Goal: Task Accomplishment & Management: Complete application form

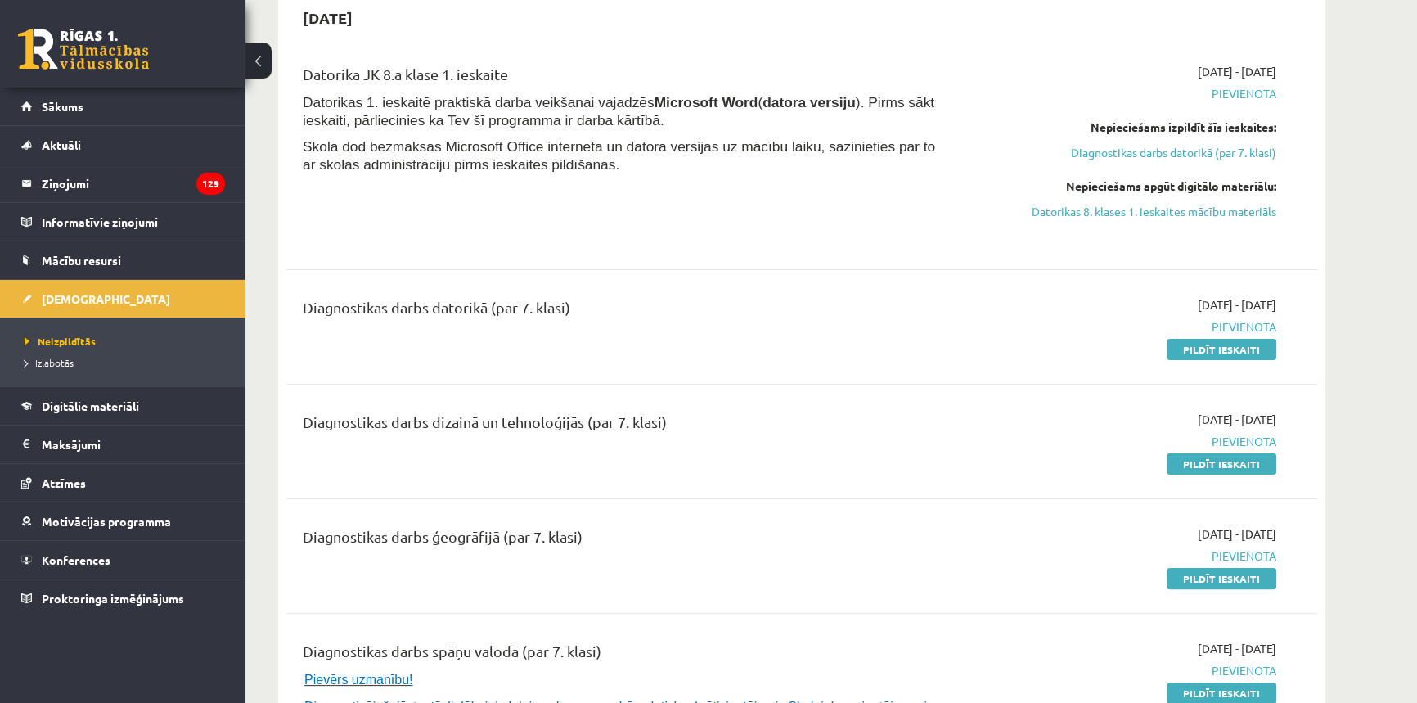
scroll to position [297, 0]
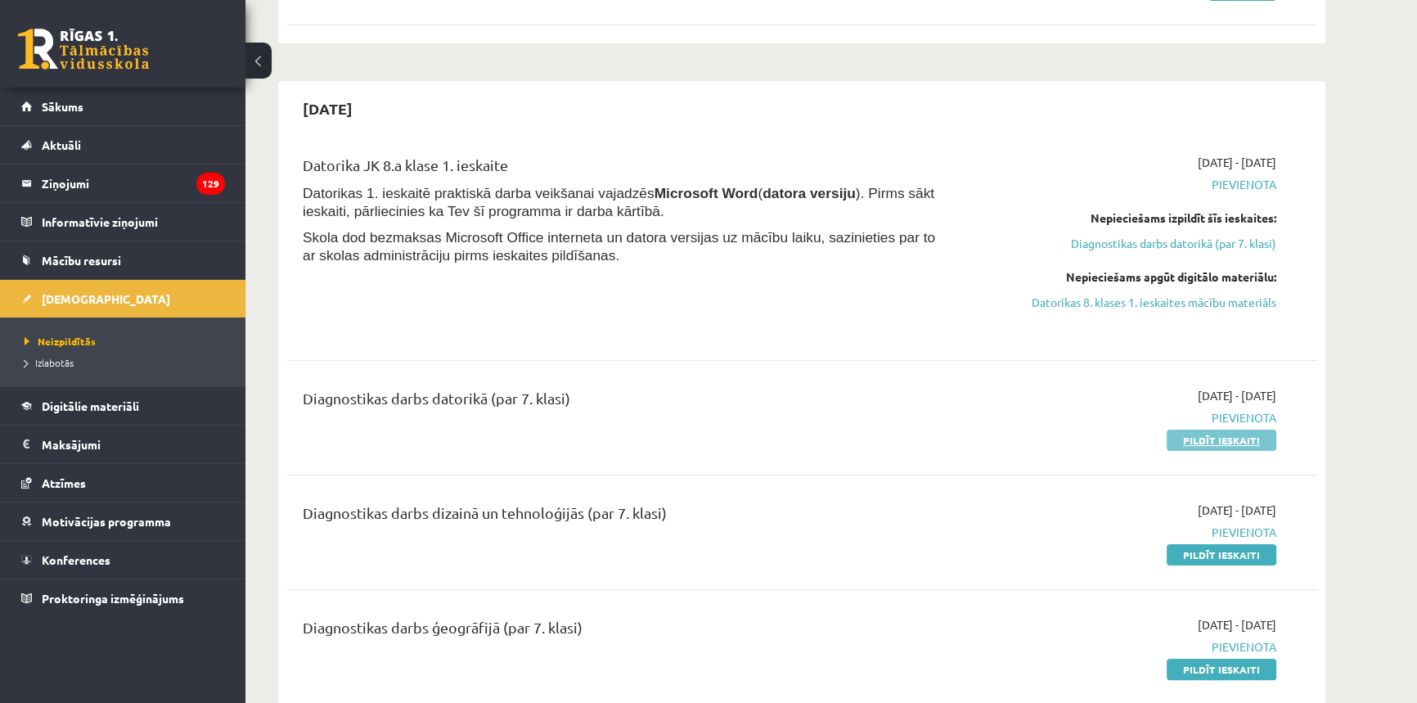
click at [1186, 442] on link "Pildīt ieskaiti" at bounding box center [1222, 439] width 110 height 21
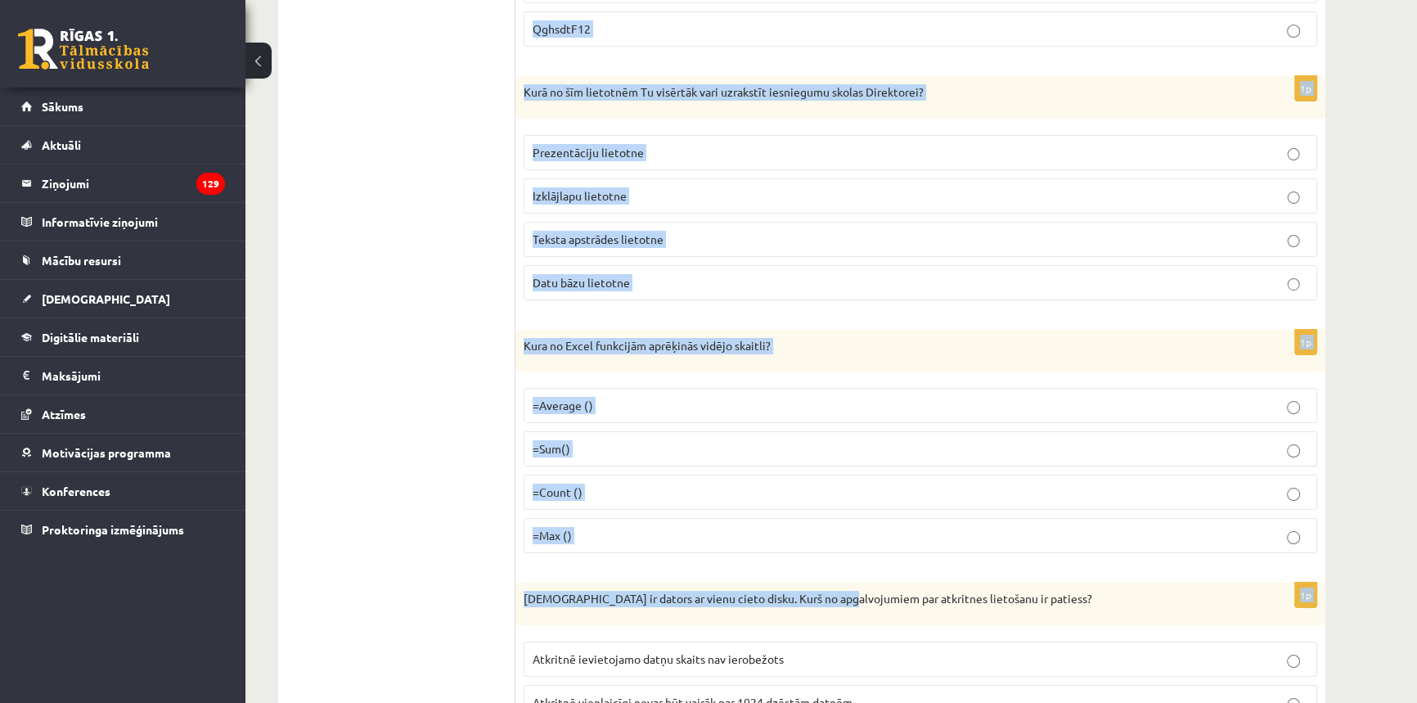
scroll to position [7884, 0]
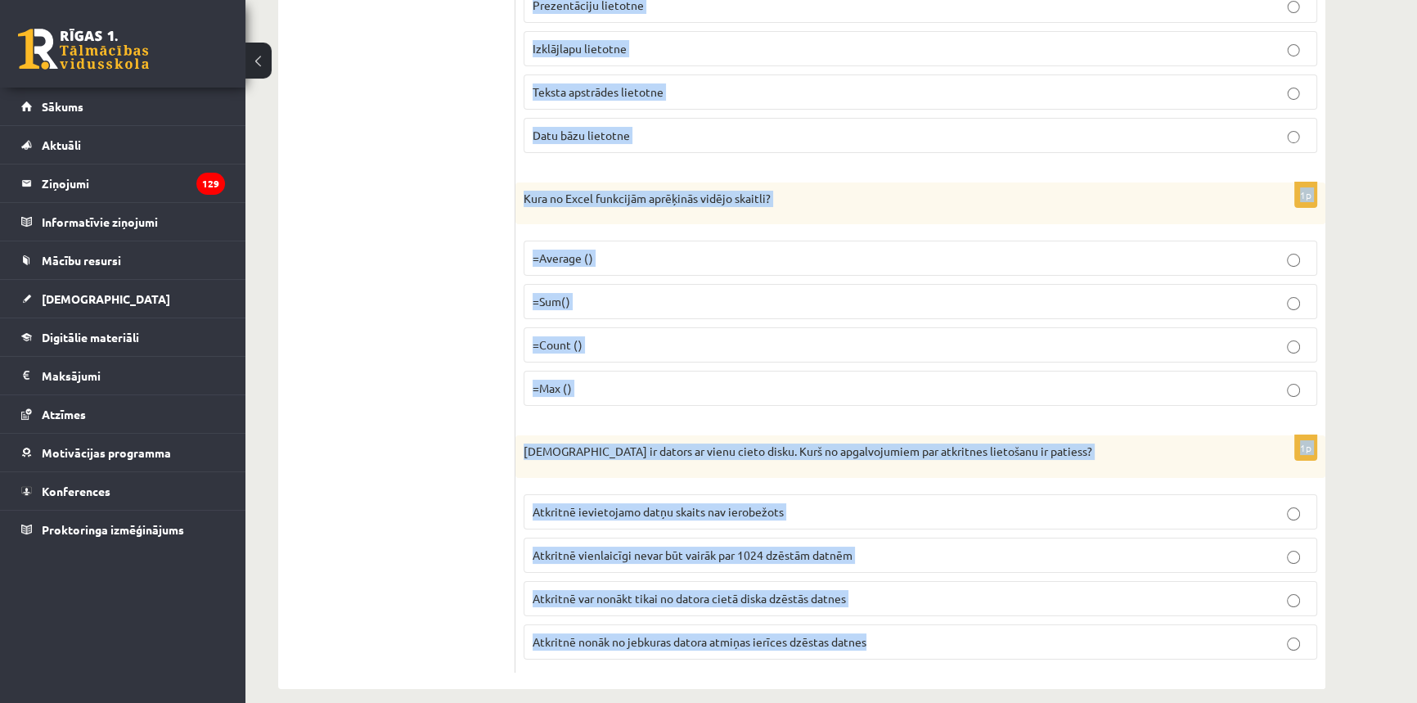
drag, startPoint x: 518, startPoint y: 316, endPoint x: 883, endPoint y: 630, distance: 481.5
copy form "Kura no pogām Word līdzinās tekstu pēc abām malām? 1p Iveta nopirka un savā dat…"
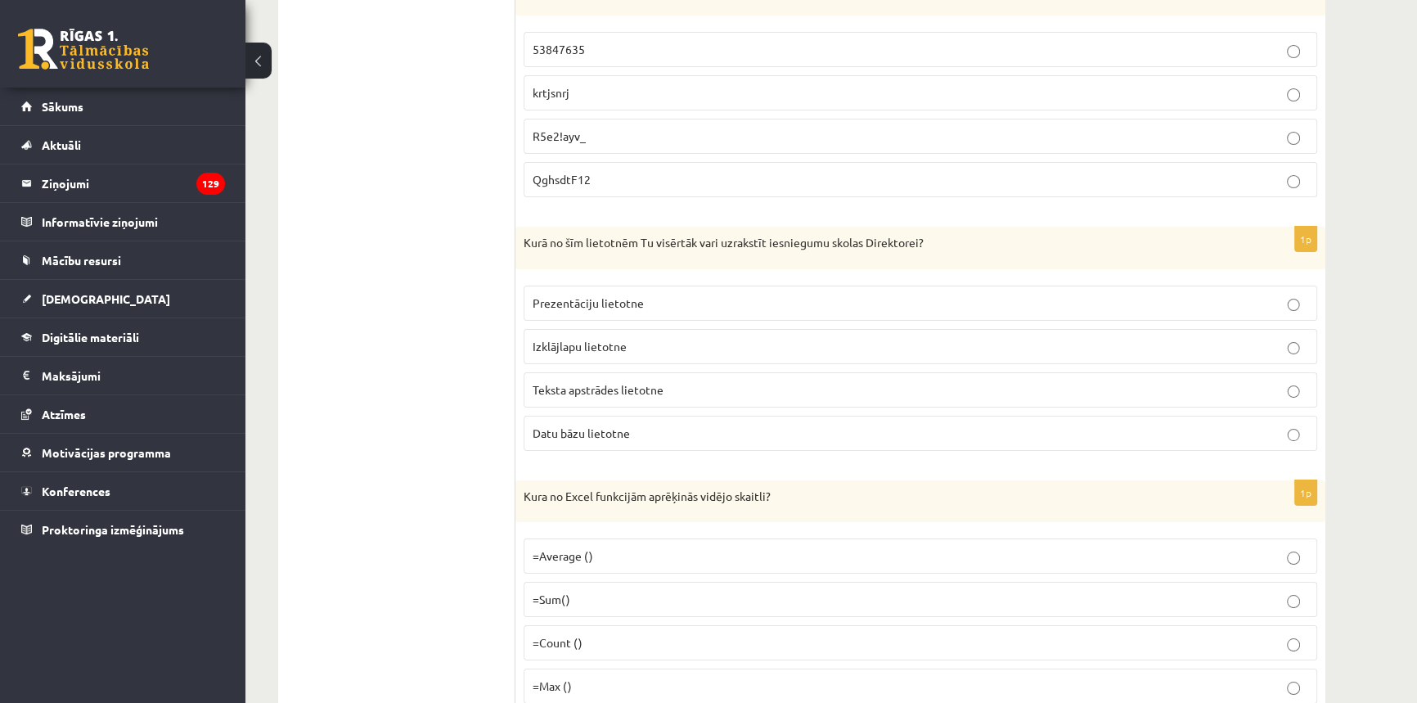
drag, startPoint x: 389, startPoint y: 219, endPoint x: 375, endPoint y: 147, distance: 73.5
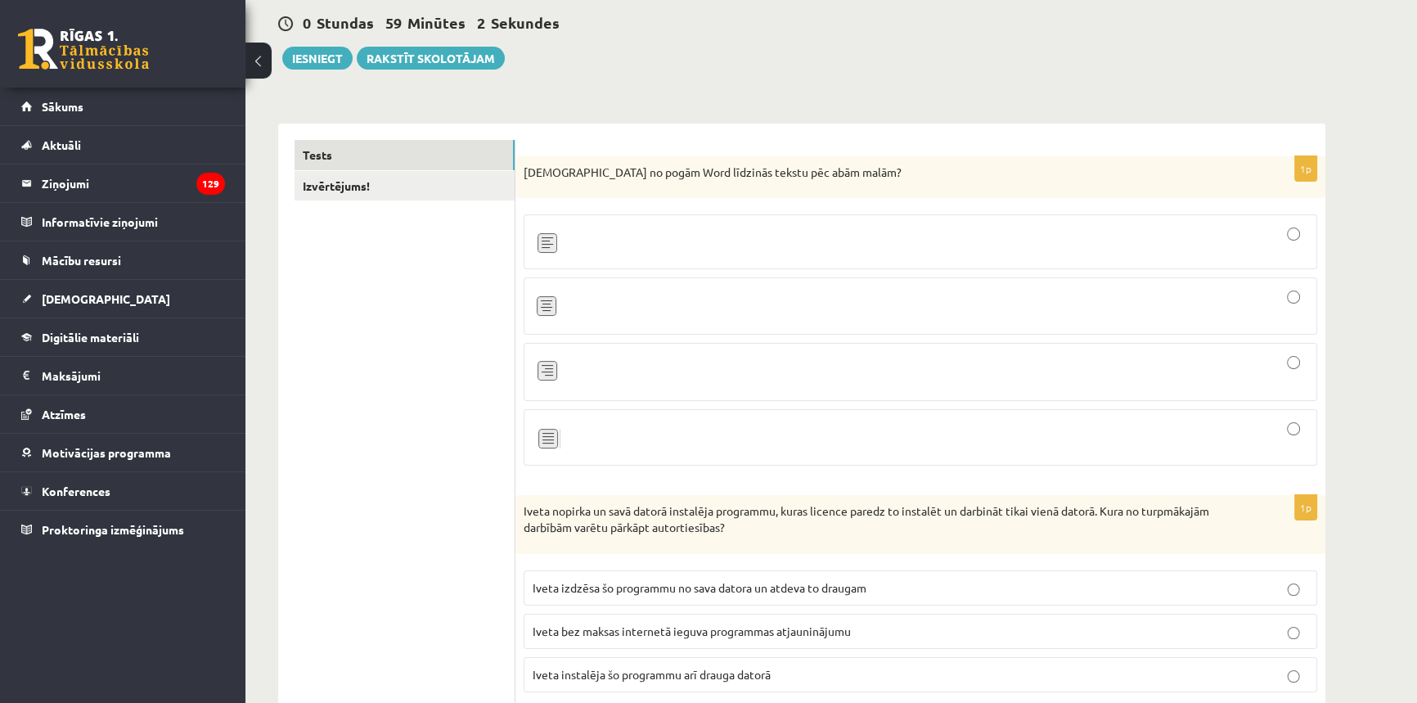
scroll to position [125, 0]
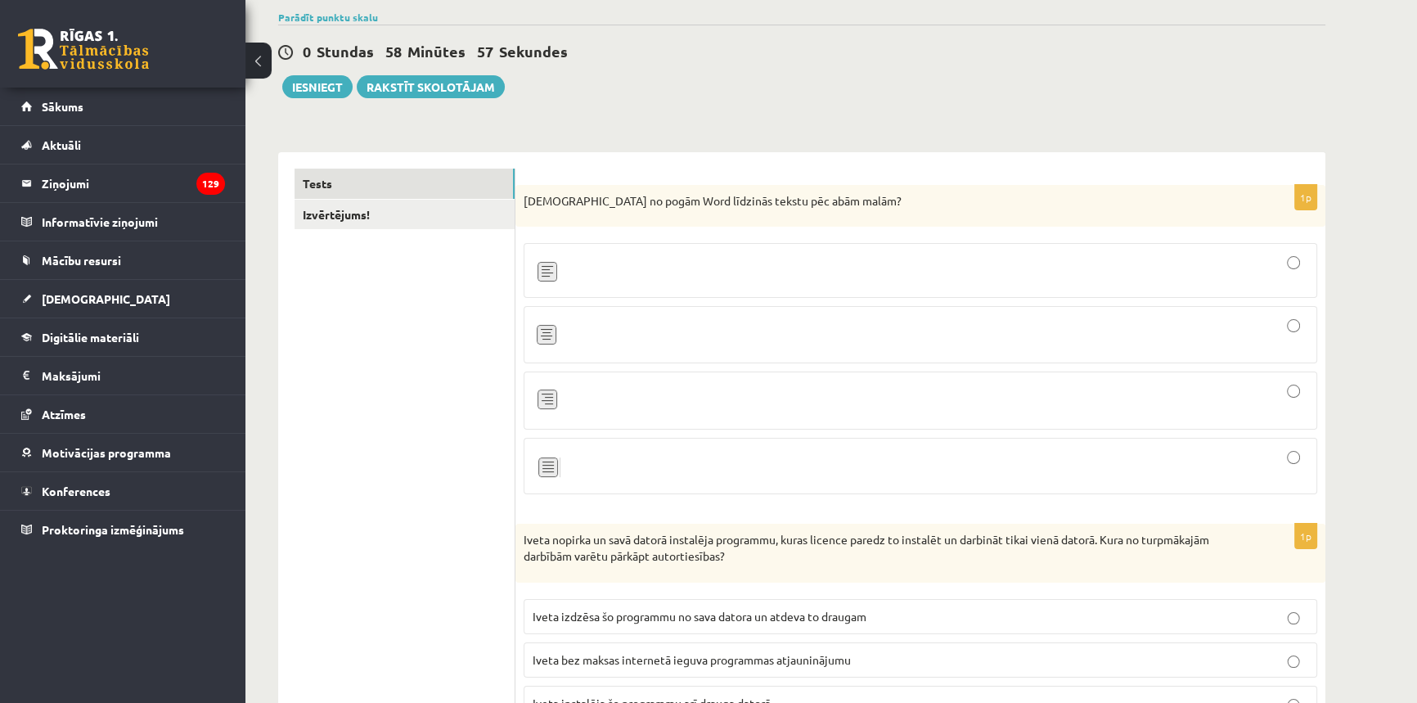
click at [578, 270] on div at bounding box center [921, 270] width 776 height 37
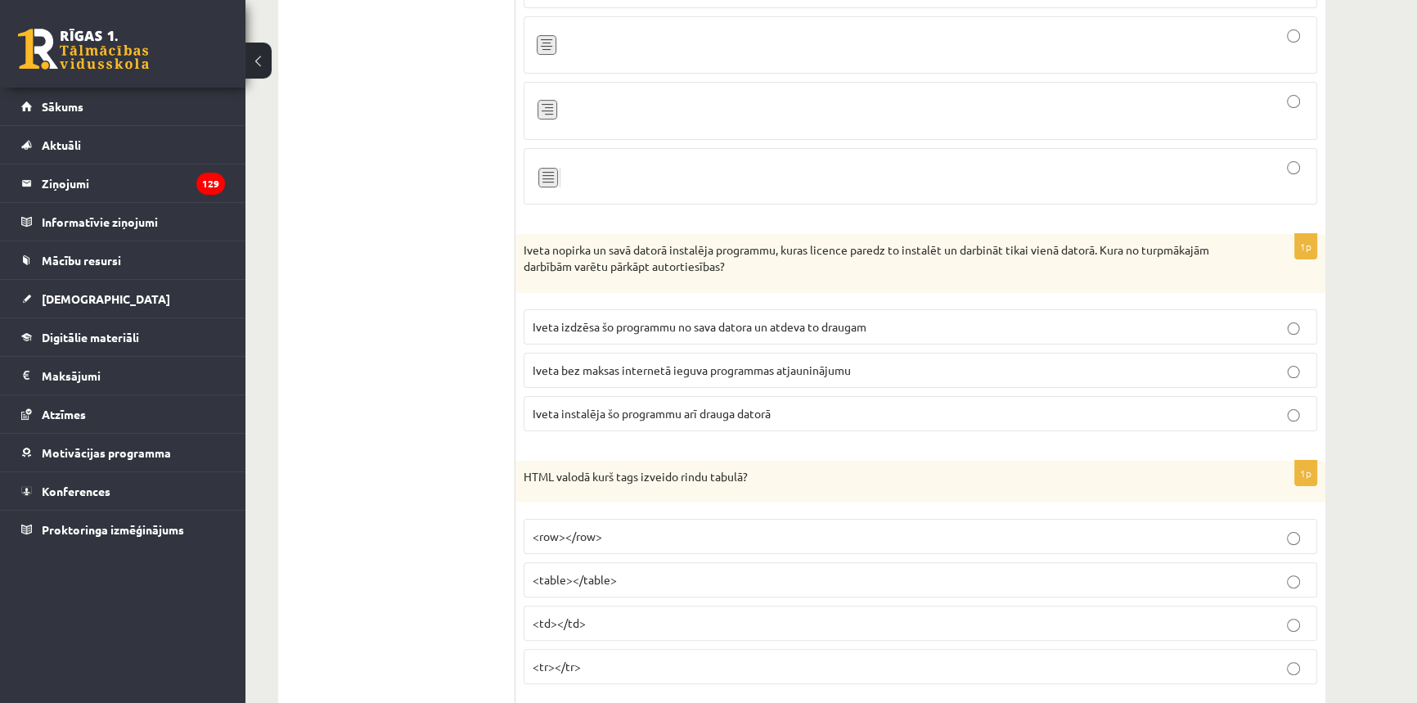
scroll to position [423, 0]
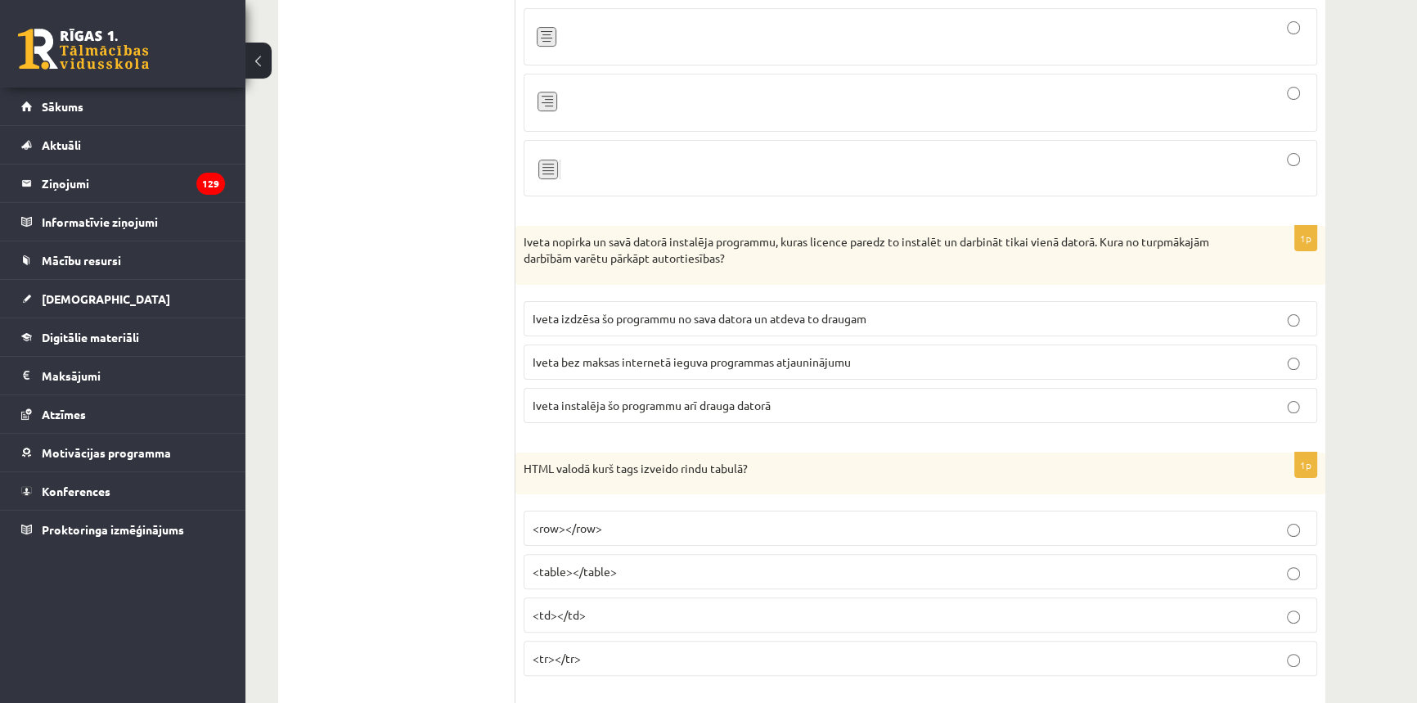
click at [634, 403] on span "Iveta instalēja šo programmu arī drauga datorā" at bounding box center [652, 405] width 238 height 15
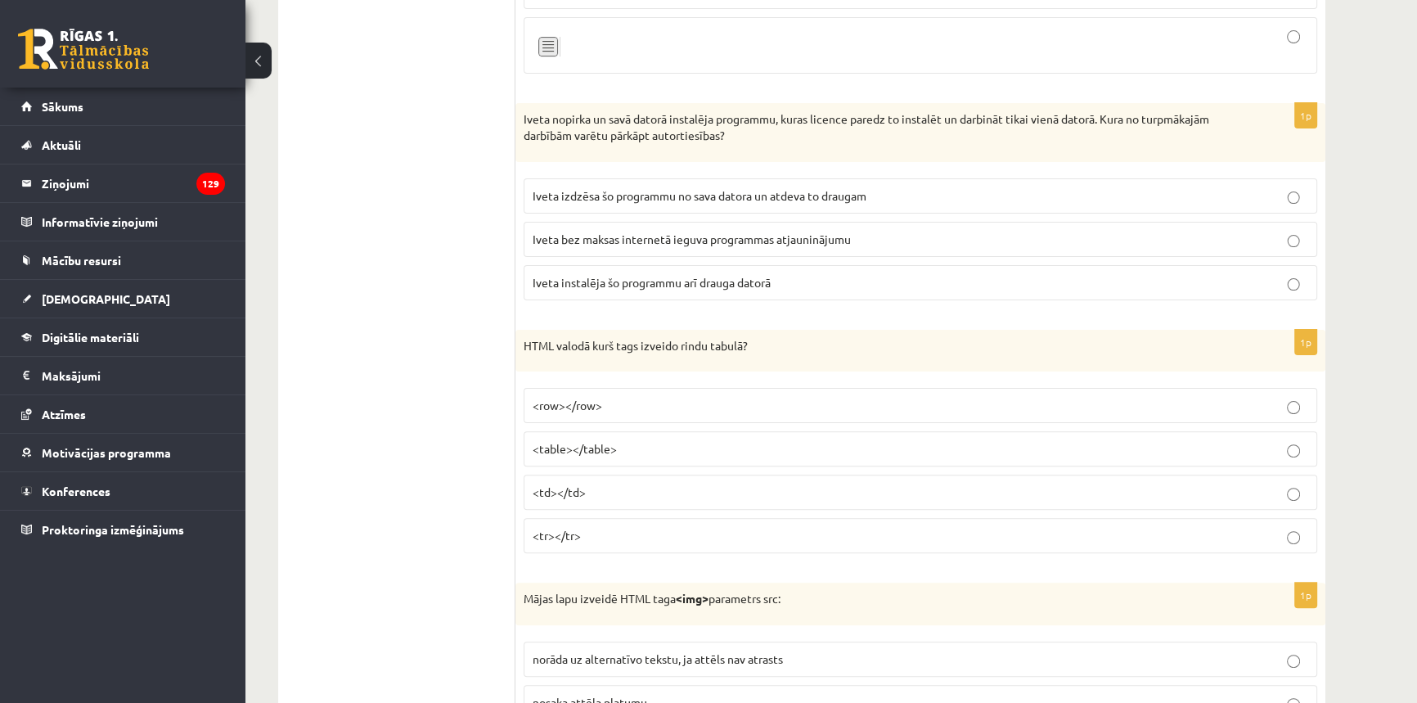
scroll to position [572, 0]
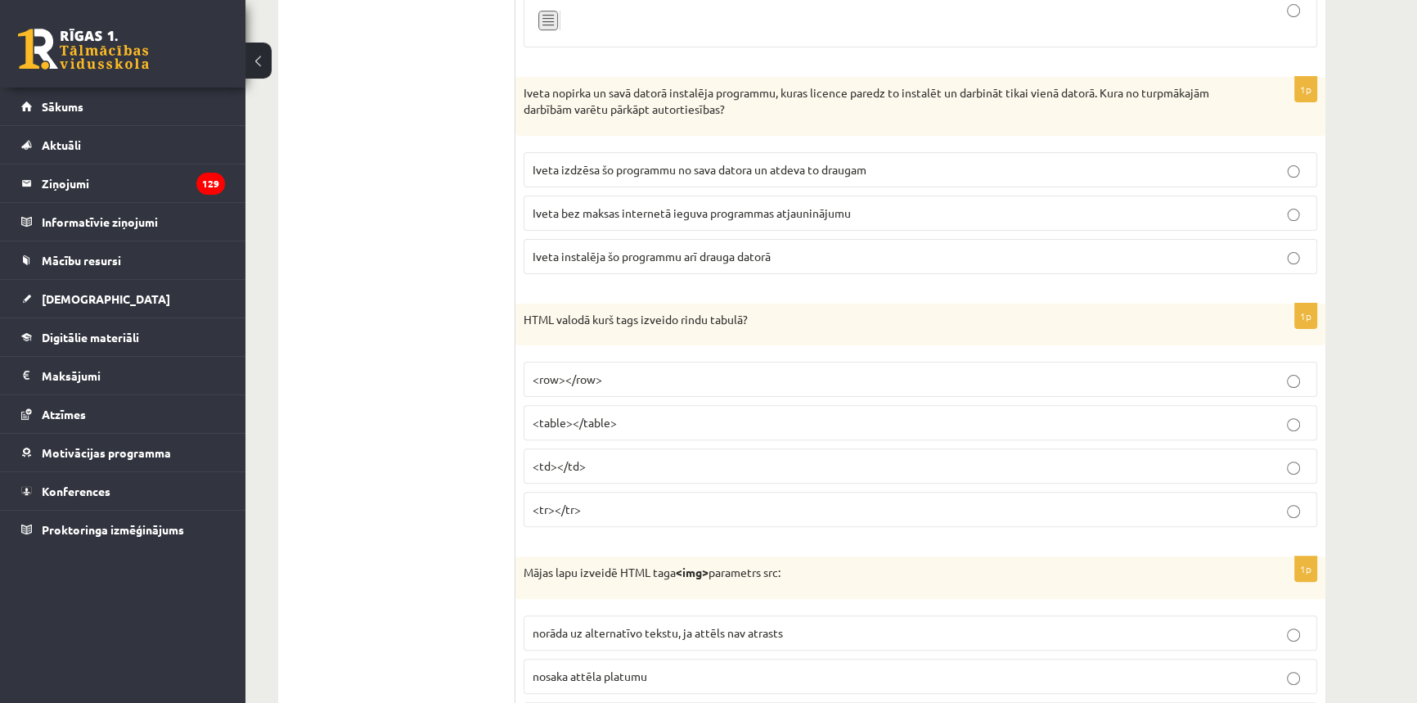
click at [550, 510] on span "<tr></tr>" at bounding box center [557, 508] width 48 height 15
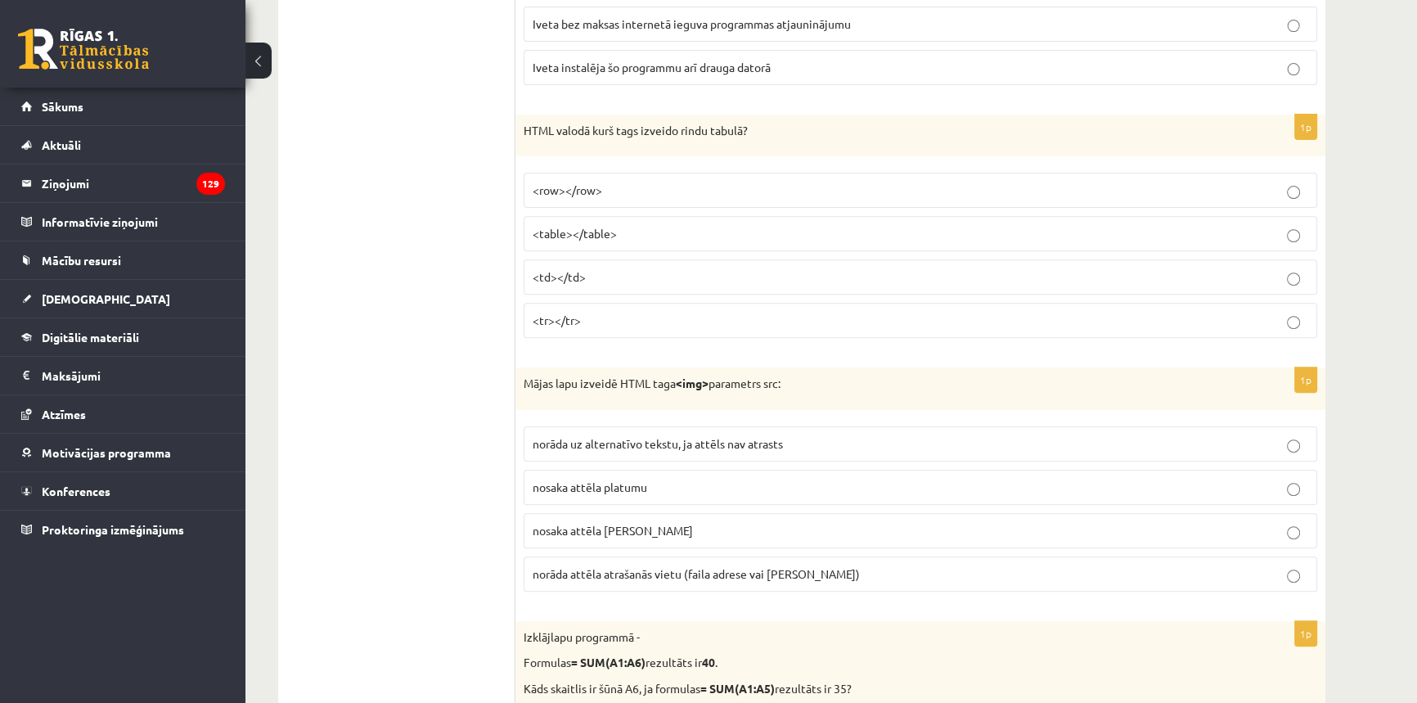
scroll to position [794, 0]
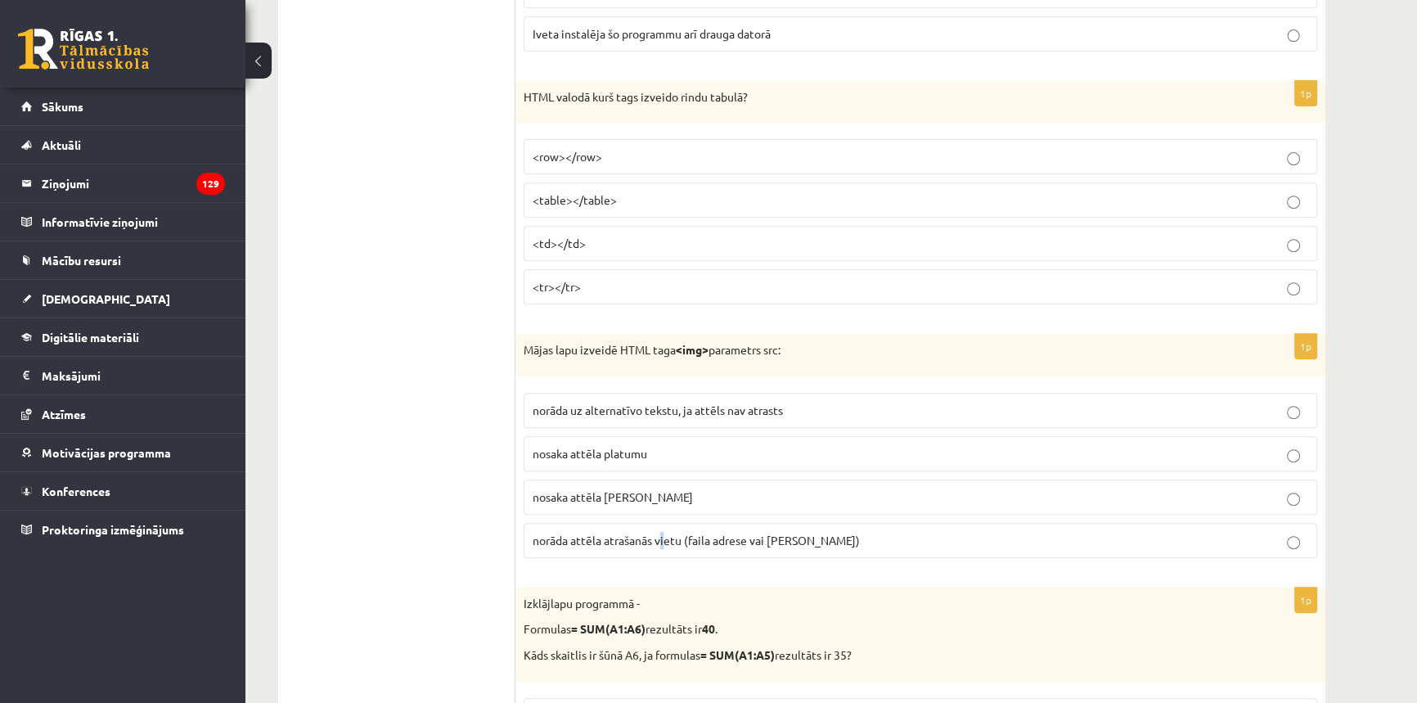
click at [664, 548] on label "norāda attēla atrašanās vietu (faila adrese vai saite)" at bounding box center [921, 540] width 794 height 35
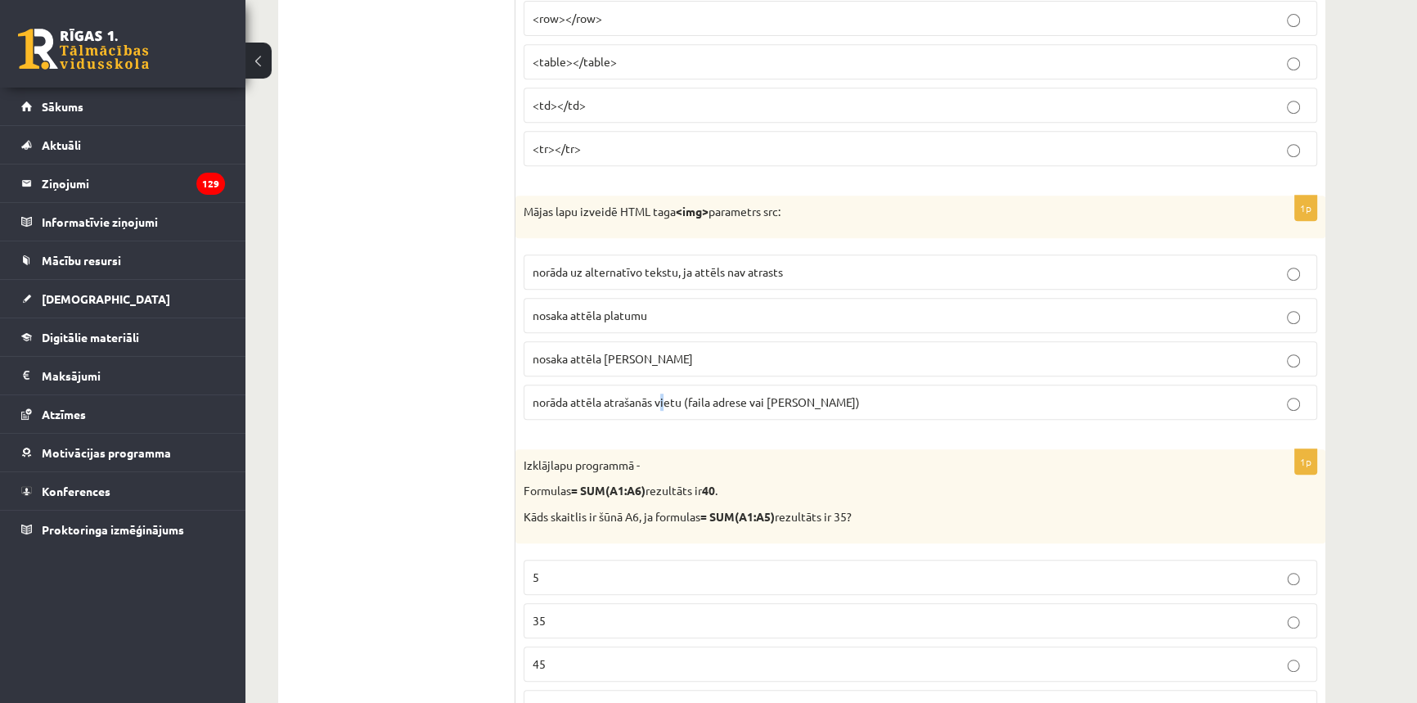
scroll to position [943, 0]
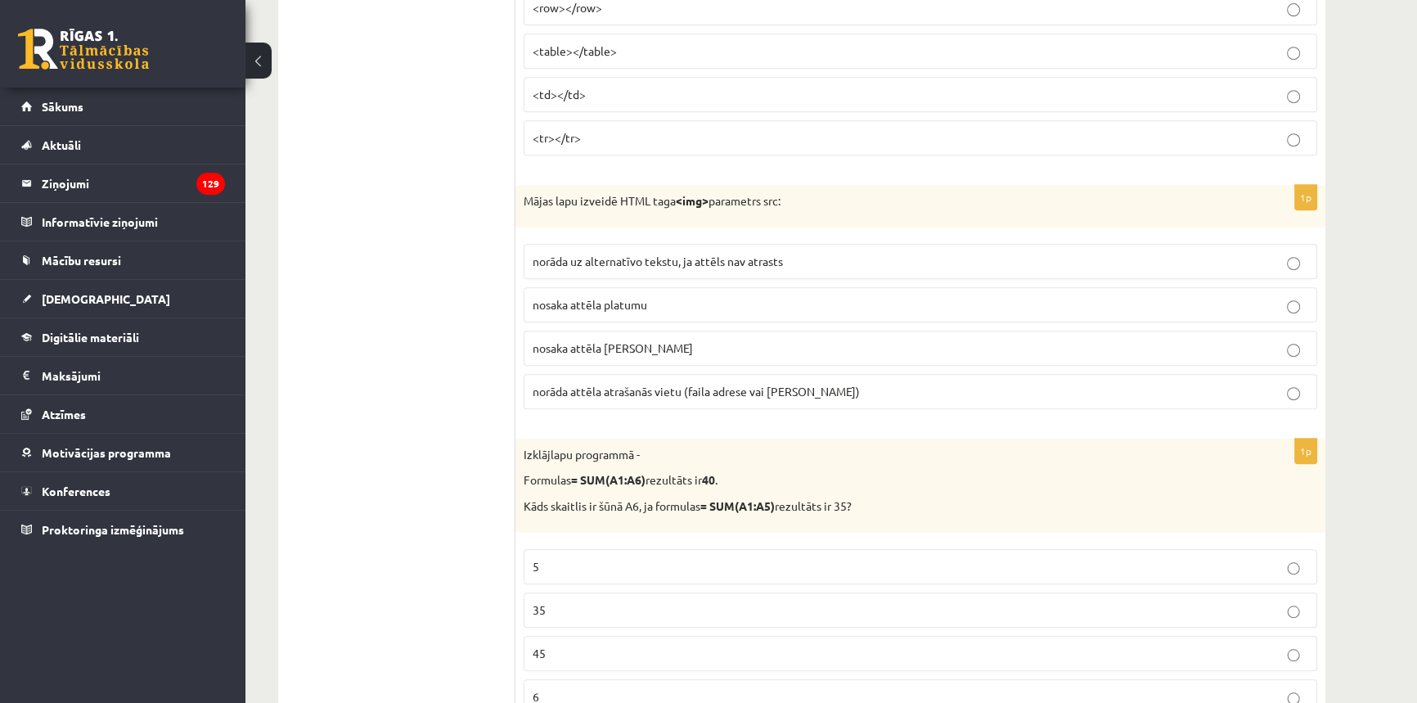
click at [656, 389] on span "norāda attēla atrašanās vietu (faila adrese vai saite)" at bounding box center [696, 391] width 327 height 15
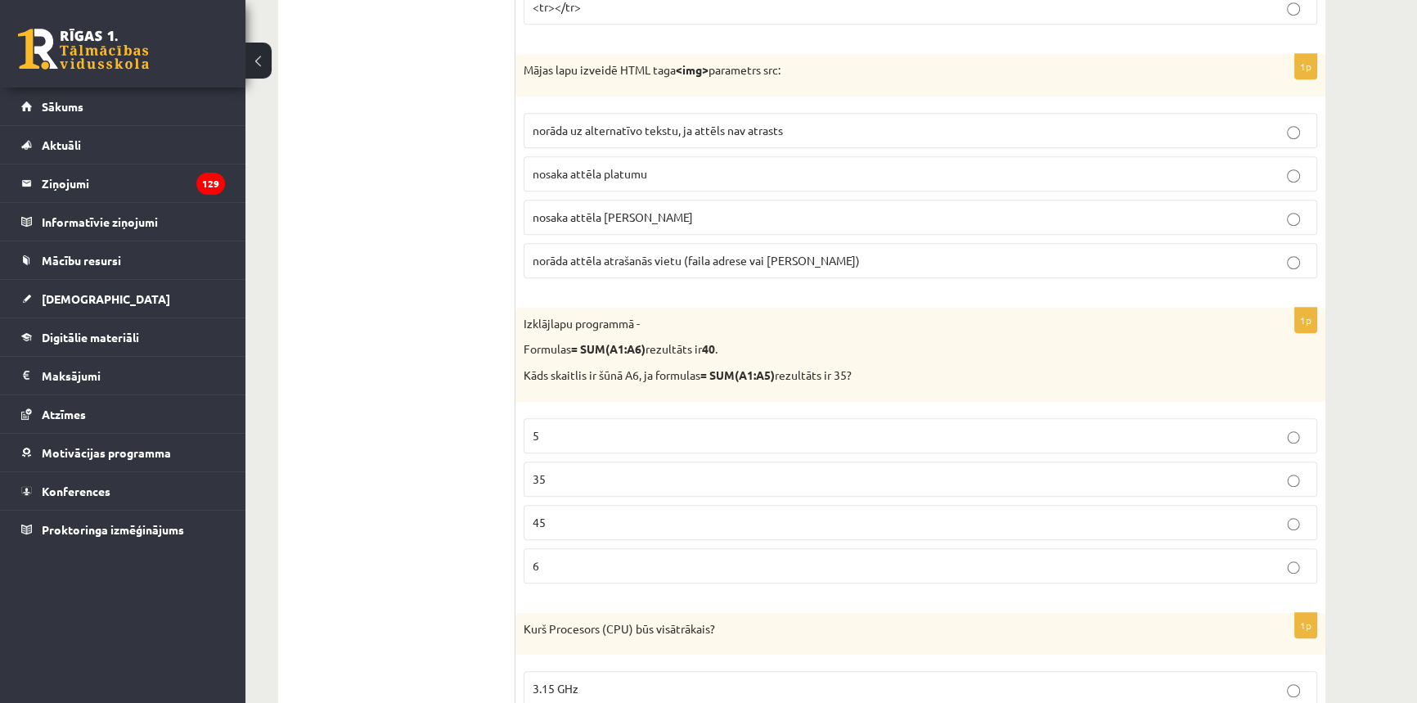
scroll to position [1092, 0]
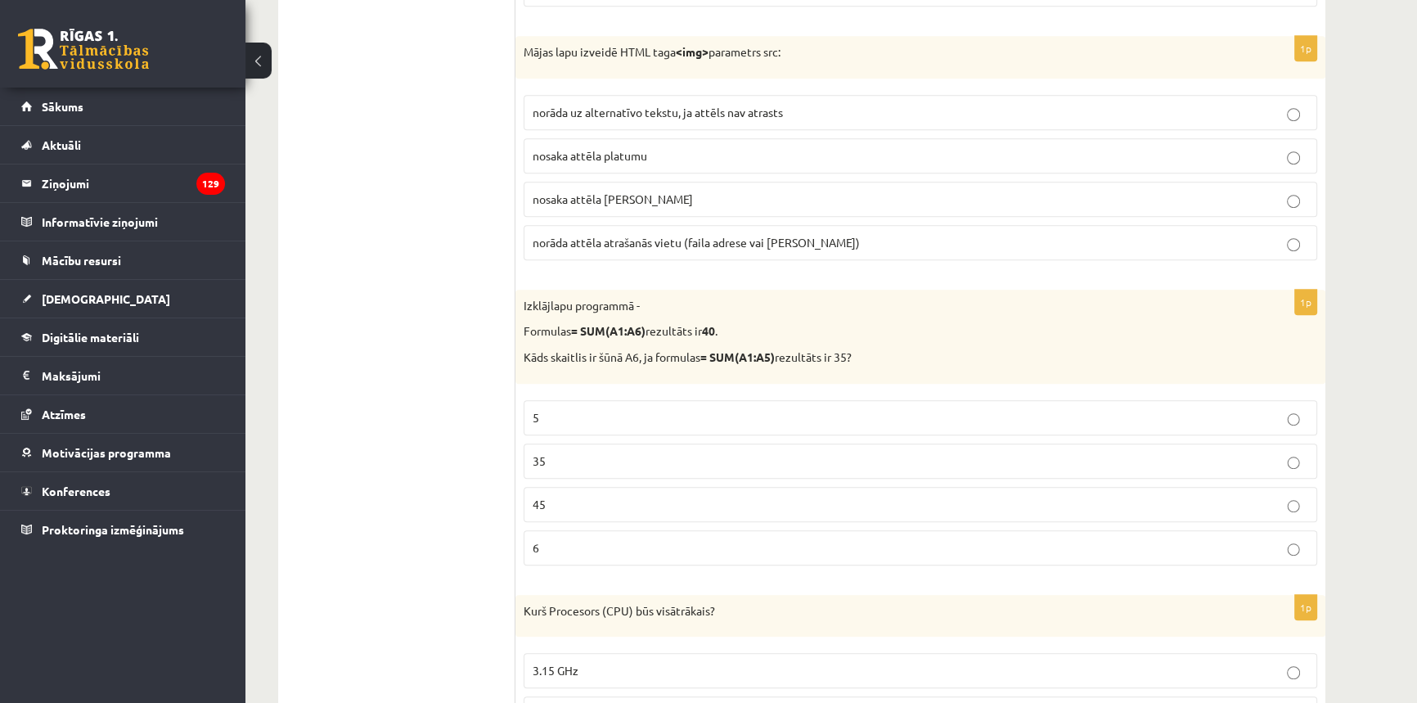
click at [574, 549] on p "6" at bounding box center [921, 547] width 776 height 17
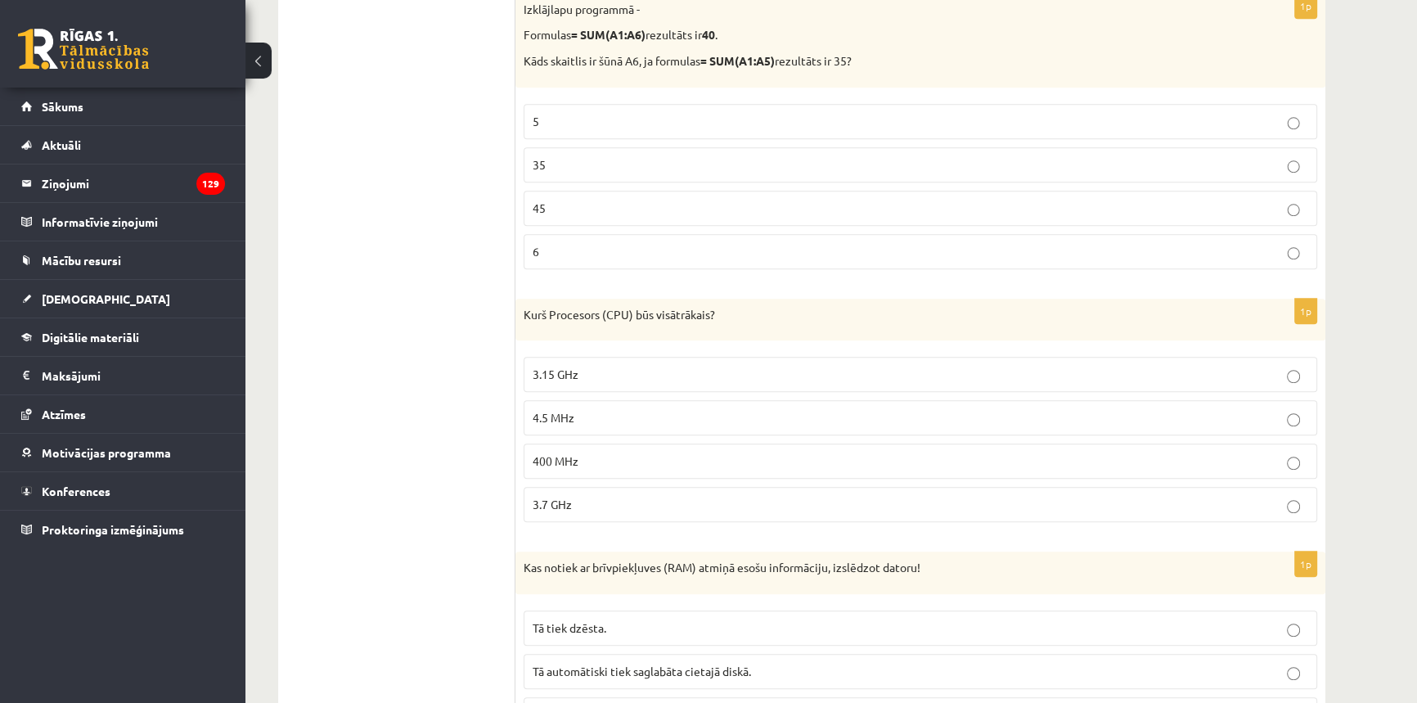
scroll to position [1390, 0]
click at [581, 497] on p "3.7 GHz" at bounding box center [921, 502] width 776 height 17
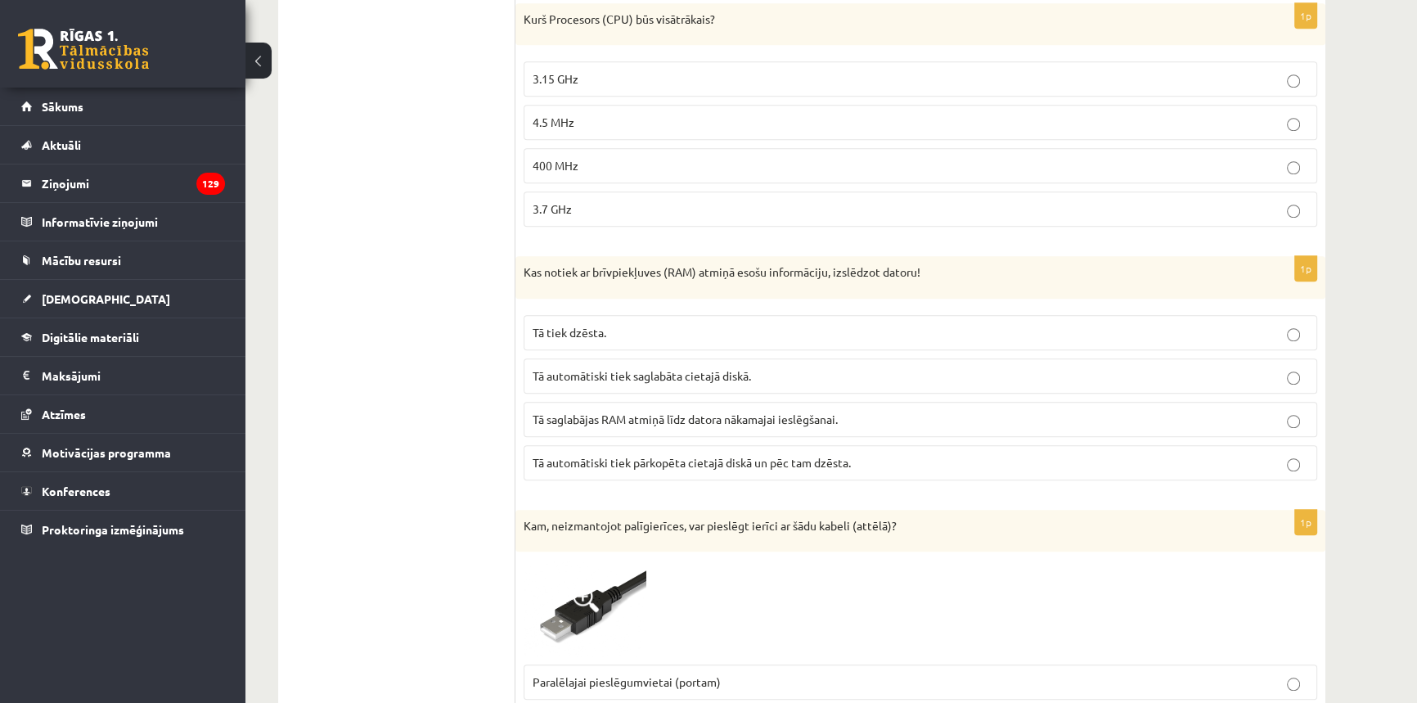
scroll to position [1687, 0]
click at [645, 324] on p "Tā tiek dzēsta." at bounding box center [921, 329] width 776 height 17
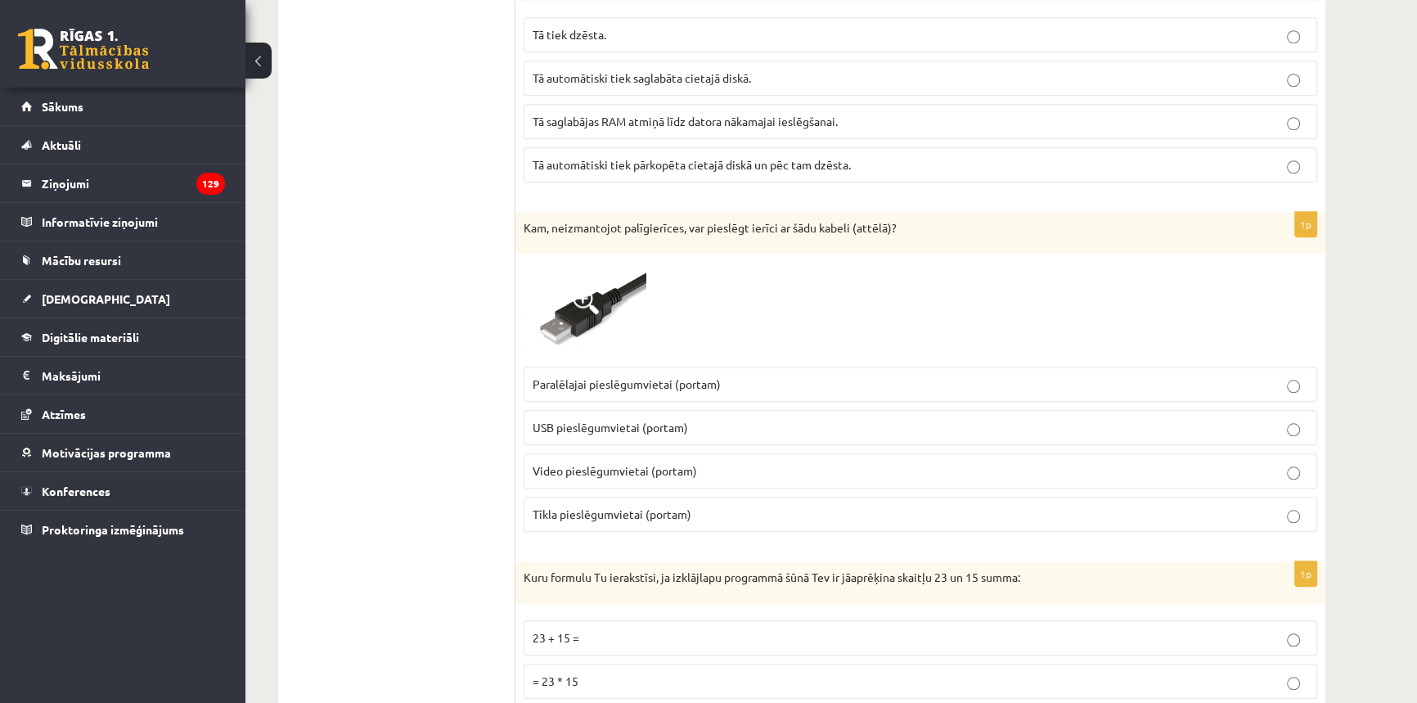
scroll to position [1985, 0]
click at [610, 409] on label "USB pieslēgumvietai (portam)" at bounding box center [921, 424] width 794 height 35
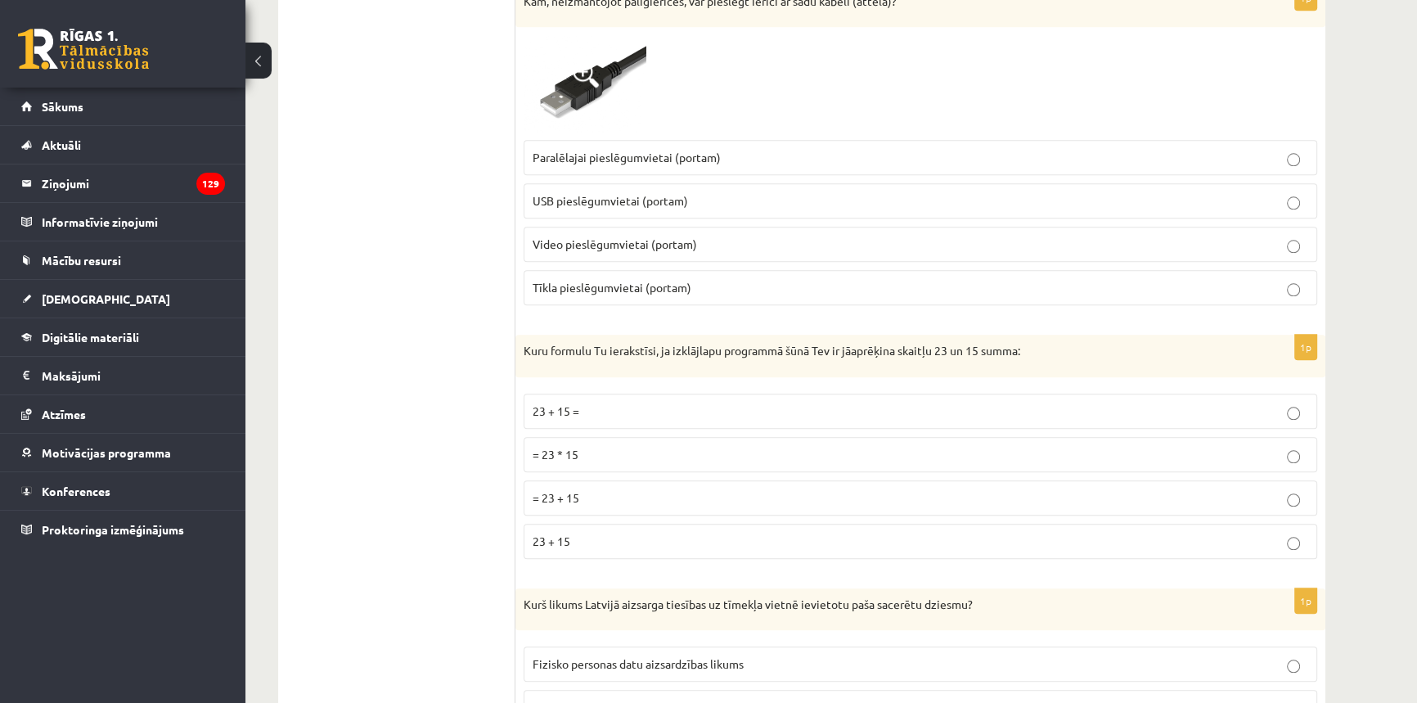
scroll to position [2059, 0]
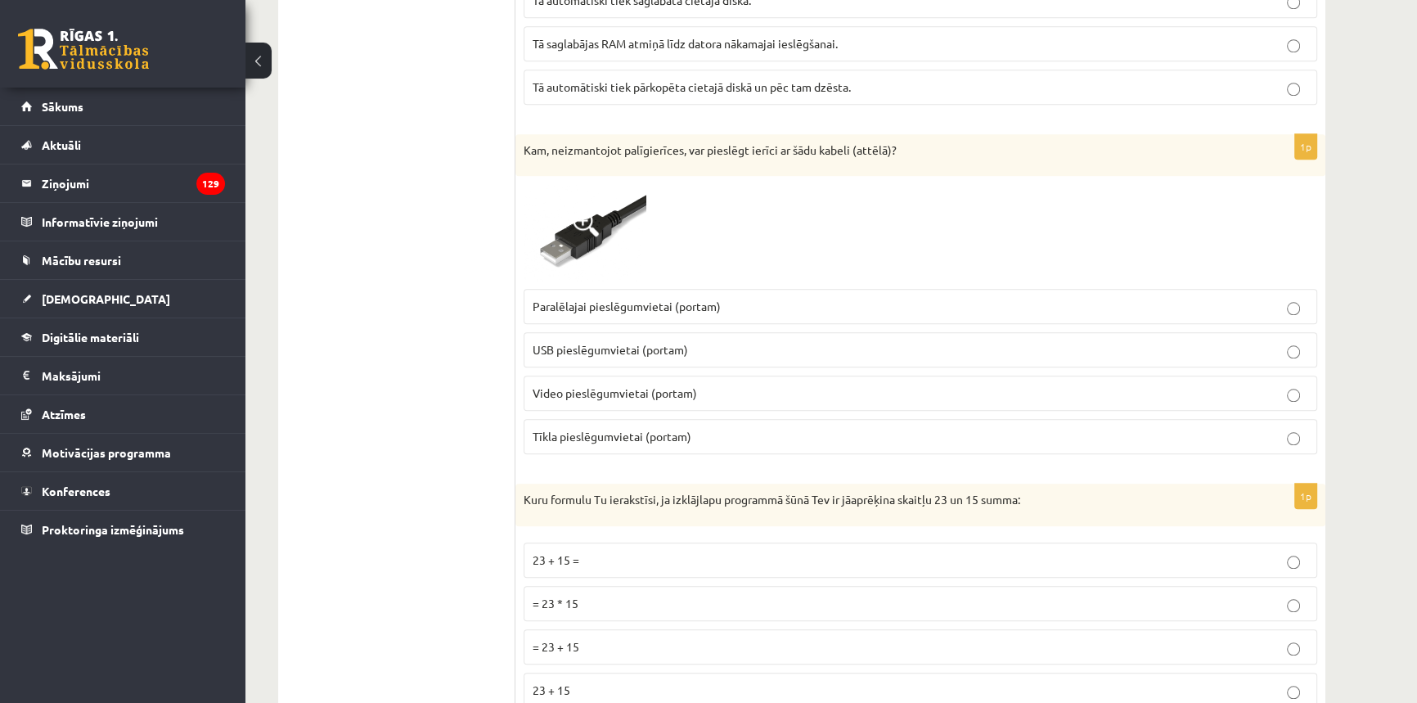
click at [615, 228] on img at bounding box center [585, 232] width 123 height 97
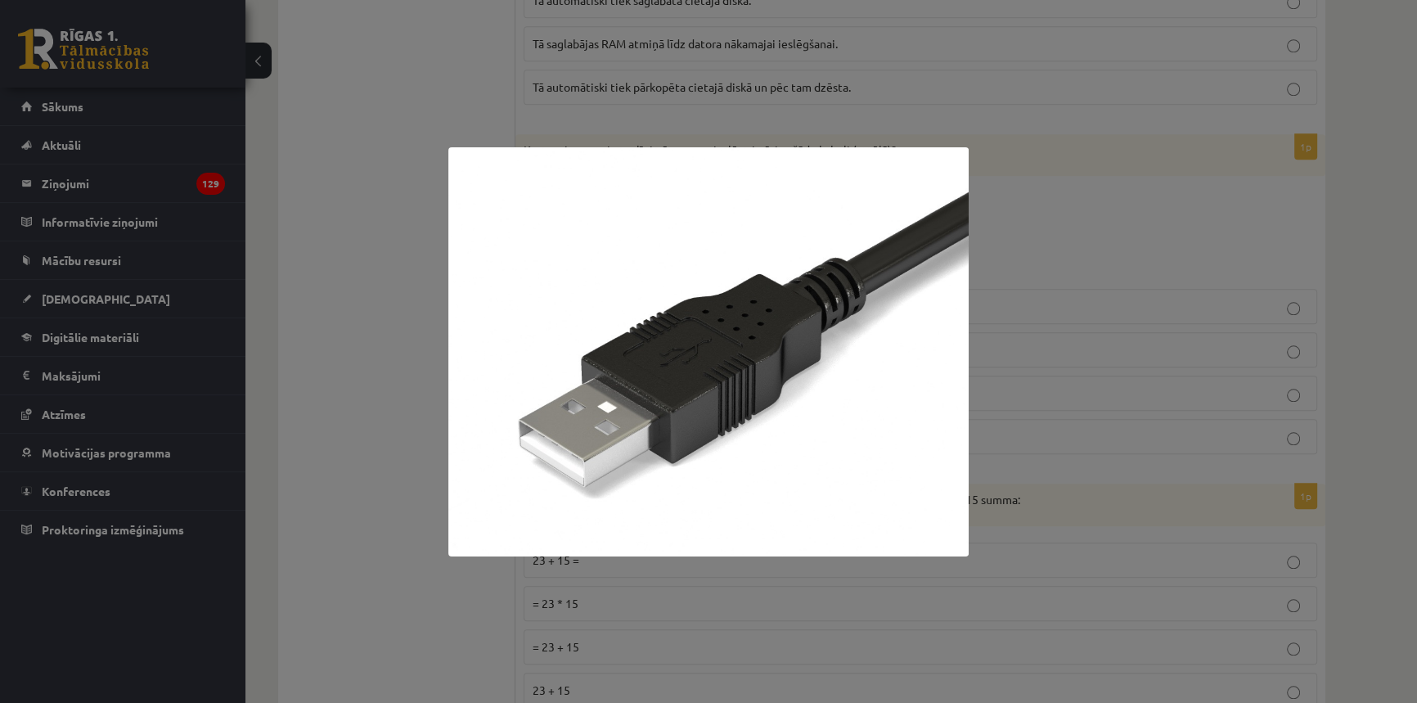
drag, startPoint x: 1040, startPoint y: 277, endPoint x: 875, endPoint y: 141, distance: 213.9
click at [1040, 276] on div at bounding box center [708, 351] width 1417 height 703
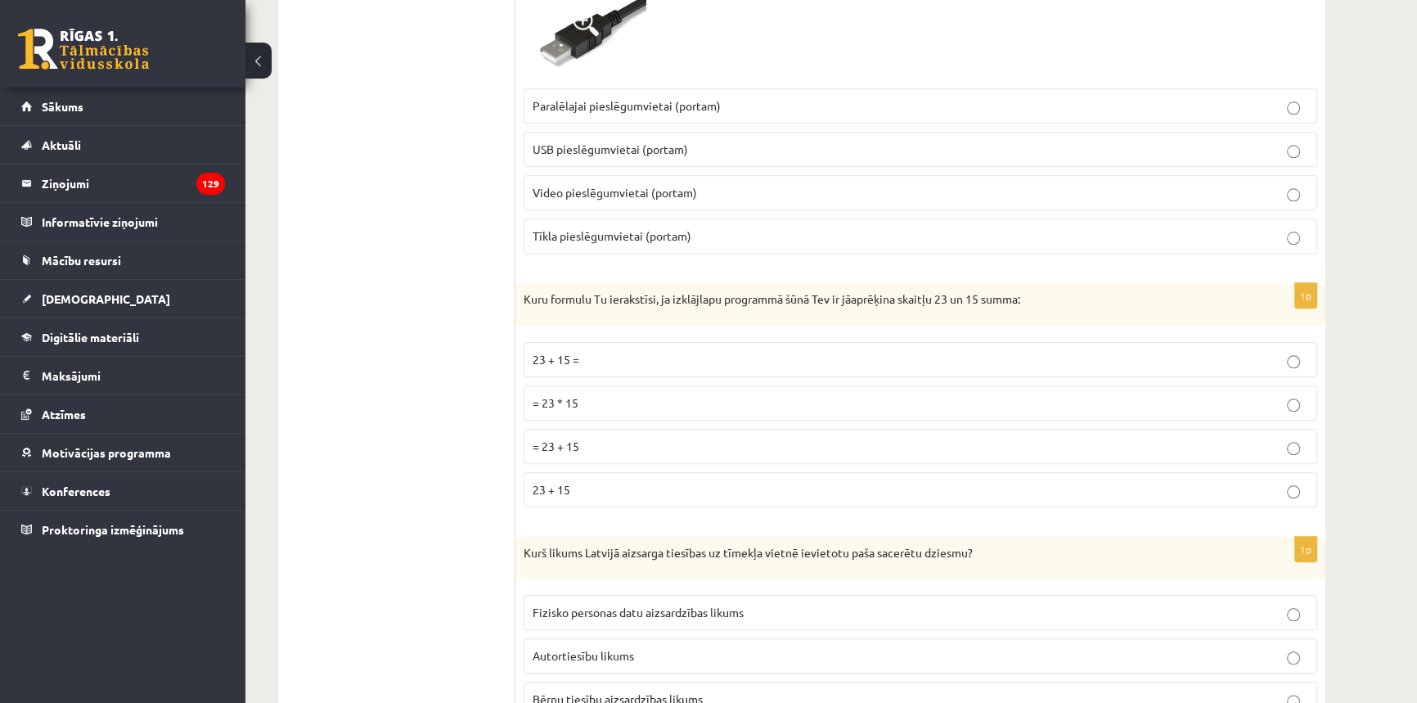
scroll to position [2282, 0]
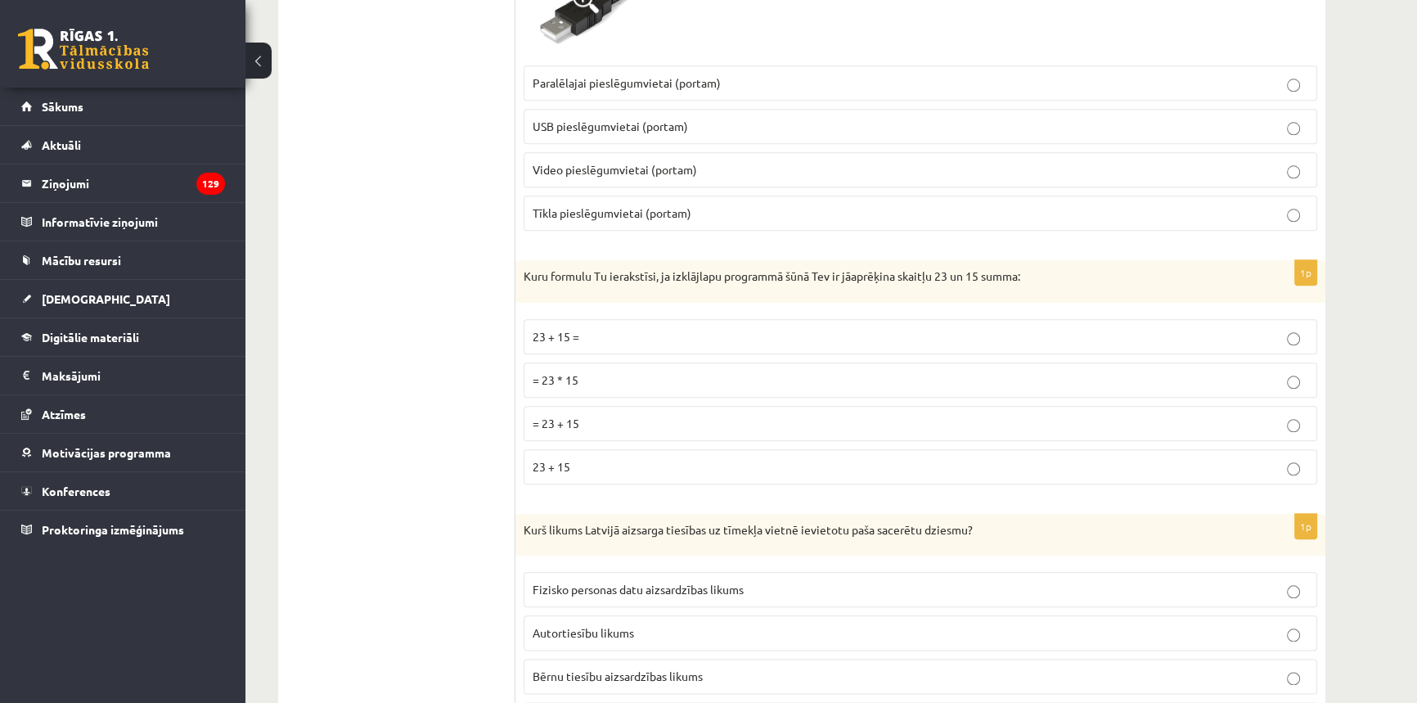
click at [591, 420] on p "= 23 + 15" at bounding box center [921, 423] width 776 height 17
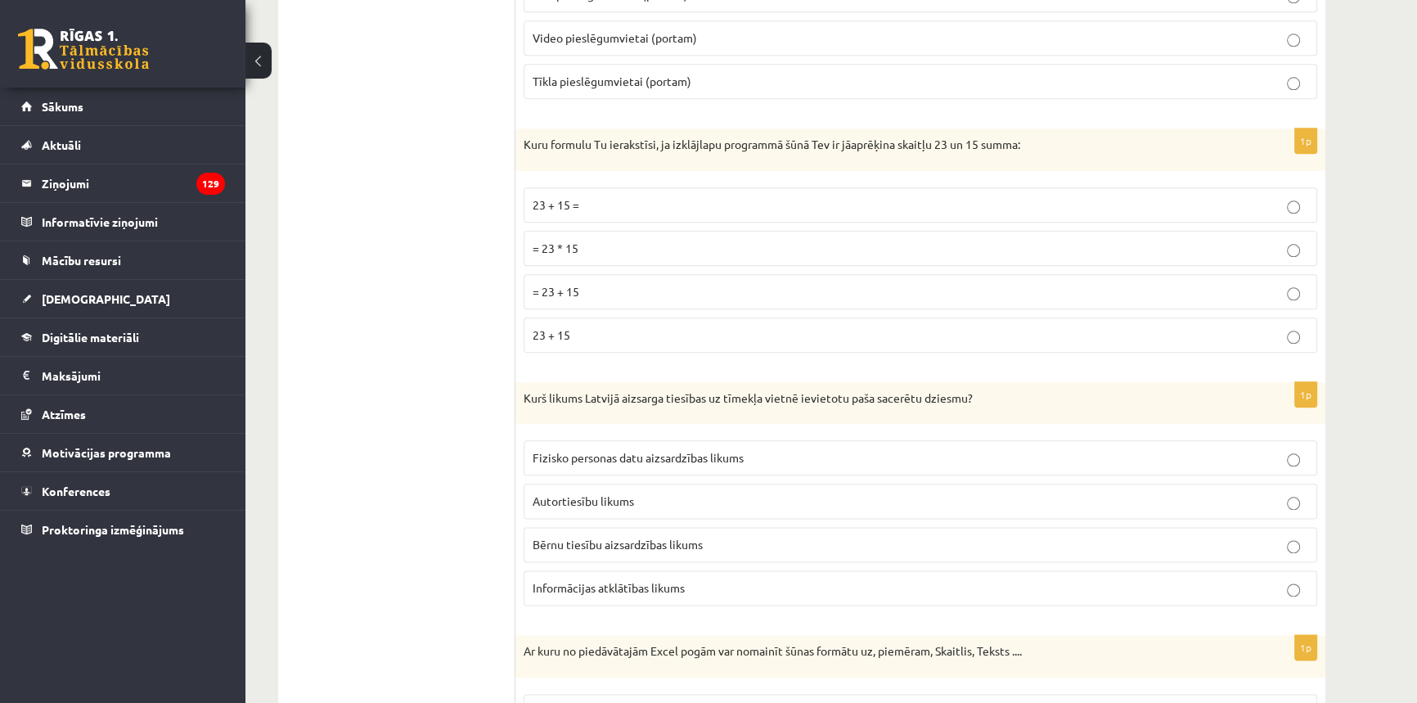
scroll to position [2505, 0]
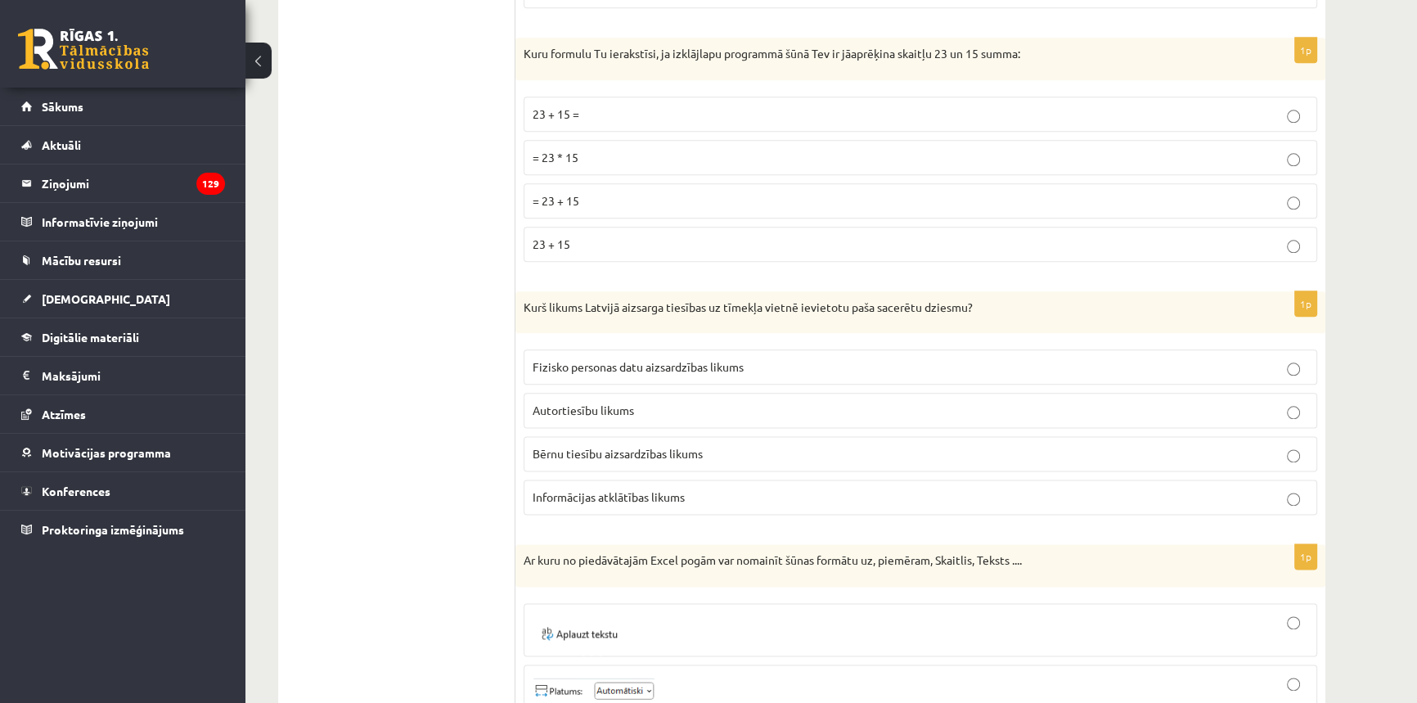
click at [647, 405] on p "Autortiesību likums" at bounding box center [921, 410] width 776 height 17
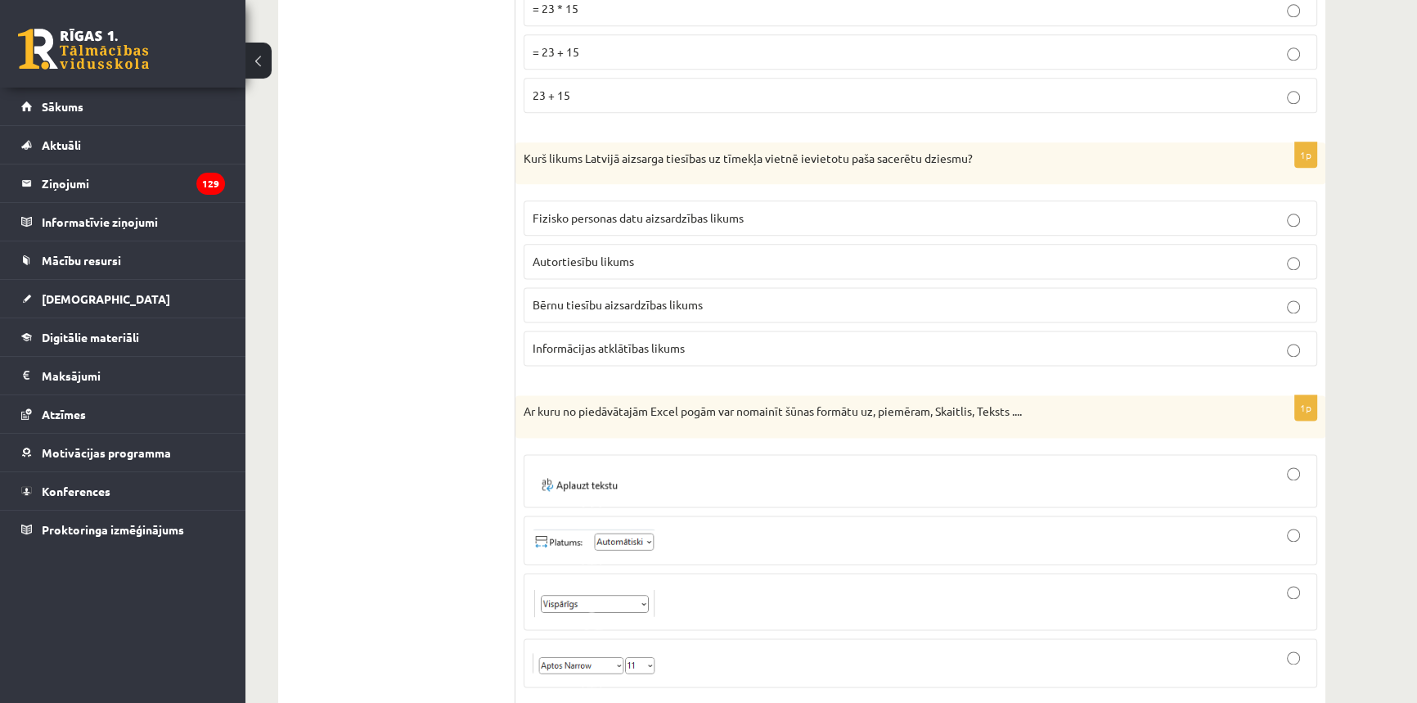
scroll to position [2803, 0]
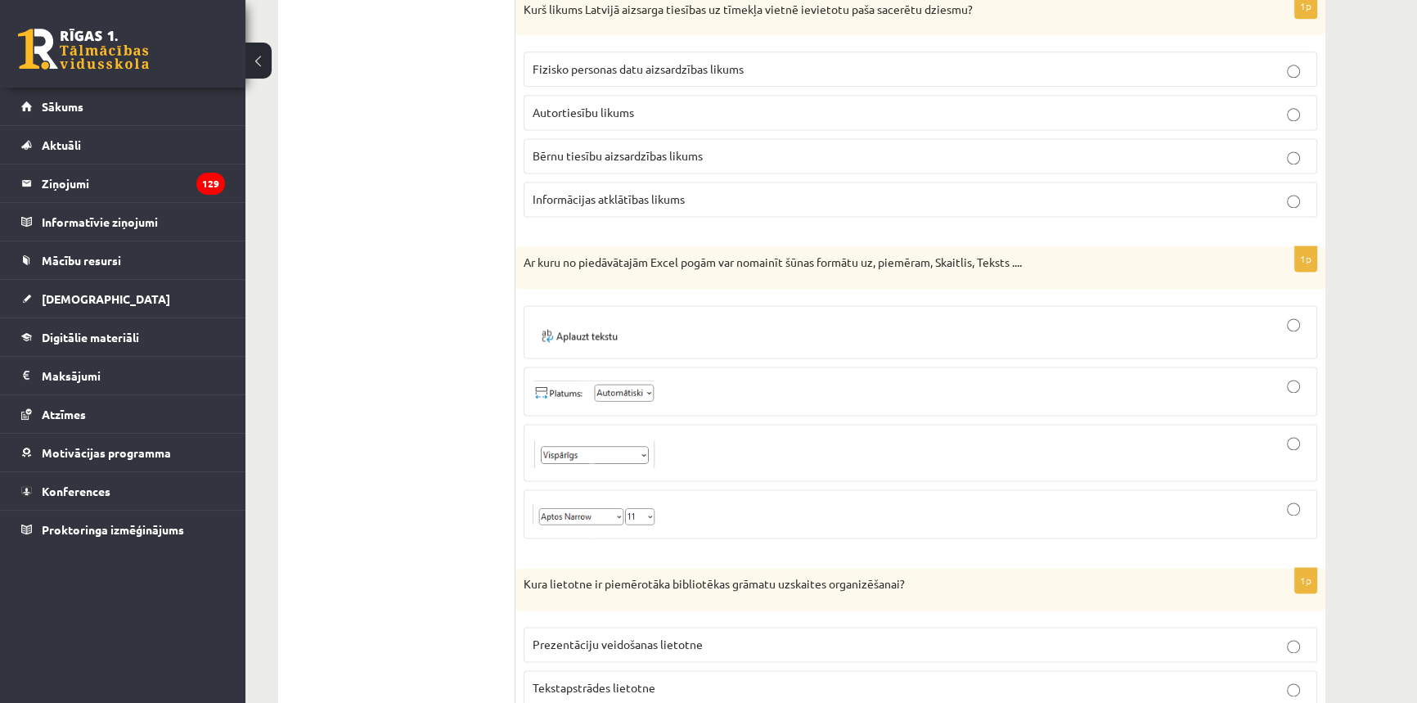
click at [780, 489] on label at bounding box center [921, 513] width 794 height 49
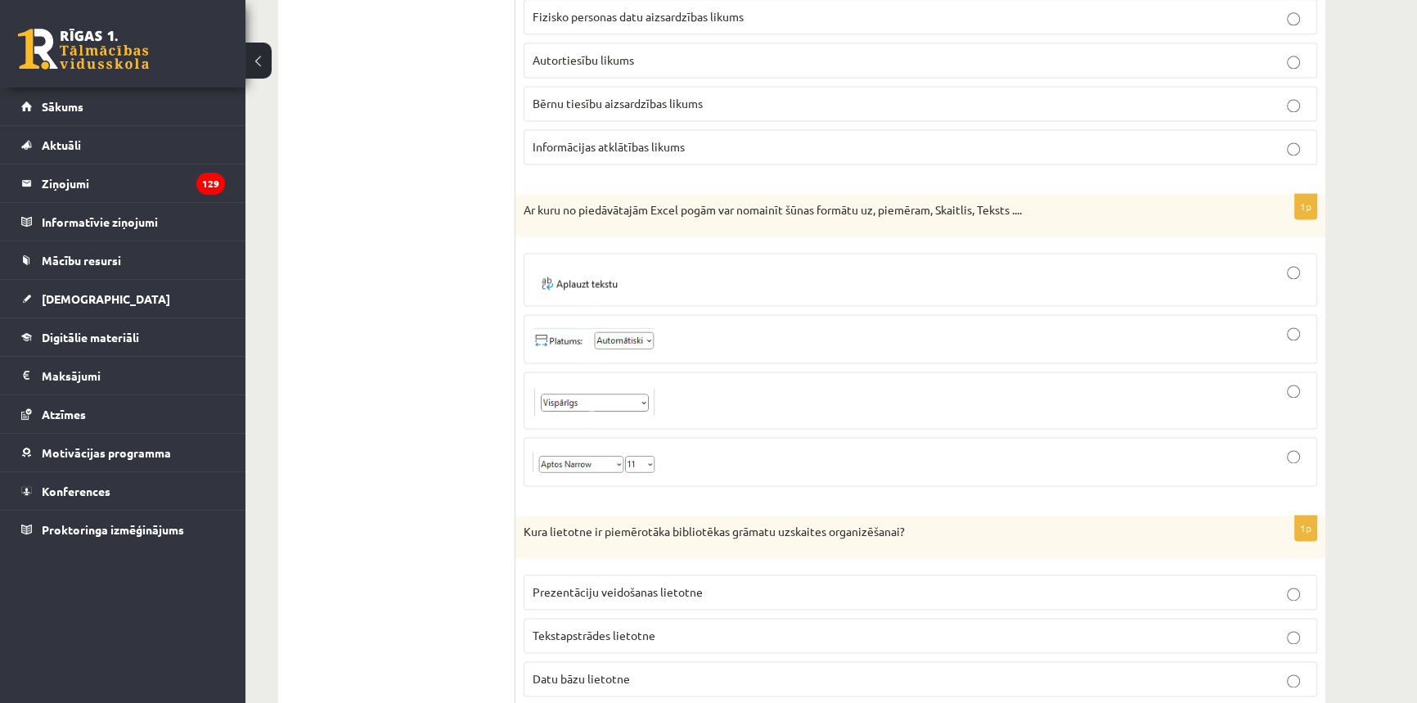
scroll to position [2877, 0]
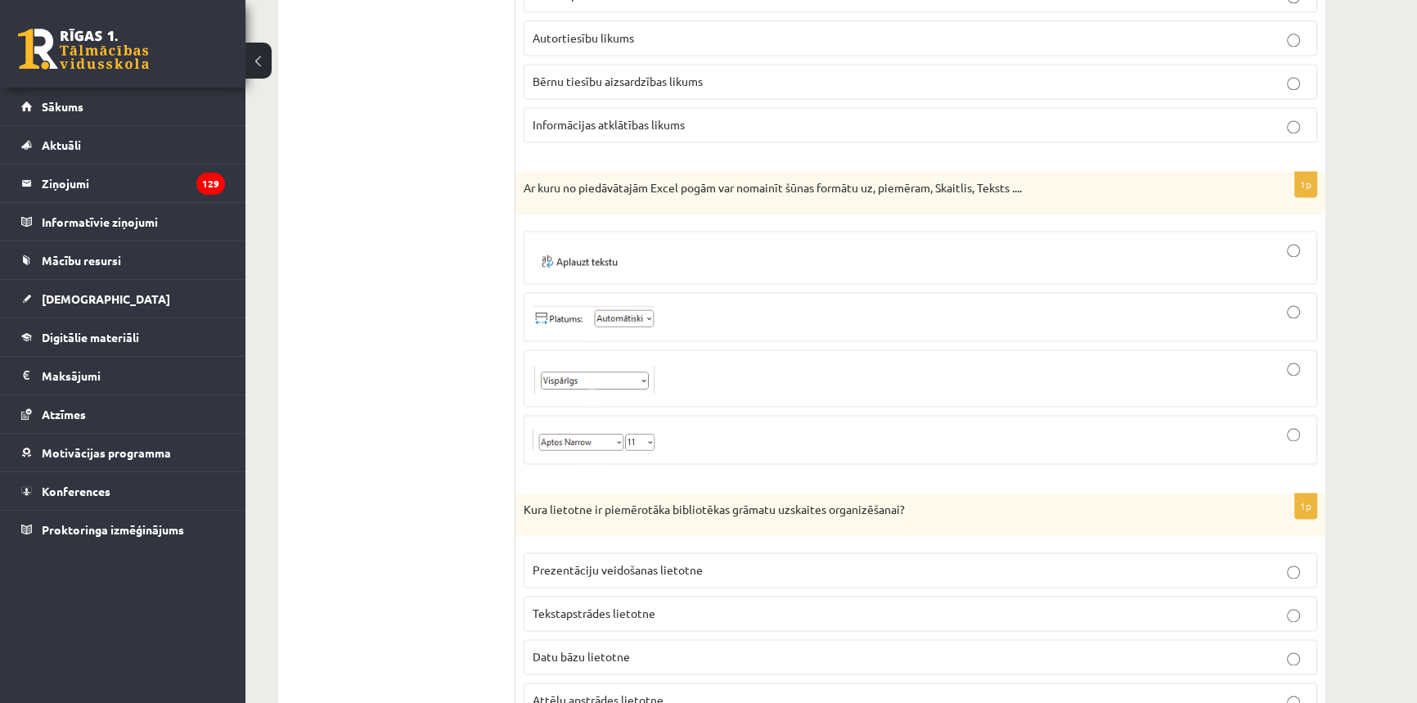
click at [742, 375] on div at bounding box center [921, 377] width 776 height 39
click at [735, 425] on div at bounding box center [921, 439] width 776 height 31
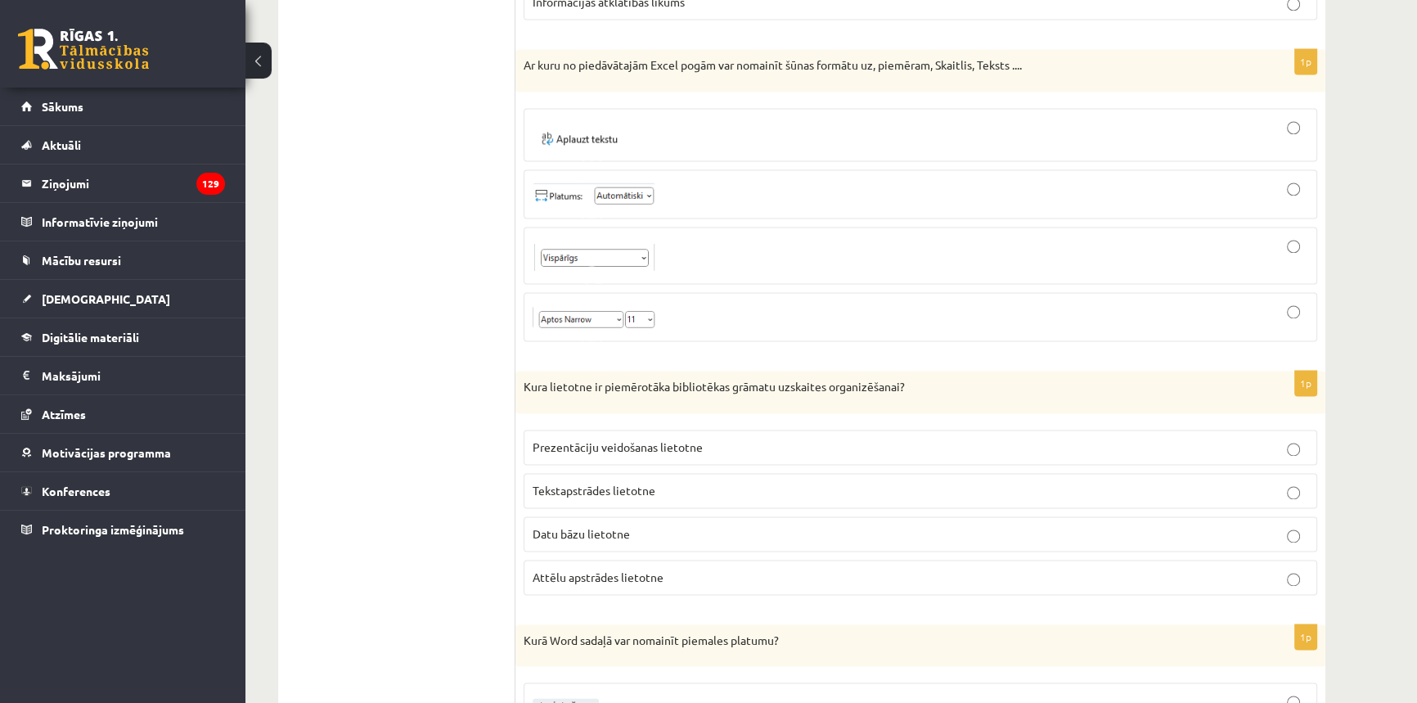
scroll to position [3026, 0]
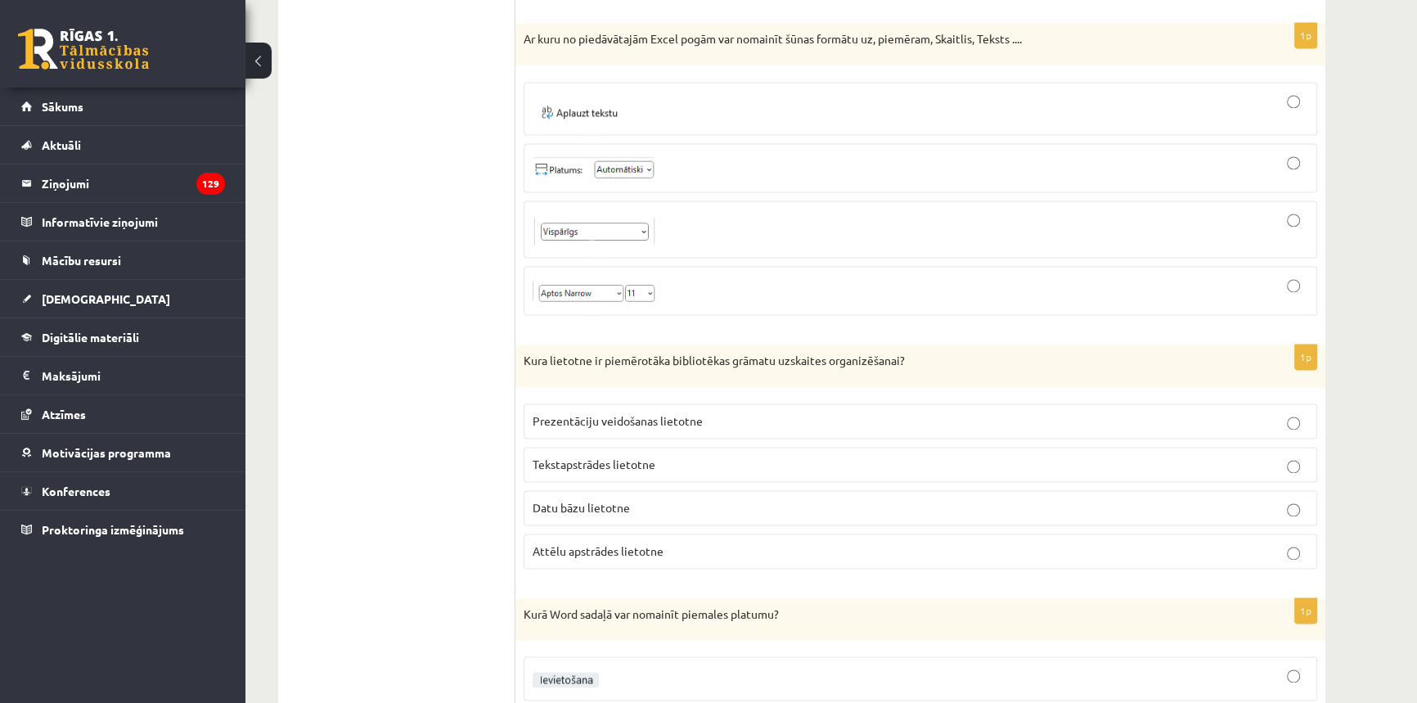
click at [619, 500] on span "Datu bāzu lietotne" at bounding box center [581, 507] width 97 height 15
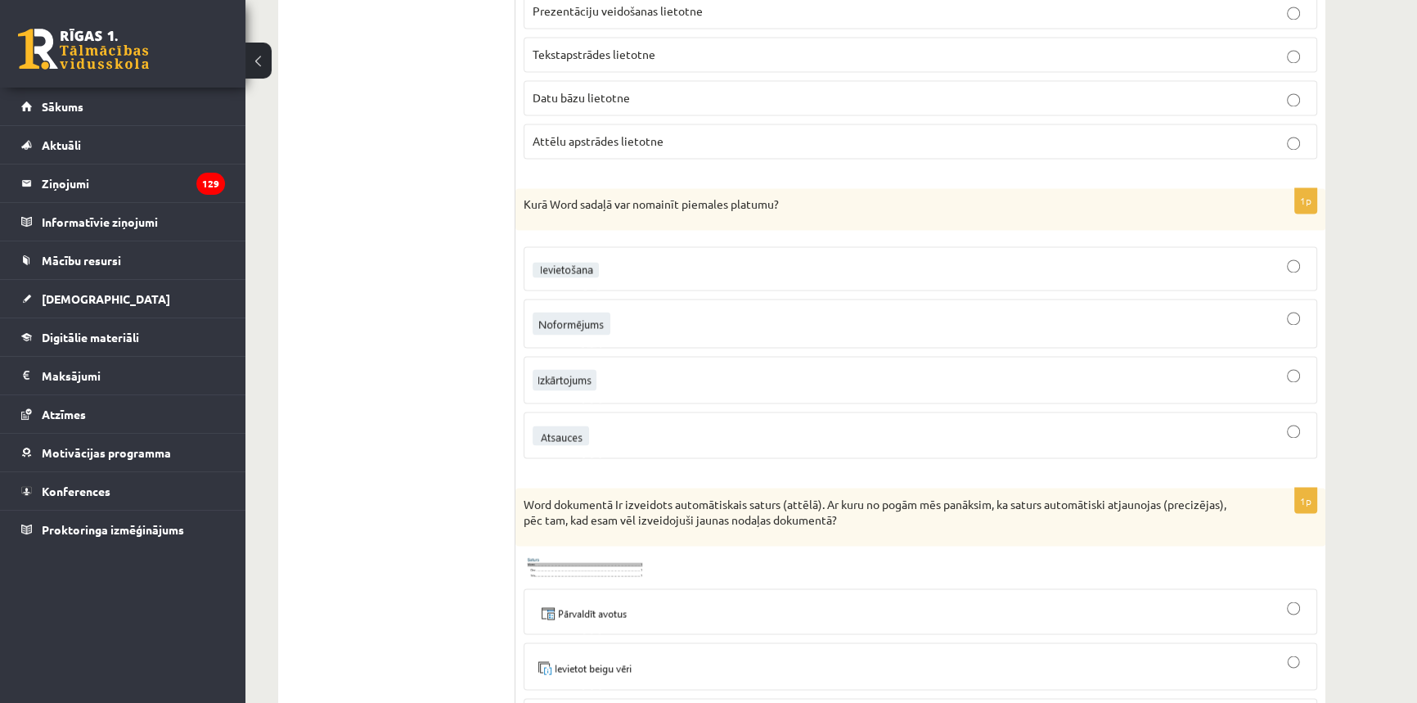
scroll to position [3472, 0]
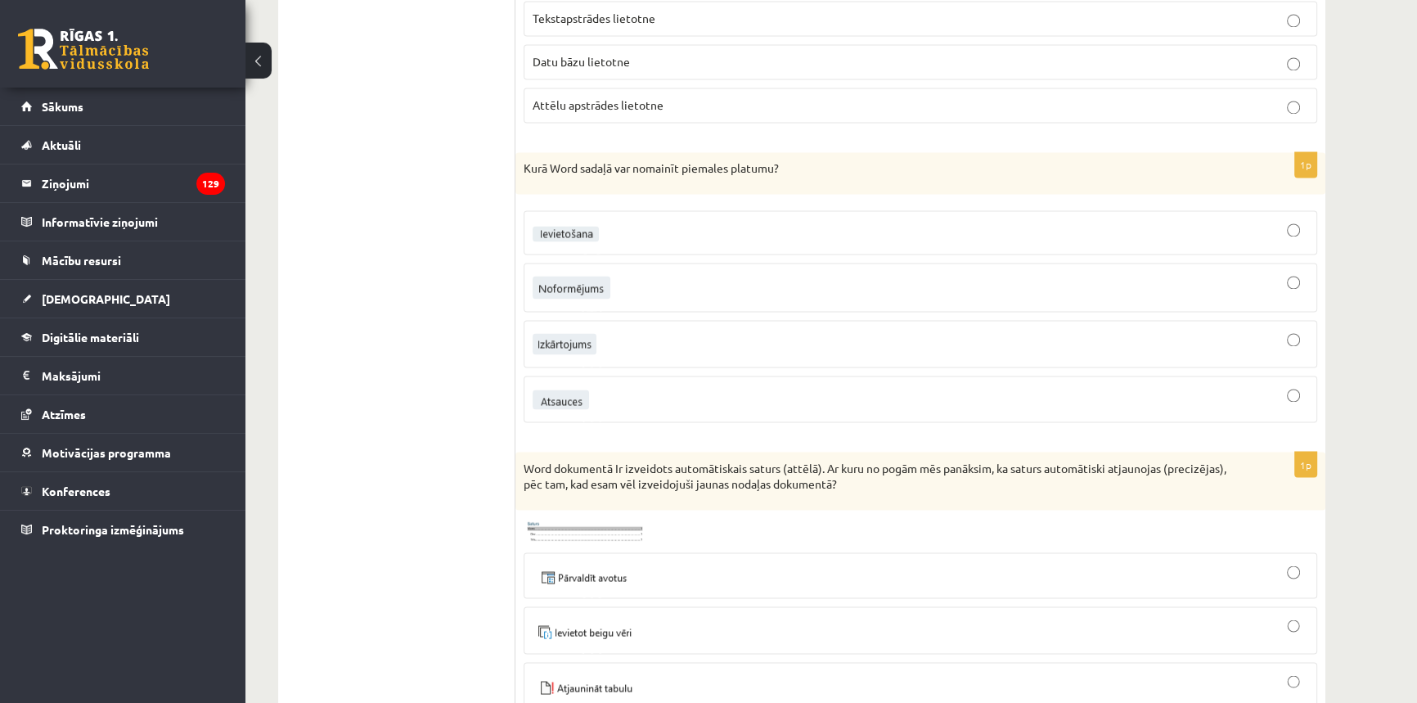
click at [623, 305] on fieldset at bounding box center [921, 314] width 794 height 224
click at [632, 292] on div at bounding box center [921, 287] width 776 height 31
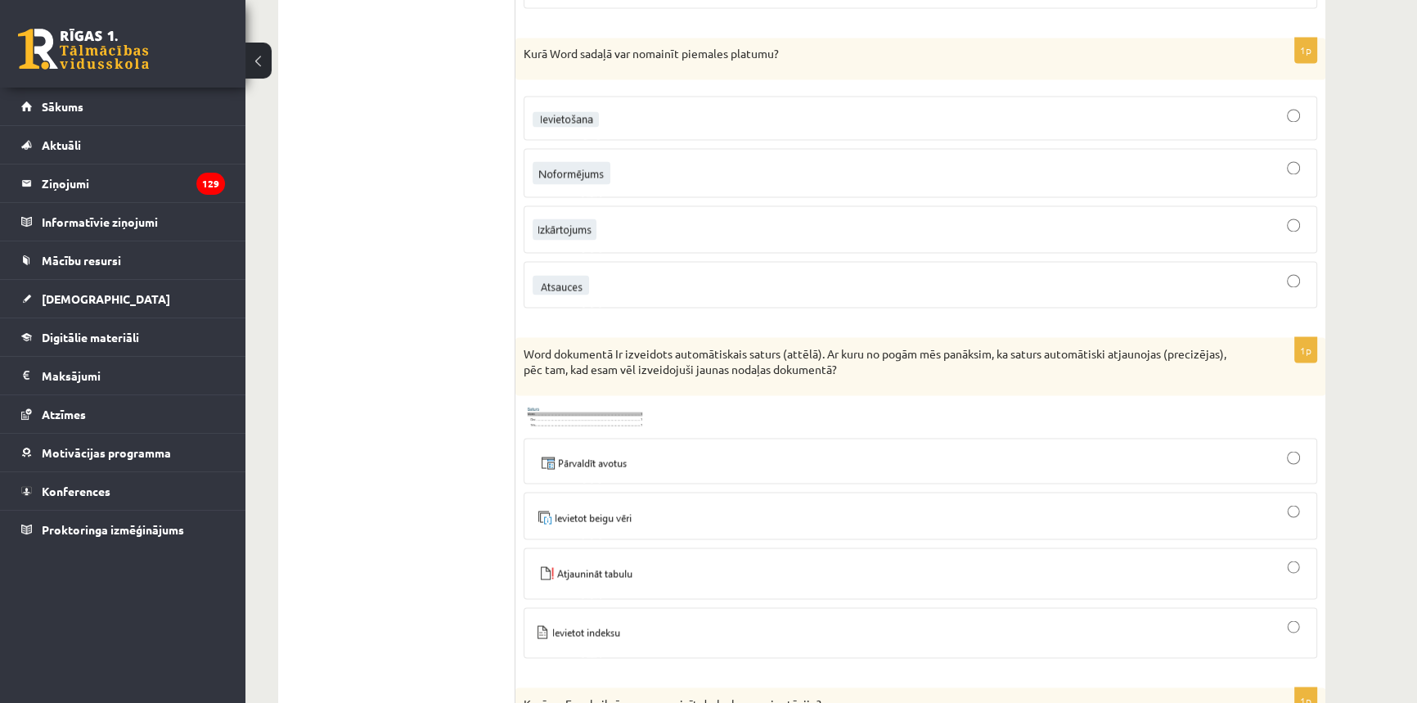
scroll to position [3621, 0]
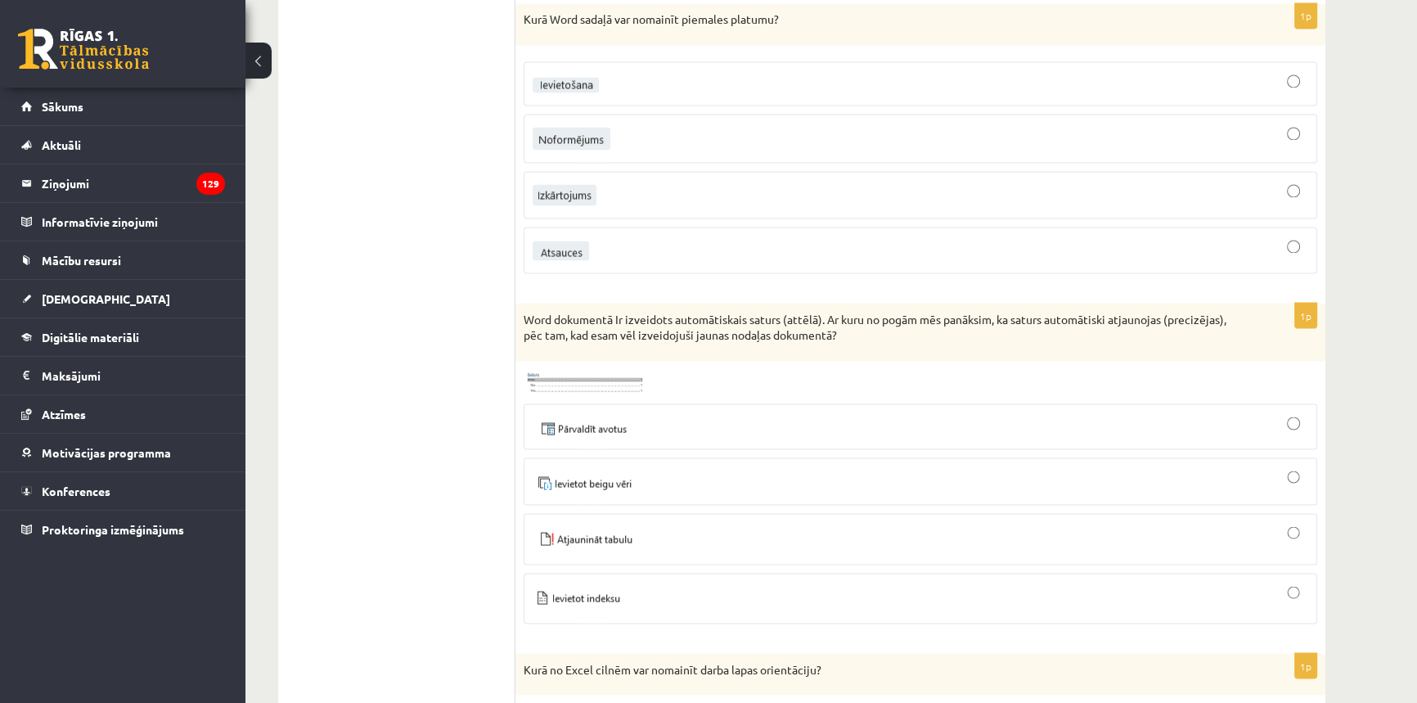
click at [703, 525] on div at bounding box center [921, 539] width 776 height 34
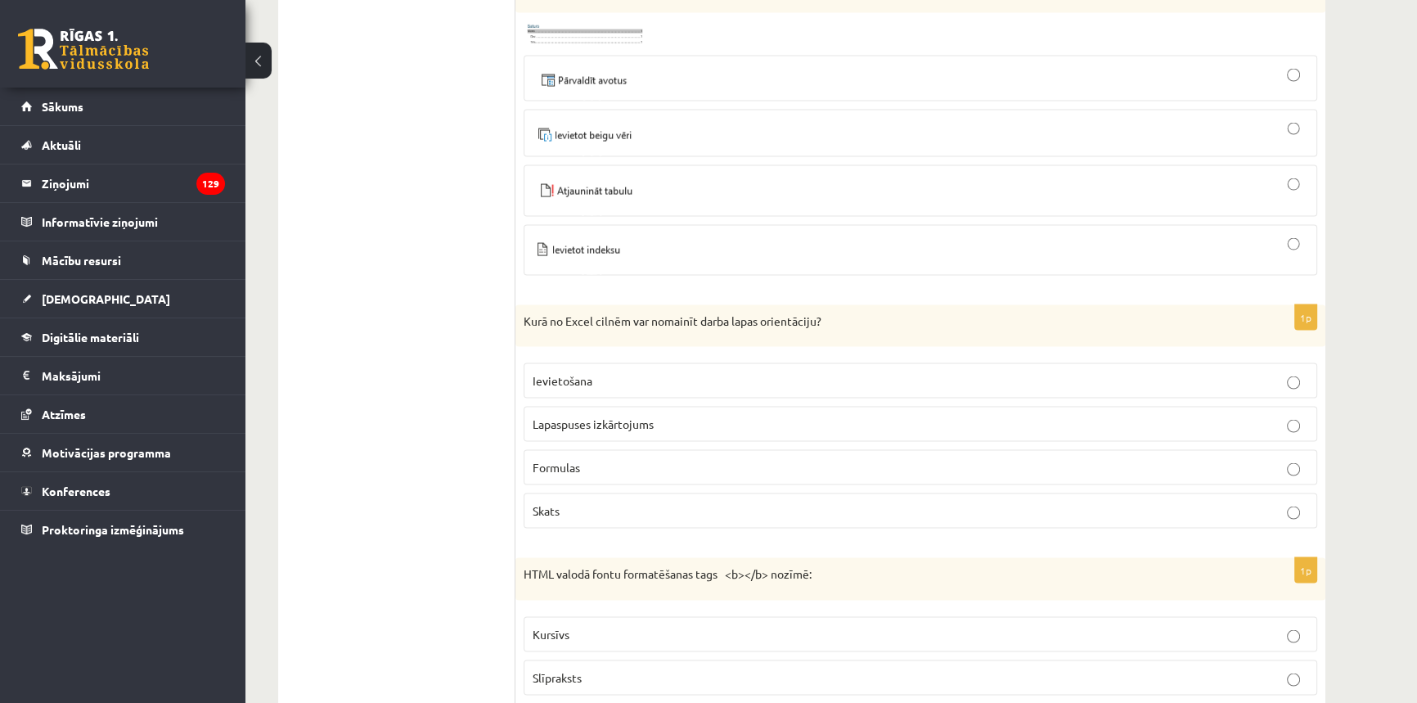
scroll to position [3992, 0]
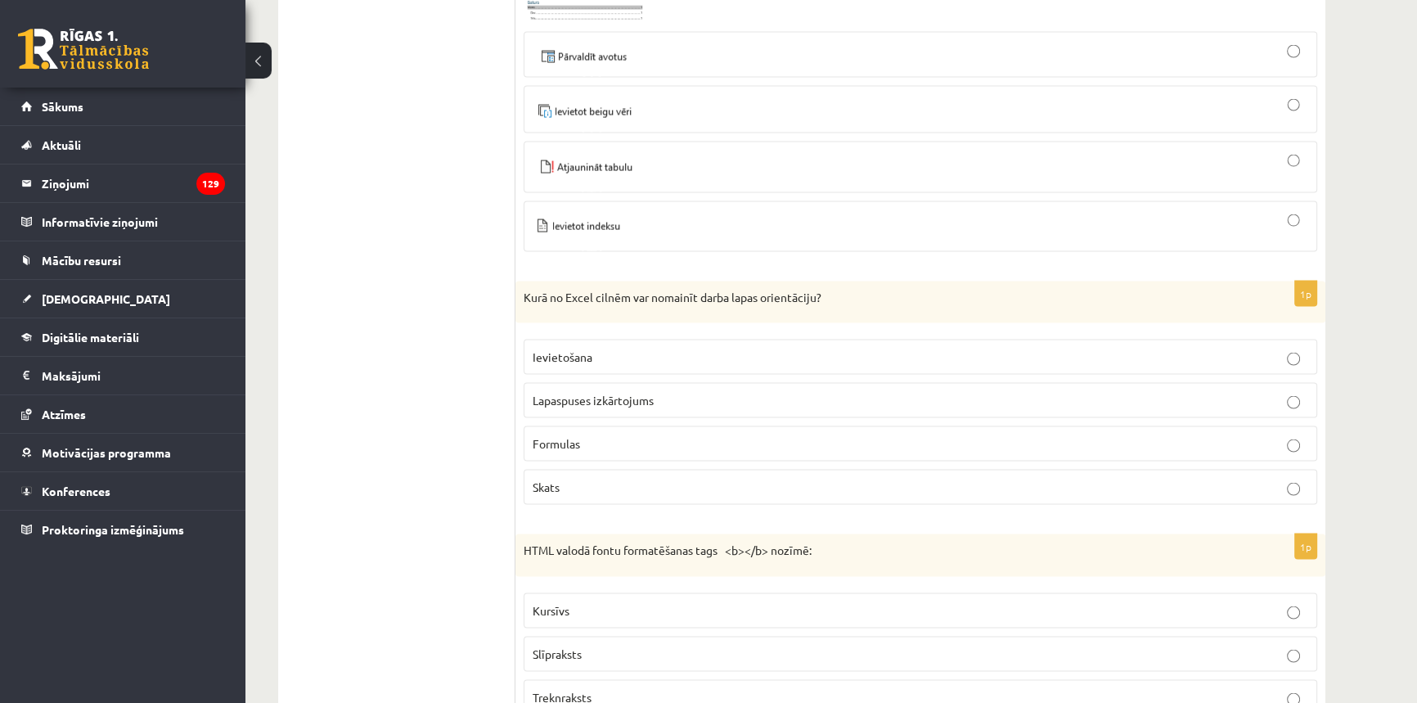
click at [718, 383] on label "Lapaspuses izkārtojums" at bounding box center [921, 400] width 794 height 35
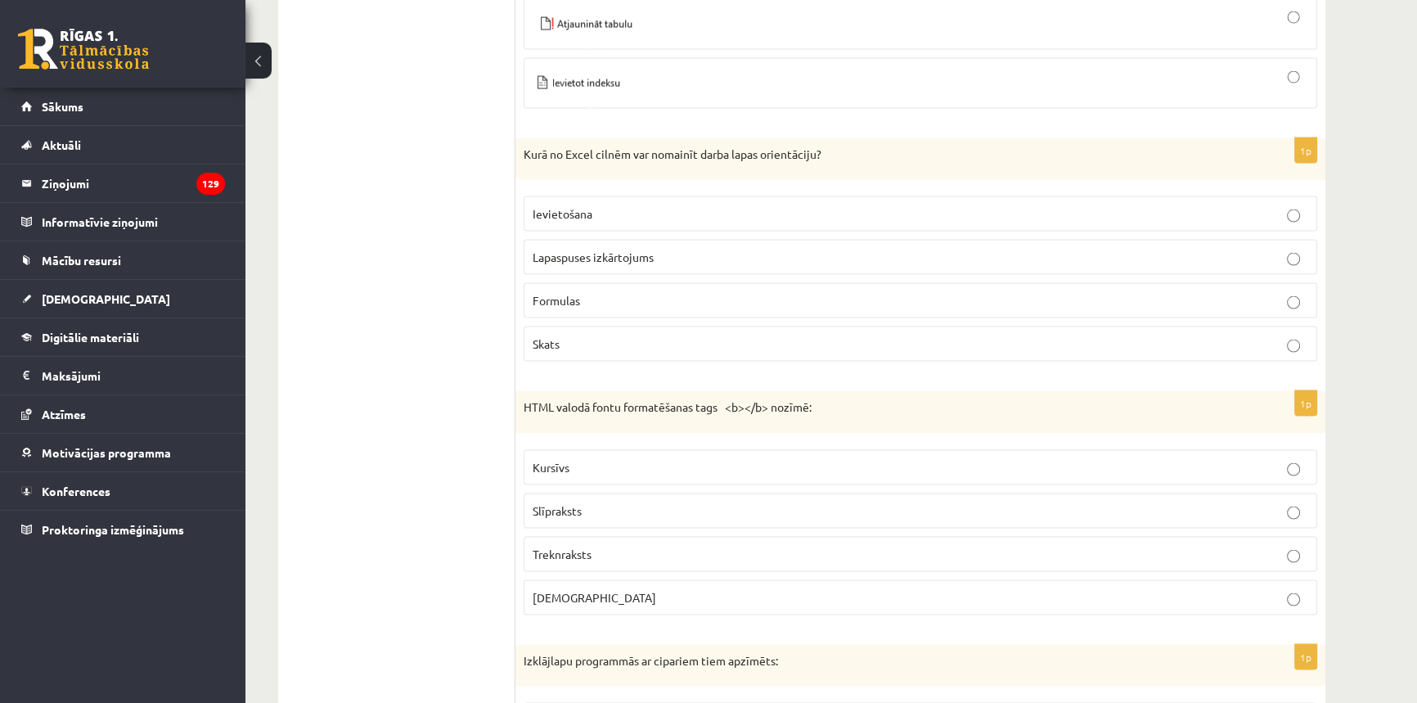
scroll to position [4141, 0]
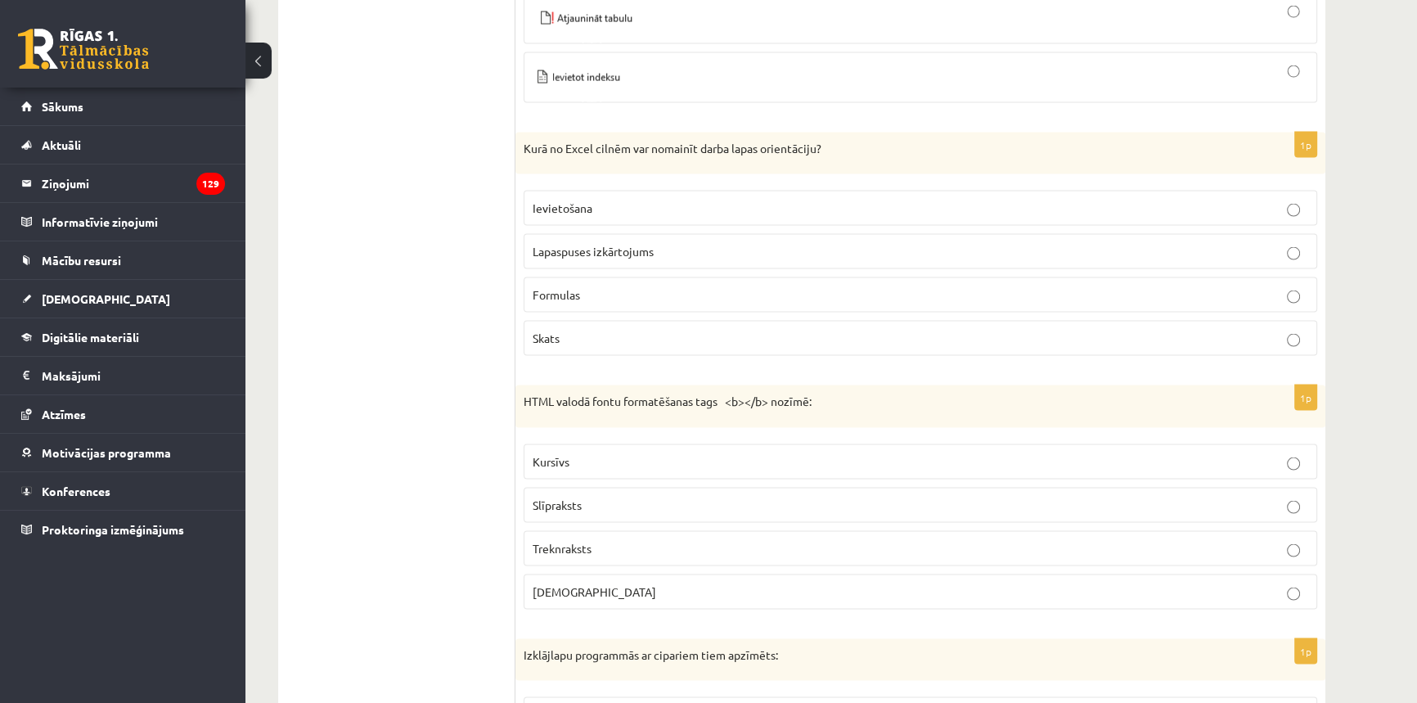
click at [676, 546] on label "Treknraksts" at bounding box center [921, 548] width 794 height 35
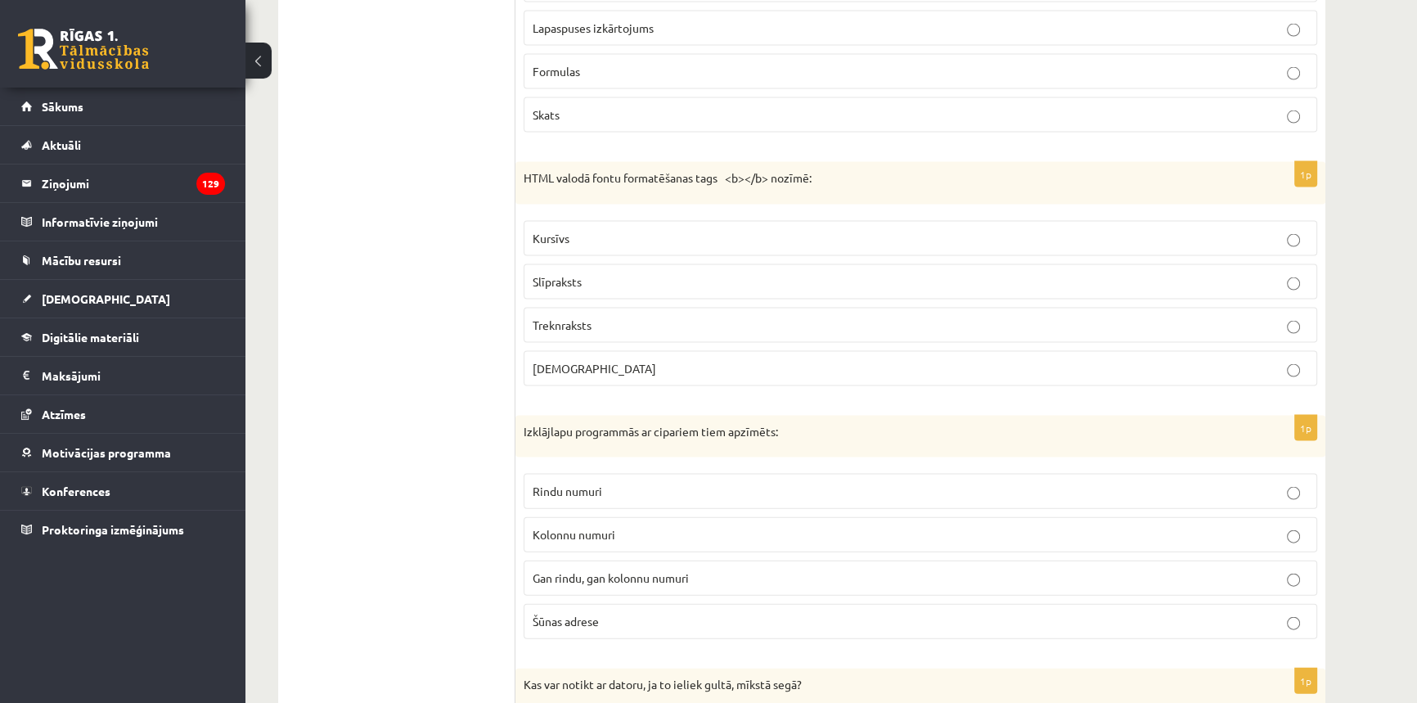
click at [679, 570] on span "Gan rindu, gan kolonnu numuri" at bounding box center [611, 577] width 156 height 15
click at [628, 497] on label "Rindu numuri" at bounding box center [921, 491] width 794 height 35
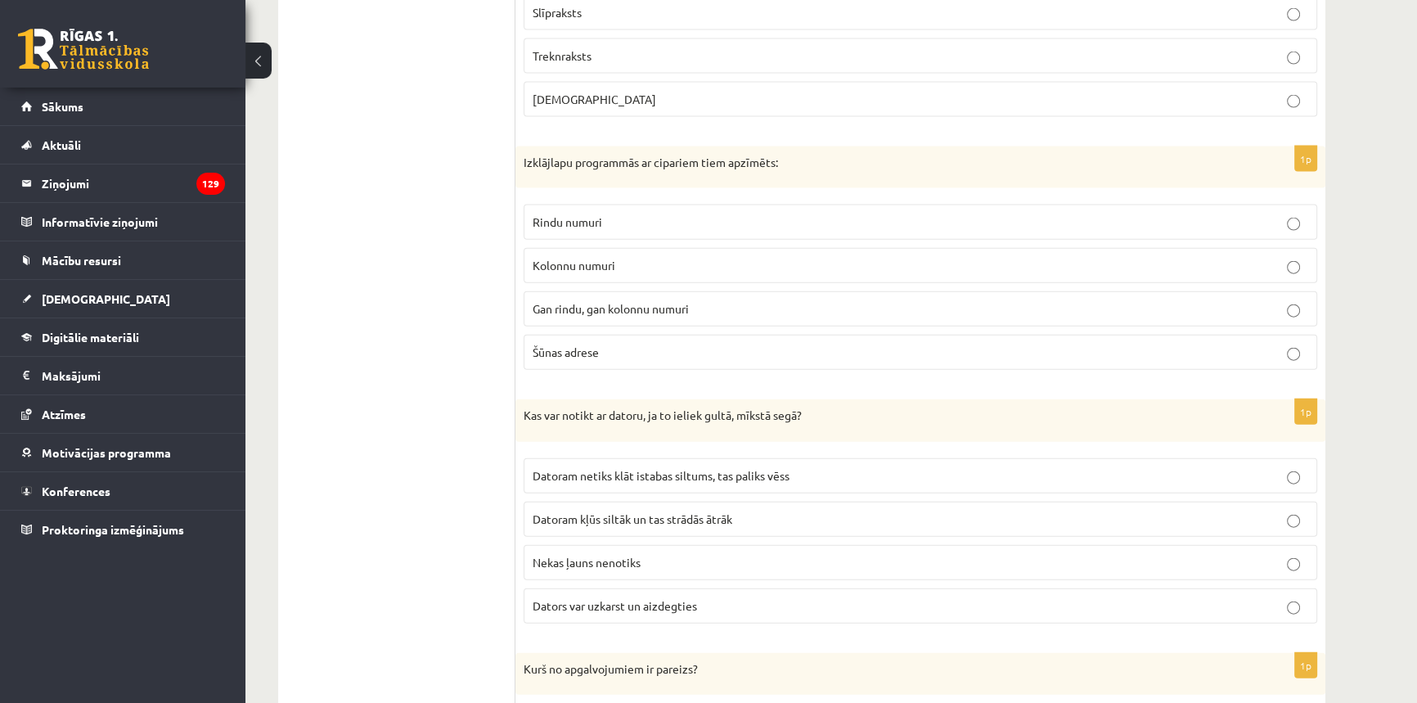
scroll to position [4662, 0]
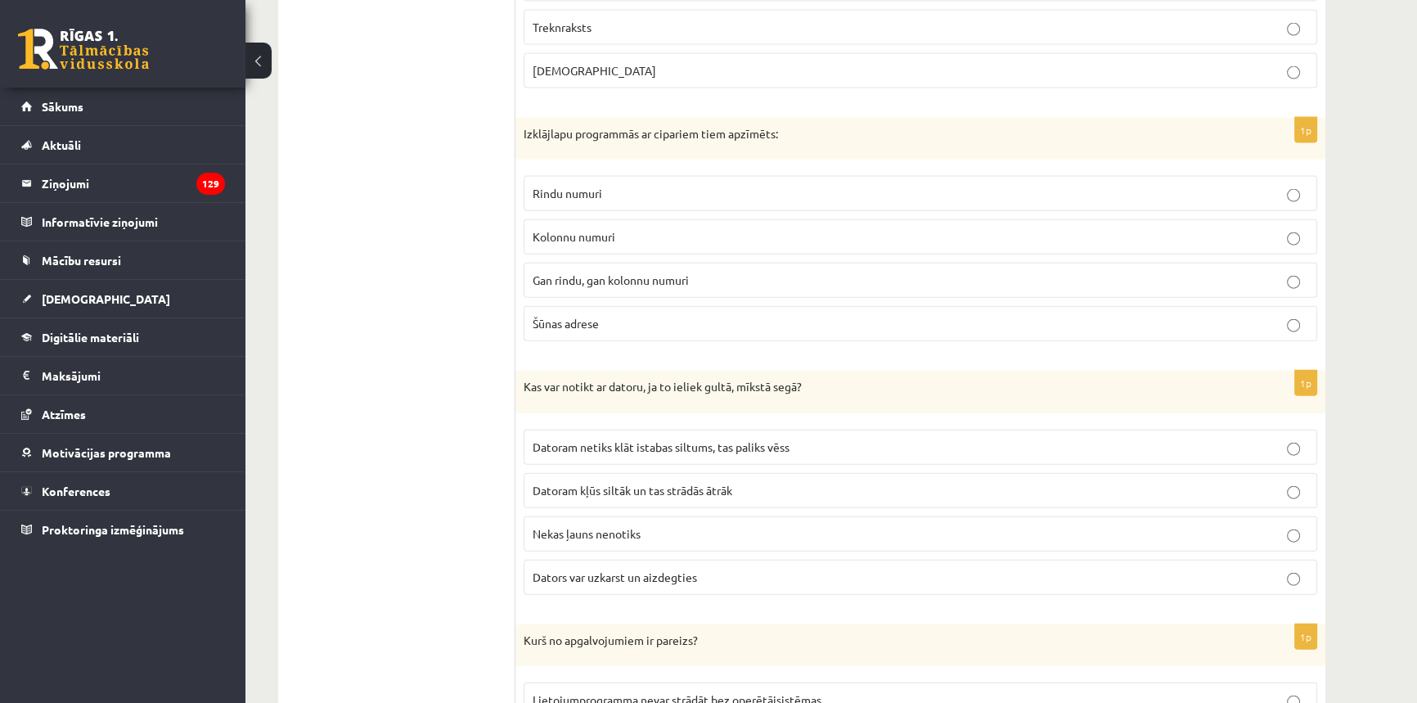
click at [689, 583] on fieldset "Datoram netiks klāt istabas siltums, tas paliks vēss Datoram kļūs siltāk un tas…" at bounding box center [921, 510] width 794 height 178
click at [688, 579] on label "Dators var uzkarst un aizdegties" at bounding box center [921, 577] width 794 height 35
drag, startPoint x: 746, startPoint y: 550, endPoint x: 478, endPoint y: 470, distance: 280.0
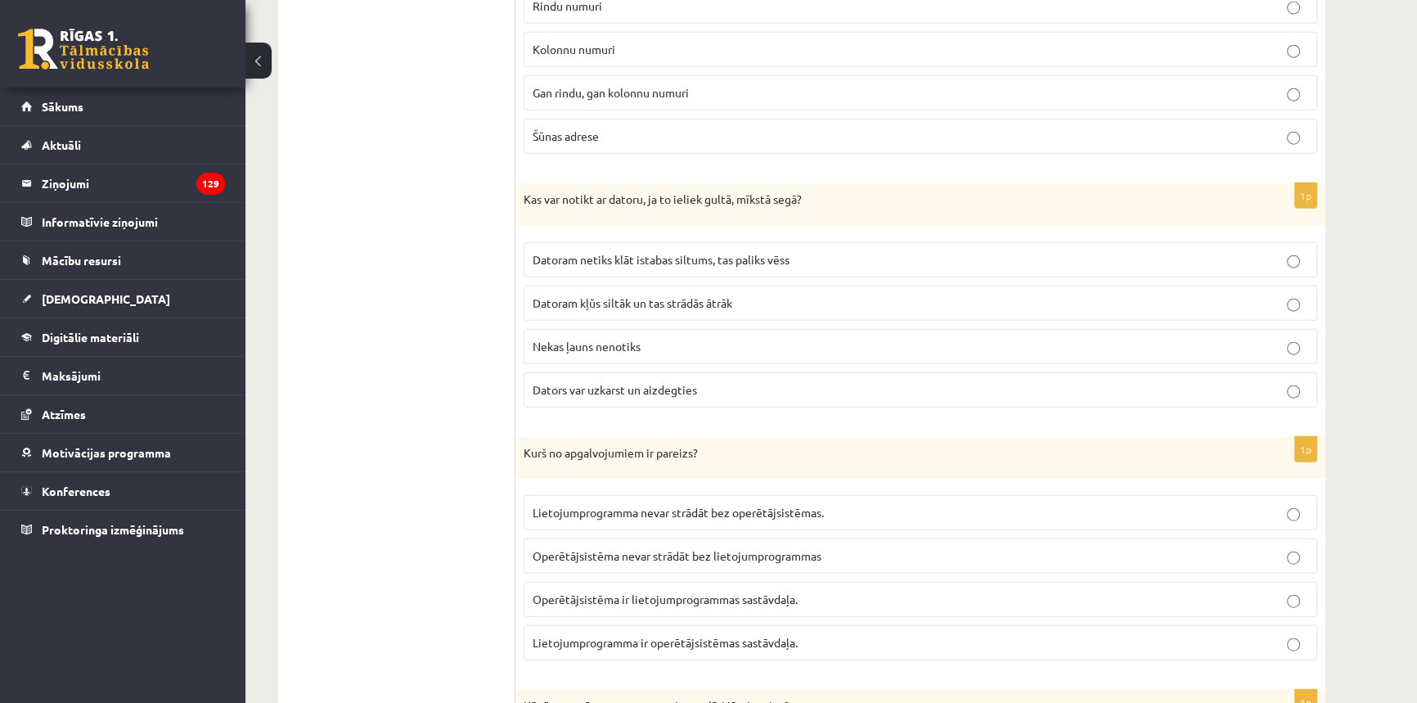
scroll to position [4885, 0]
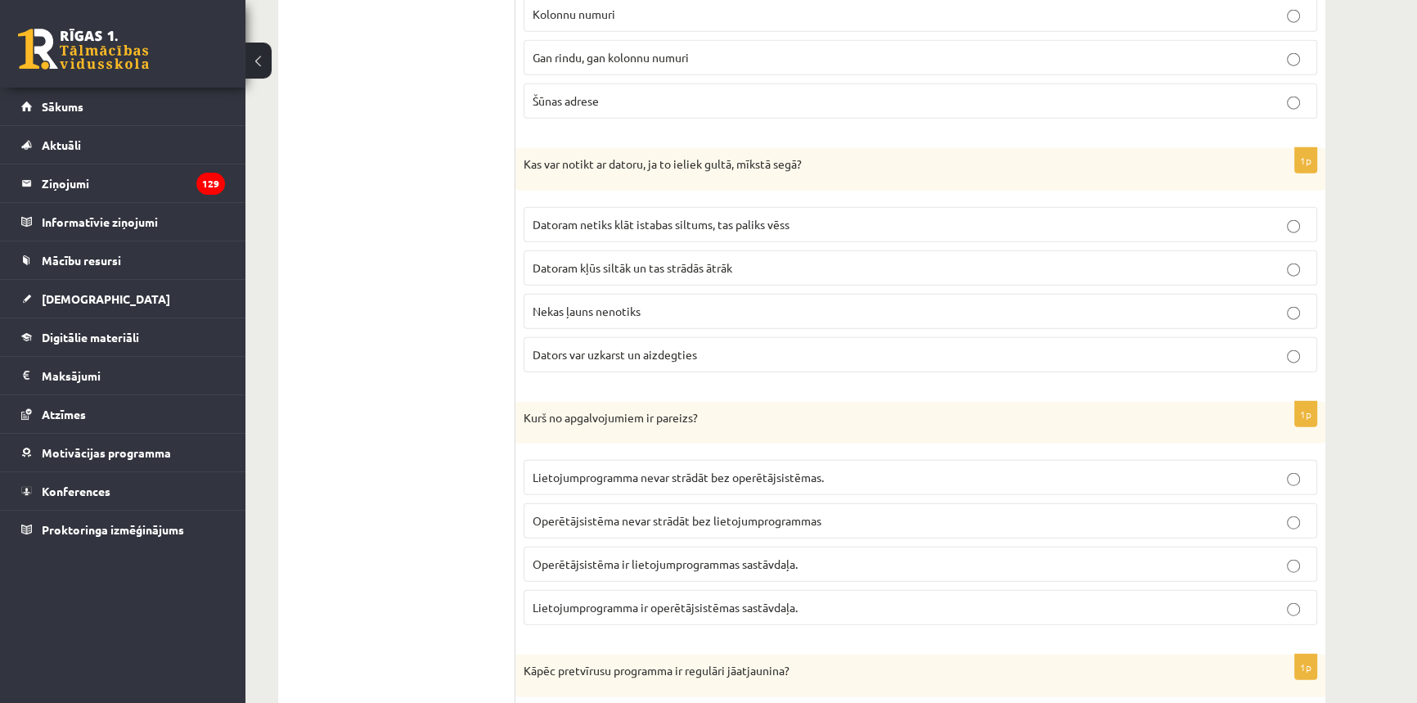
click at [763, 470] on span "Lietojumprogramma nevar strādāt bez operētājsistēmas." at bounding box center [678, 477] width 291 height 15
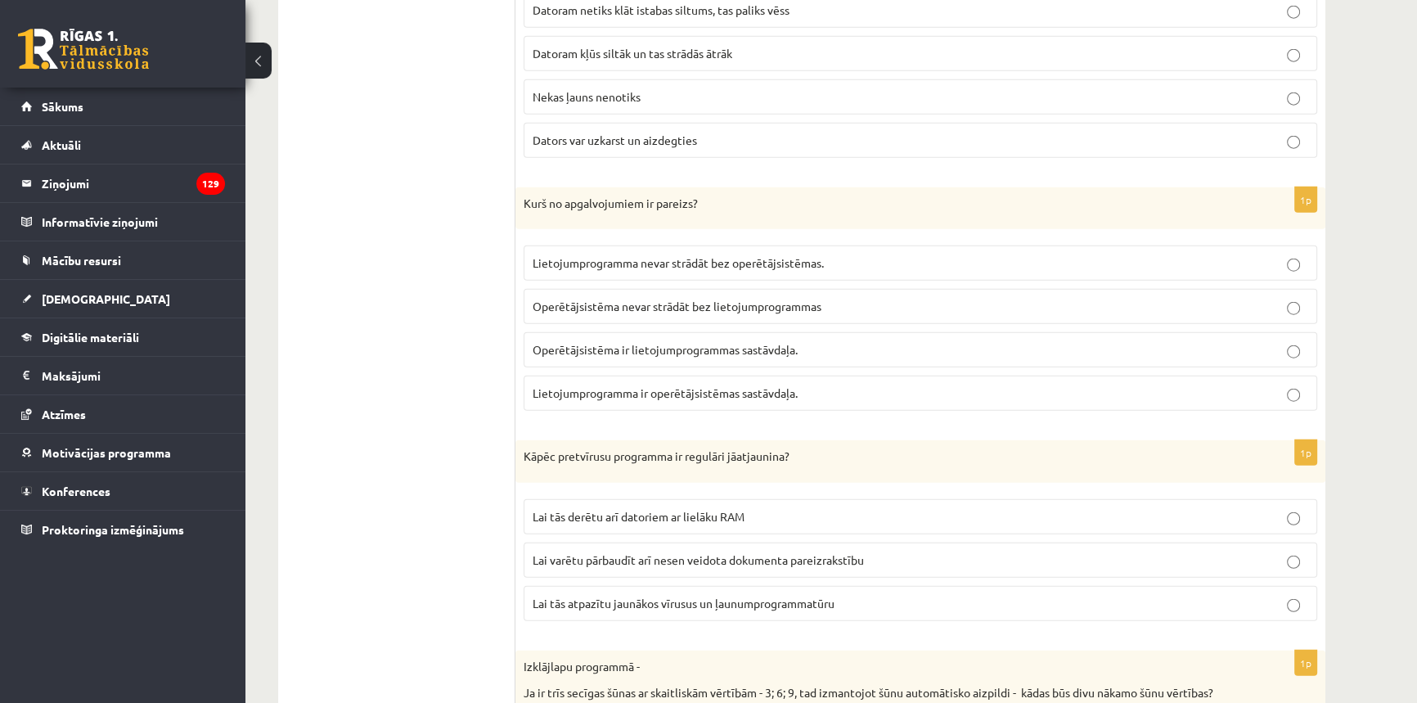
scroll to position [5108, 0]
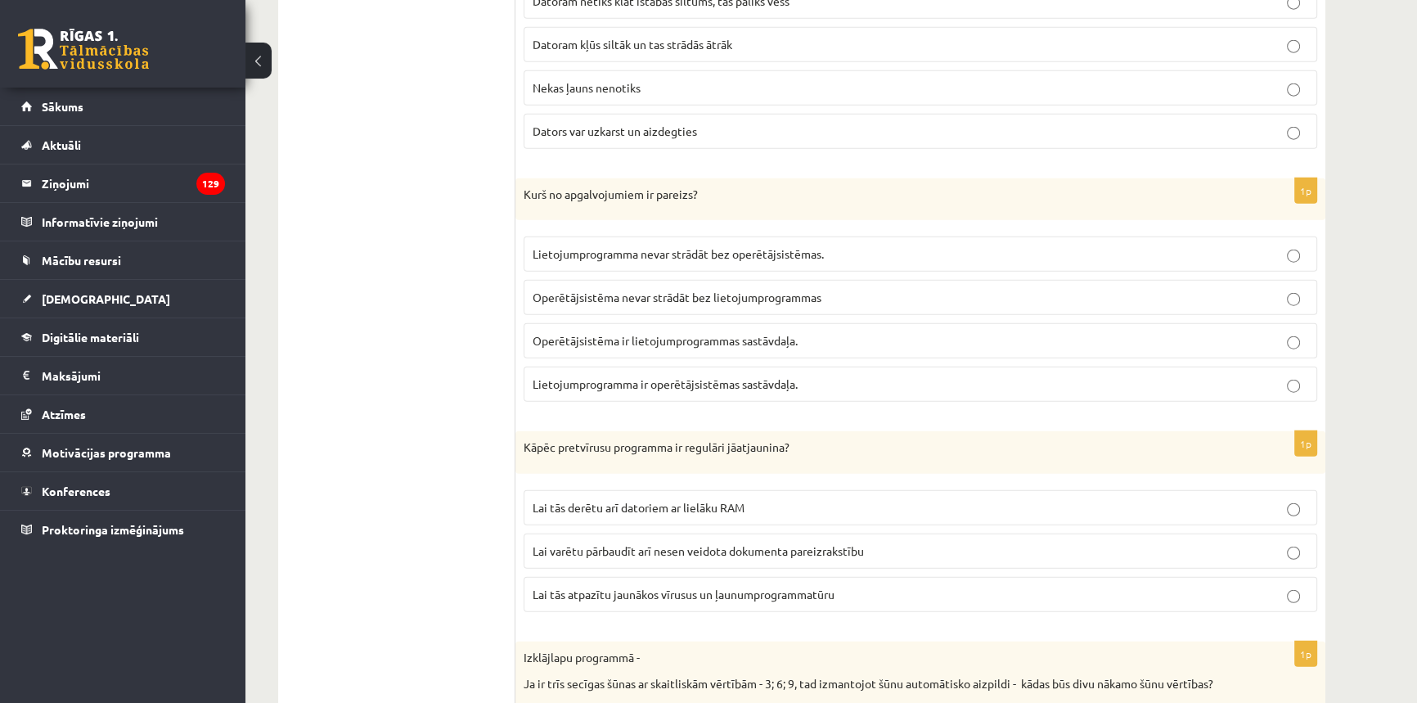
click at [825, 587] on span "Lai tās atpazītu jaunākos vīrusus un ļaunumprogrammatūru" at bounding box center [684, 594] width 302 height 15
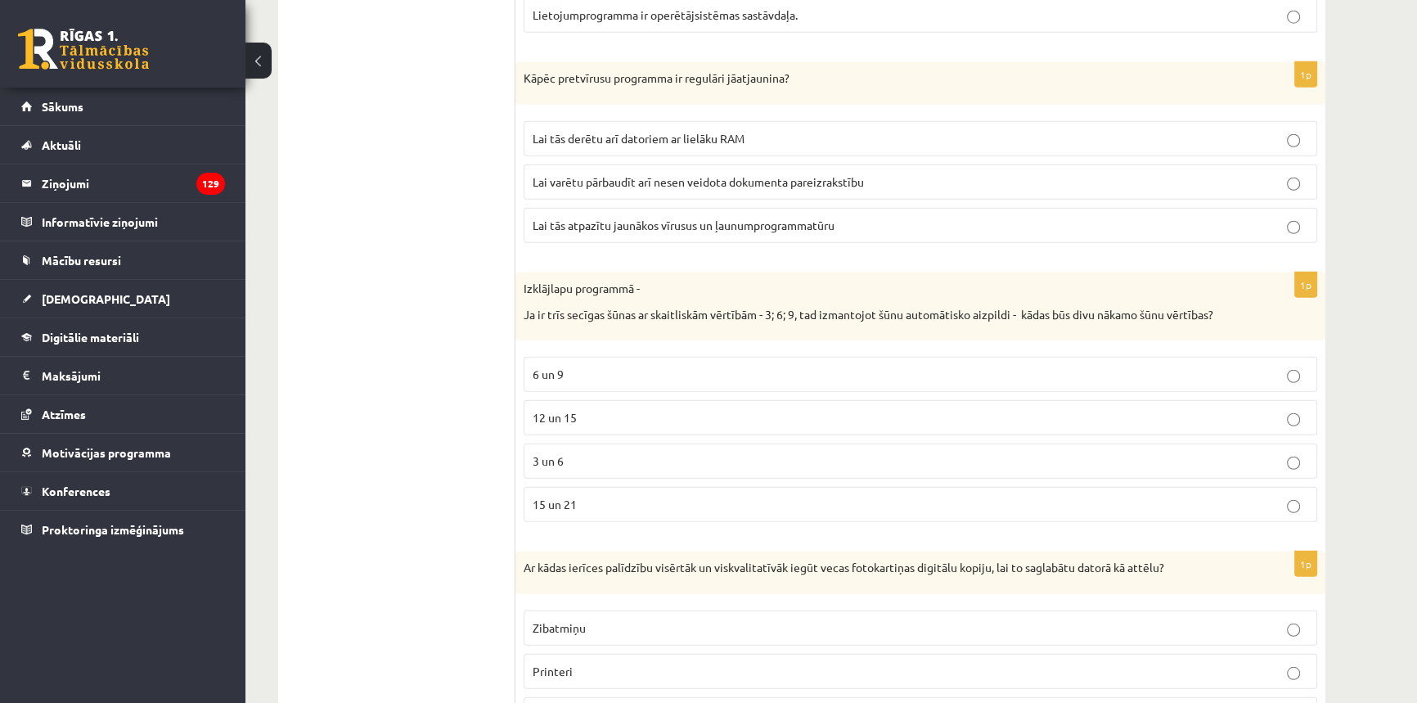
scroll to position [5480, 0]
click at [573, 407] on span "12 un 15" at bounding box center [555, 414] width 44 height 15
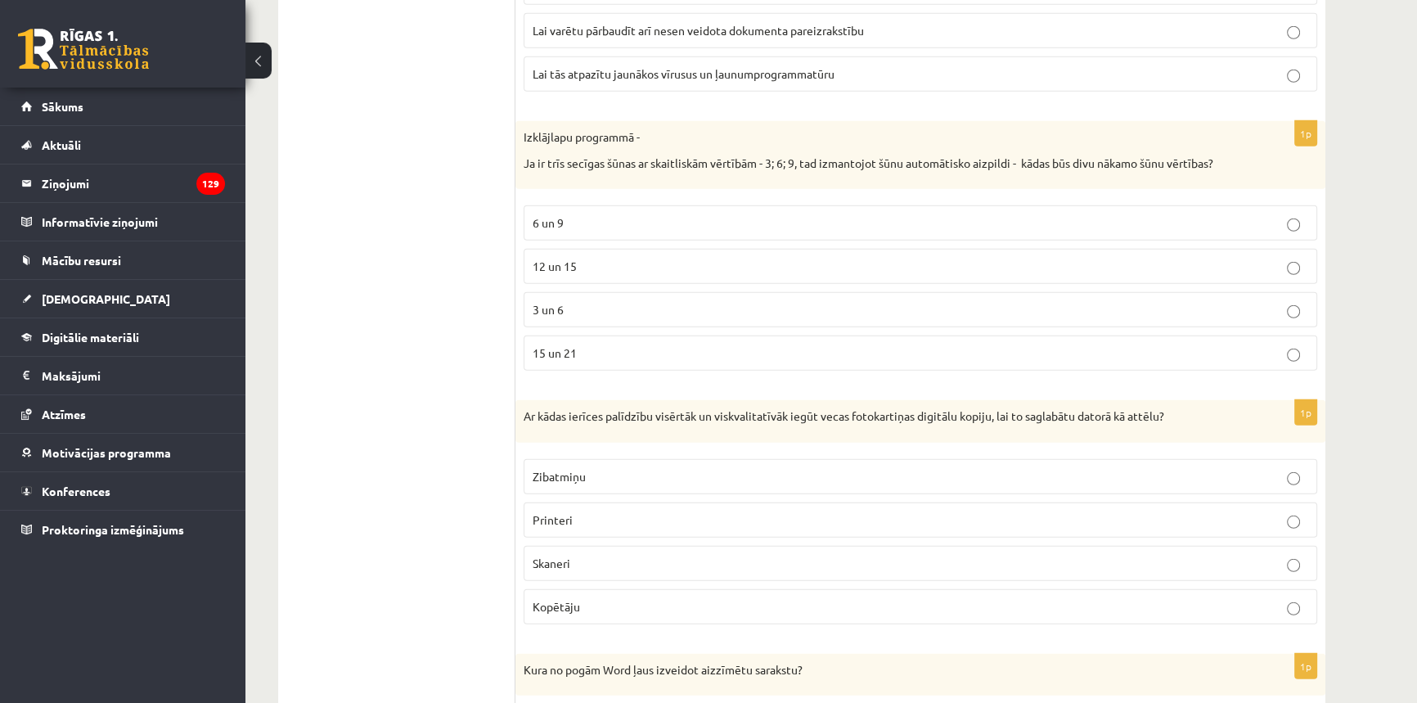
scroll to position [5703, 0]
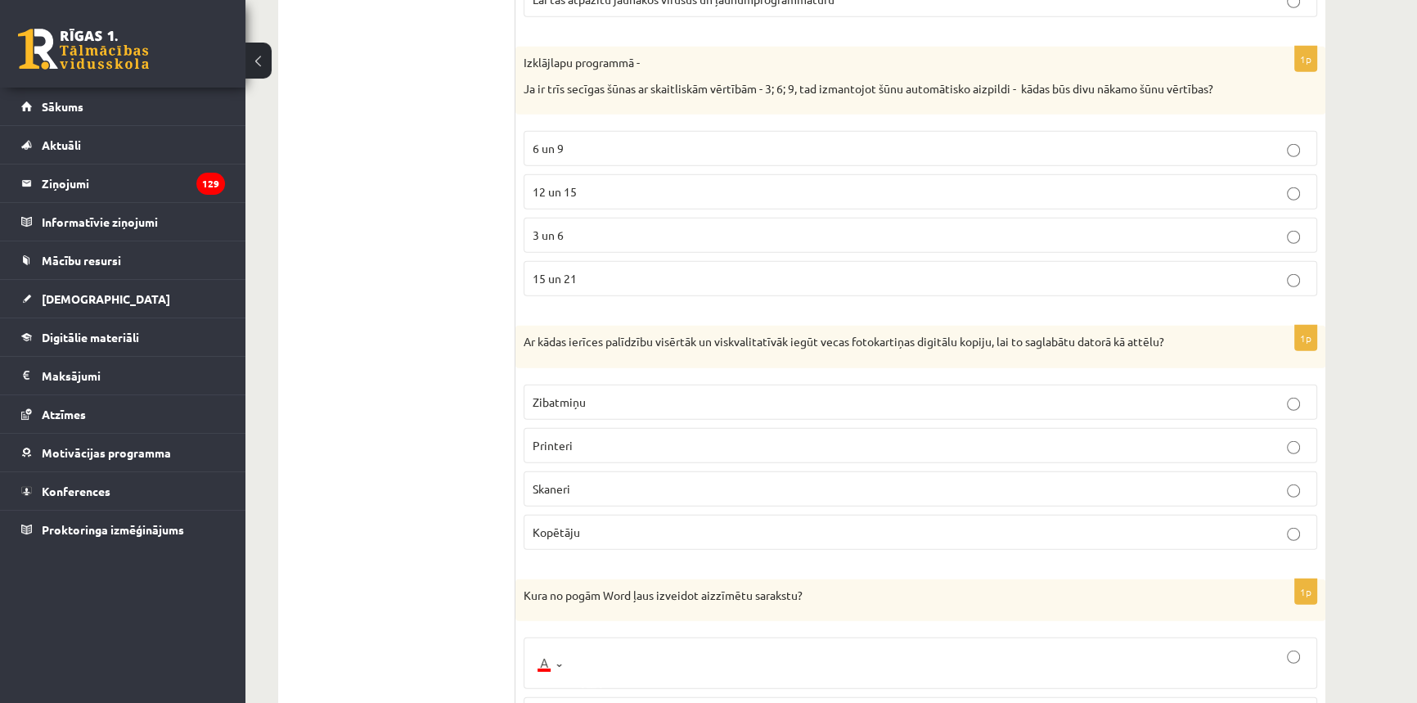
click at [591, 480] on p "Skaneri" at bounding box center [921, 488] width 776 height 17
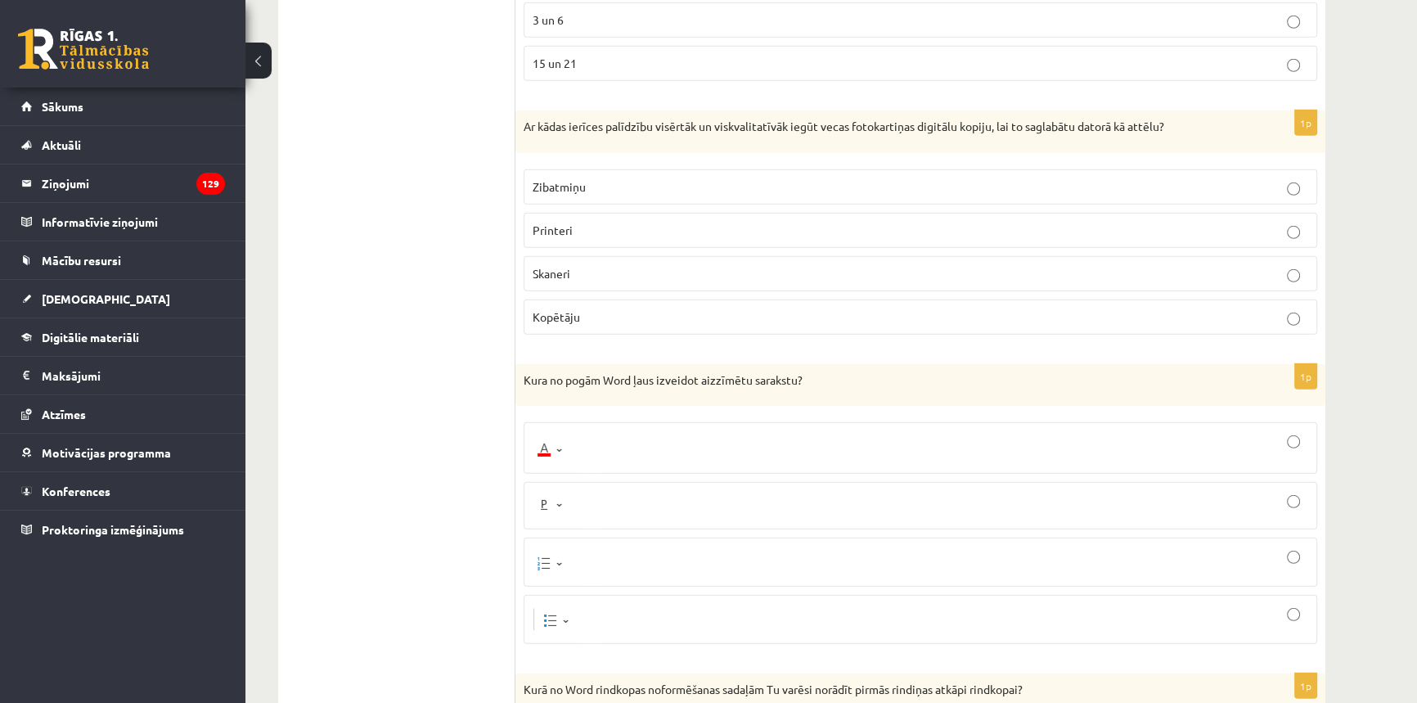
scroll to position [5926, 0]
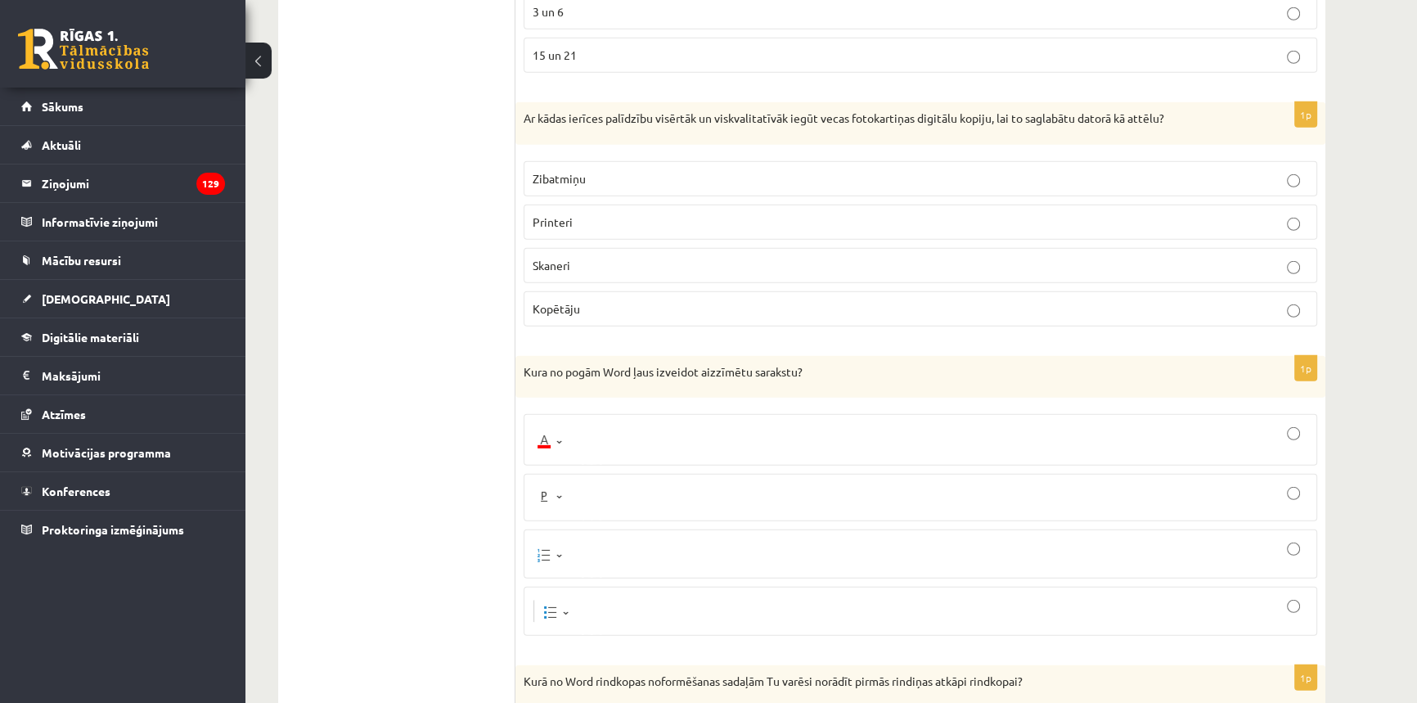
click at [667, 423] on div at bounding box center [921, 440] width 776 height 34
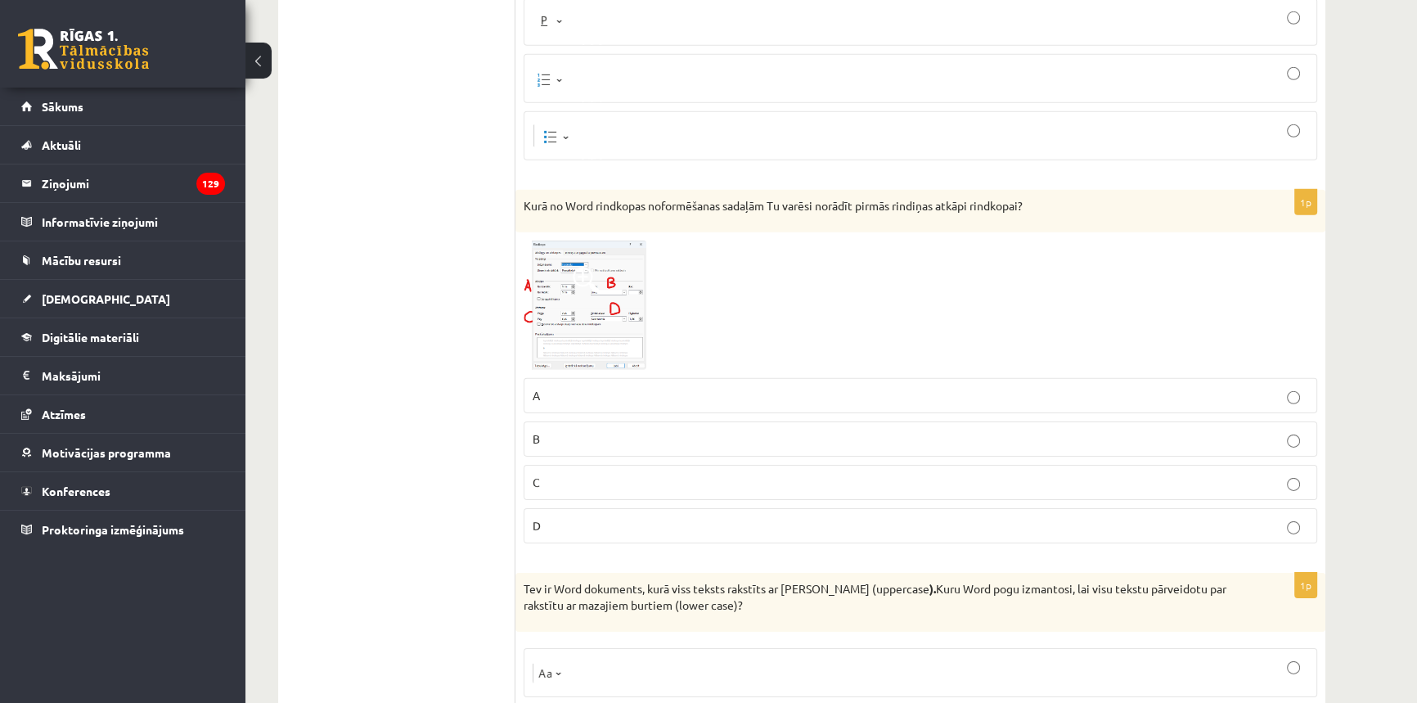
scroll to position [6446, 0]
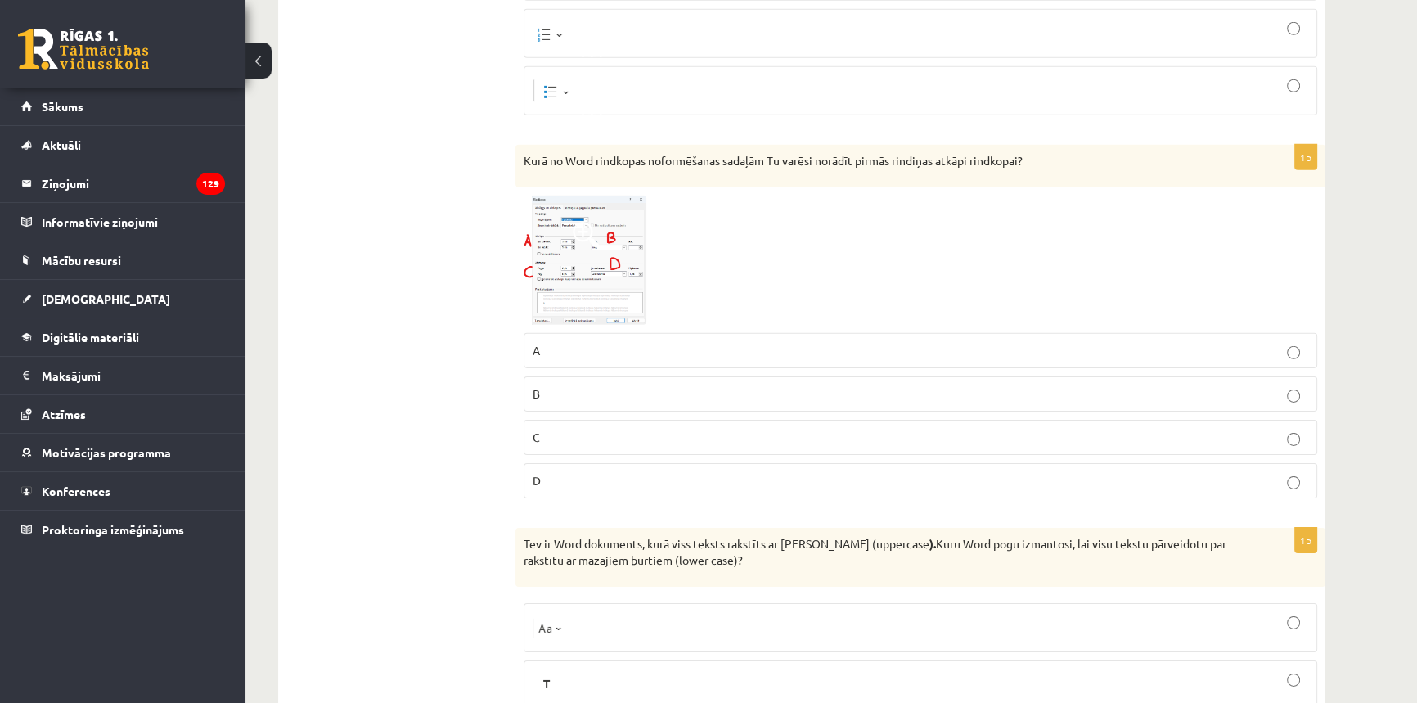
click at [630, 236] on img at bounding box center [585, 260] width 123 height 129
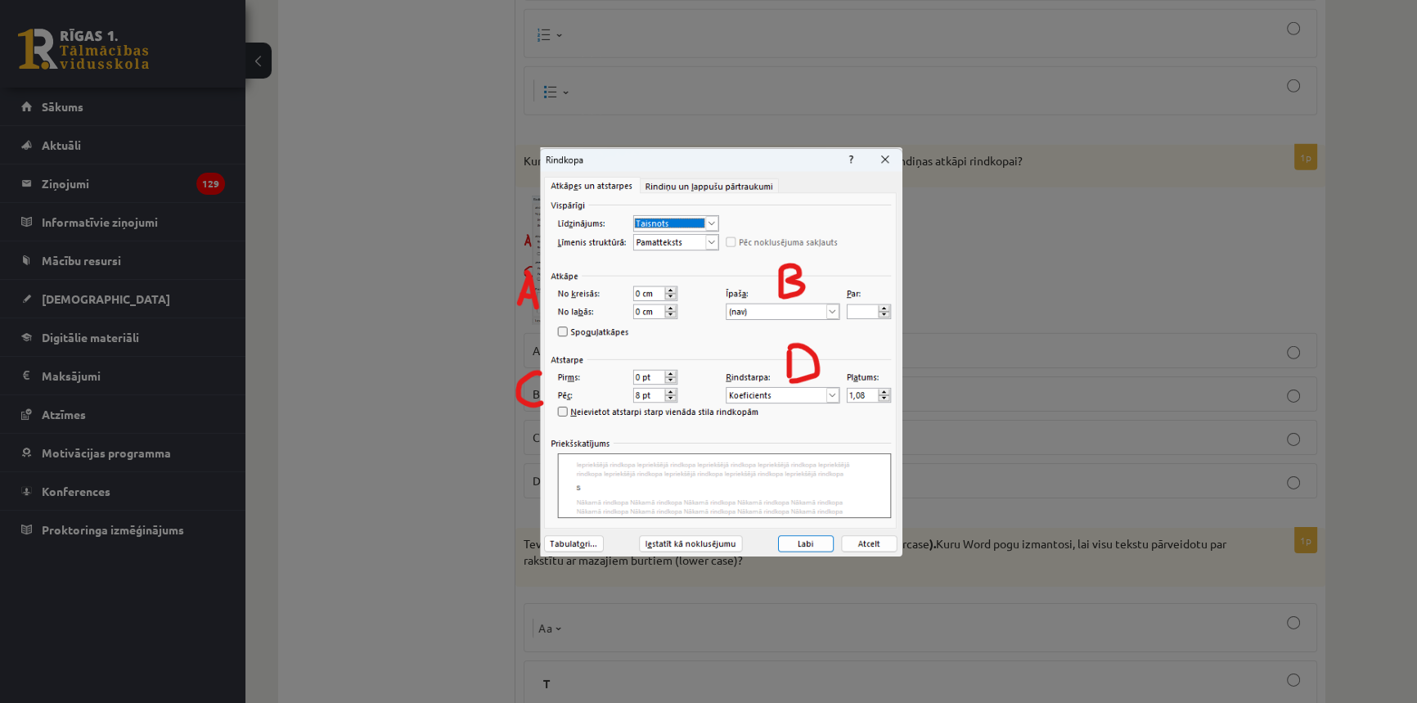
click at [973, 304] on div at bounding box center [708, 351] width 1417 height 703
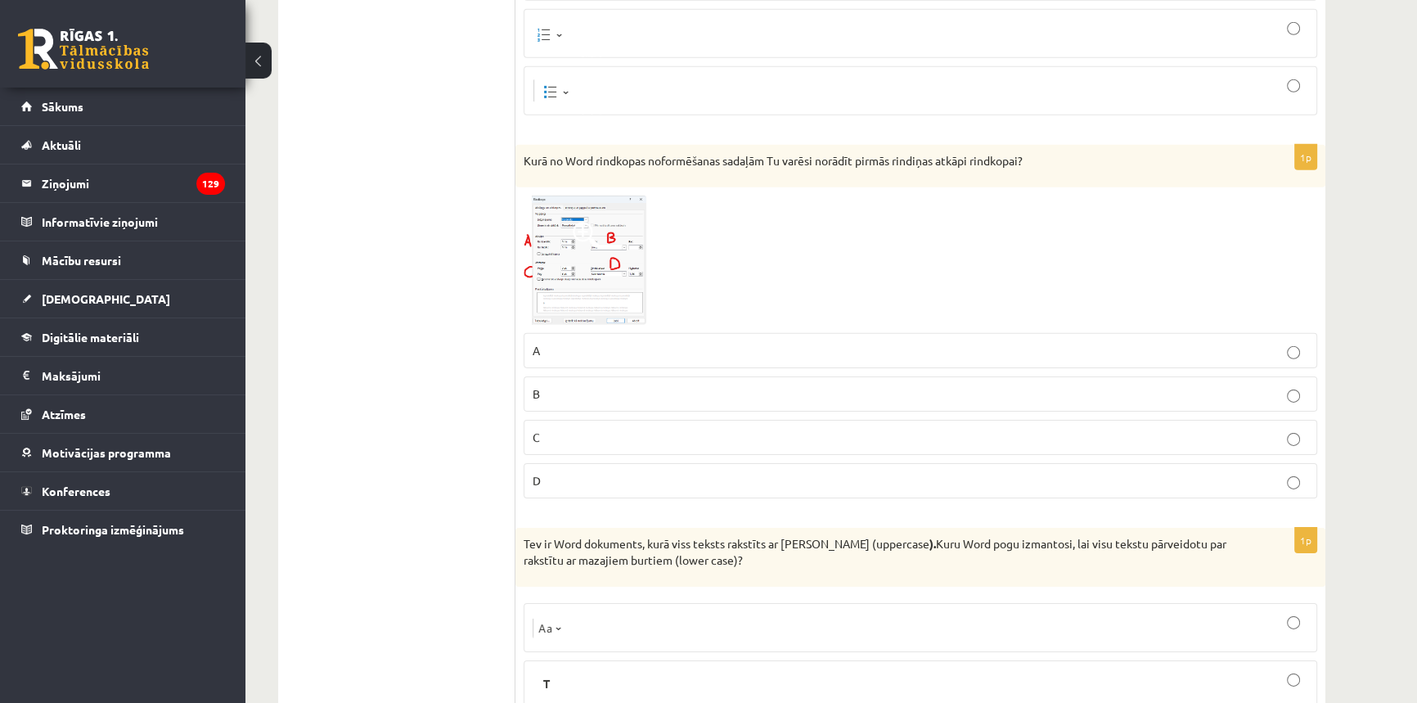
click at [615, 280] on img at bounding box center [585, 260] width 123 height 129
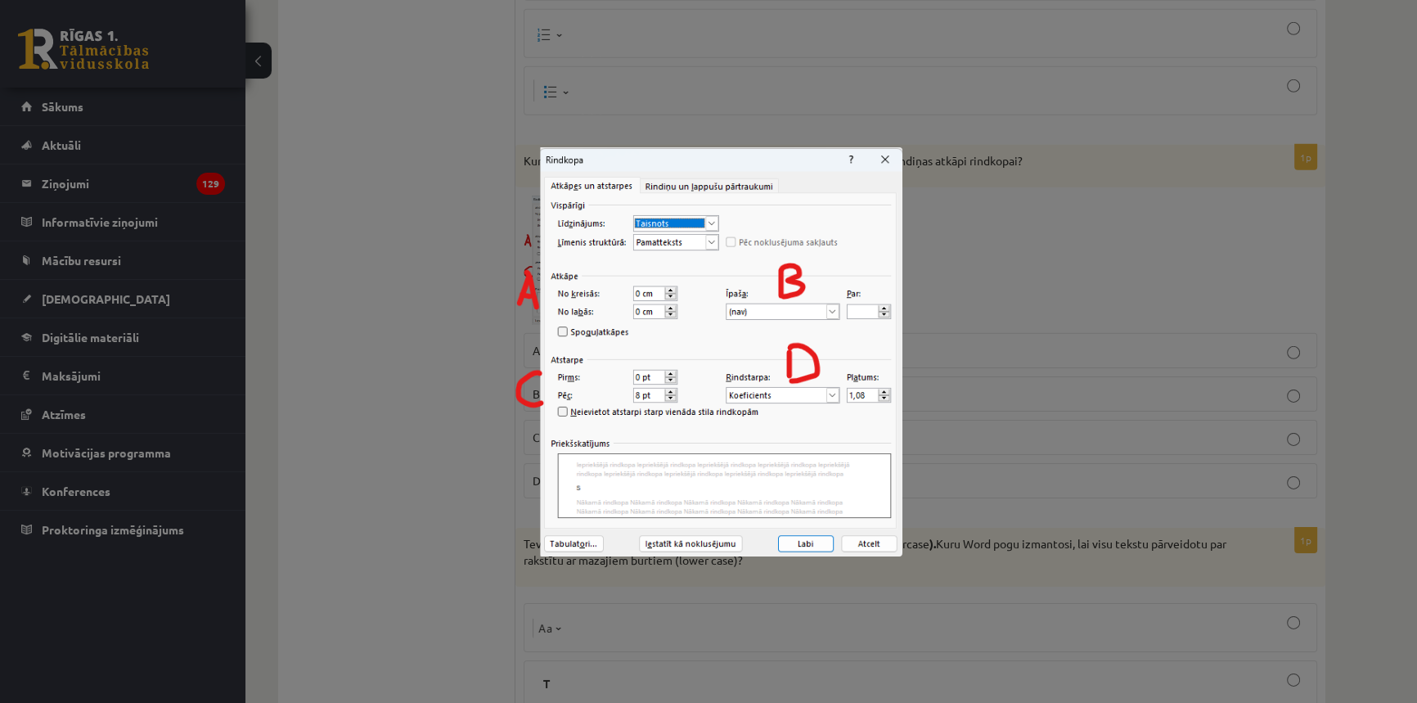
click at [944, 232] on div at bounding box center [708, 351] width 1417 height 703
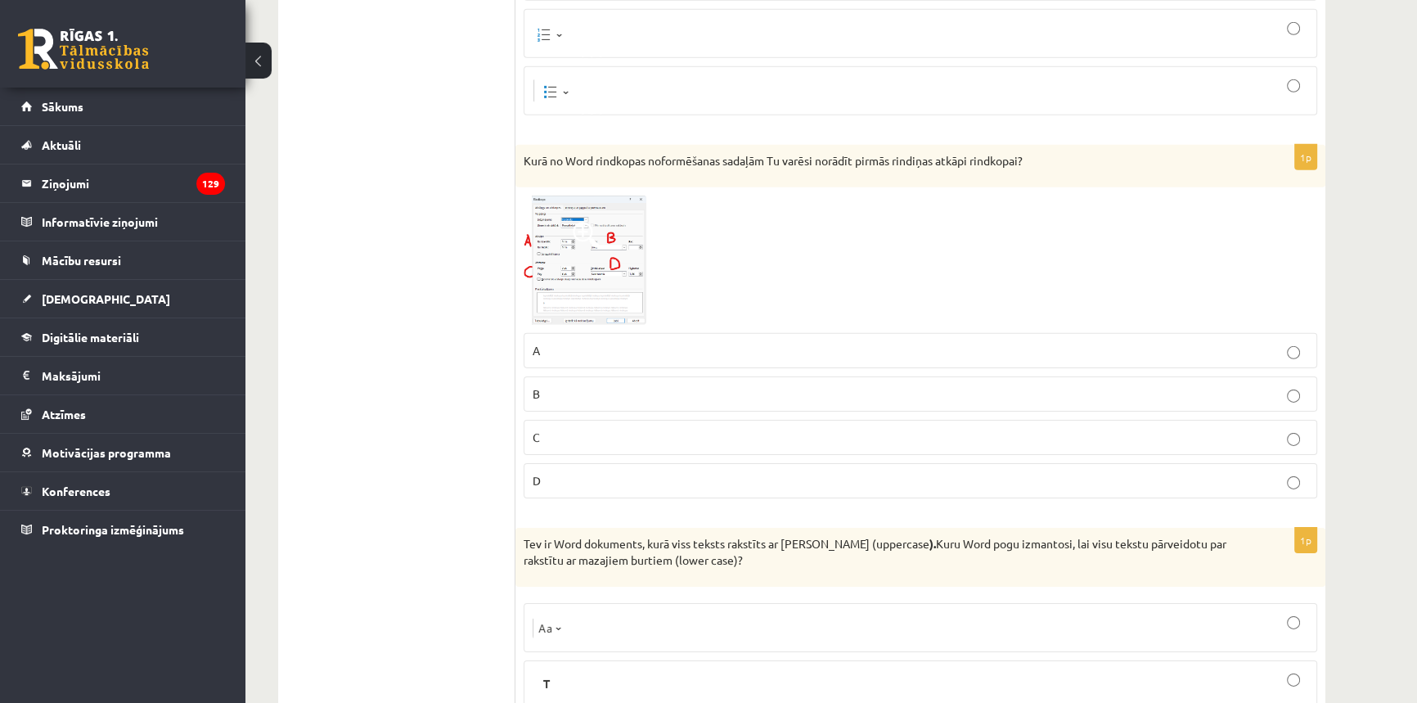
click at [654, 220] on div at bounding box center [921, 260] width 794 height 129
click at [597, 222] on span at bounding box center [586, 235] width 26 height 26
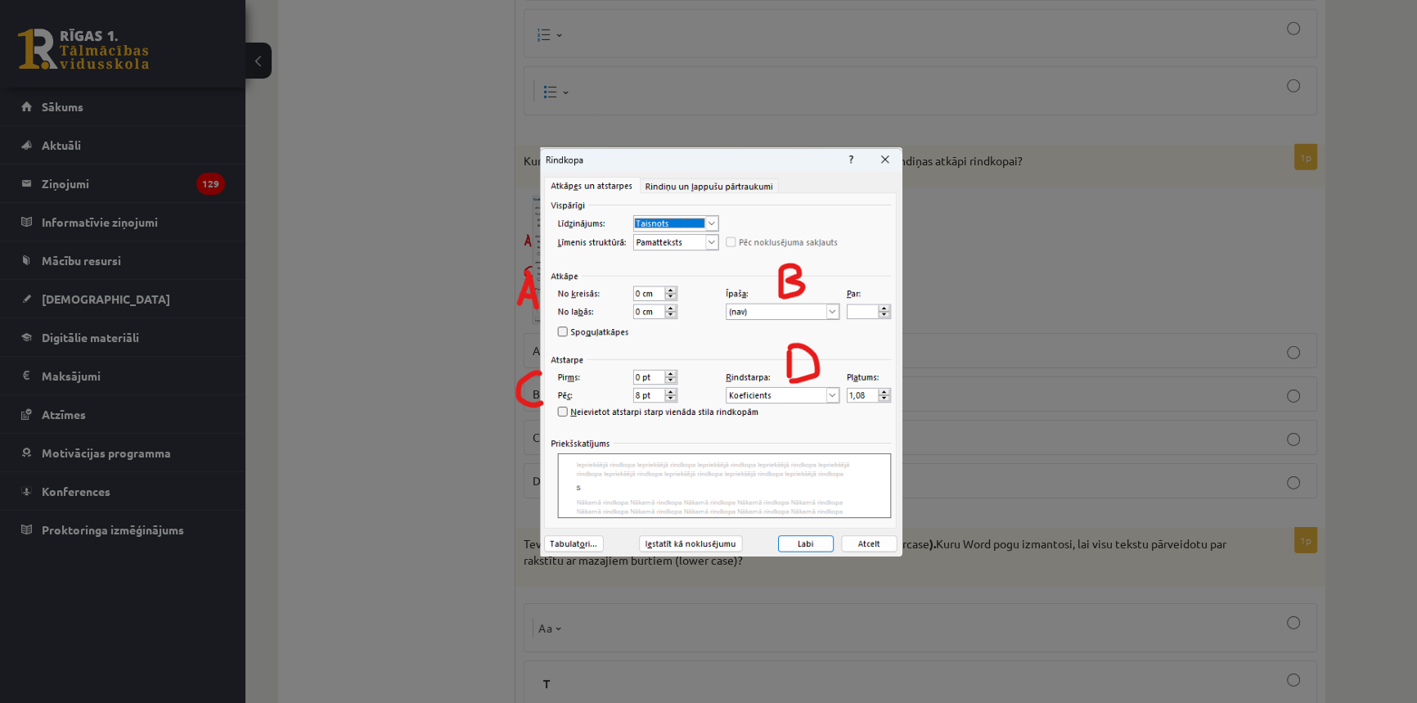
click at [1163, 309] on div at bounding box center [708, 351] width 1417 height 703
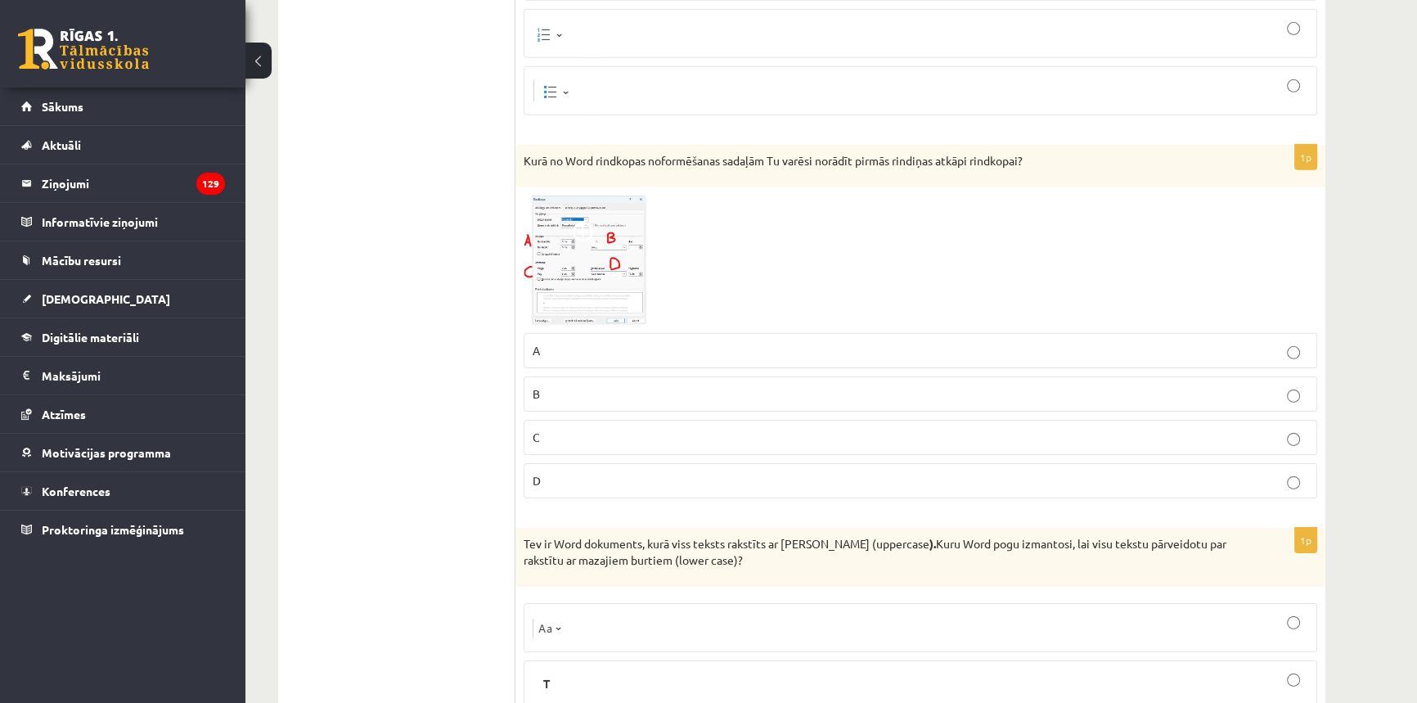
click at [578, 224] on span at bounding box center [586, 235] width 26 height 26
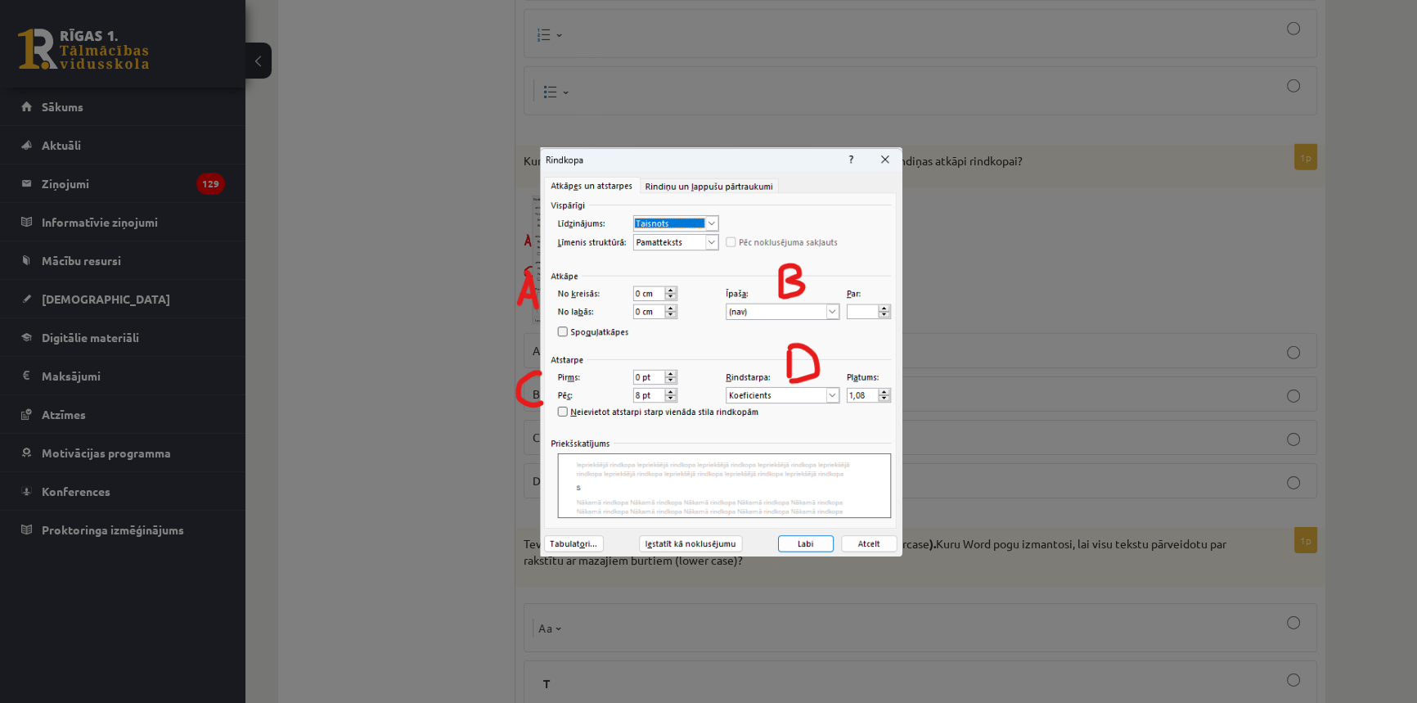
click at [941, 255] on div at bounding box center [708, 351] width 1417 height 703
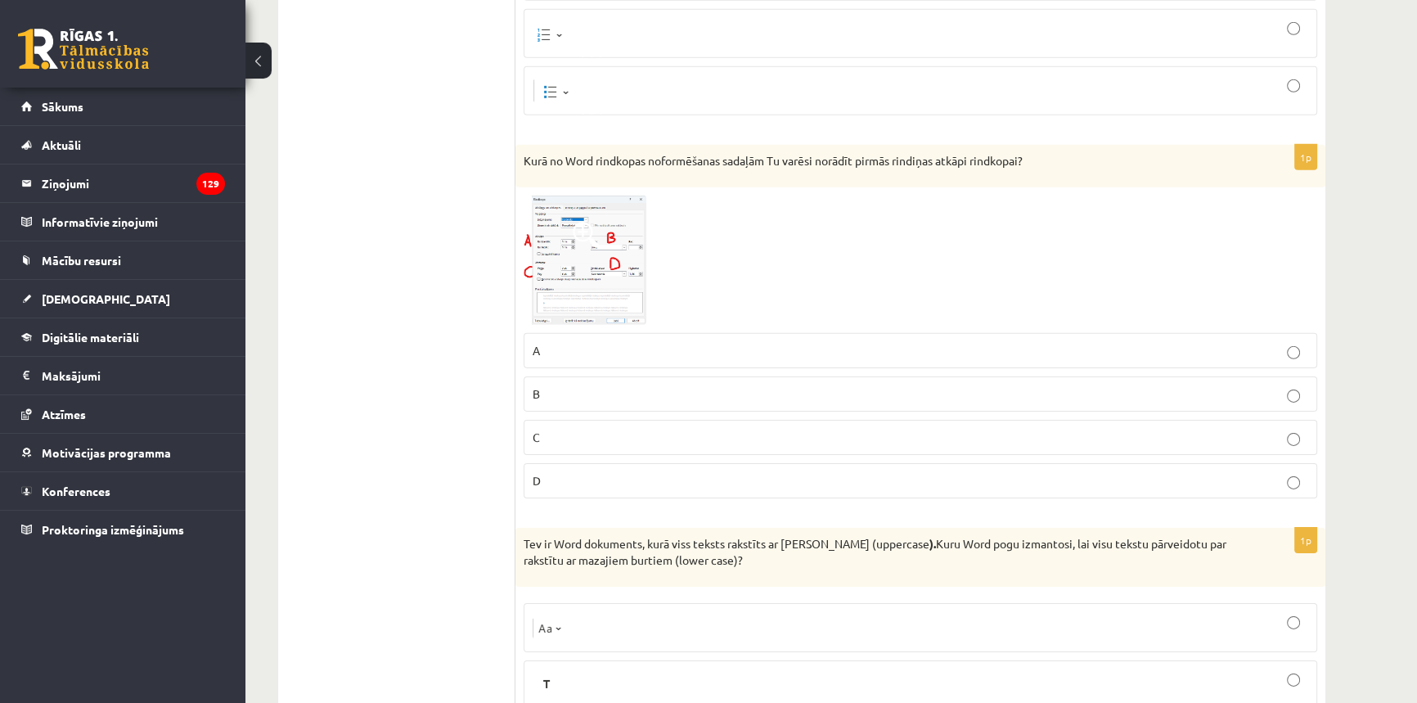
click at [568, 351] on label "A" at bounding box center [921, 350] width 794 height 35
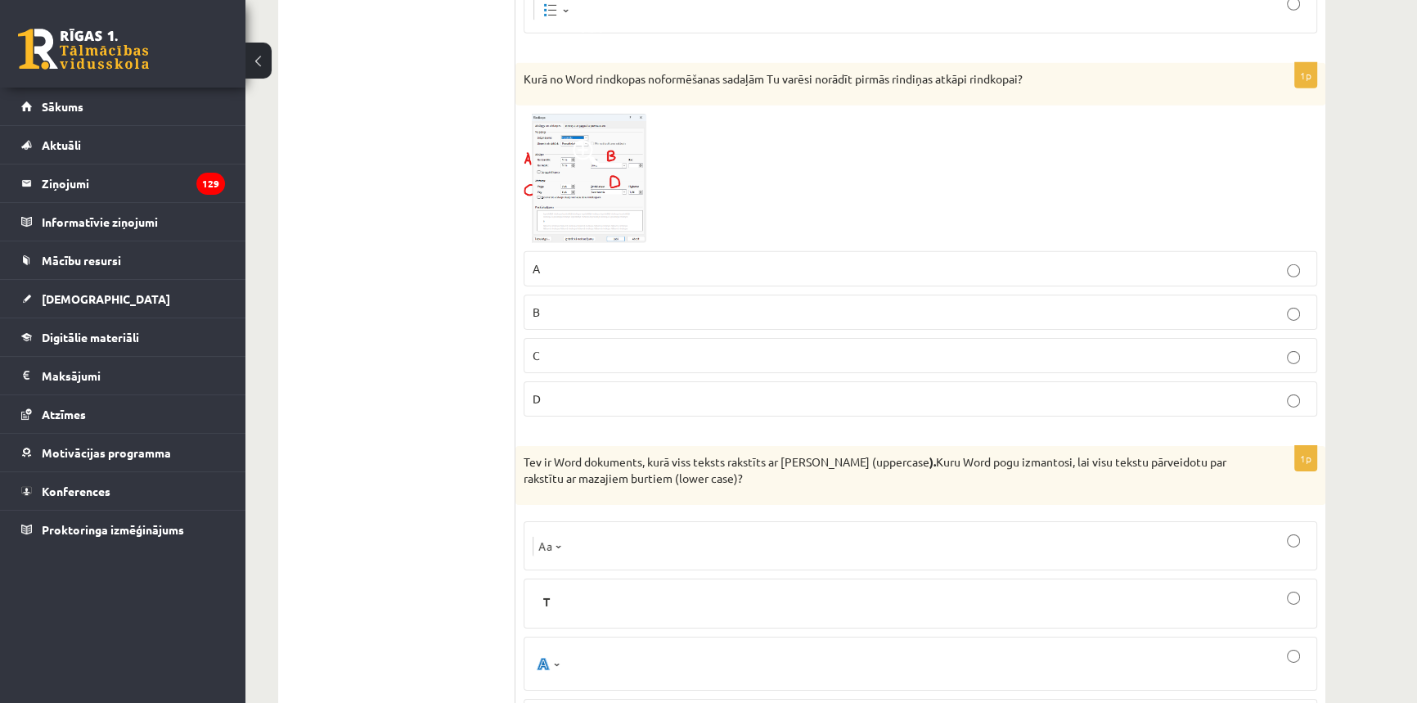
scroll to position [6670, 0]
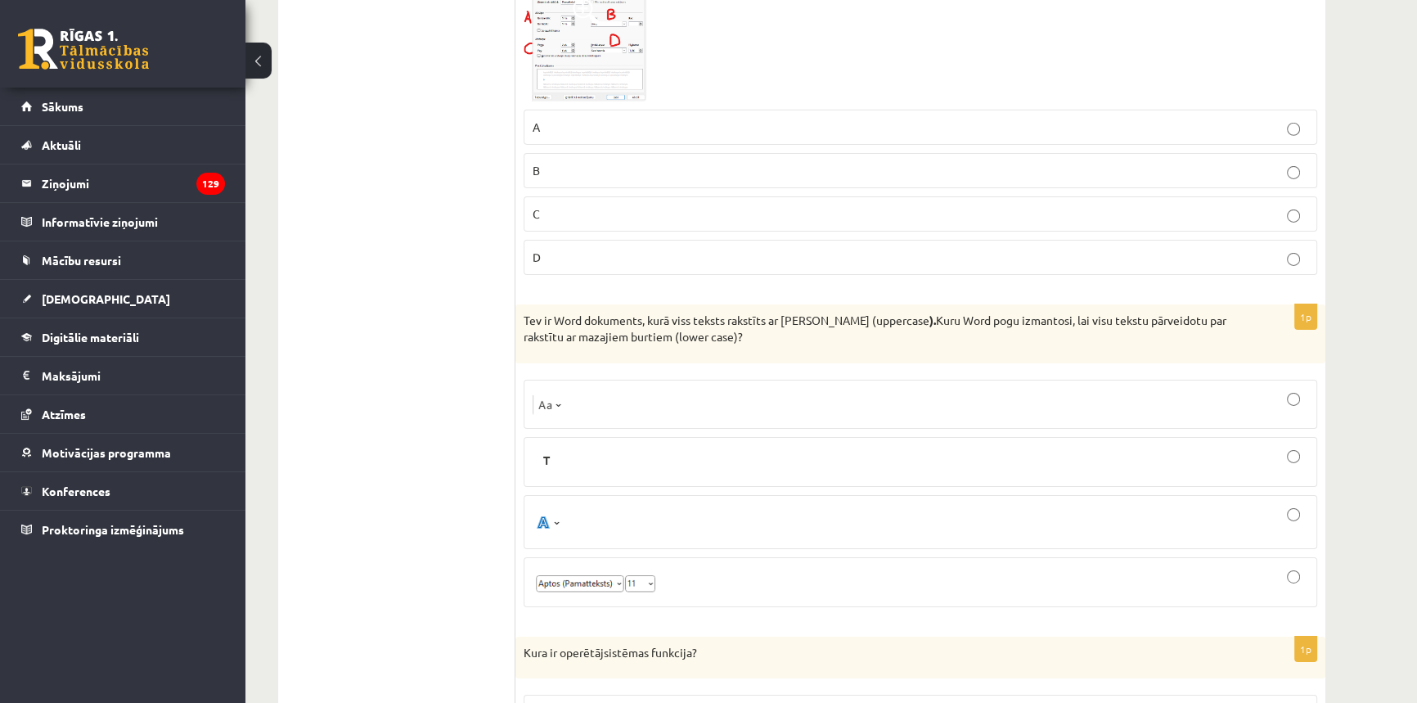
click at [597, 389] on div at bounding box center [921, 404] width 776 height 31
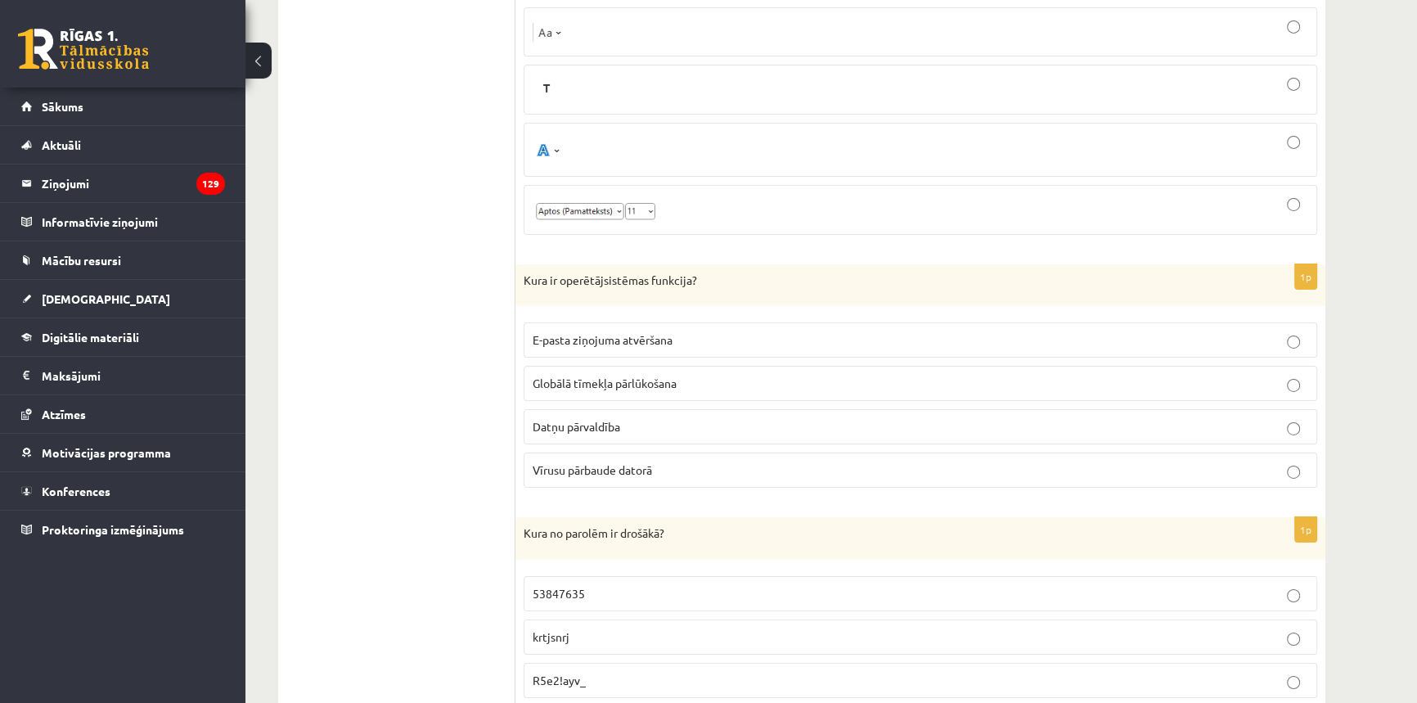
scroll to position [7191, 0]
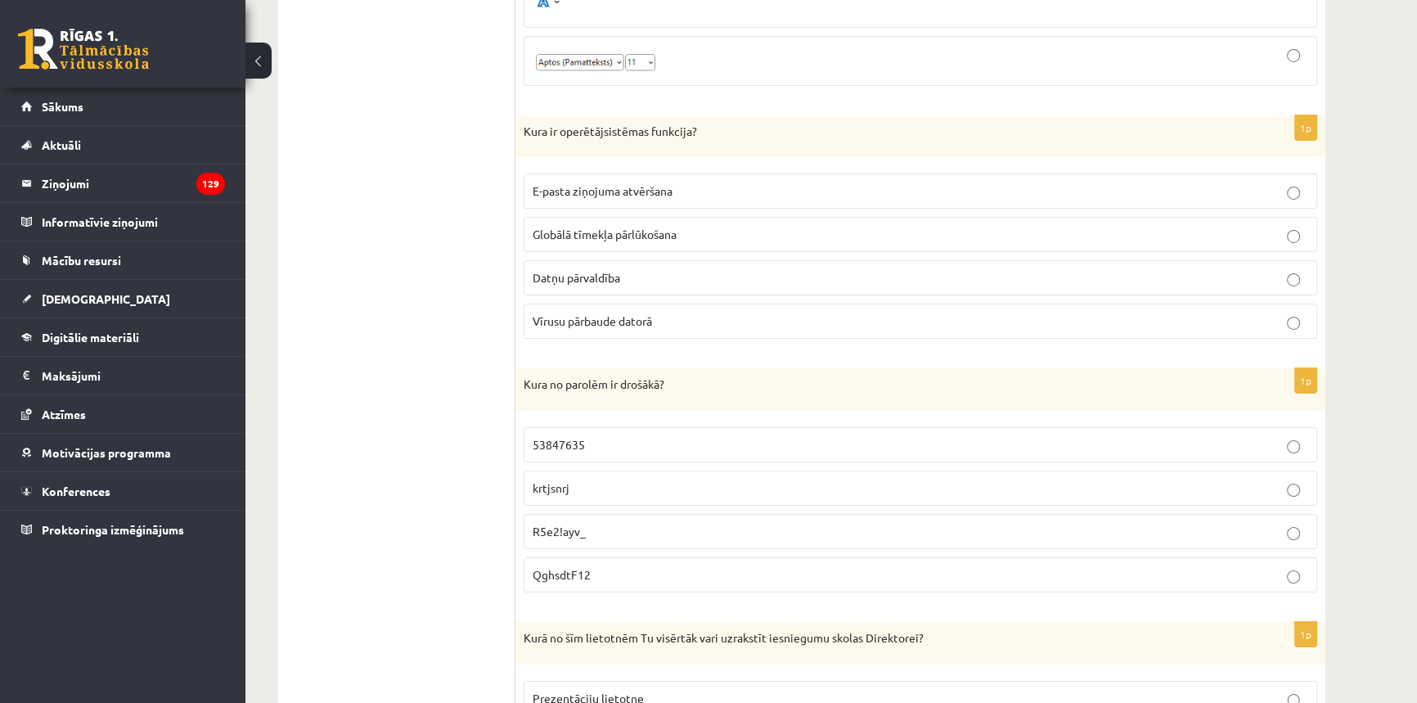
click at [622, 269] on p "Datņu pārvaldība" at bounding box center [921, 277] width 776 height 17
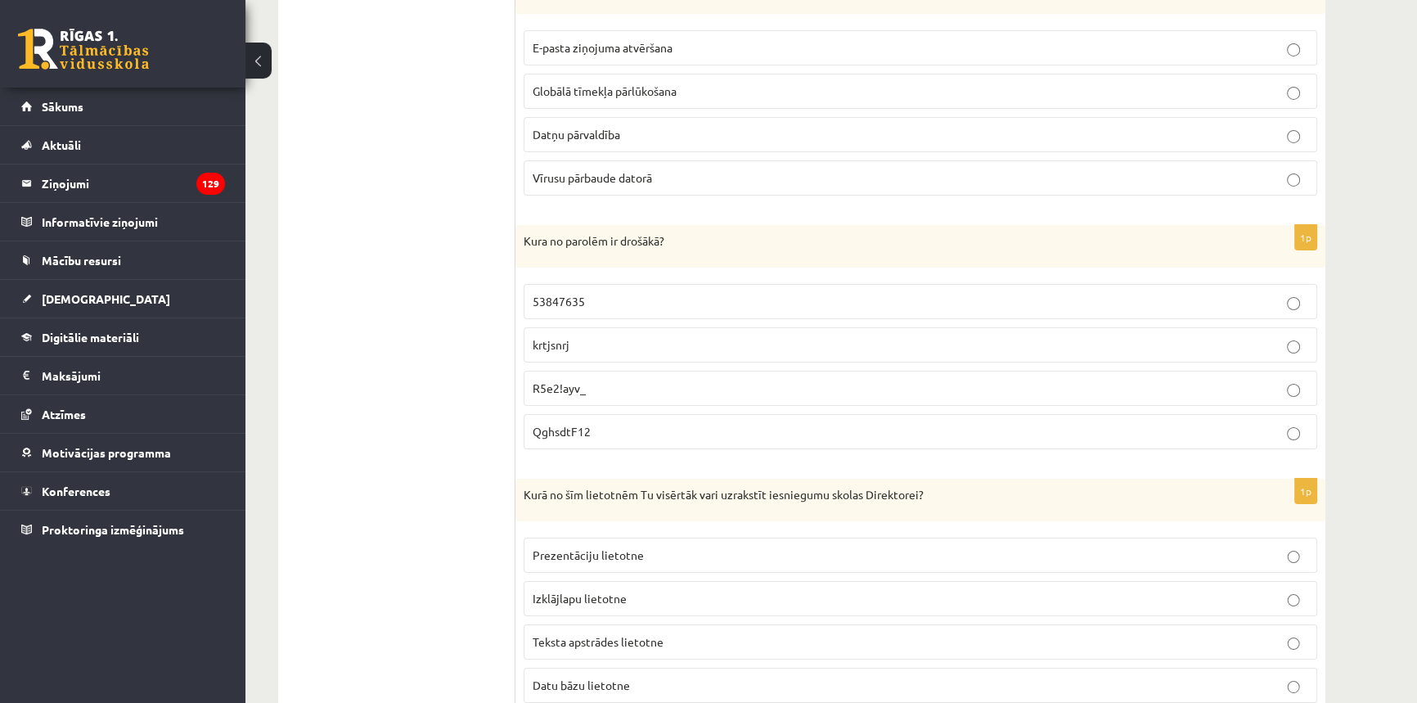
scroll to position [7339, 0]
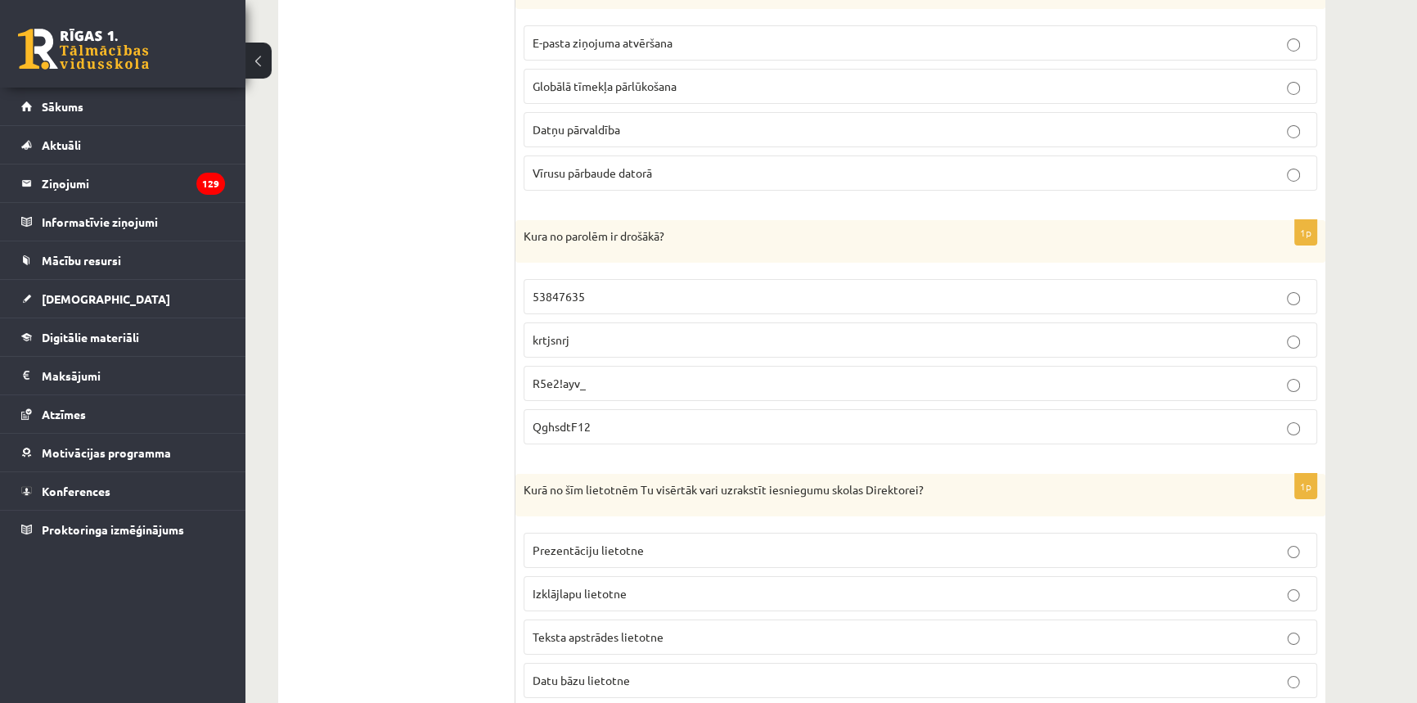
click at [614, 375] on p "R5e2!ayv_" at bounding box center [921, 383] width 776 height 17
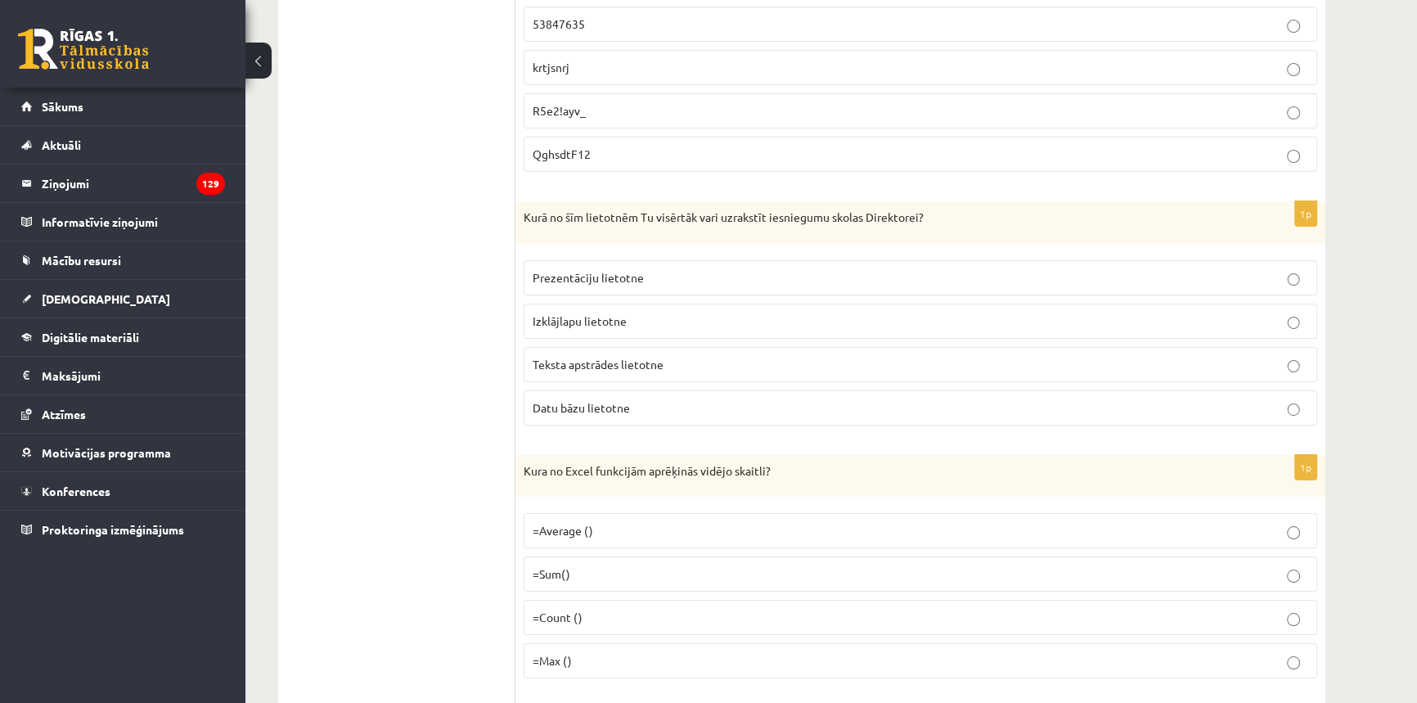
scroll to position [7637, 0]
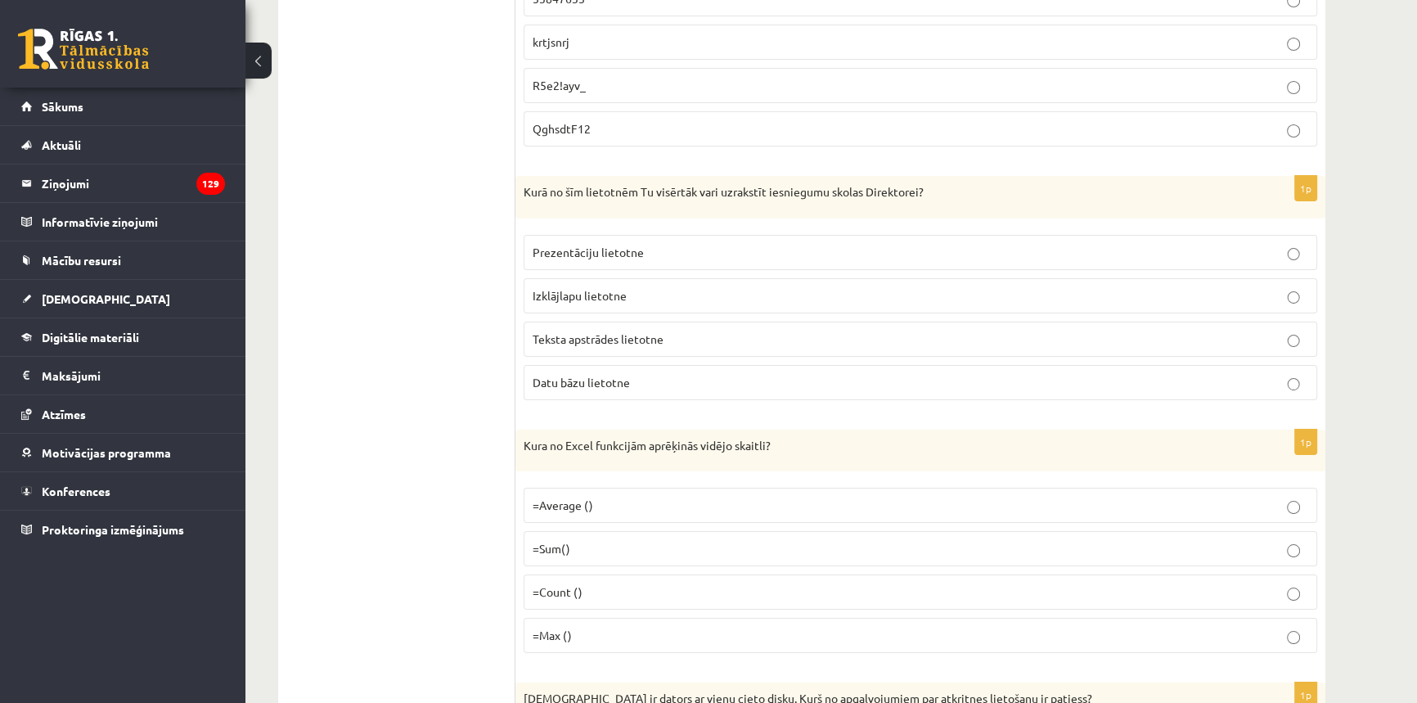
click at [578, 497] on label "=Average ()" at bounding box center [921, 505] width 794 height 35
click at [637, 331] on span "Teksta apstrādes lietotne" at bounding box center [598, 338] width 131 height 15
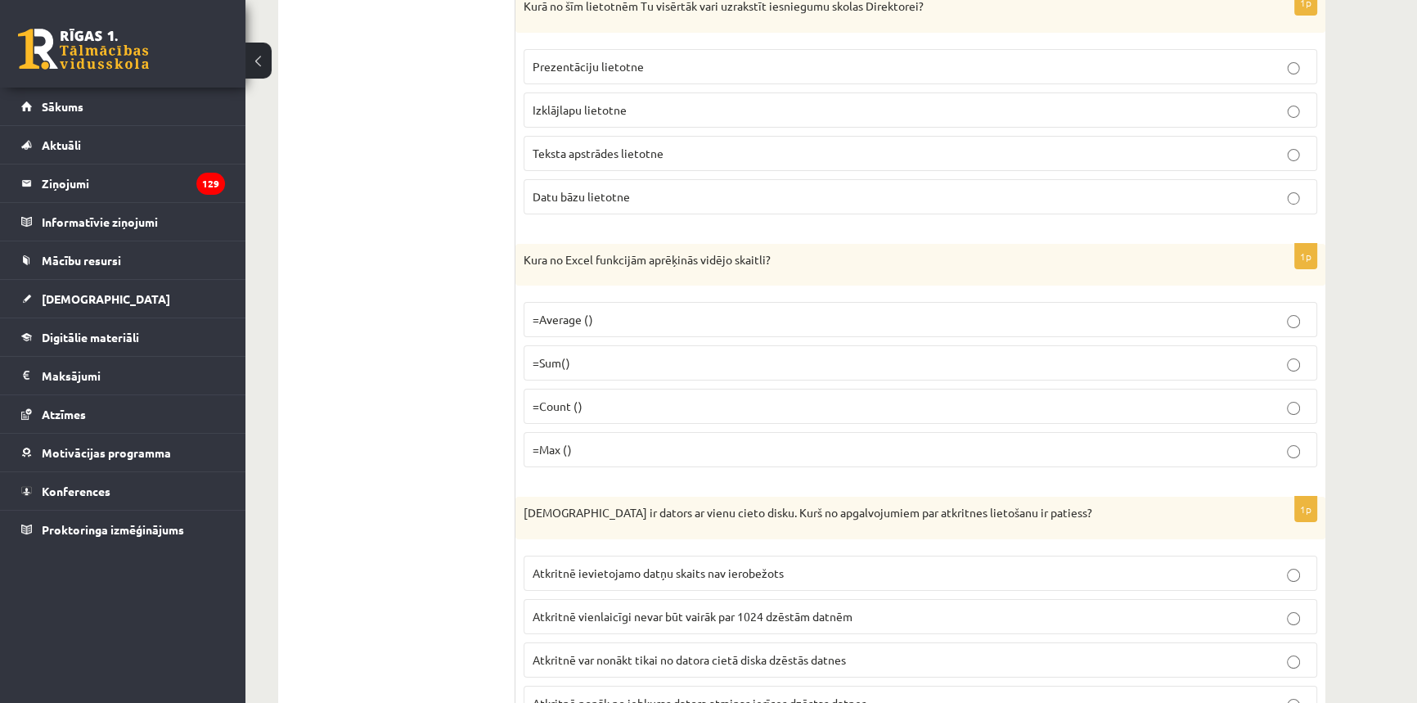
scroll to position [7884, 0]
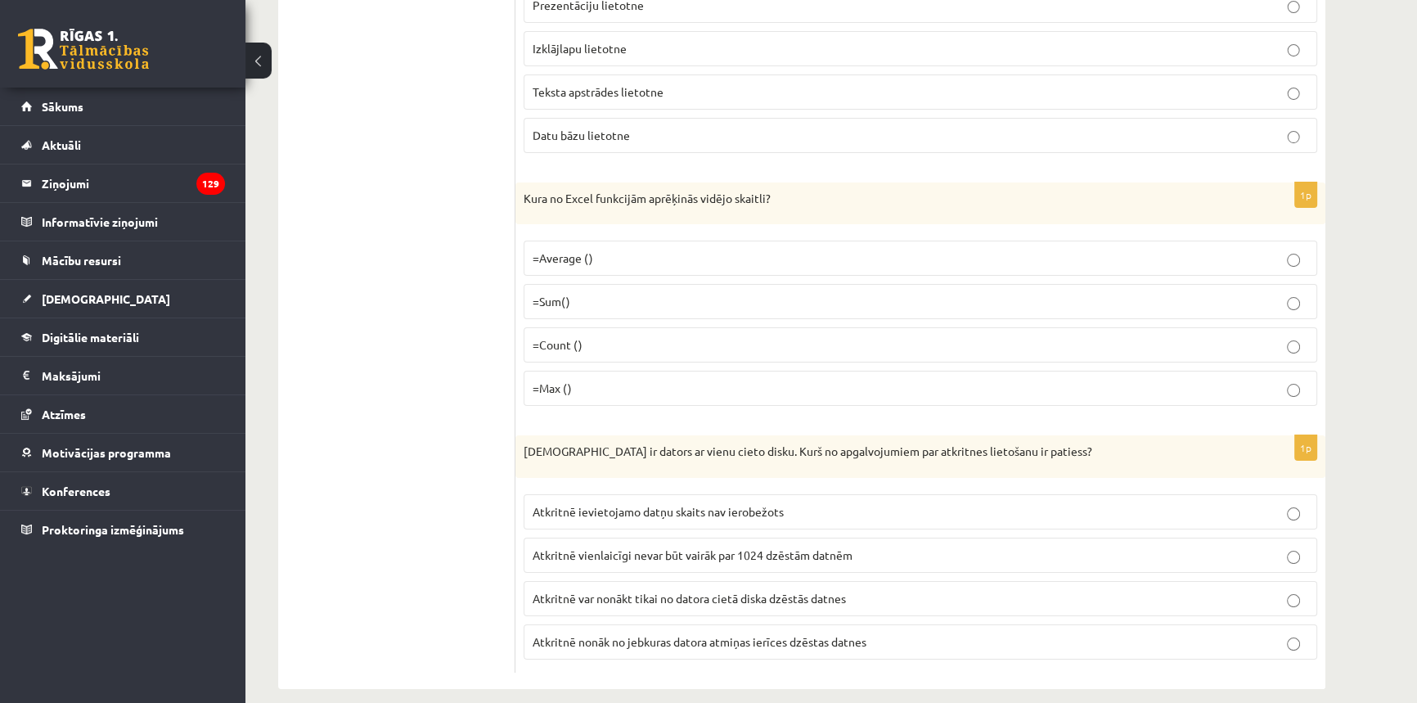
click at [657, 591] on span "Atkritnē var nonākt tikai no datora cietā diska dzēstās datnes" at bounding box center [689, 598] width 313 height 15
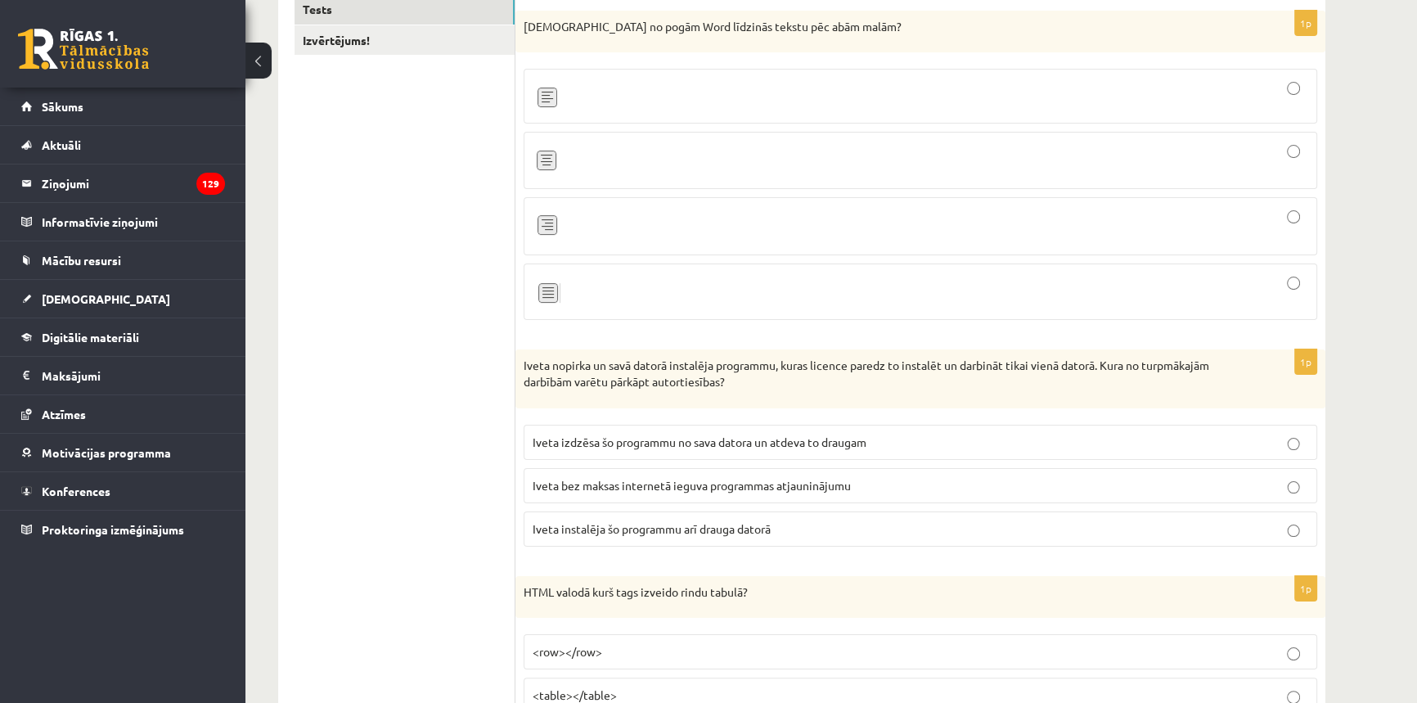
scroll to position [0, 0]
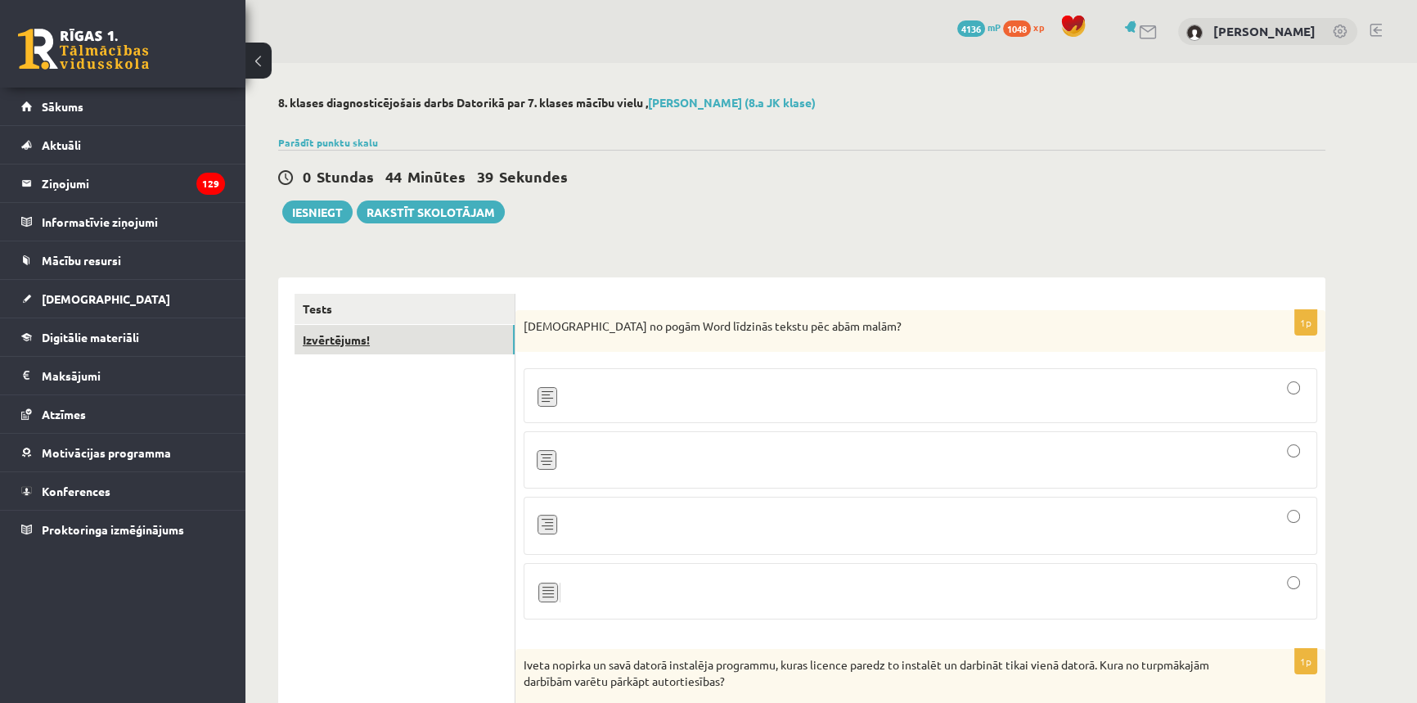
click at [411, 335] on link "Izvērtējums!" at bounding box center [405, 340] width 220 height 30
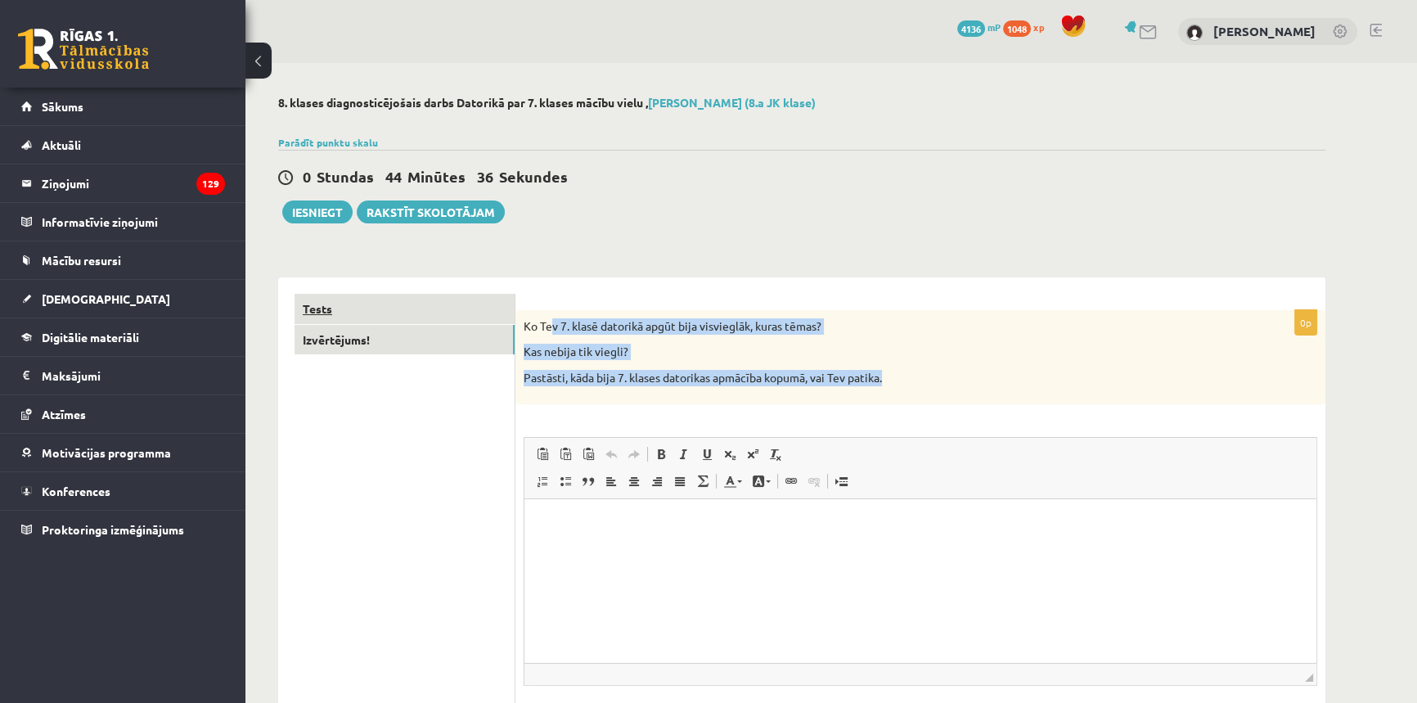
drag, startPoint x: 926, startPoint y: 376, endPoint x: 513, endPoint y: 309, distance: 418.5
click at [513, 309] on div "**********" at bounding box center [801, 535] width 1047 height 516
copy div "Izvērtējums! 0p Ko Tev 7. klasē datorikā apgūt bija visvieglāk, kuras tēmas? Ka…"
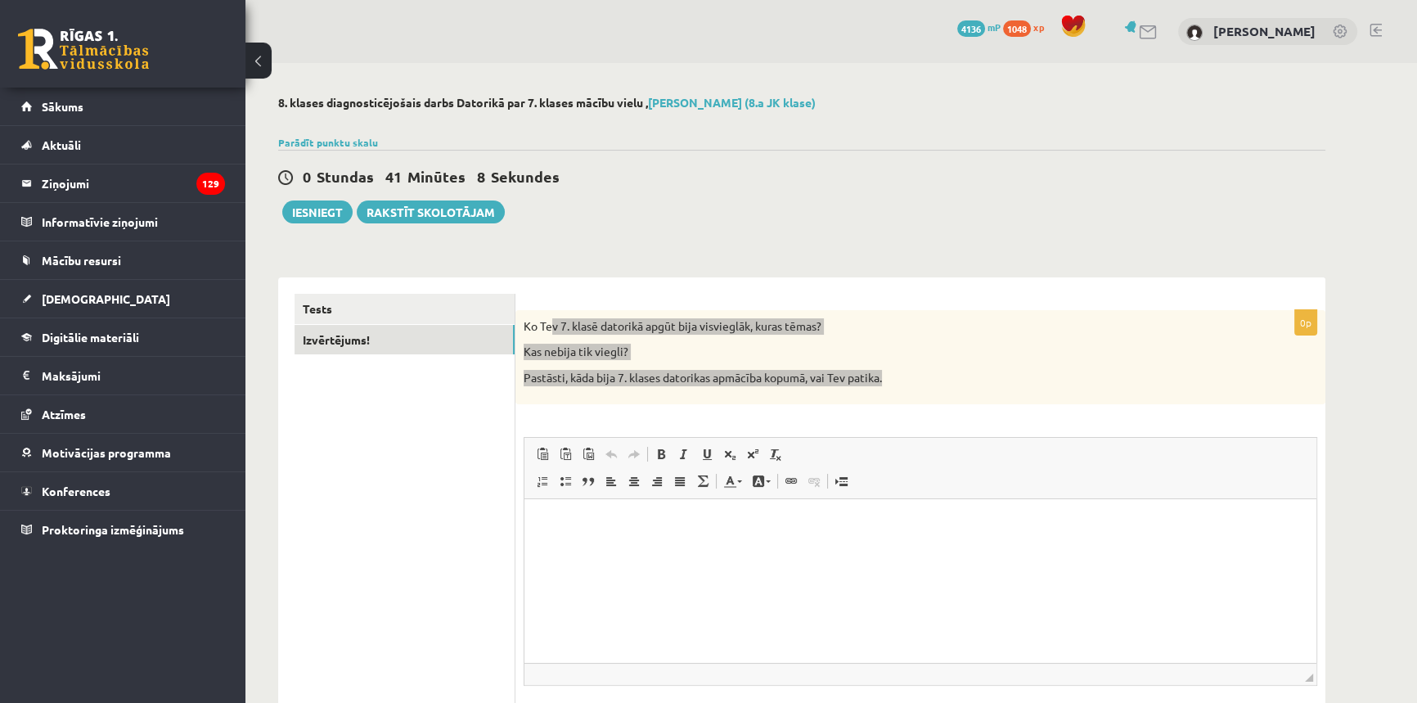
drag, startPoint x: 702, startPoint y: 595, endPoint x: 695, endPoint y: 588, distance: 9.3
click at [701, 548] on html at bounding box center [920, 523] width 792 height 50
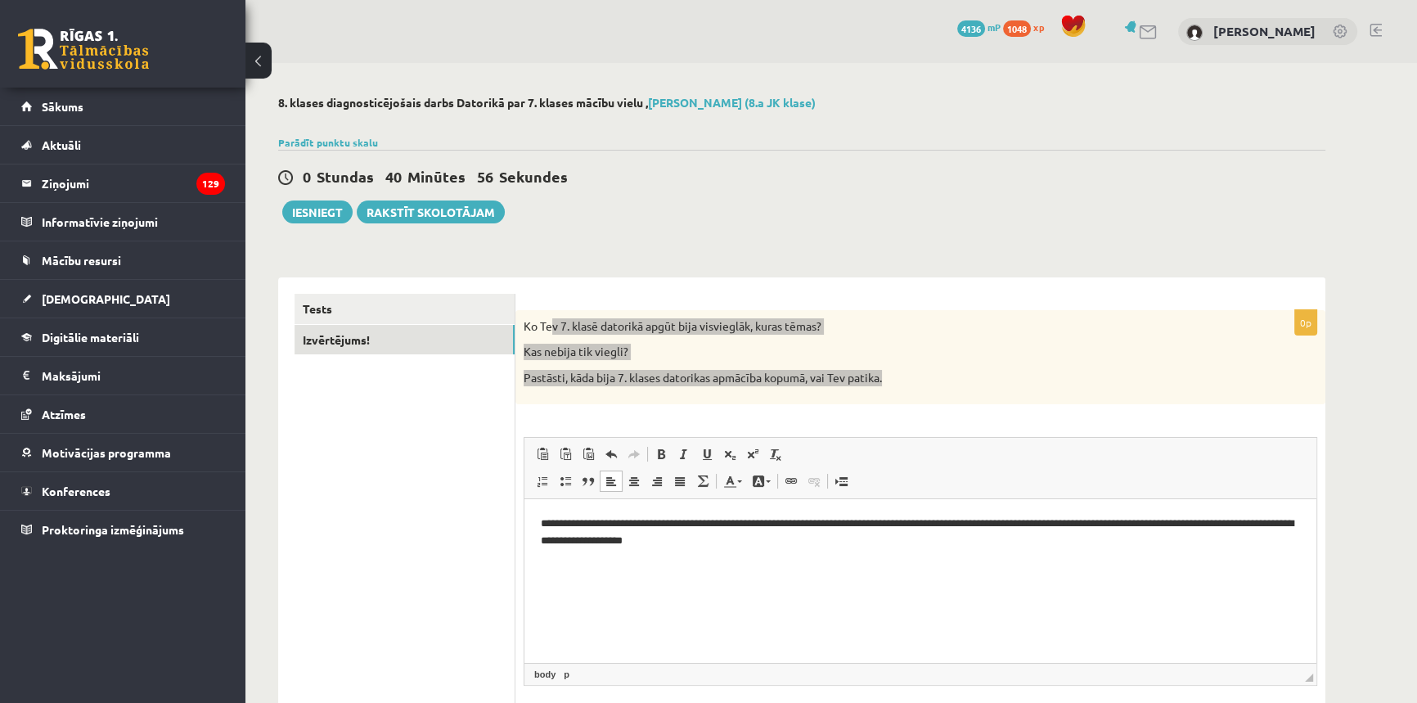
click at [1106, 524] on p "**********" at bounding box center [920, 532] width 759 height 34
click at [1293, 555] on html "**********" at bounding box center [920, 531] width 792 height 67
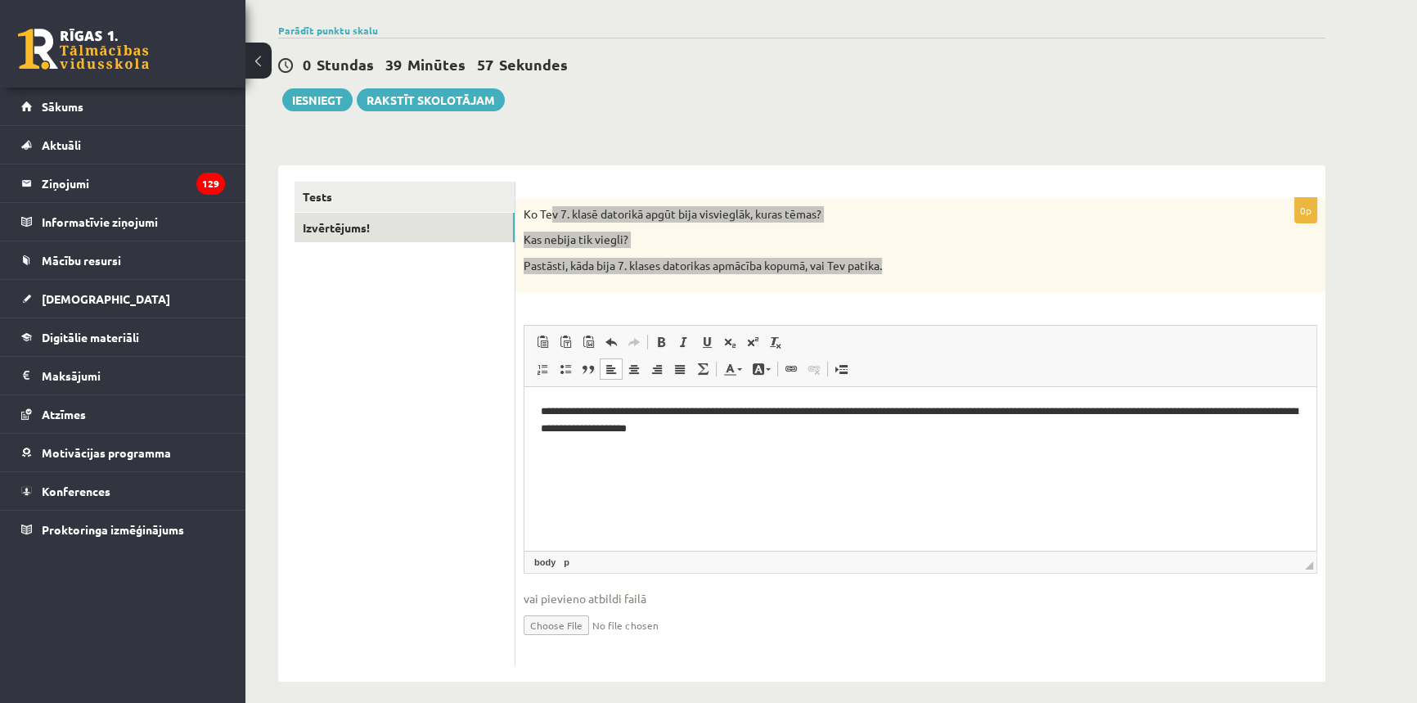
scroll to position [123, 0]
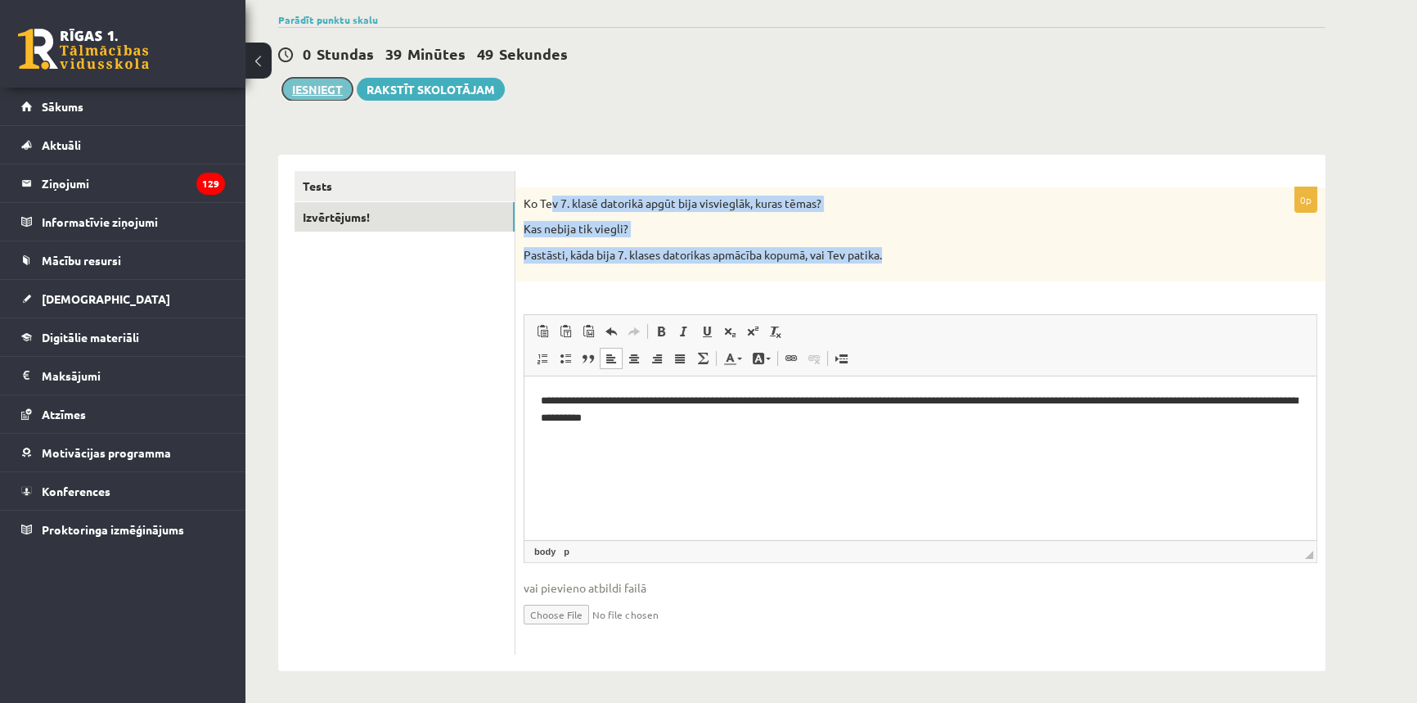
click at [311, 93] on button "Iesniegt" at bounding box center [317, 89] width 70 height 23
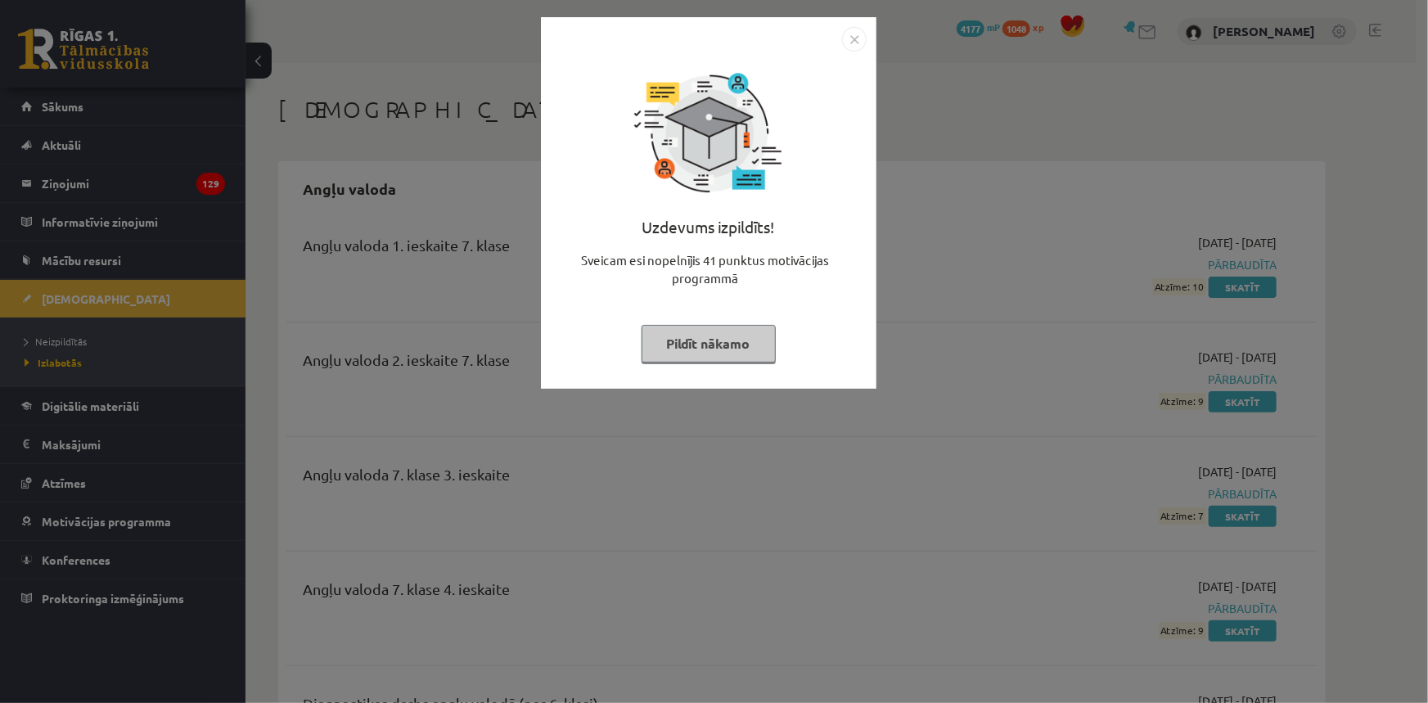
click at [851, 43] on img "Close" at bounding box center [854, 39] width 25 height 25
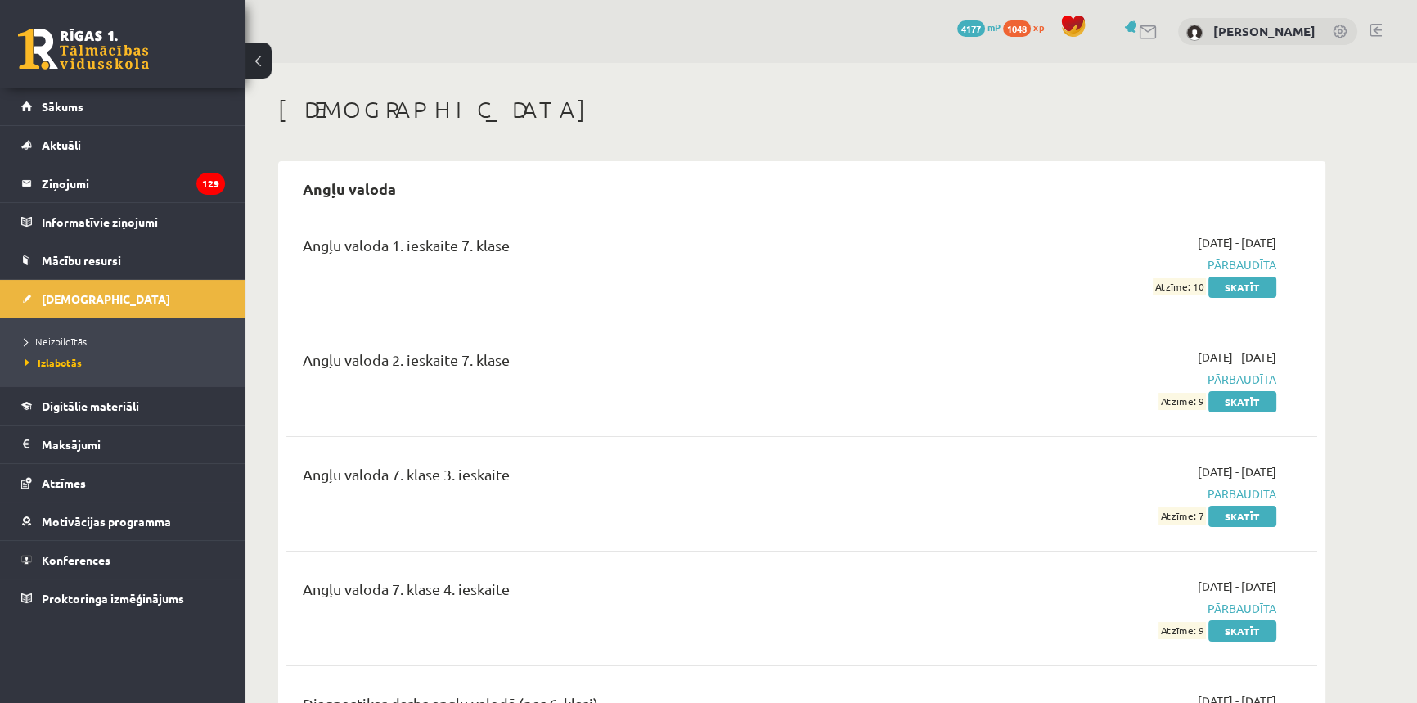
click at [48, 330] on li "Neizpildītās" at bounding box center [127, 340] width 205 height 21
click at [48, 334] on link "Neizpildītās" at bounding box center [127, 341] width 205 height 15
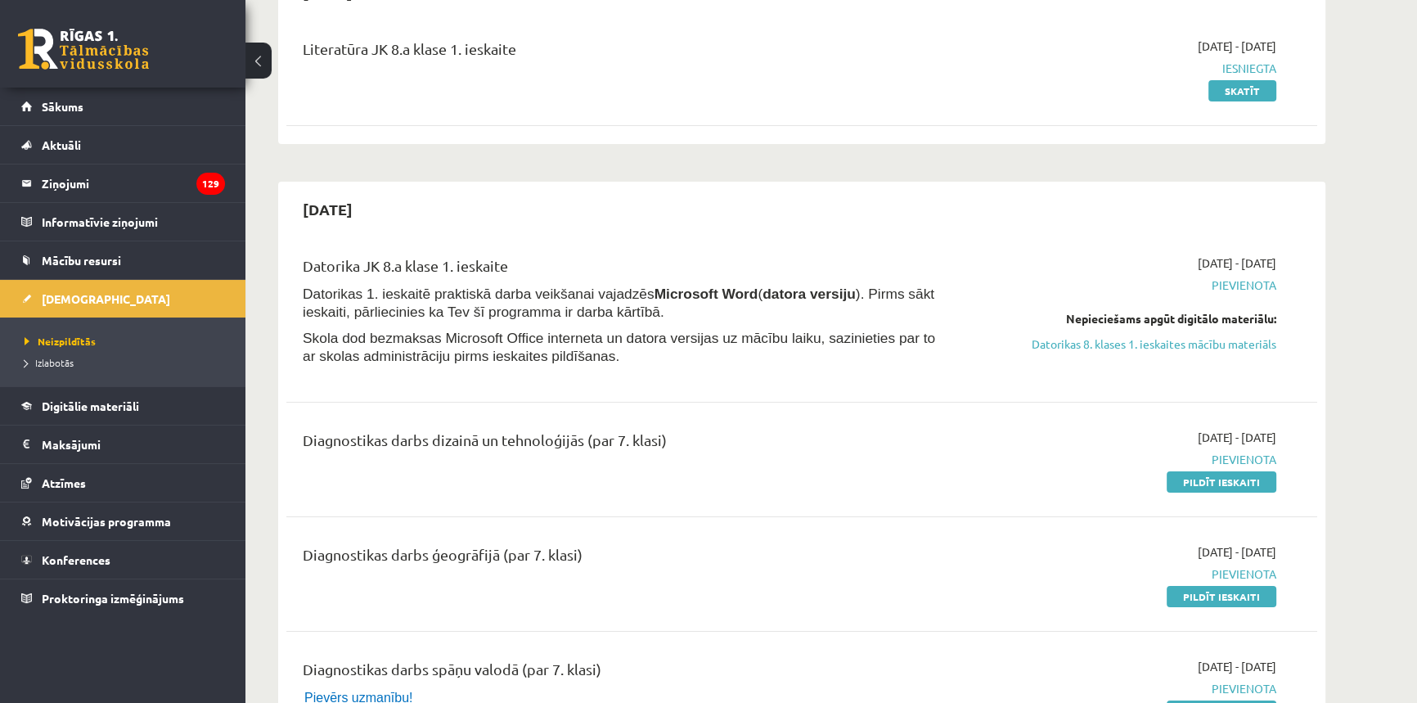
scroll to position [223, 0]
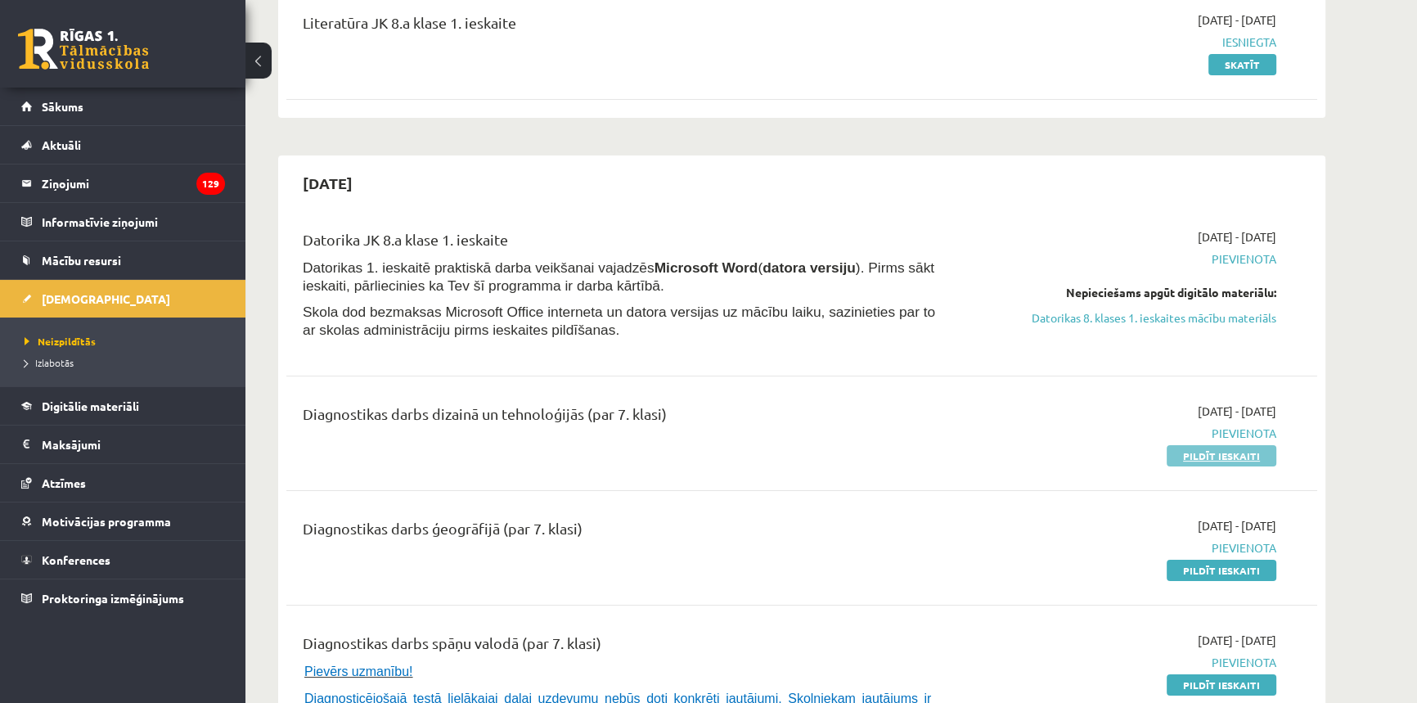
click at [1190, 458] on link "Pildīt ieskaiti" at bounding box center [1222, 455] width 110 height 21
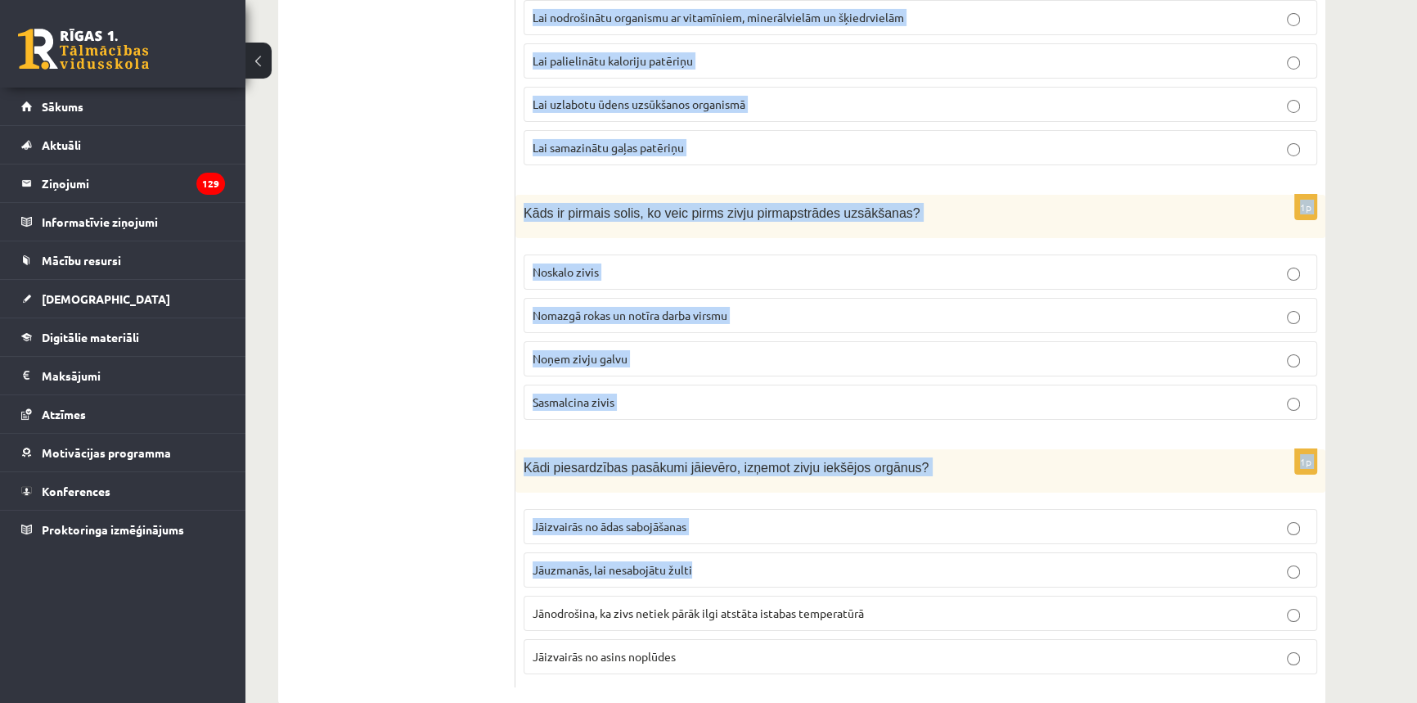
scroll to position [7314, 0]
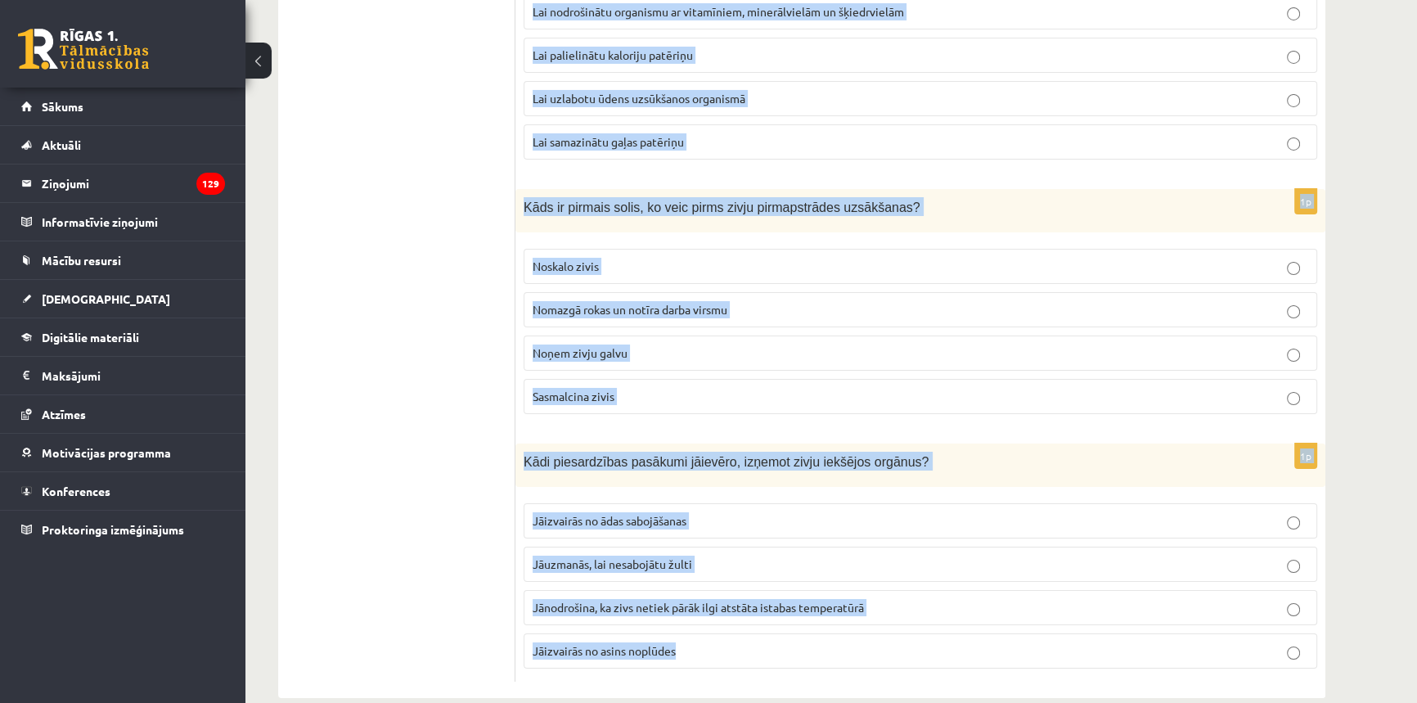
drag, startPoint x: 518, startPoint y: 317, endPoint x: 859, endPoint y: 654, distance: 479.5
copy form "Kāds materiāls visbiežāk tiek izmantots priekšmetu rotāšanai ar latviešu etnogr…"
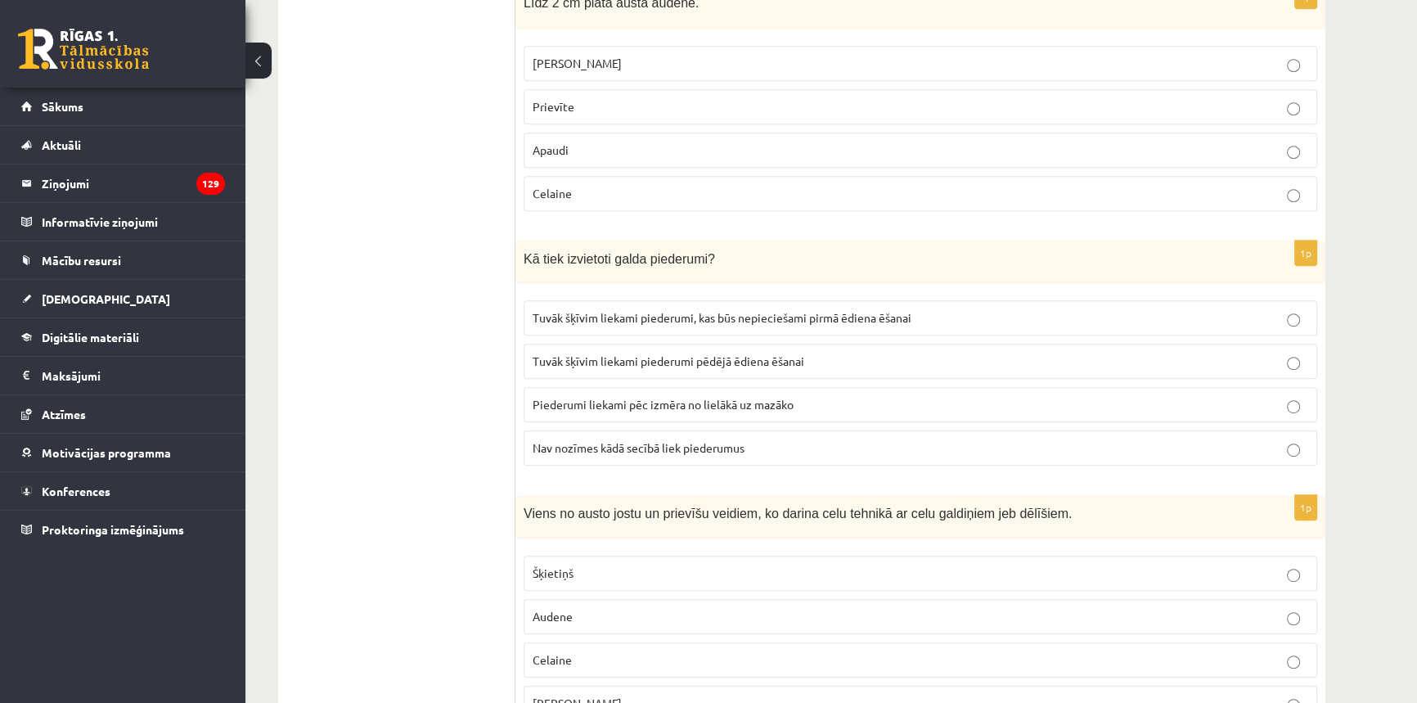
scroll to position [0, 0]
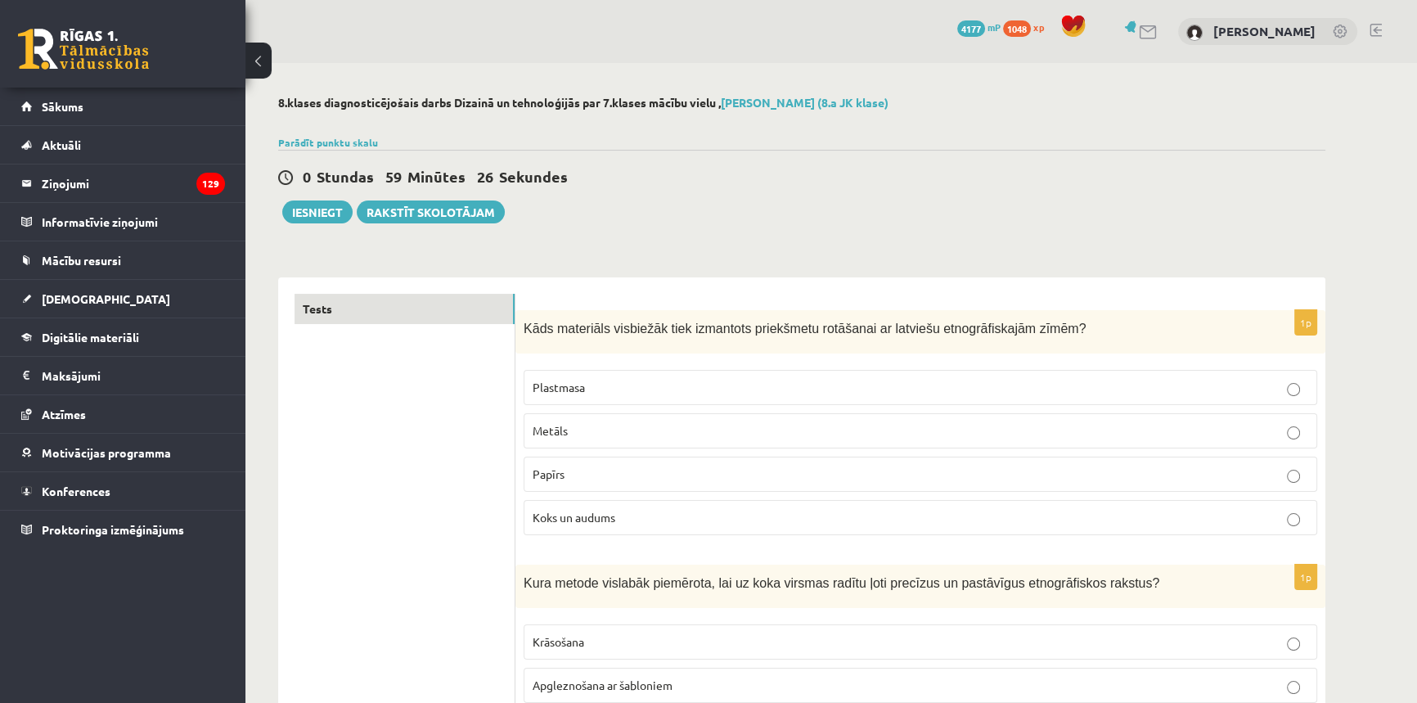
click at [640, 519] on p "Koks un audums" at bounding box center [921, 517] width 776 height 17
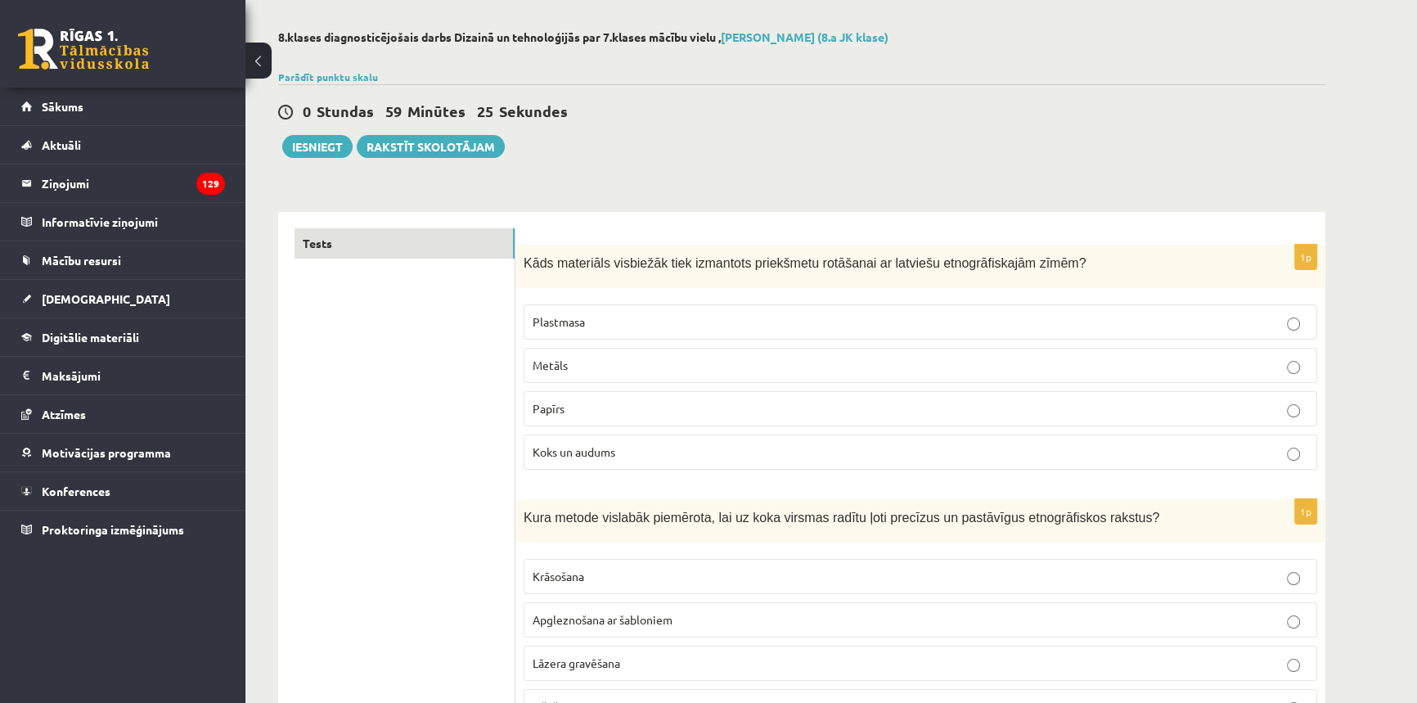
scroll to position [148, 0]
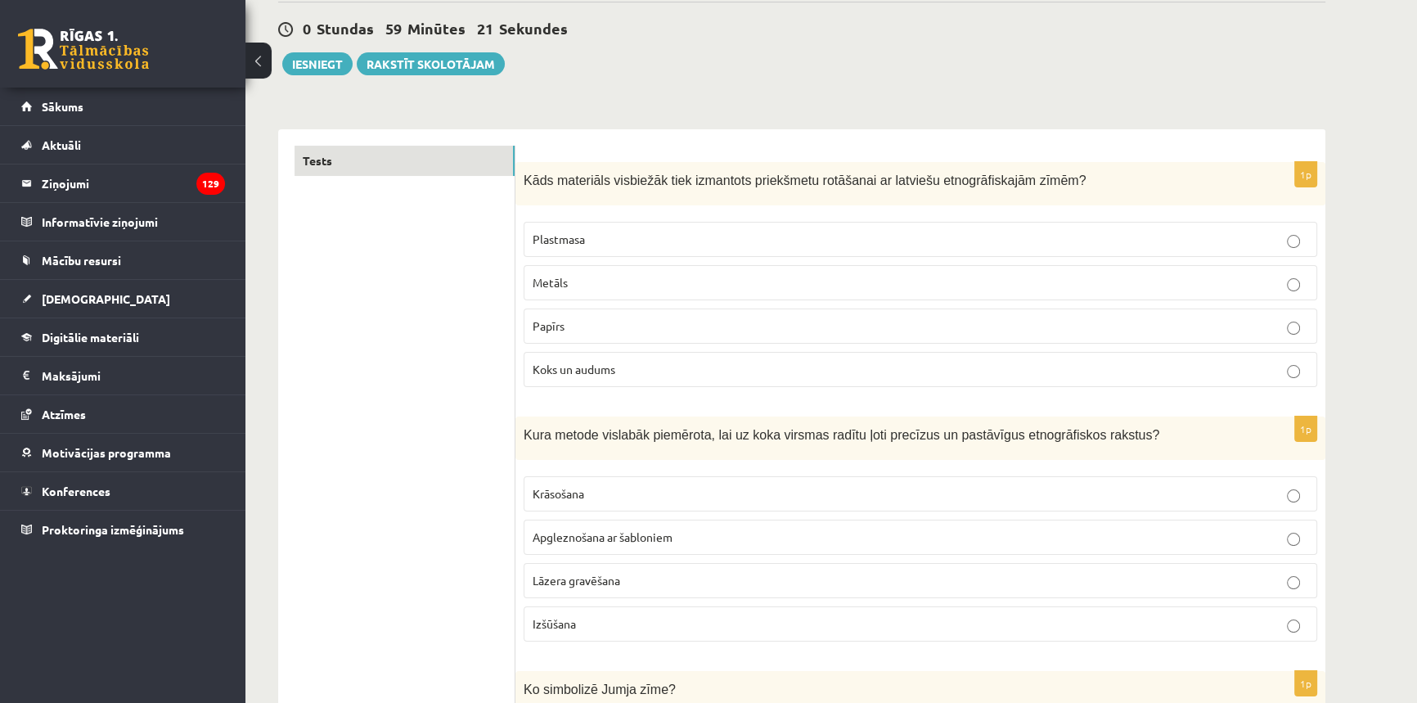
click at [606, 572] on p "Lāzera gravēšana" at bounding box center [921, 580] width 776 height 17
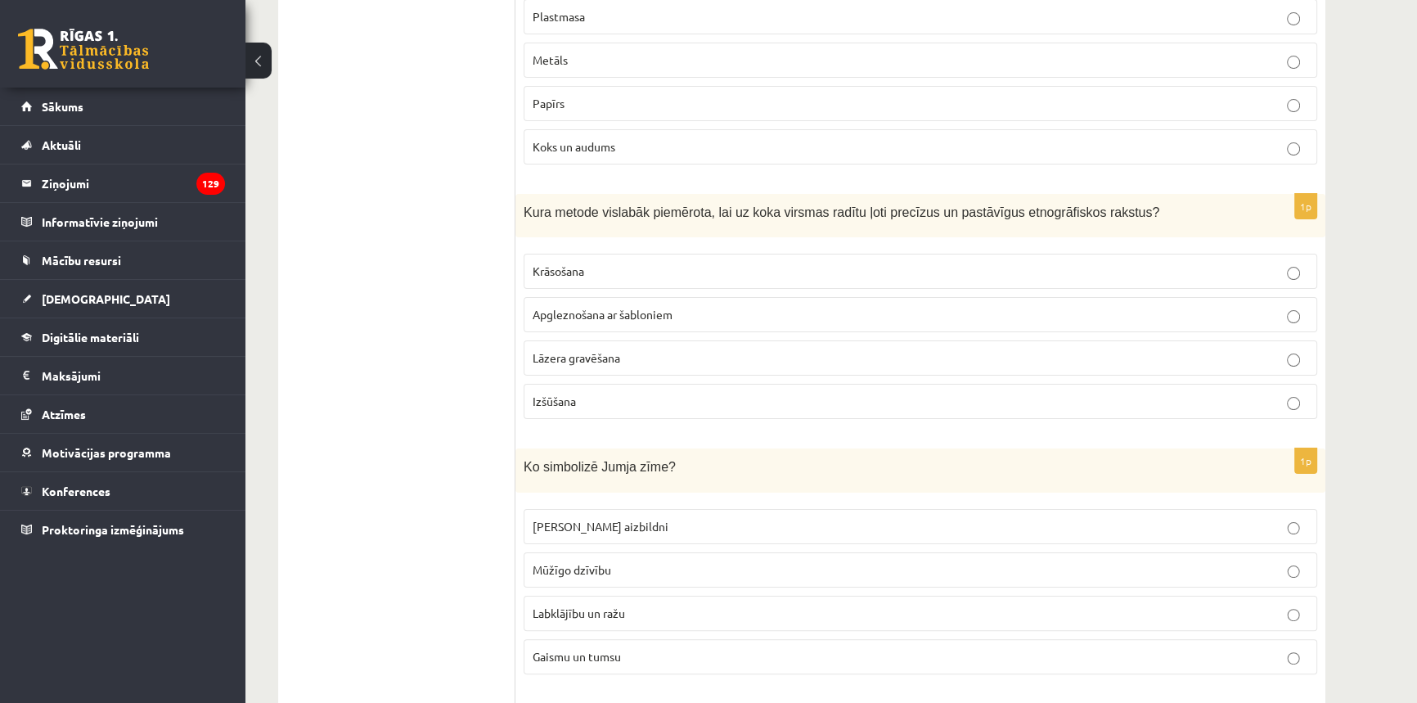
scroll to position [371, 0]
click at [575, 315] on span "Apgleznošana ar šabloniem" at bounding box center [603, 313] width 140 height 15
click at [620, 362] on p "Lāzera gravēšana" at bounding box center [921, 356] width 776 height 17
drag, startPoint x: 612, startPoint y: 605, endPoint x: 605, endPoint y: 595, distance: 12.3
click at [610, 605] on span "Labklājību un ražu" at bounding box center [579, 612] width 92 height 15
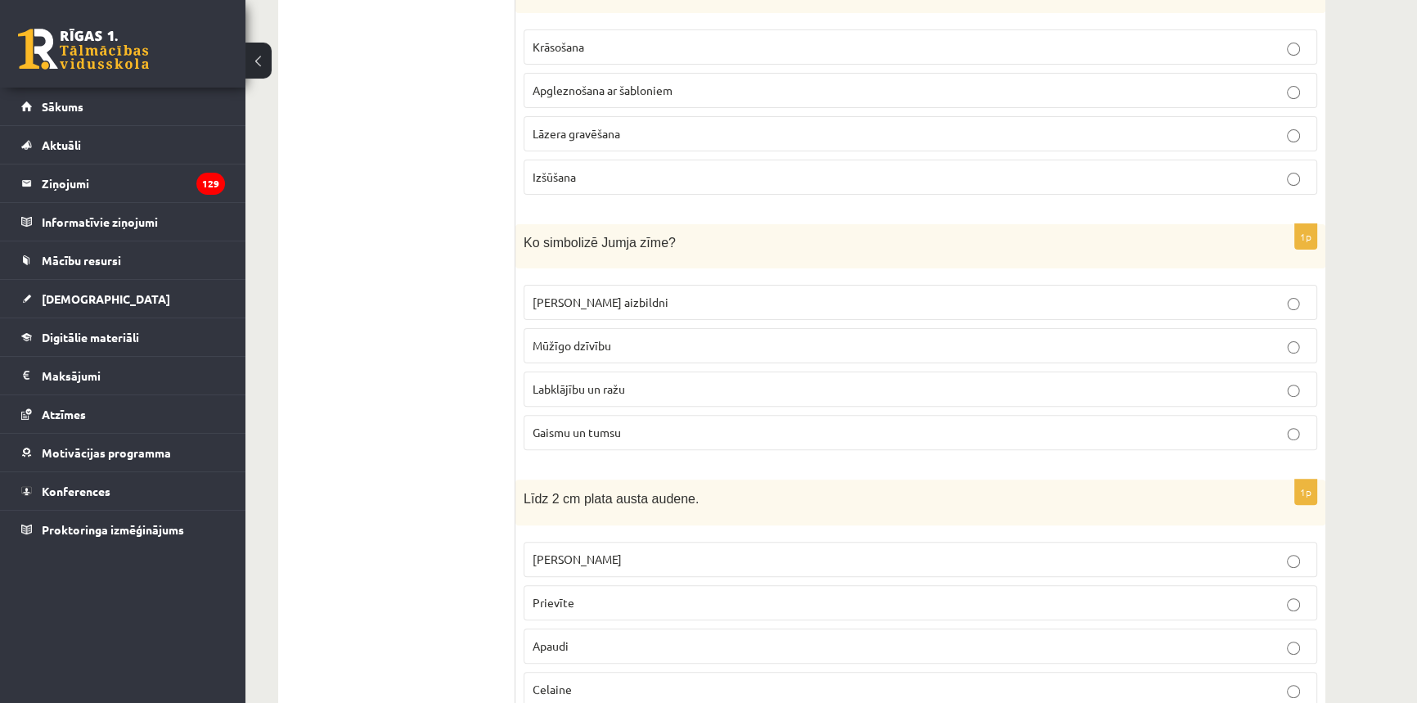
click at [622, 380] on p "Labklājību un ražu" at bounding box center [921, 388] width 776 height 17
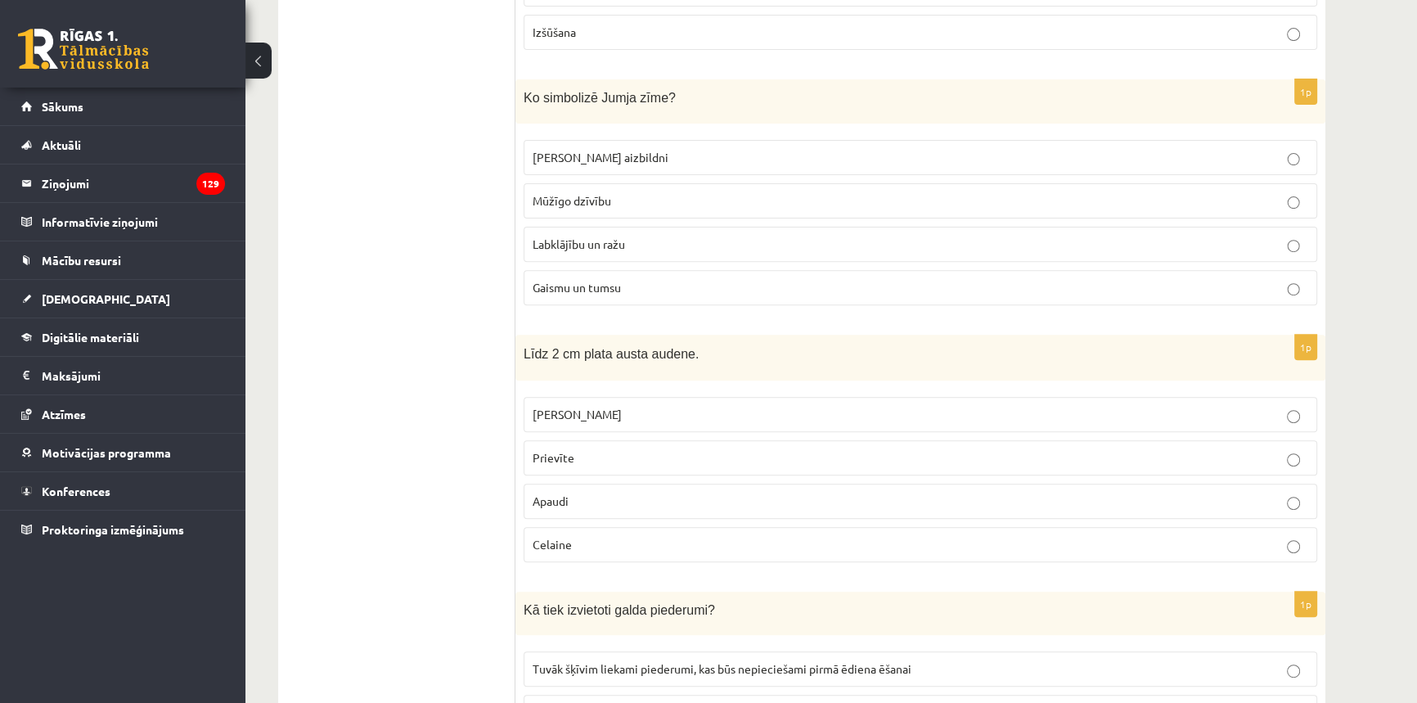
scroll to position [744, 0]
click at [608, 453] on p "Prievīte" at bounding box center [921, 453] width 776 height 17
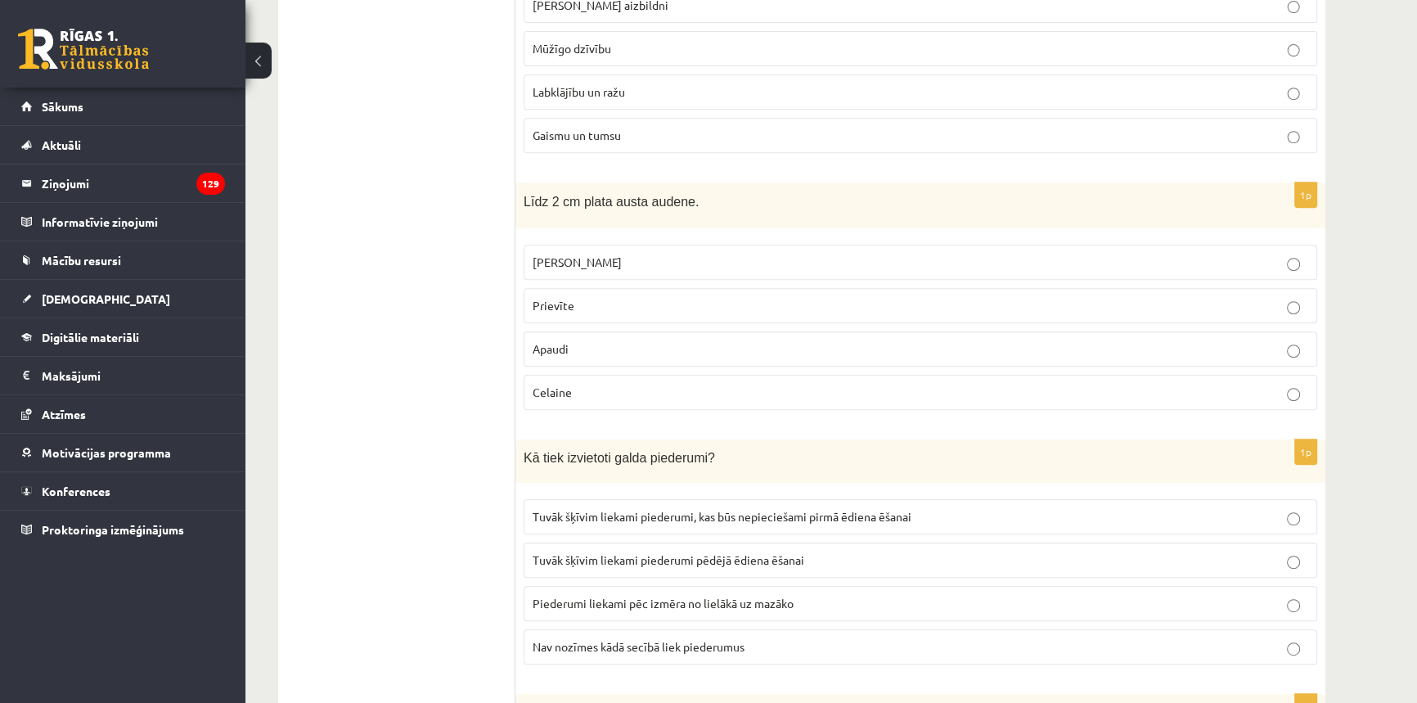
click at [583, 510] on span "Tuvāk šķīvim liekami piederumi, kas būs nepieciešami pirmā ēdiena ēšanai" at bounding box center [722, 516] width 379 height 15
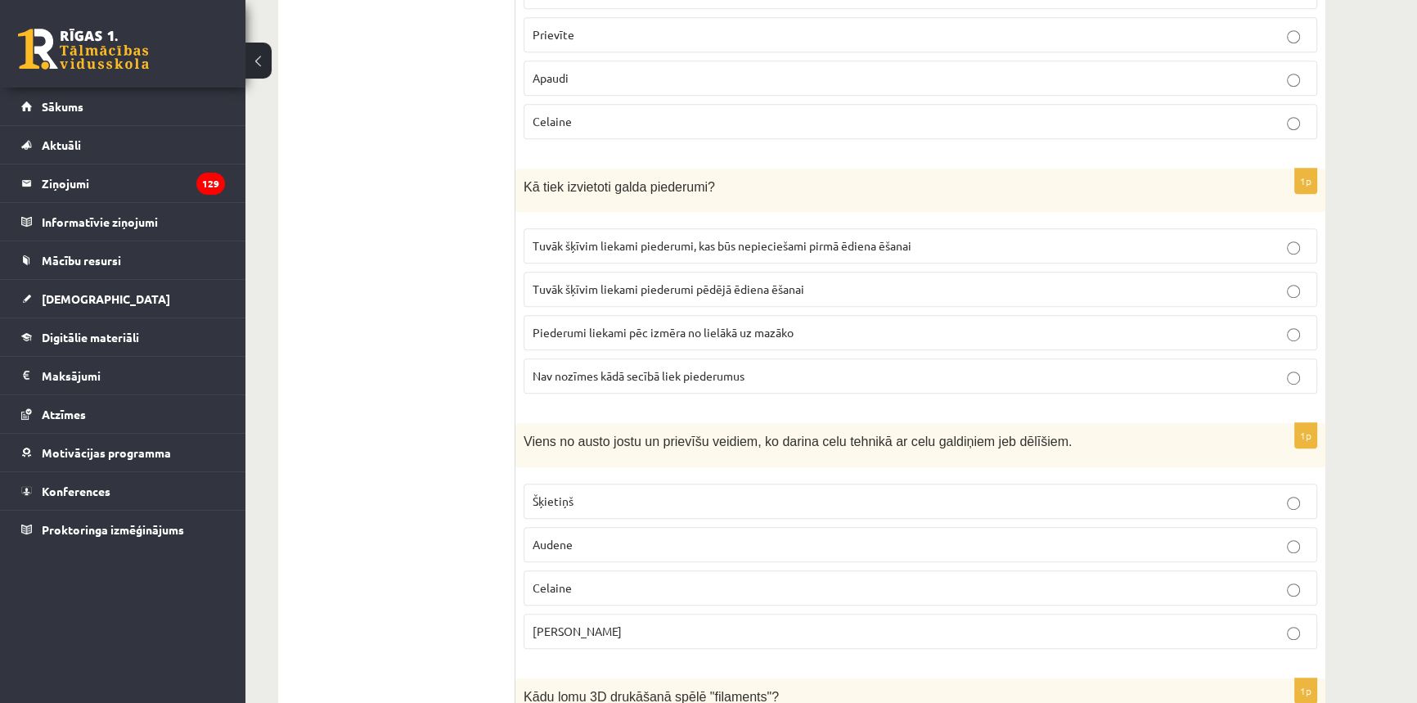
scroll to position [1189, 0]
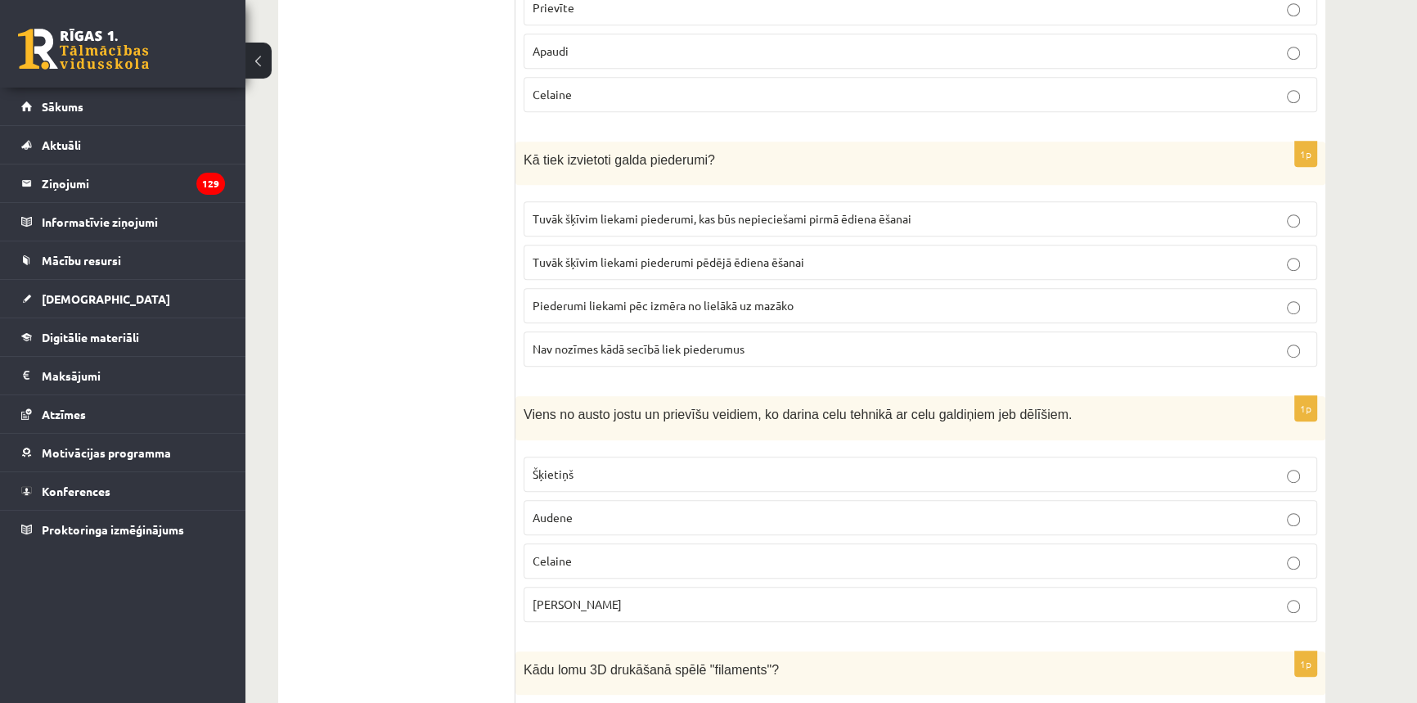
click at [573, 552] on p "Celaine" at bounding box center [921, 560] width 776 height 17
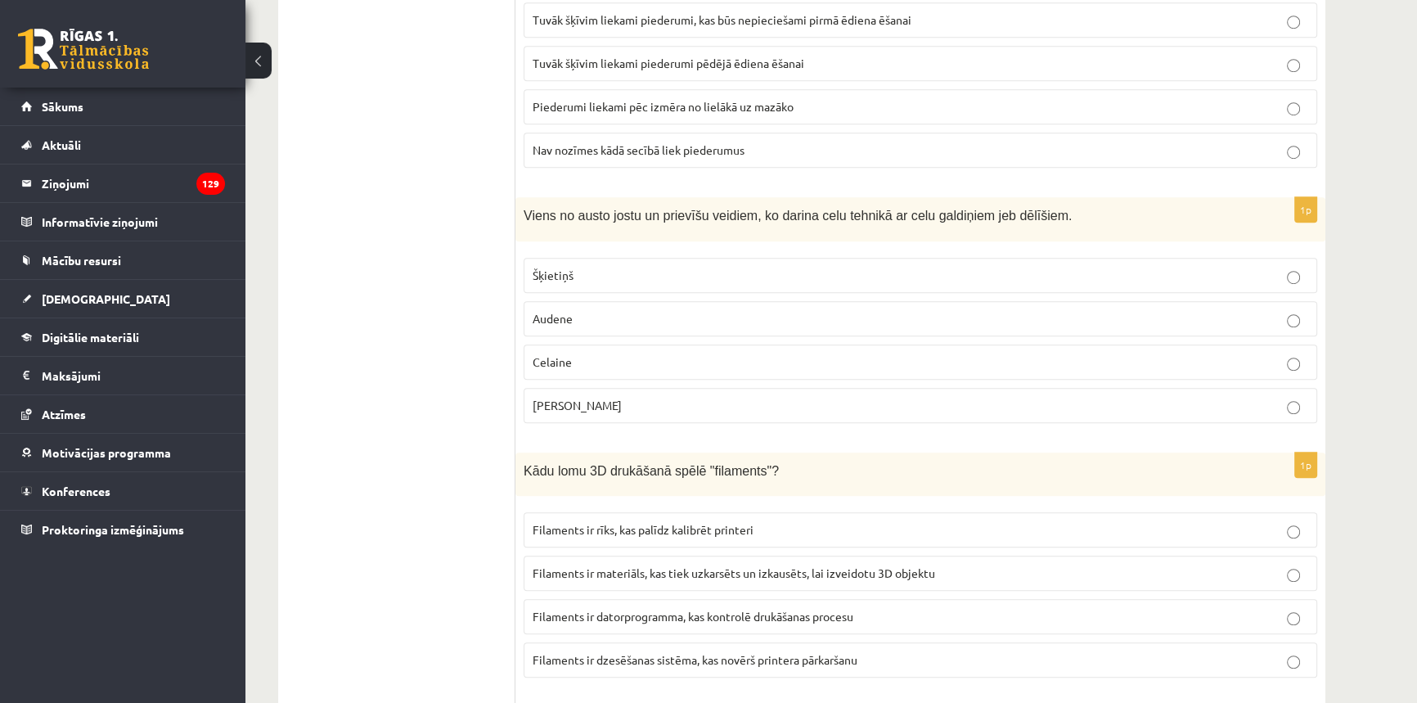
scroll to position [1413, 0]
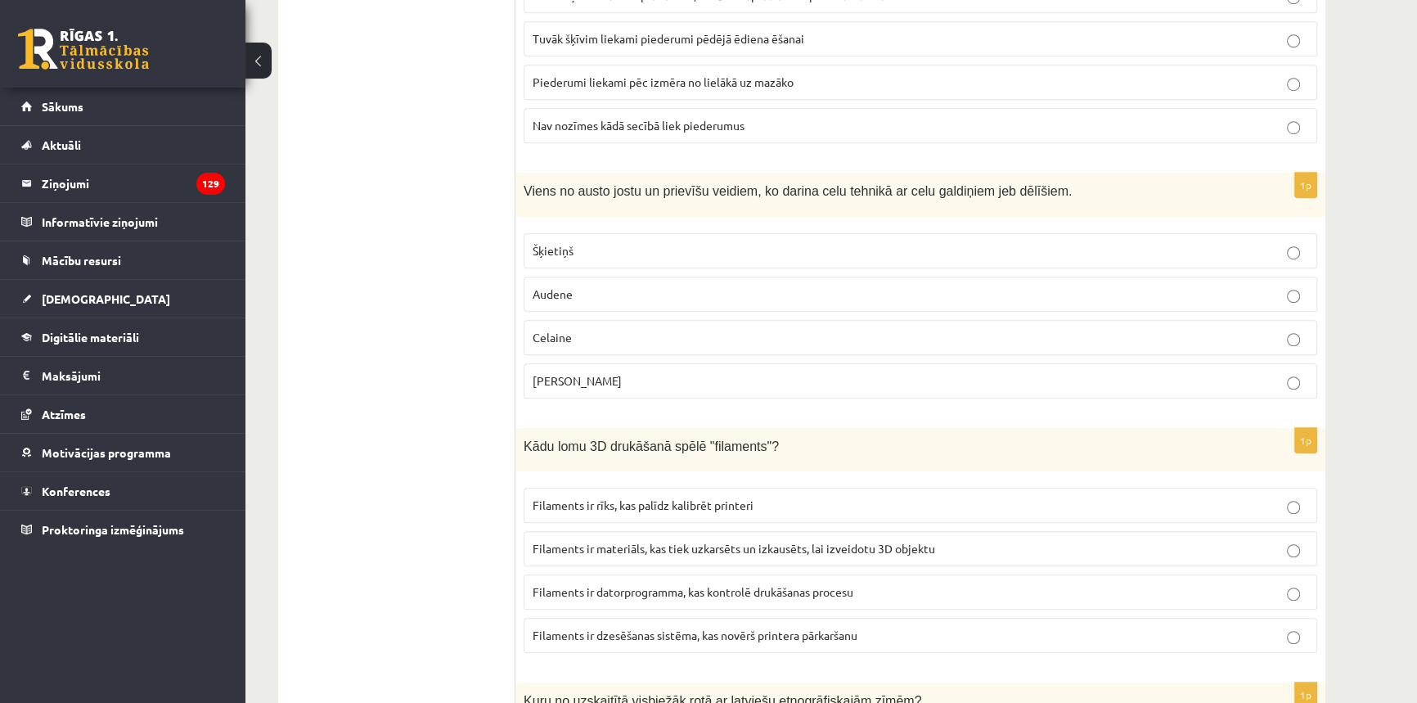
click at [632, 541] on span "Filaments ir materiāls, kas tiek uzkarsēts un izkausēts, lai izveidotu 3D objek…" at bounding box center [734, 548] width 402 height 15
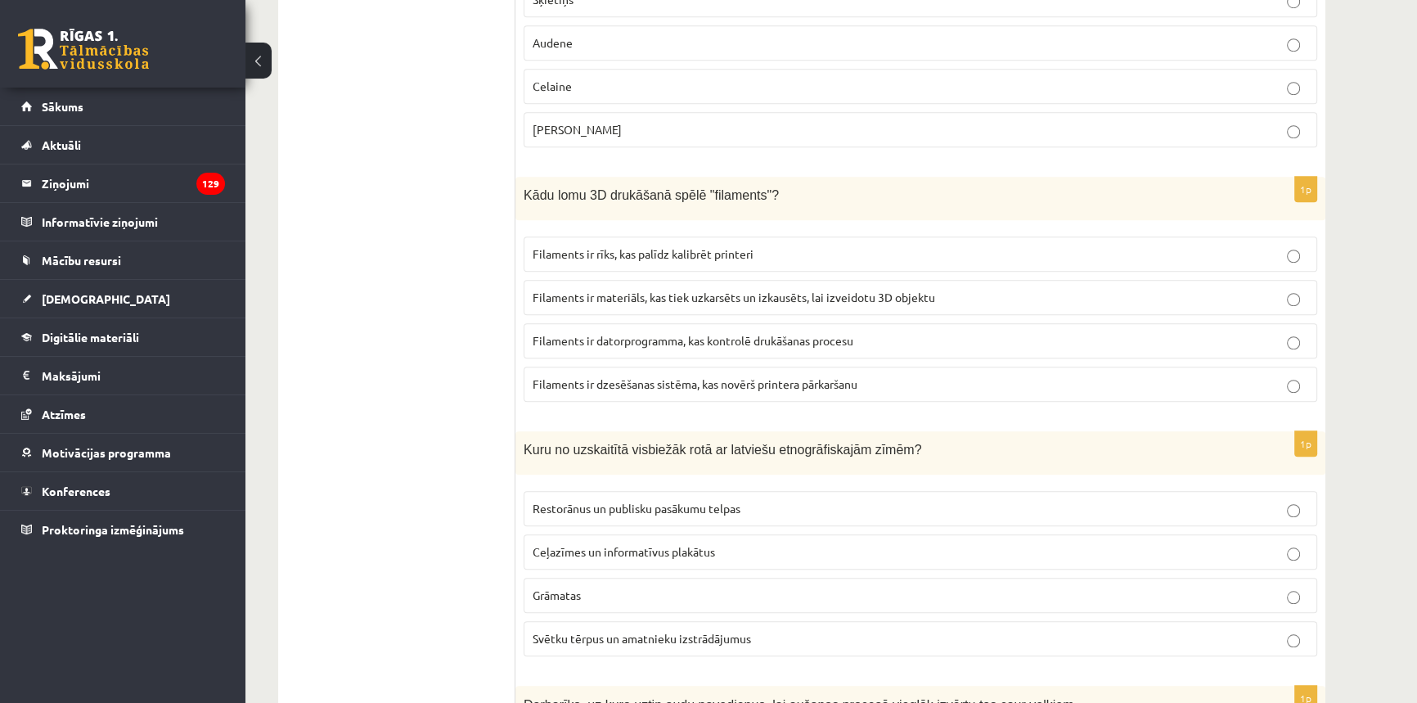
scroll to position [1710, 0]
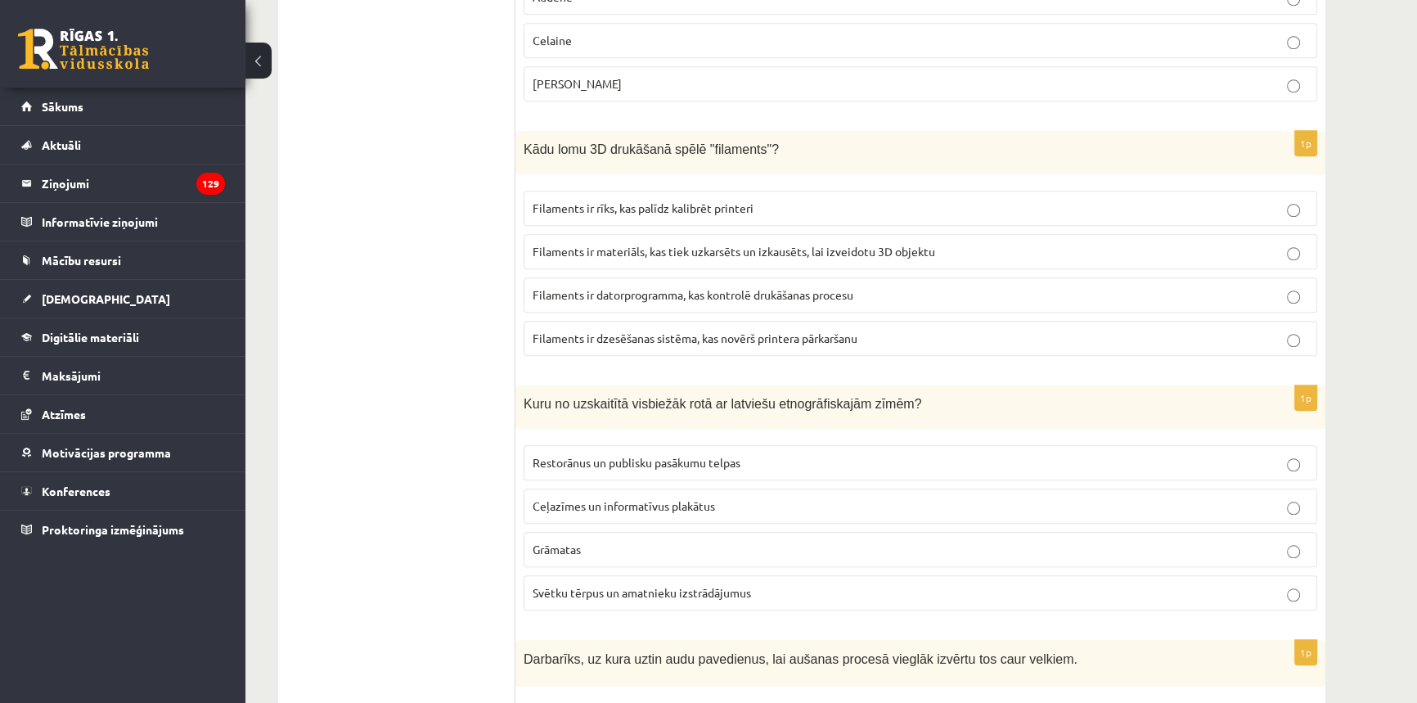
click at [628, 585] on span "Svētku tērpus un amatnieku izstrādājumus" at bounding box center [642, 592] width 218 height 15
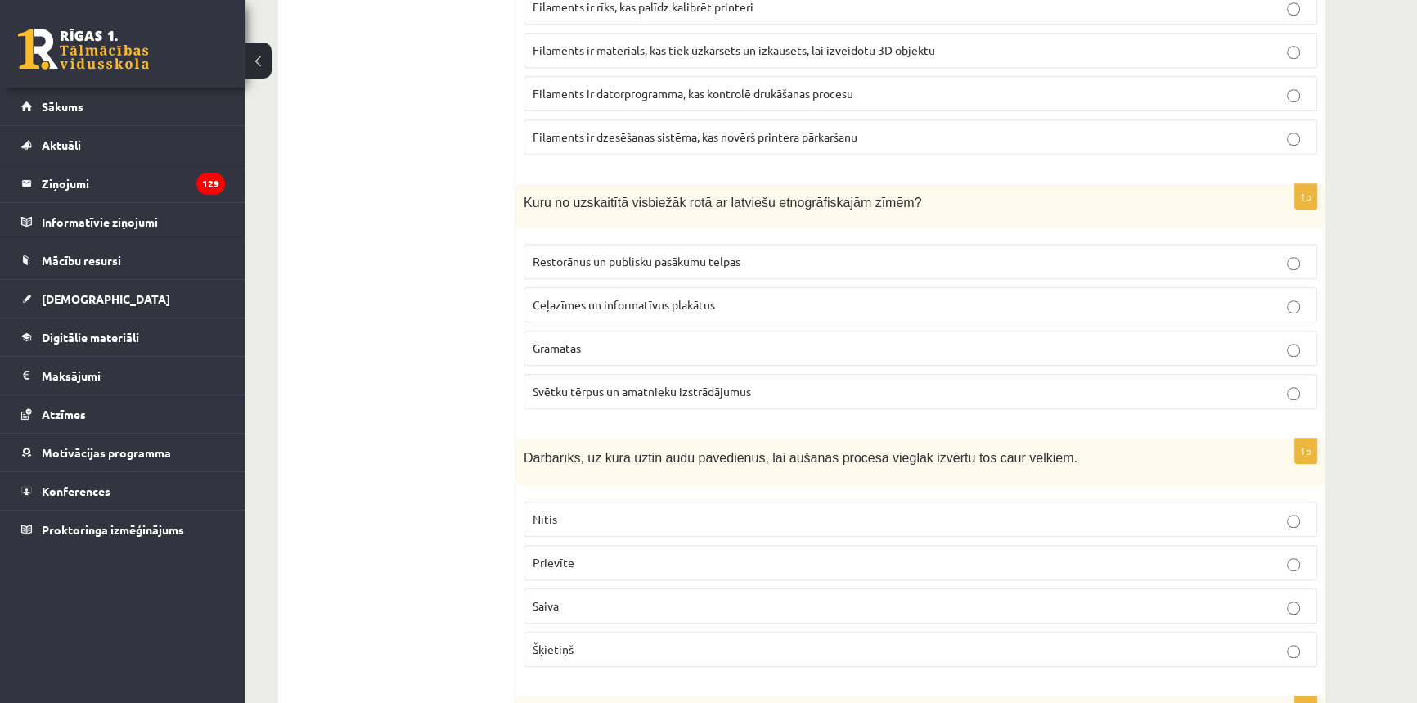
scroll to position [1933, 0]
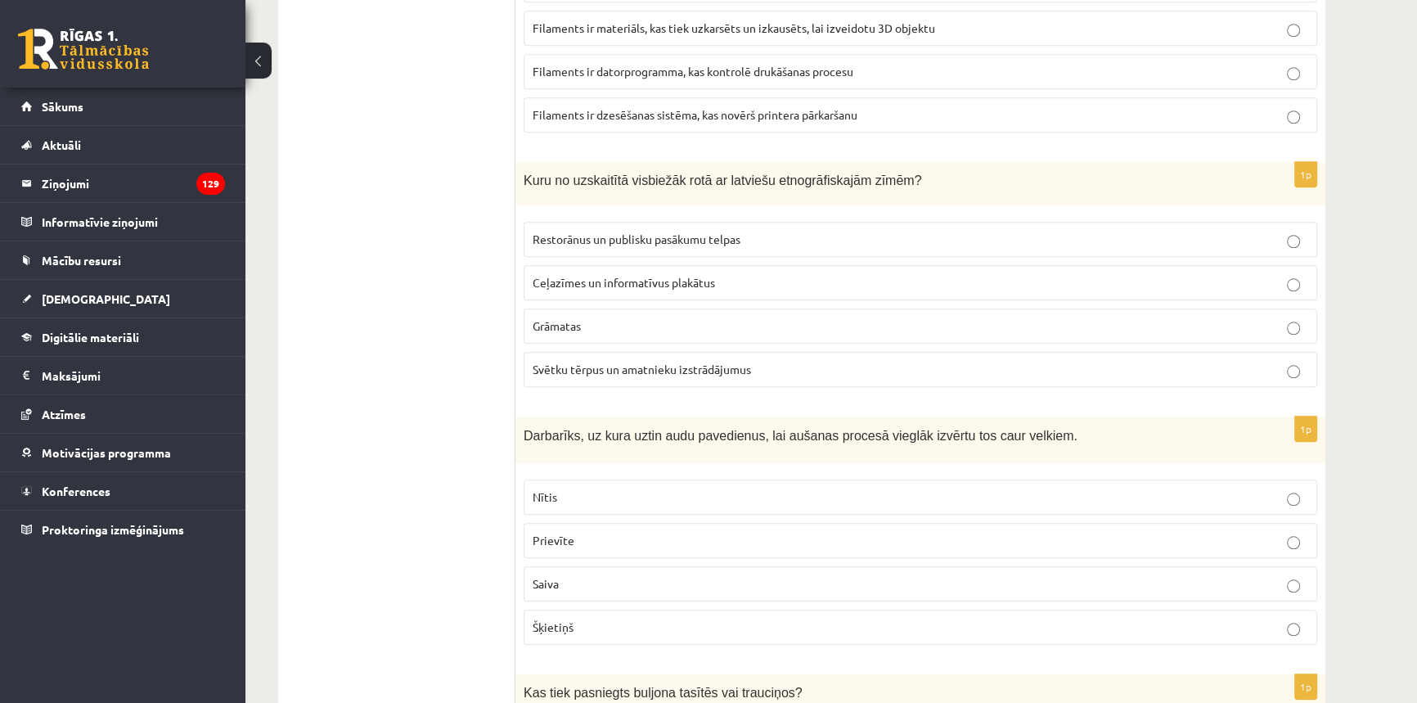
click at [587, 618] on p "Šķietiņš" at bounding box center [921, 626] width 776 height 17
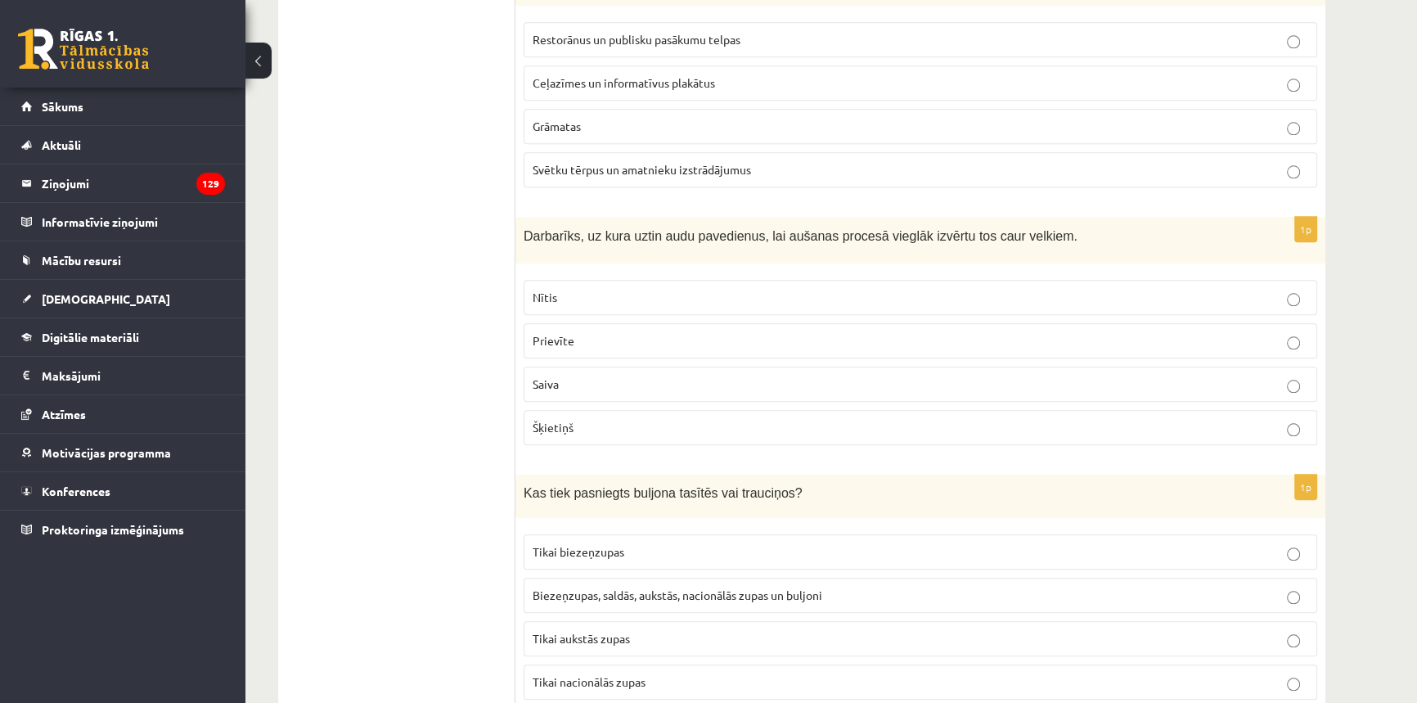
scroll to position [2231, 0]
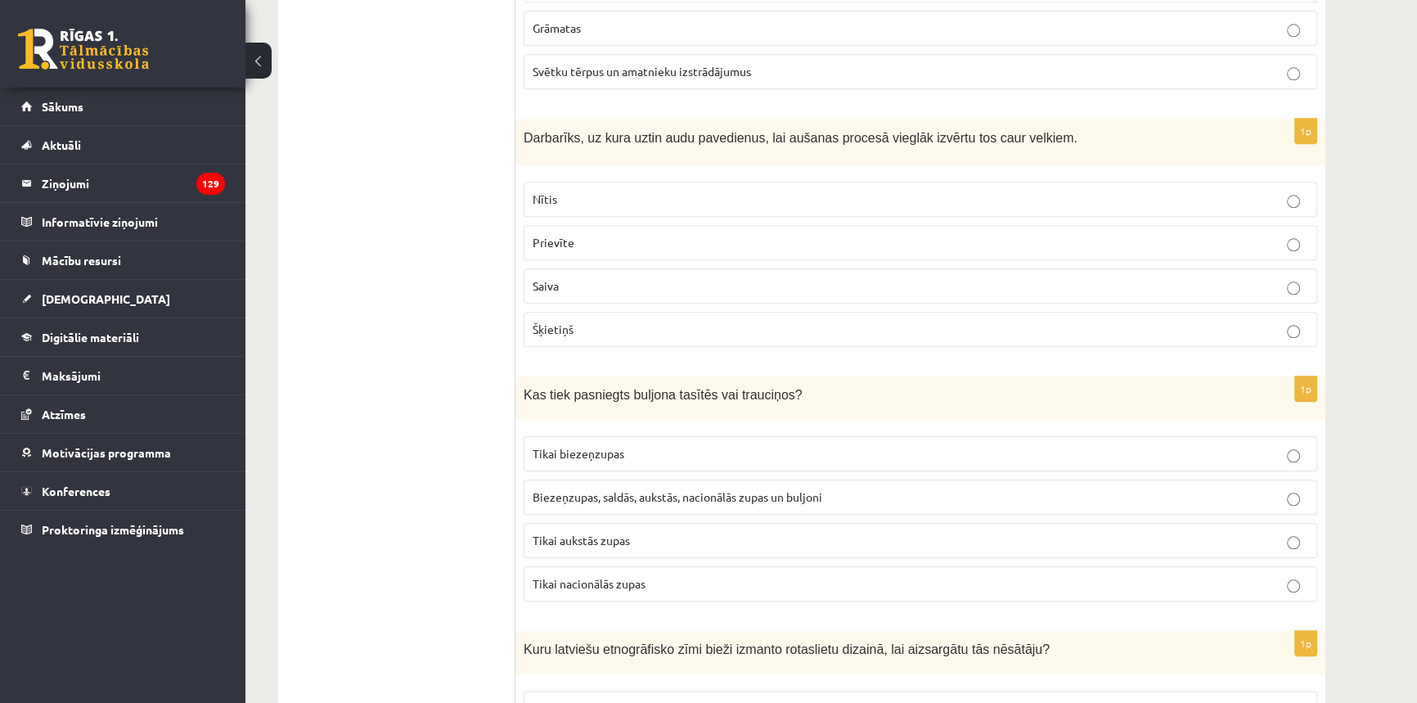
click at [579, 566] on label "Tikai nacionālās zupas" at bounding box center [921, 583] width 794 height 35
click at [600, 489] on span "Biezeņzupas, saldās, aukstās, nacionālās zupas un buljoni" at bounding box center [678, 496] width 290 height 15
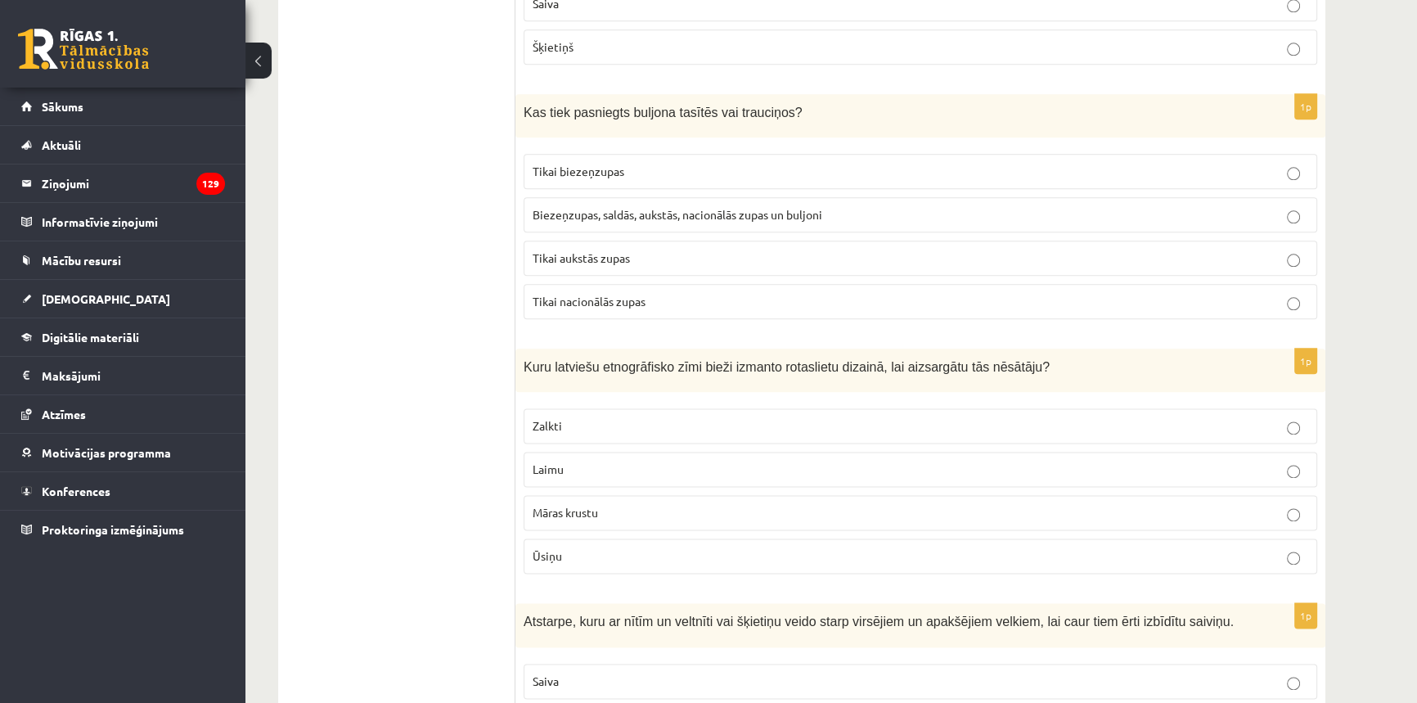
scroll to position [2528, 0]
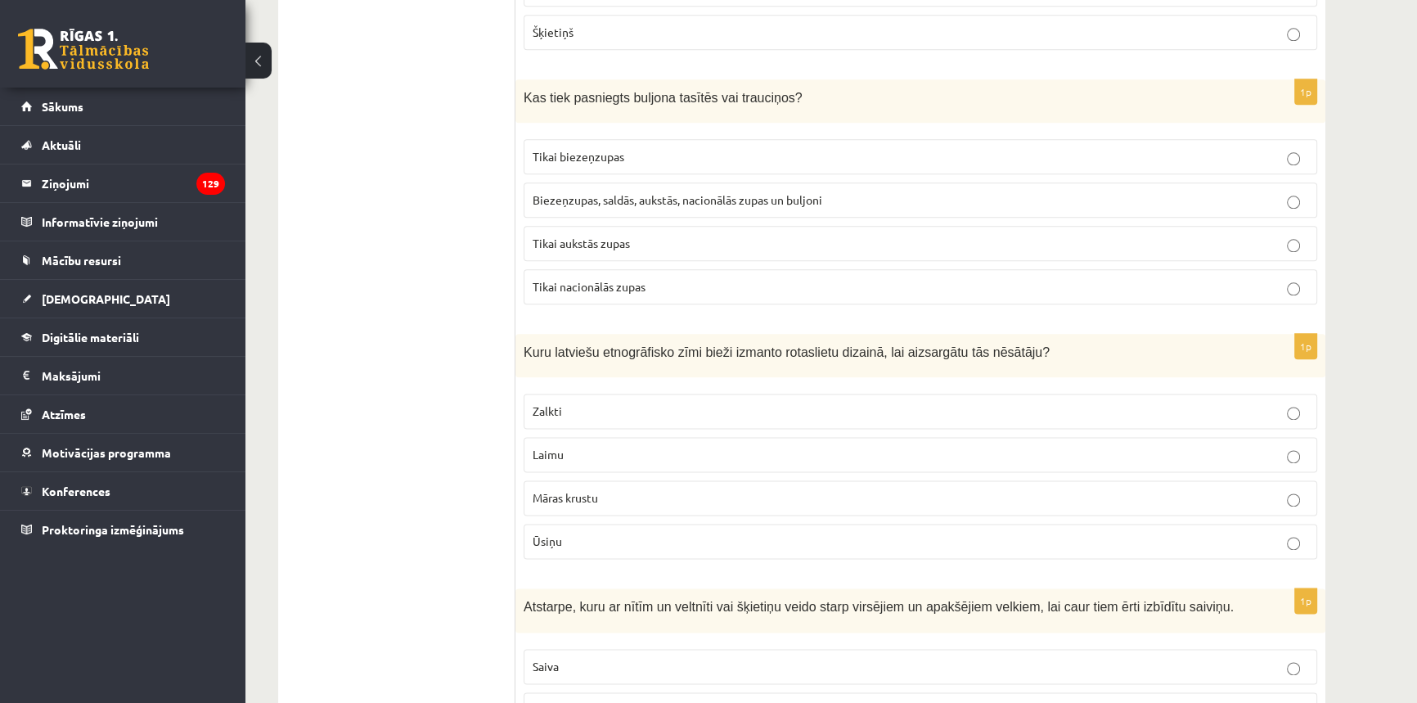
click at [636, 480] on label "Māras krustu" at bounding box center [921, 497] width 794 height 35
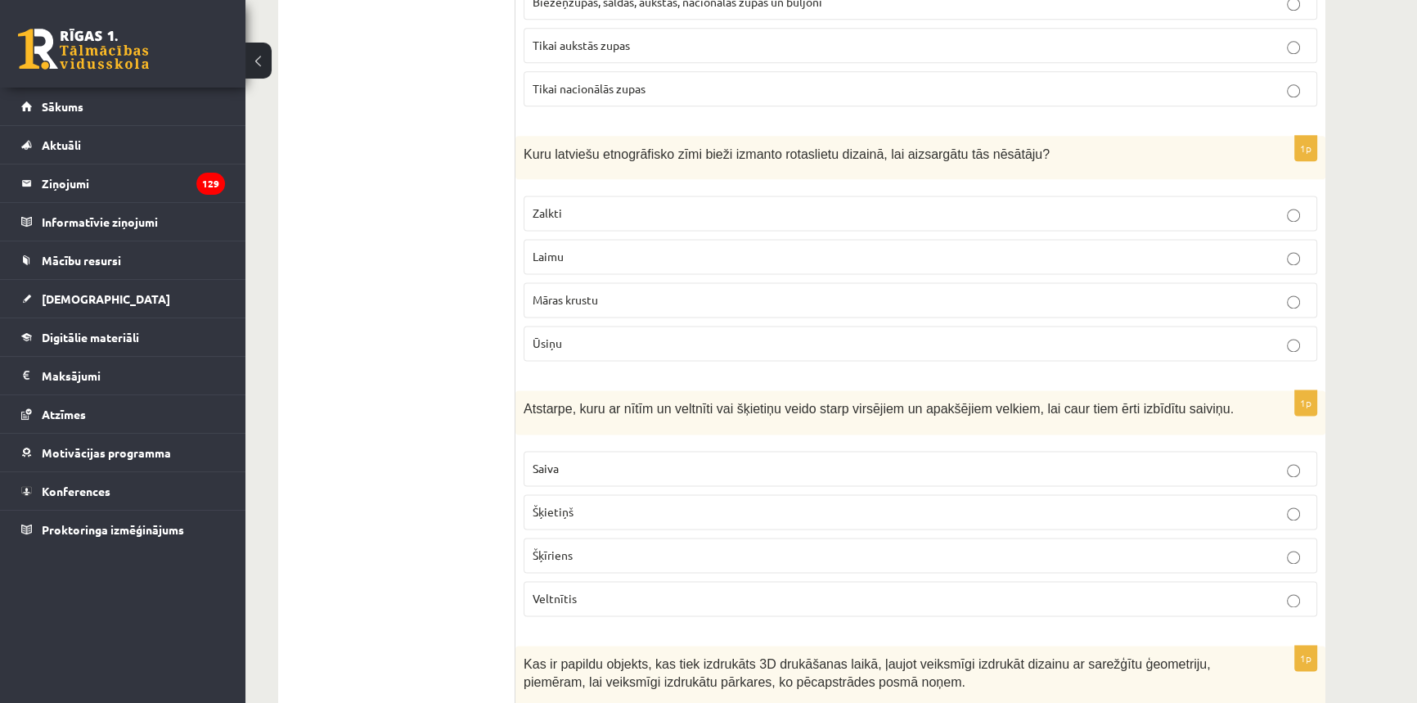
scroll to position [2751, 0]
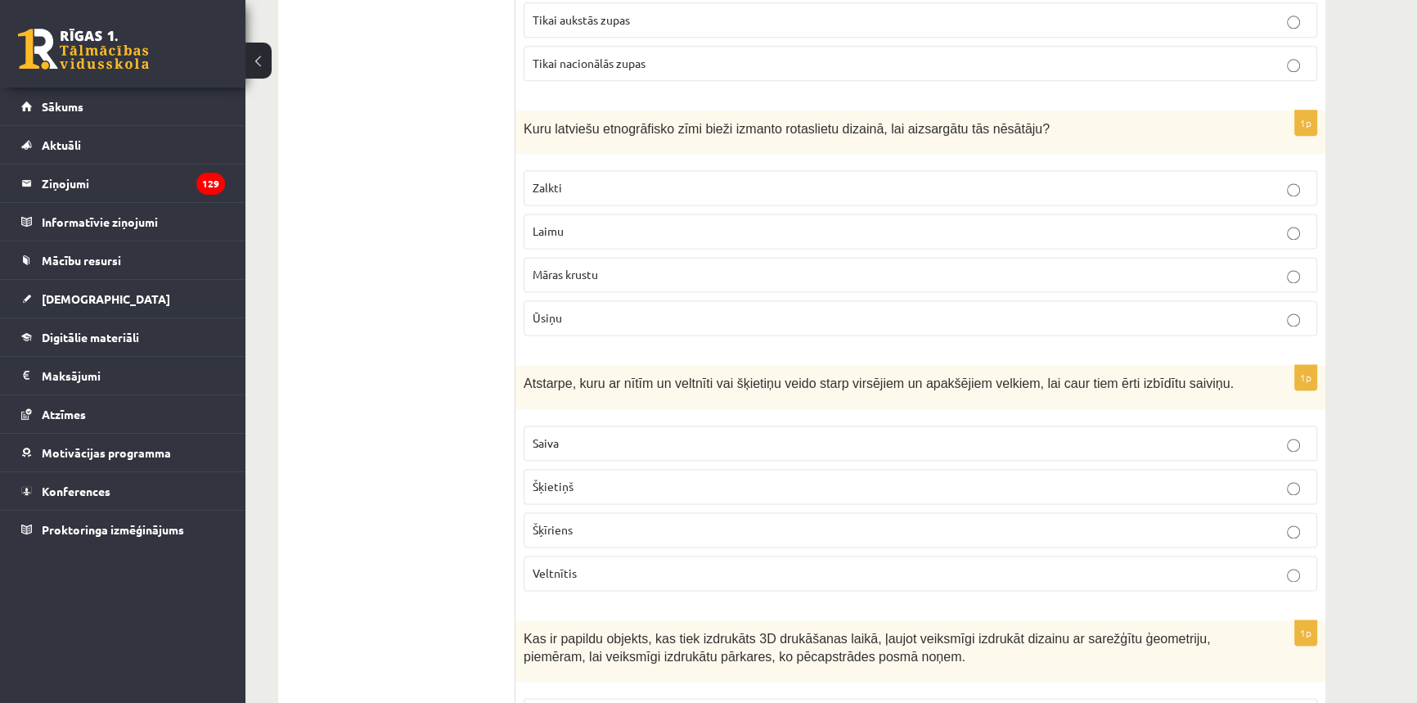
click at [663, 521] on p "Šķīriens" at bounding box center [921, 529] width 776 height 17
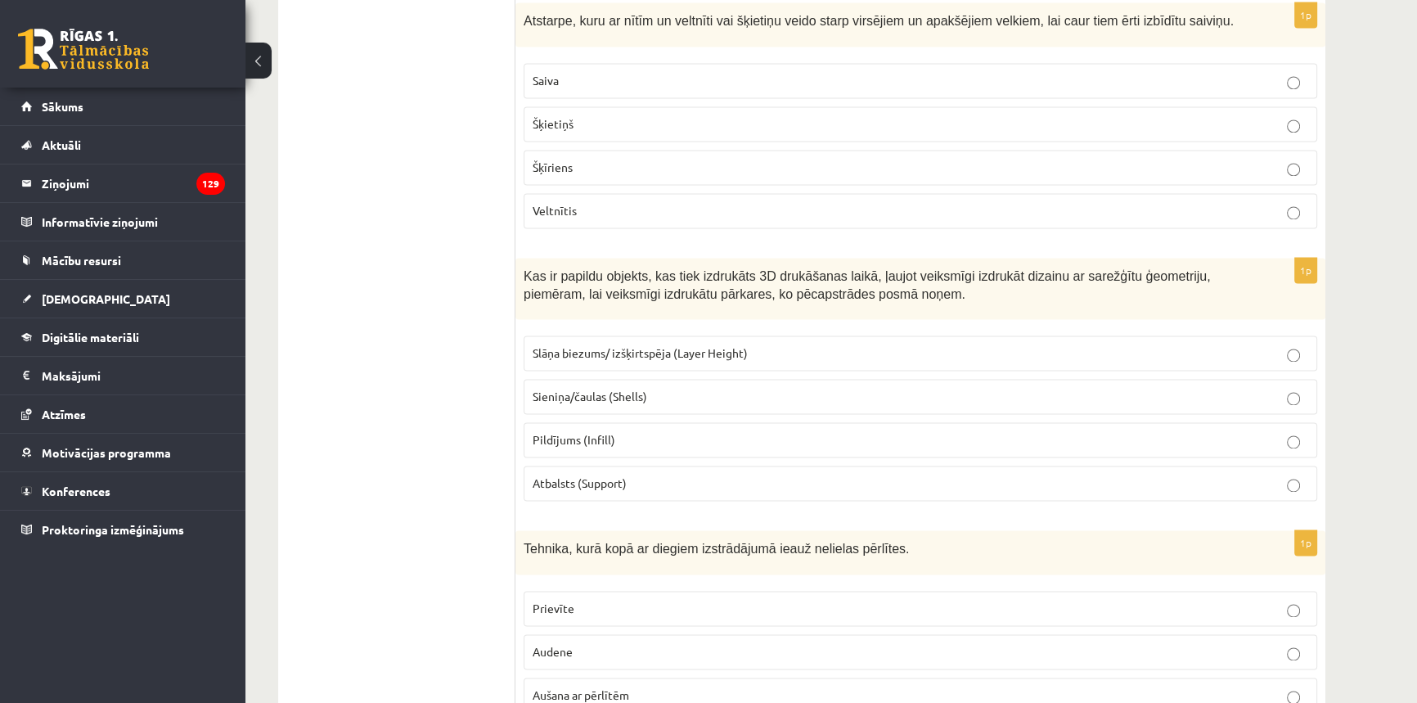
scroll to position [3123, 0]
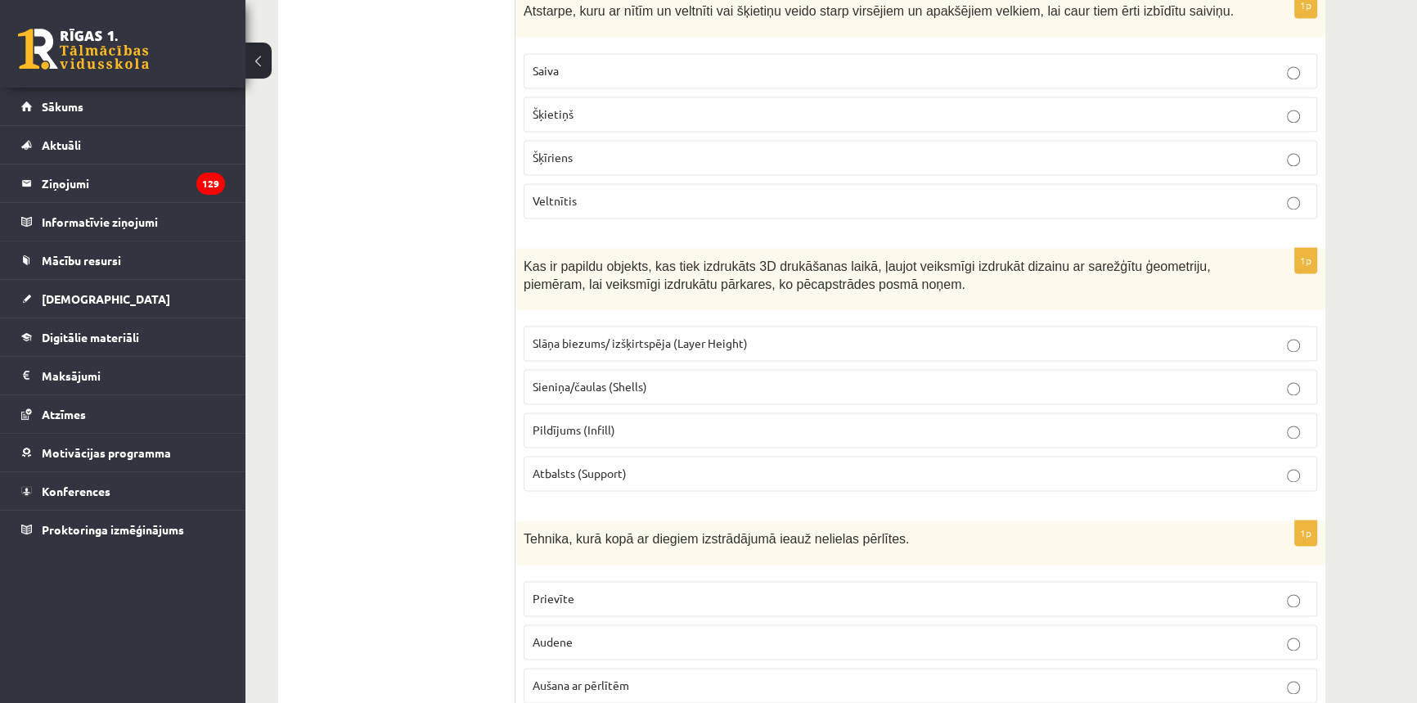
click at [596, 465] on span "Atbalsts (Support)" at bounding box center [580, 472] width 94 height 15
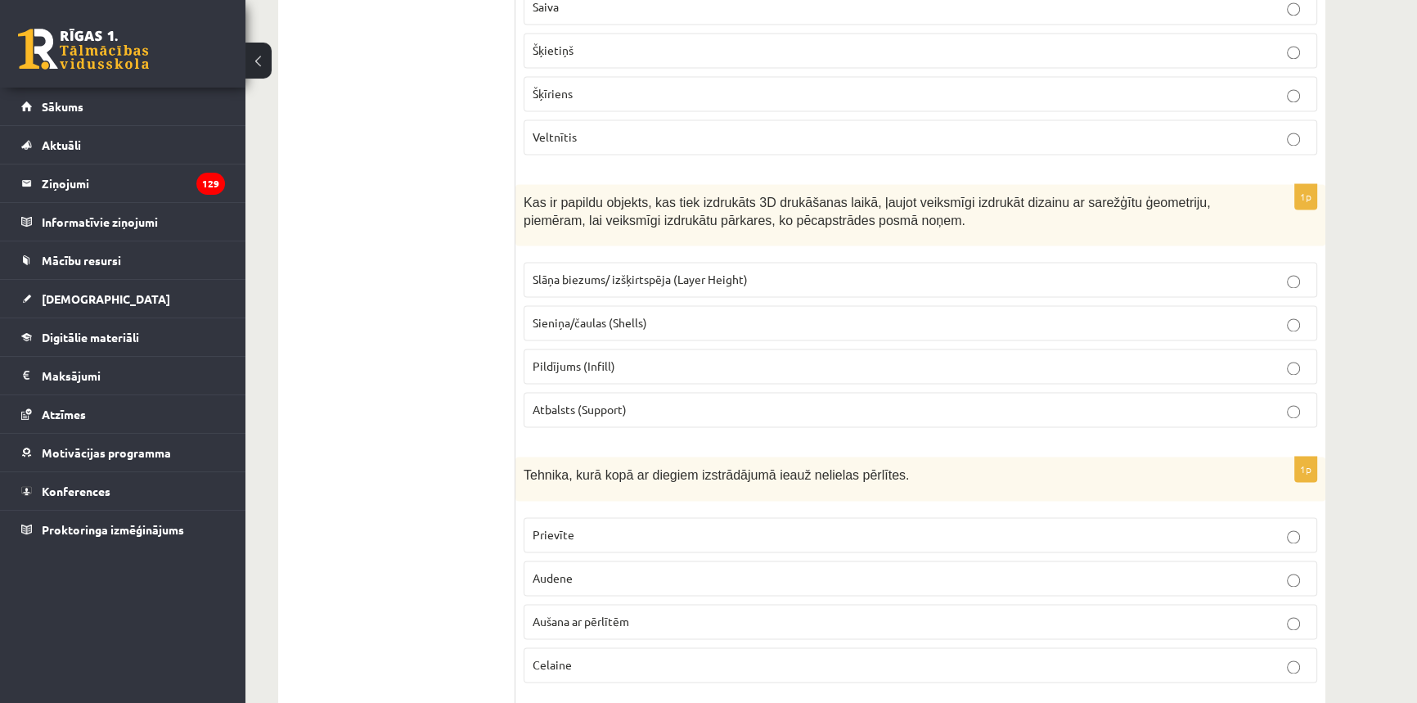
scroll to position [3272, 0]
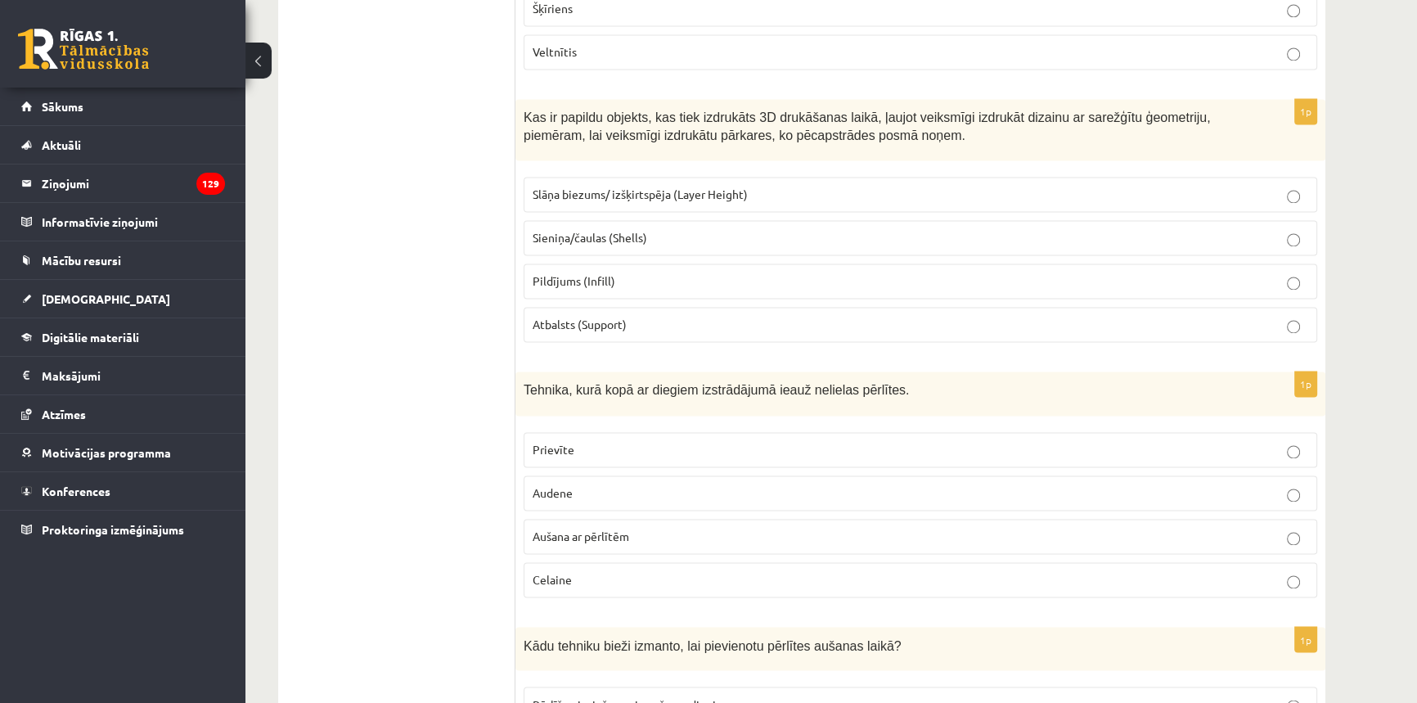
click at [604, 519] on label "Aušana ar pērlītēm" at bounding box center [921, 536] width 794 height 35
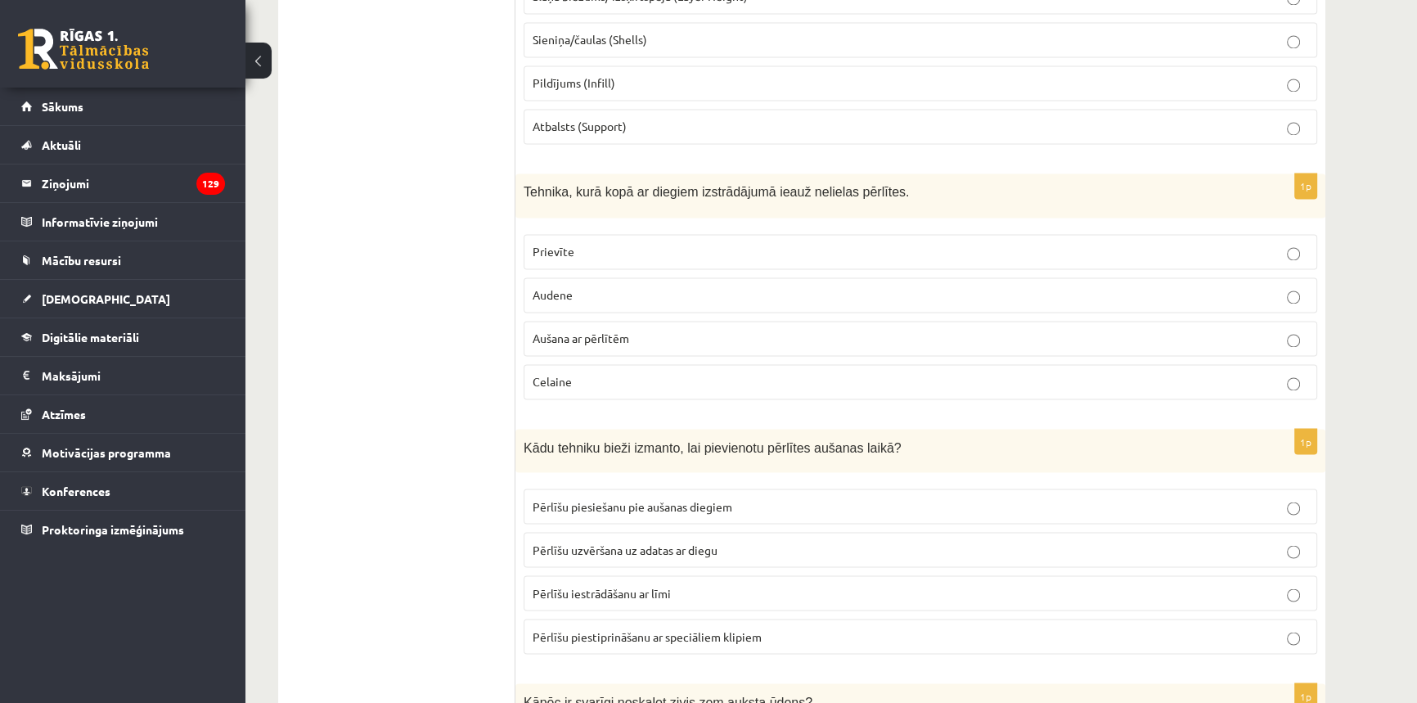
scroll to position [3495, 0]
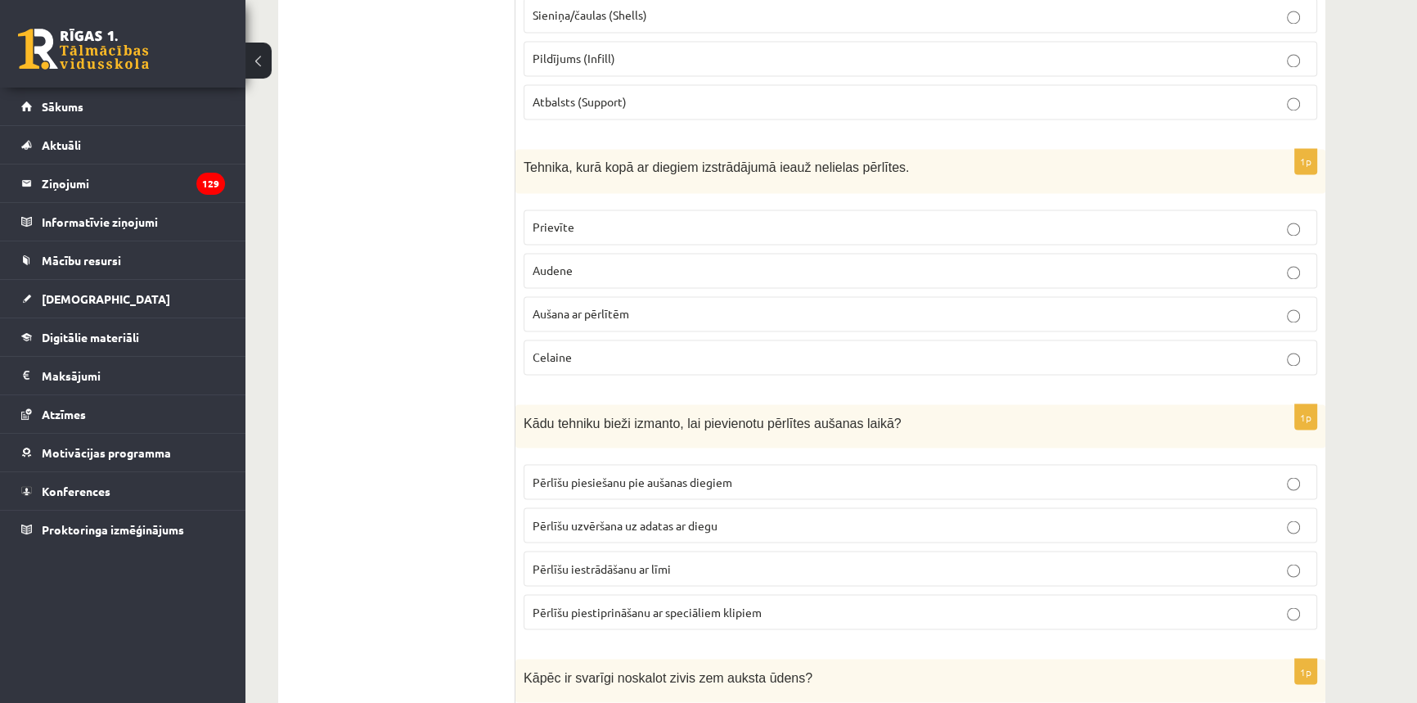
click at [614, 517] on span "Pērlīšu uzvēršana uz adatas ar diegu" at bounding box center [625, 524] width 185 height 15
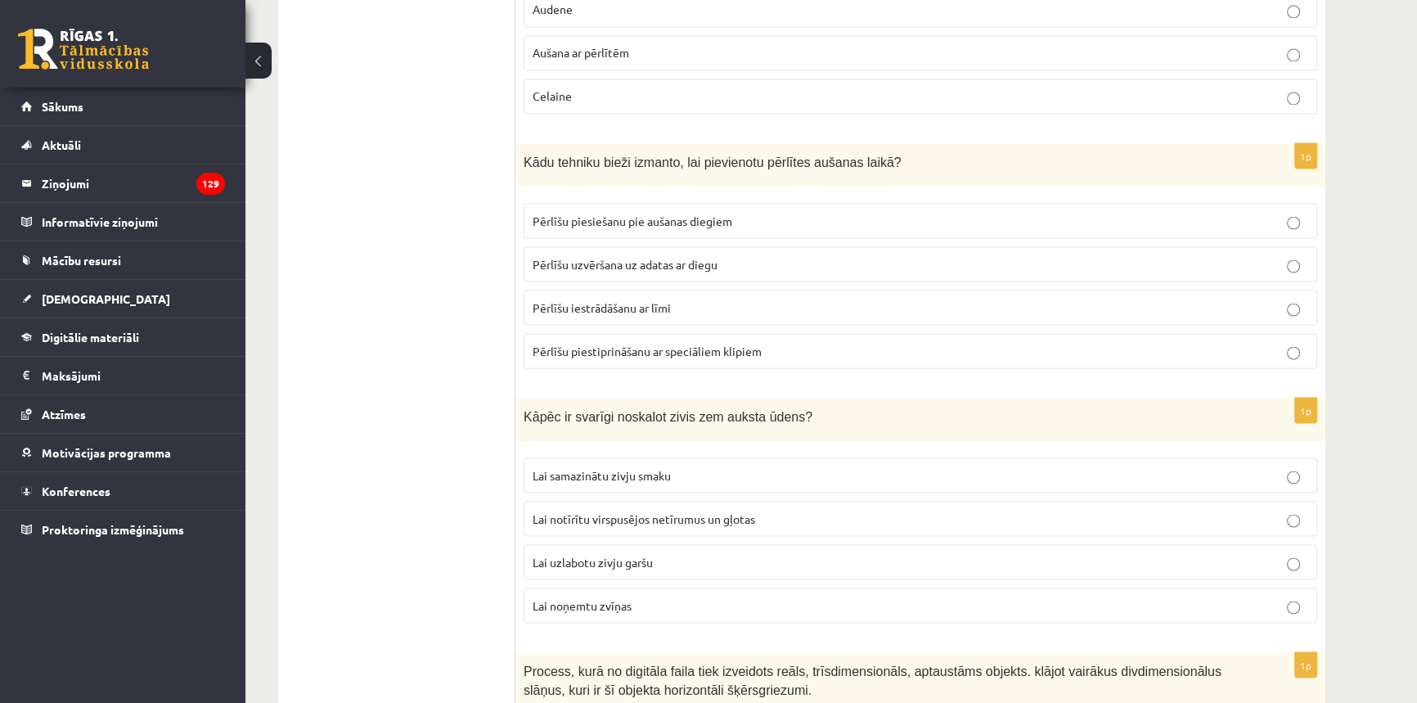
scroll to position [3793, 0]
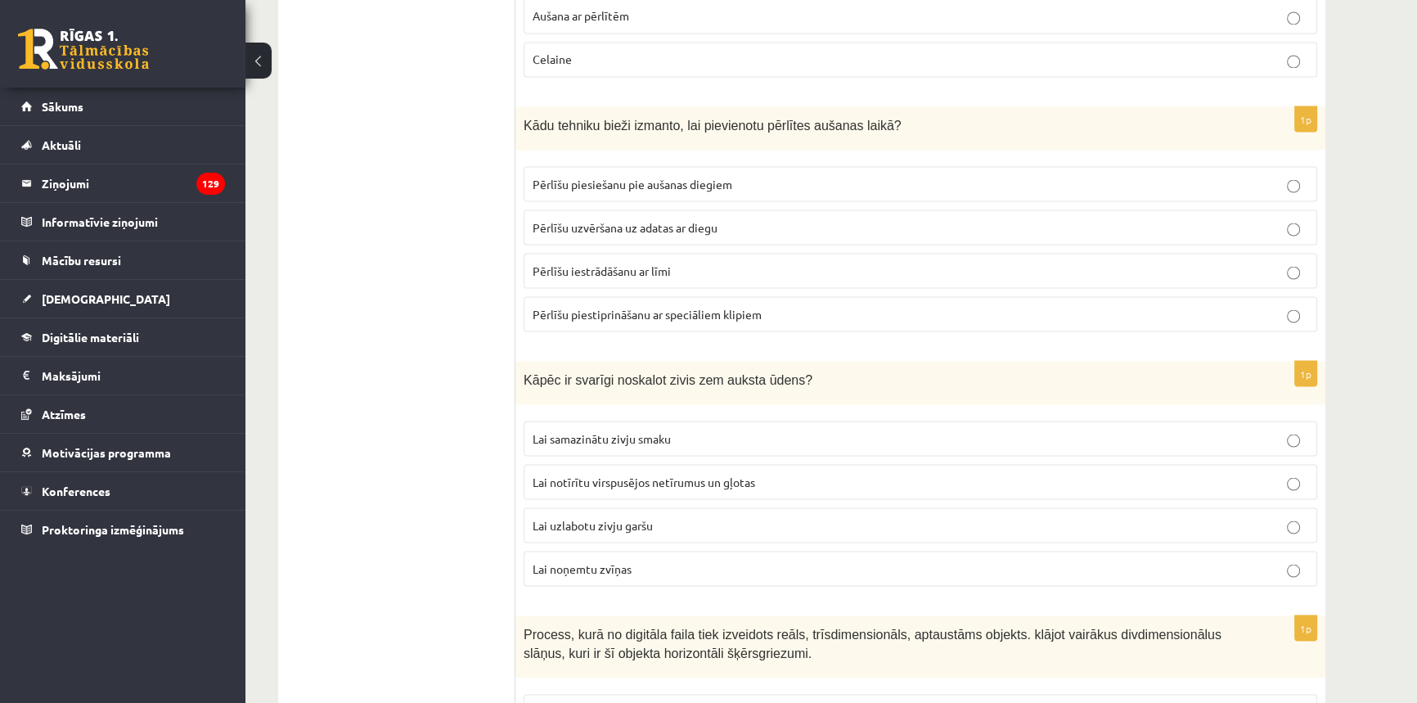
click at [573, 476] on label "Lai notīrītu virspusējos netīrumus un gļotas" at bounding box center [921, 481] width 794 height 35
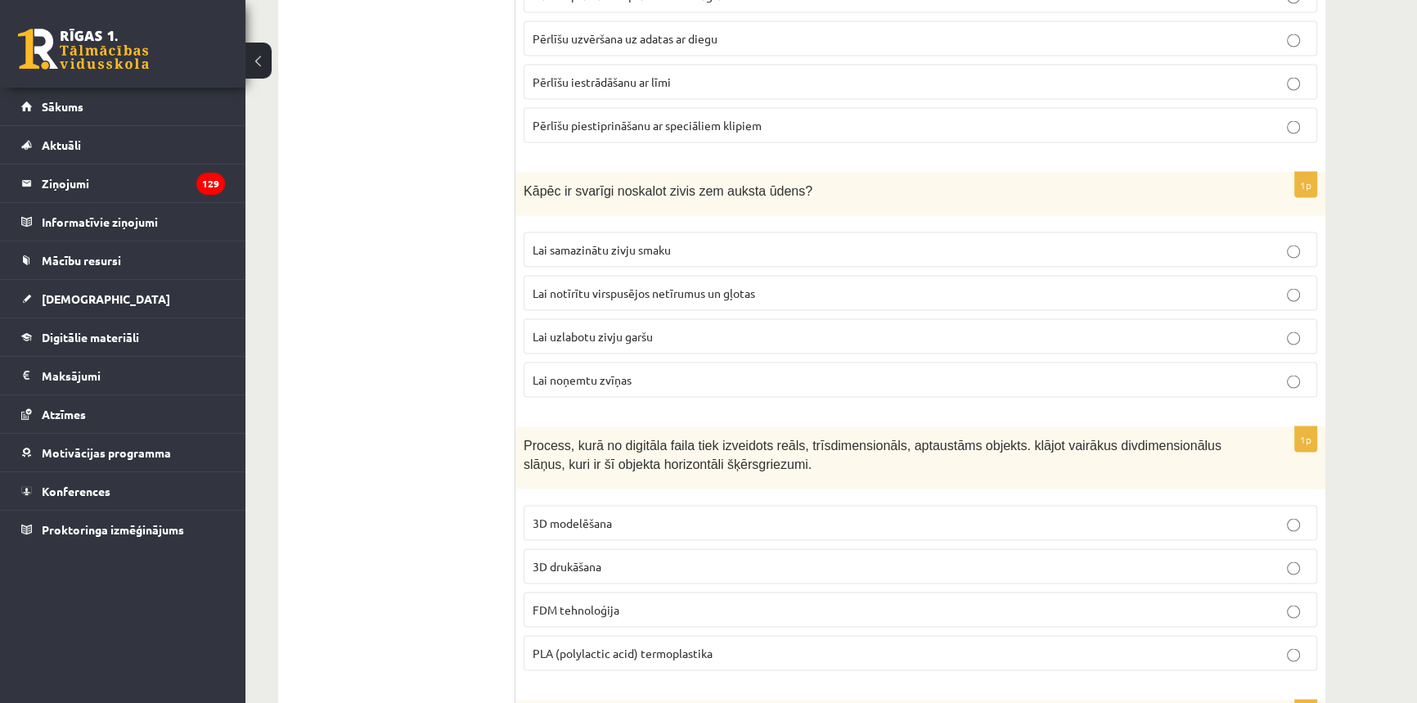
scroll to position [4016, 0]
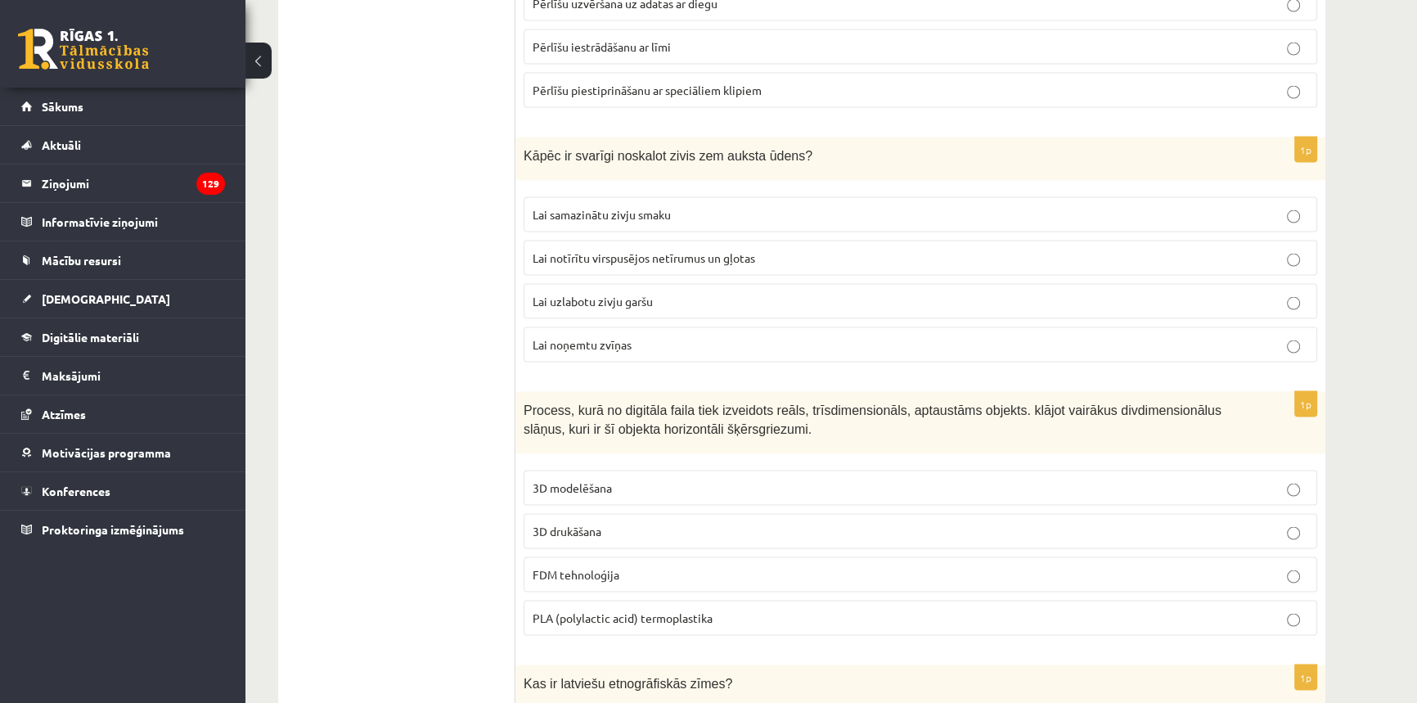
click at [597, 524] on span "3D drukāšana" at bounding box center [567, 531] width 69 height 15
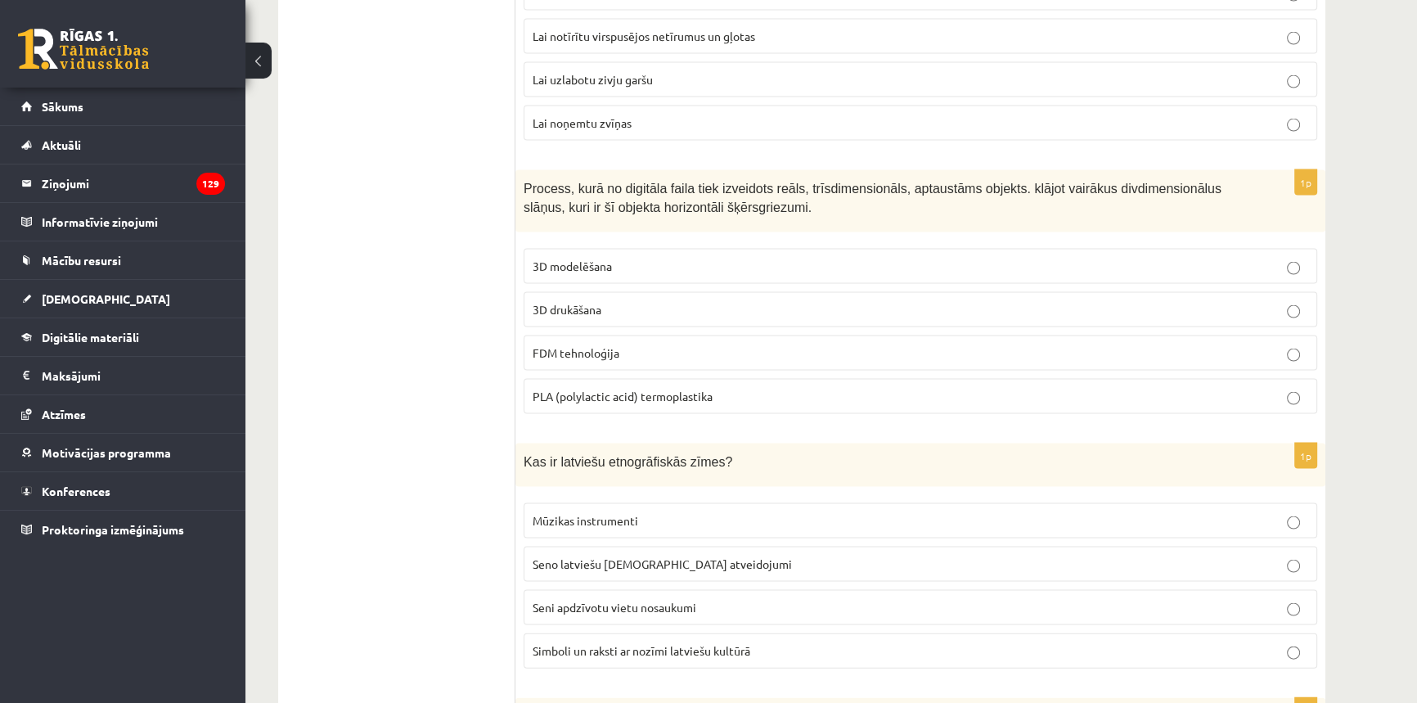
scroll to position [4238, 0]
click at [586, 641] on p "Simboli un raksti ar nozīmi latviešu kultūrā" at bounding box center [921, 649] width 776 height 17
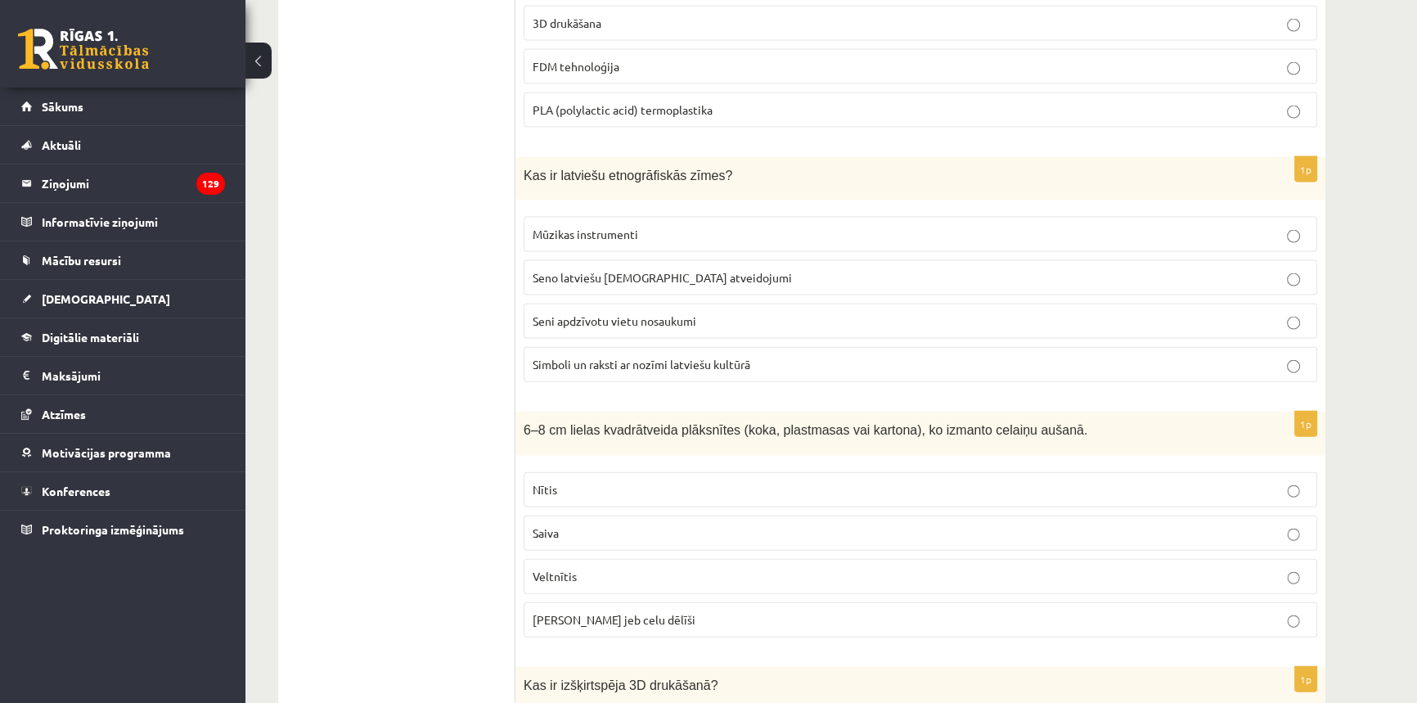
scroll to position [4611, 0]
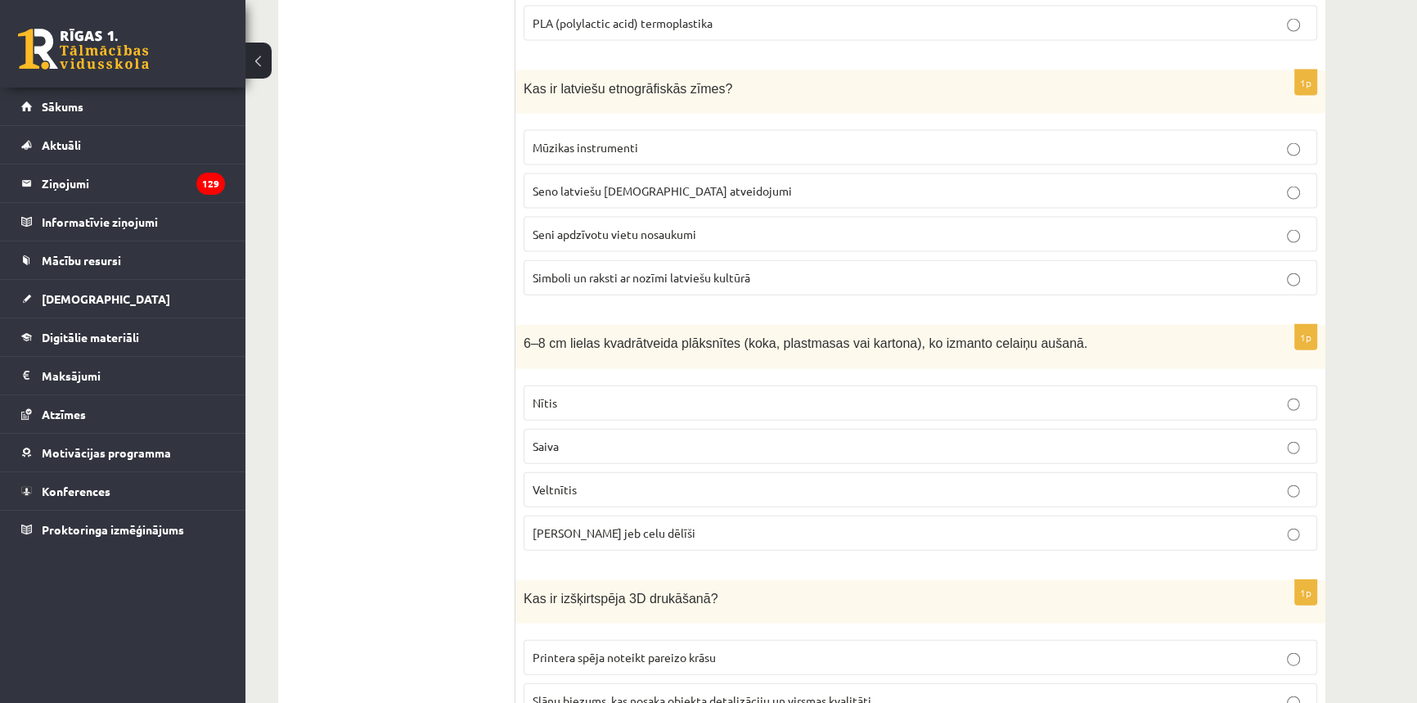
click at [633, 531] on label "Celu galdiņi jeb celu dēlīši" at bounding box center [921, 532] width 794 height 35
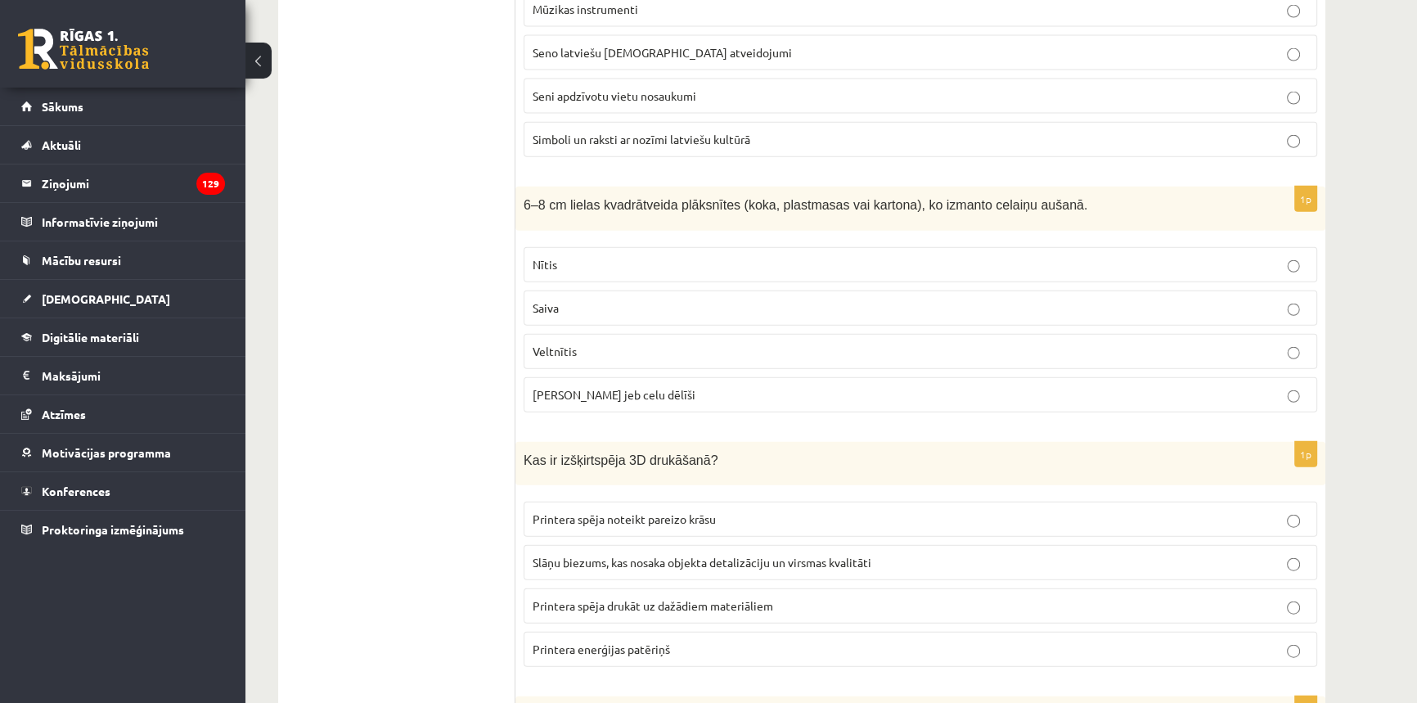
scroll to position [4759, 0]
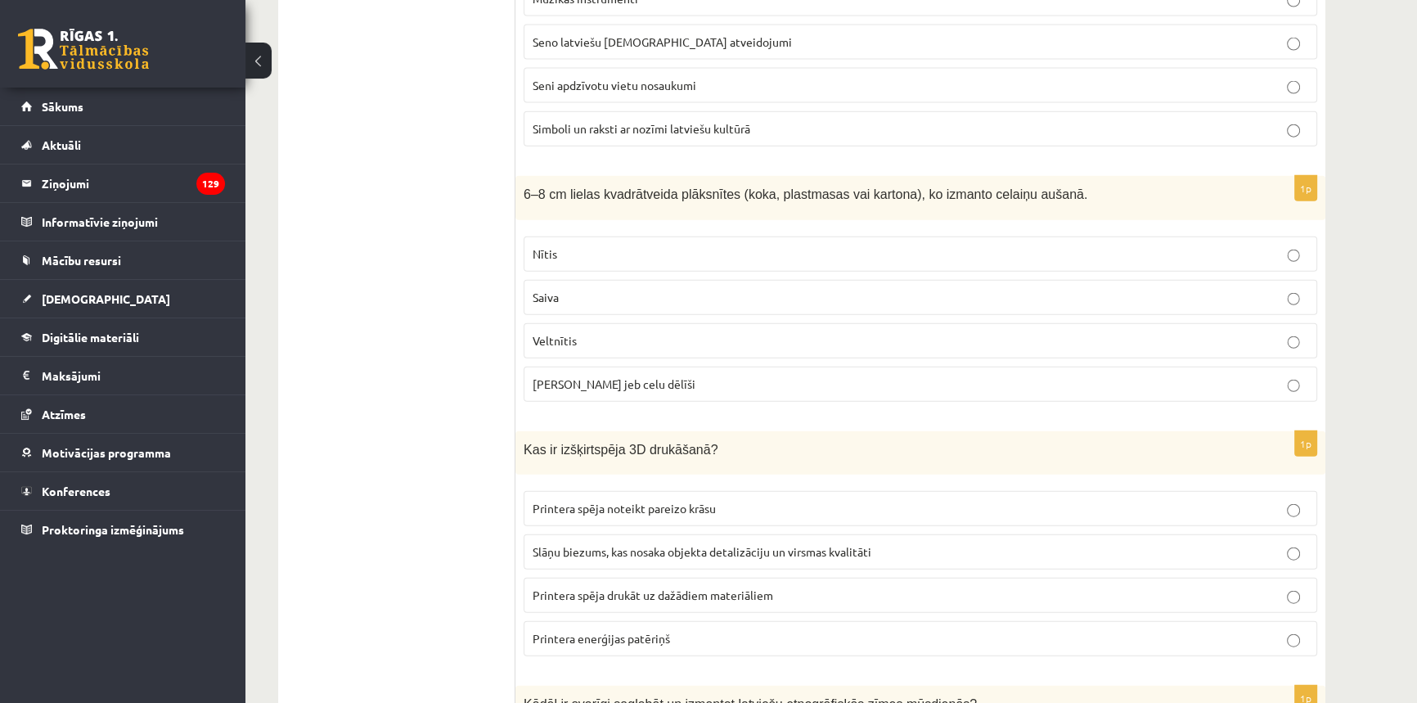
click at [599, 543] on p "Slāņu biezums, kas nosaka objekta detalizāciju un virsmas kvalitāti" at bounding box center [921, 551] width 776 height 17
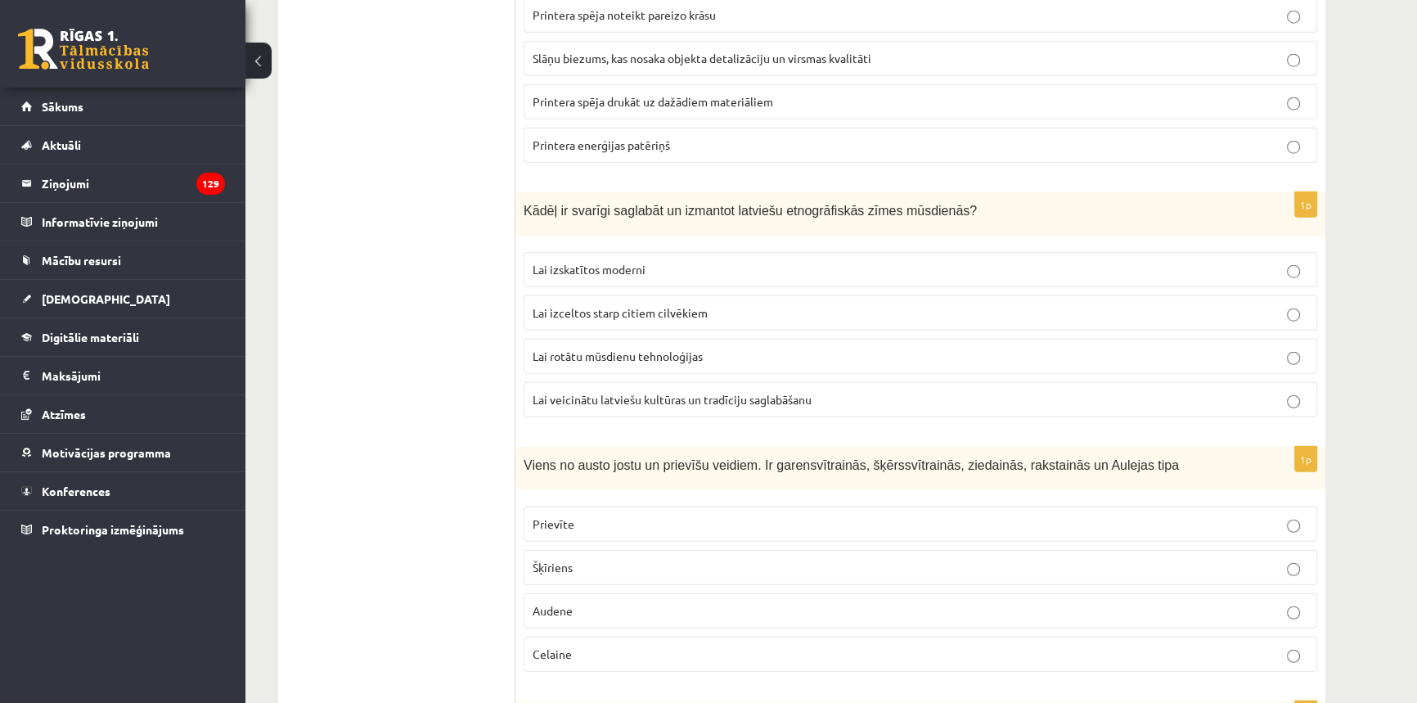
scroll to position [5280, 0]
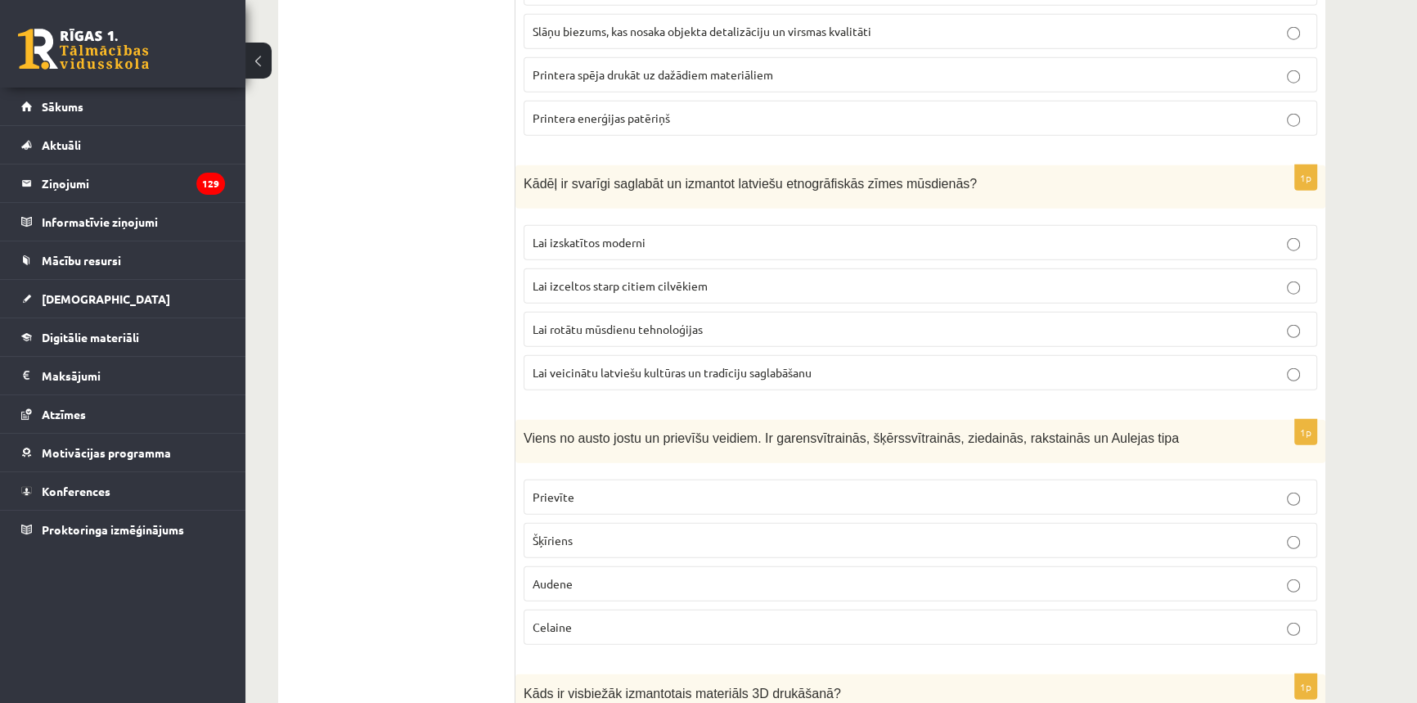
click at [592, 365] on span "Lai veicinātu latviešu kultūras un tradīciju saglabāšanu" at bounding box center [672, 372] width 279 height 15
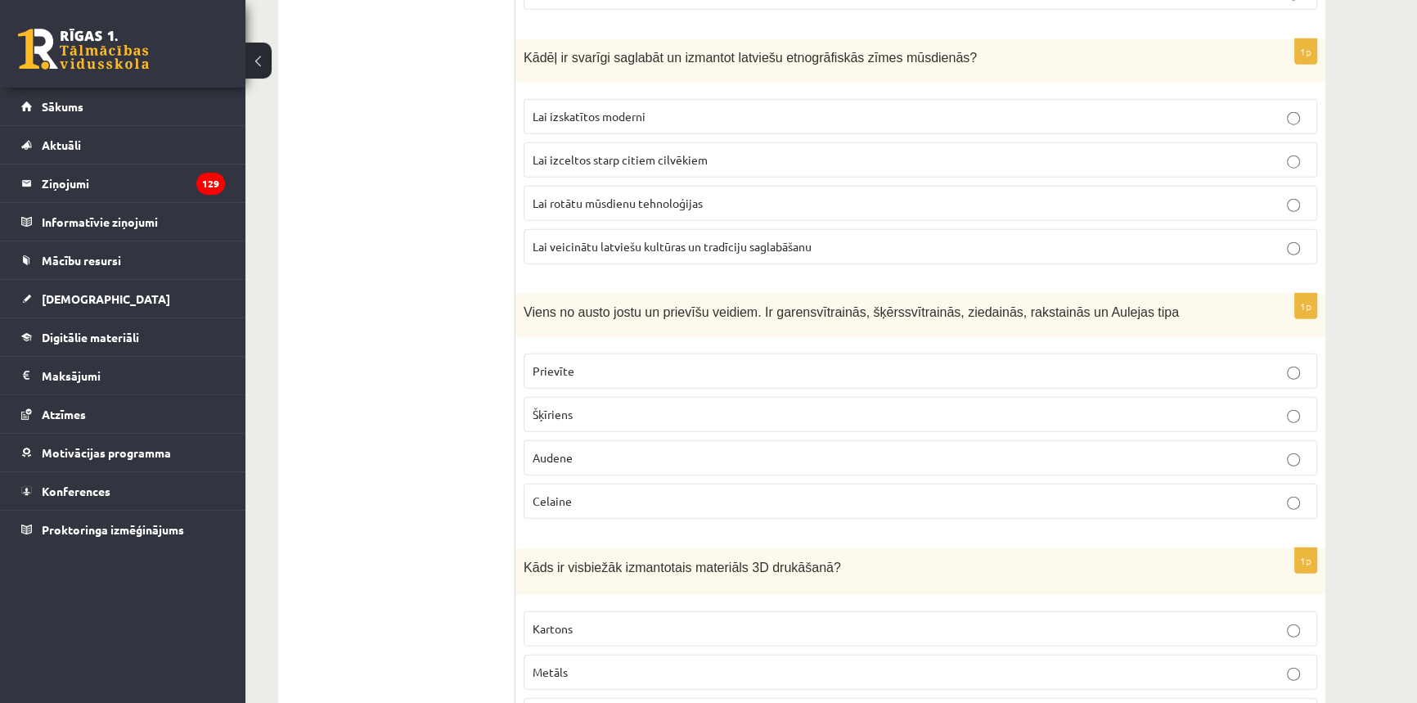
scroll to position [5429, 0]
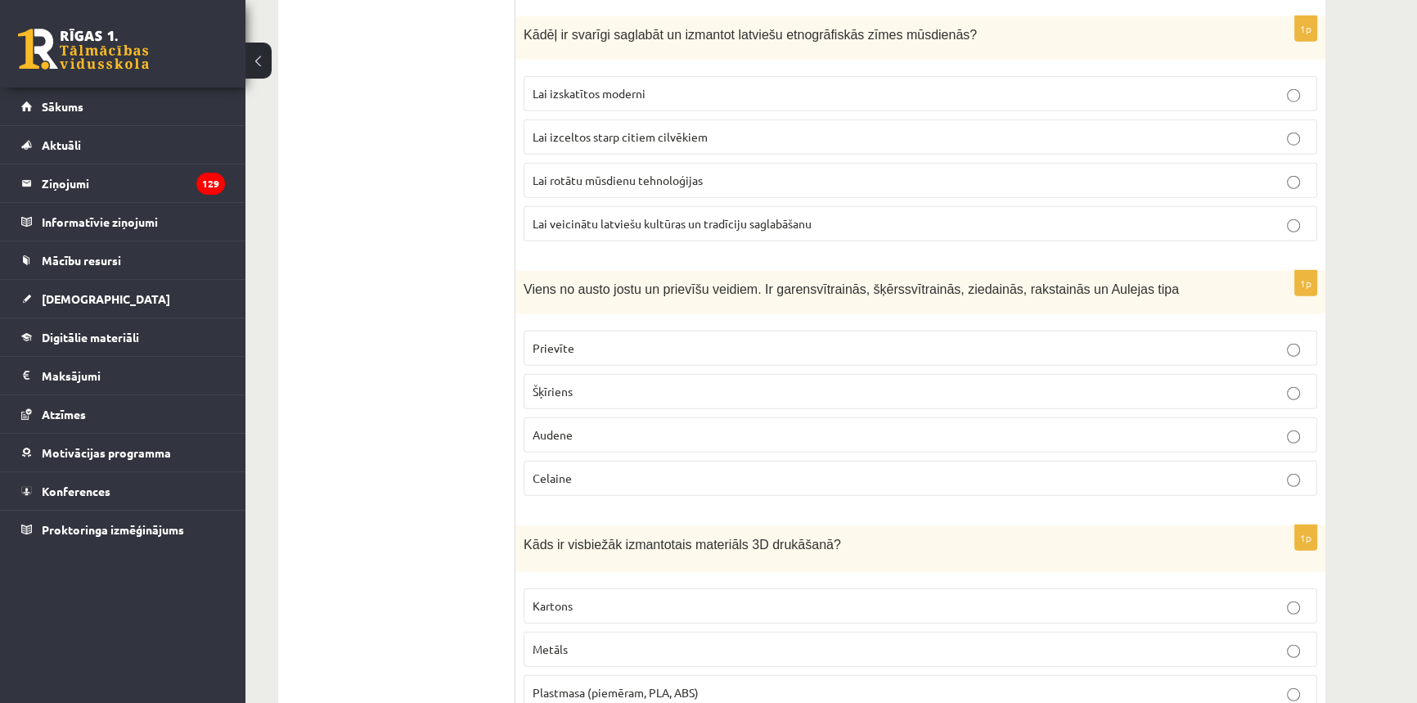
click at [596, 426] on p "Audene" at bounding box center [921, 434] width 776 height 17
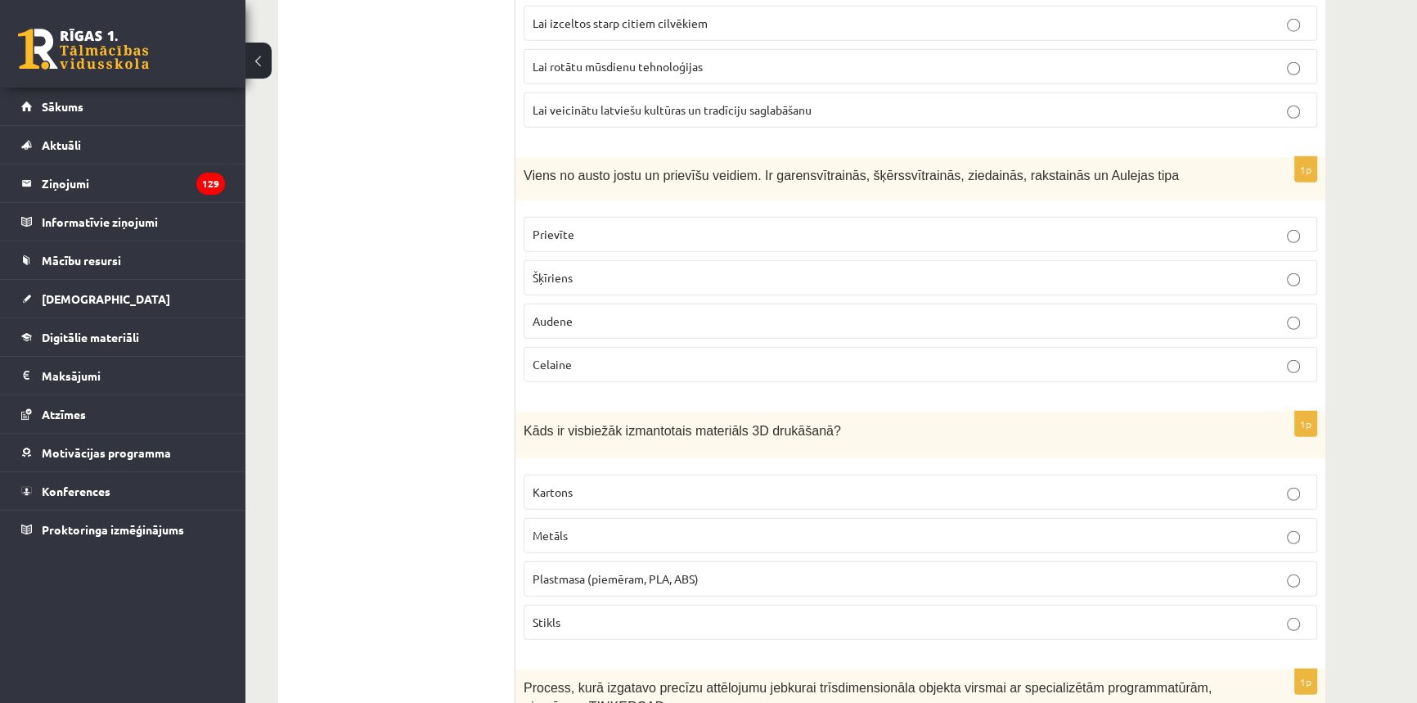
scroll to position [5652, 0]
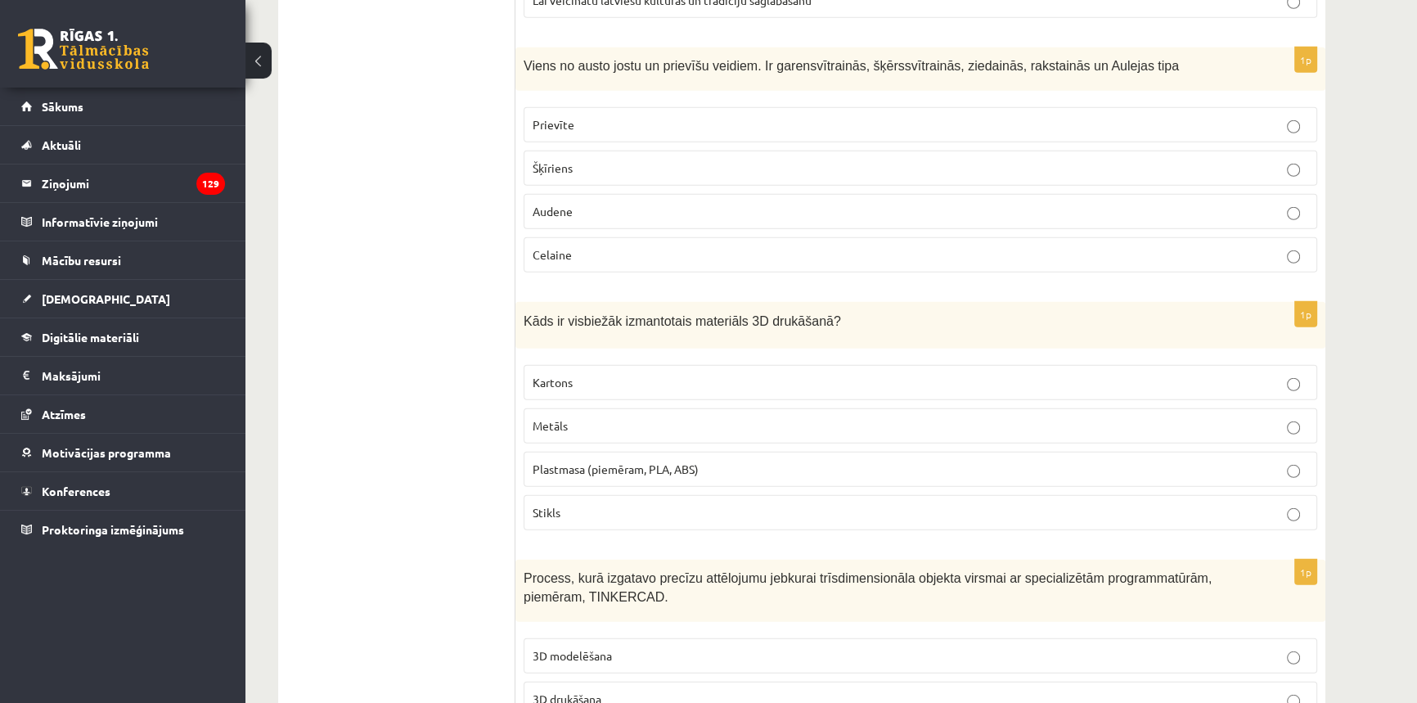
click at [579, 461] on span "Plastmasa (piemēram, PLA, ABS)" at bounding box center [616, 468] width 166 height 15
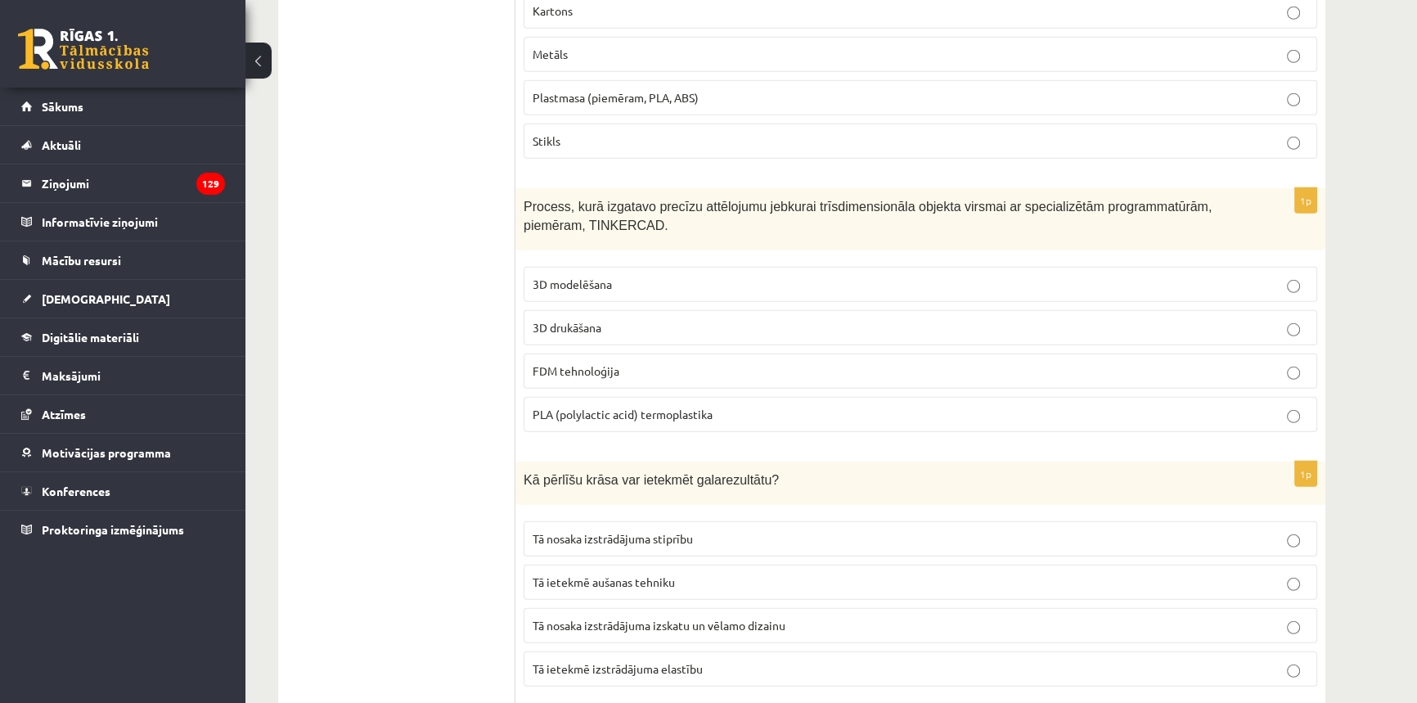
scroll to position [6098, 0]
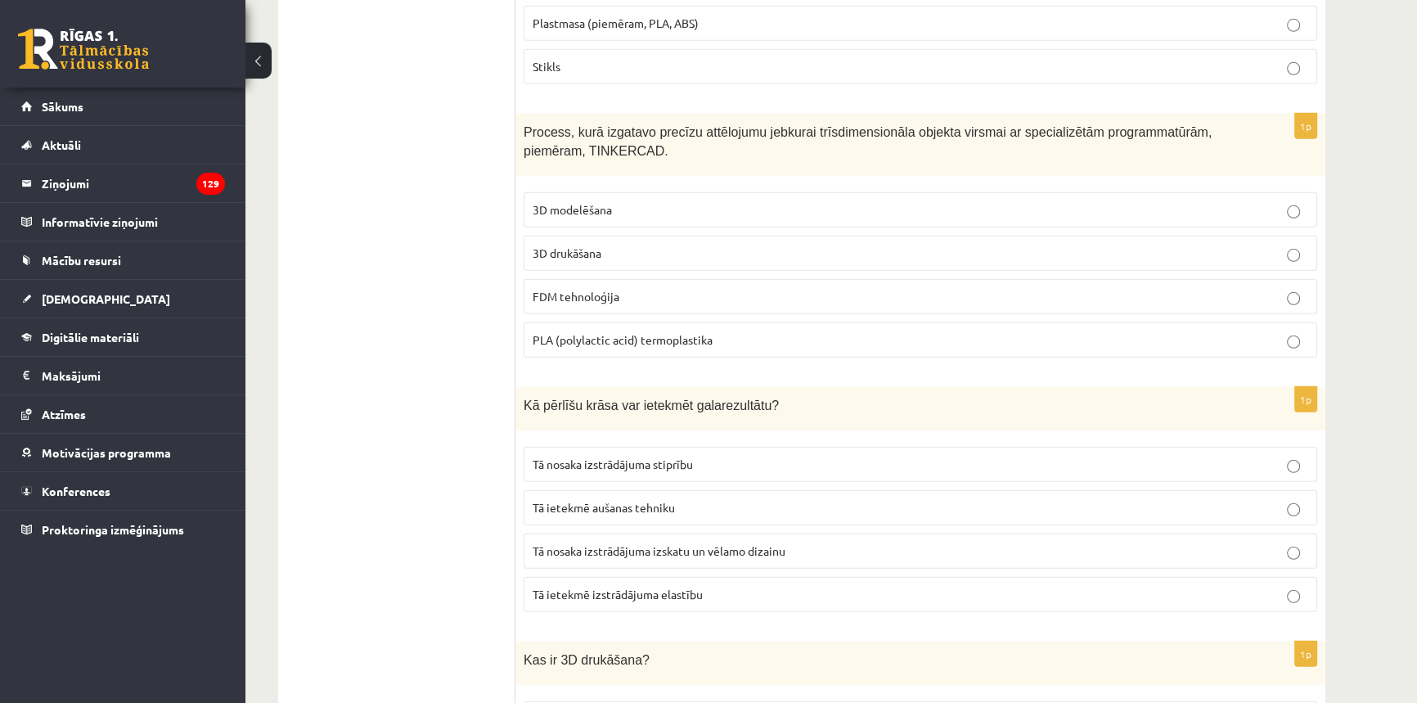
click at [599, 202] on span "3D modelēšana" at bounding box center [572, 209] width 79 height 15
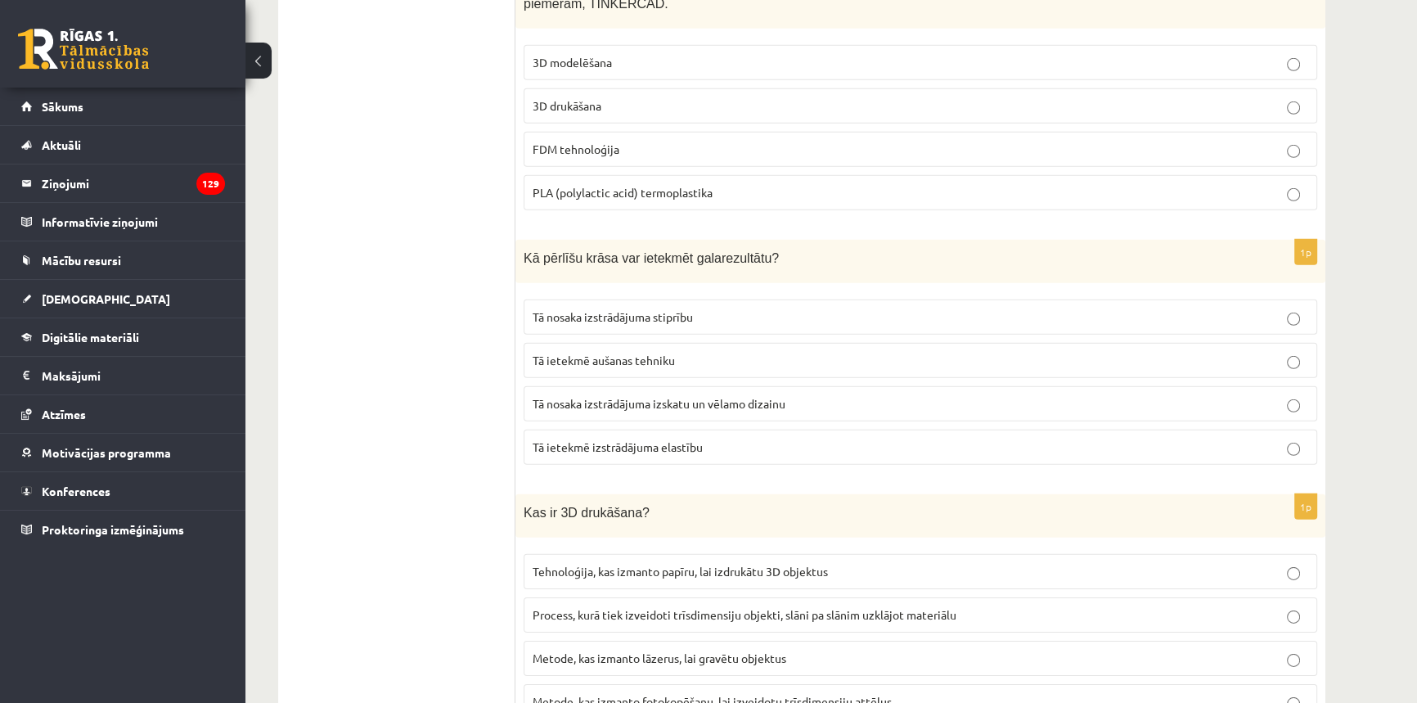
scroll to position [6247, 0]
click at [570, 384] on label "Tā nosaka izstrādājuma izskatu un vēlamo dizainu" at bounding box center [921, 401] width 794 height 35
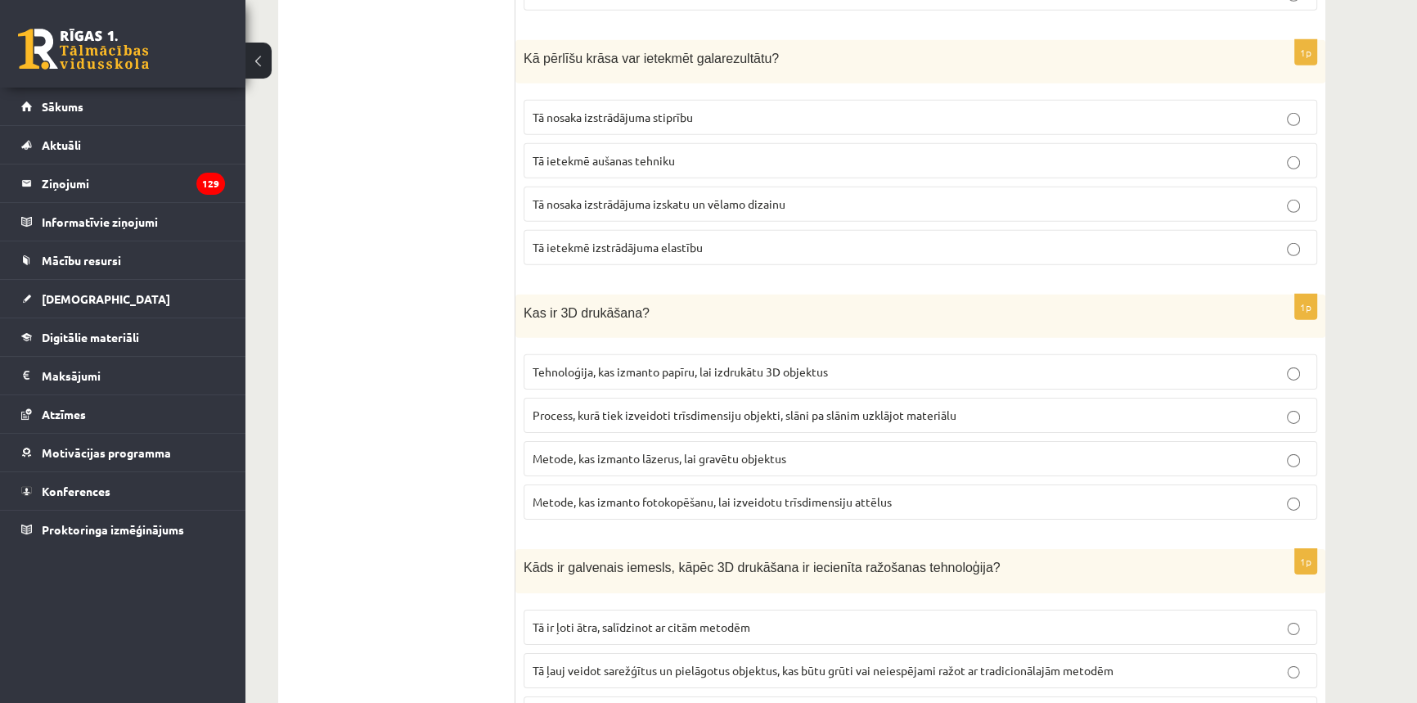
scroll to position [6470, 0]
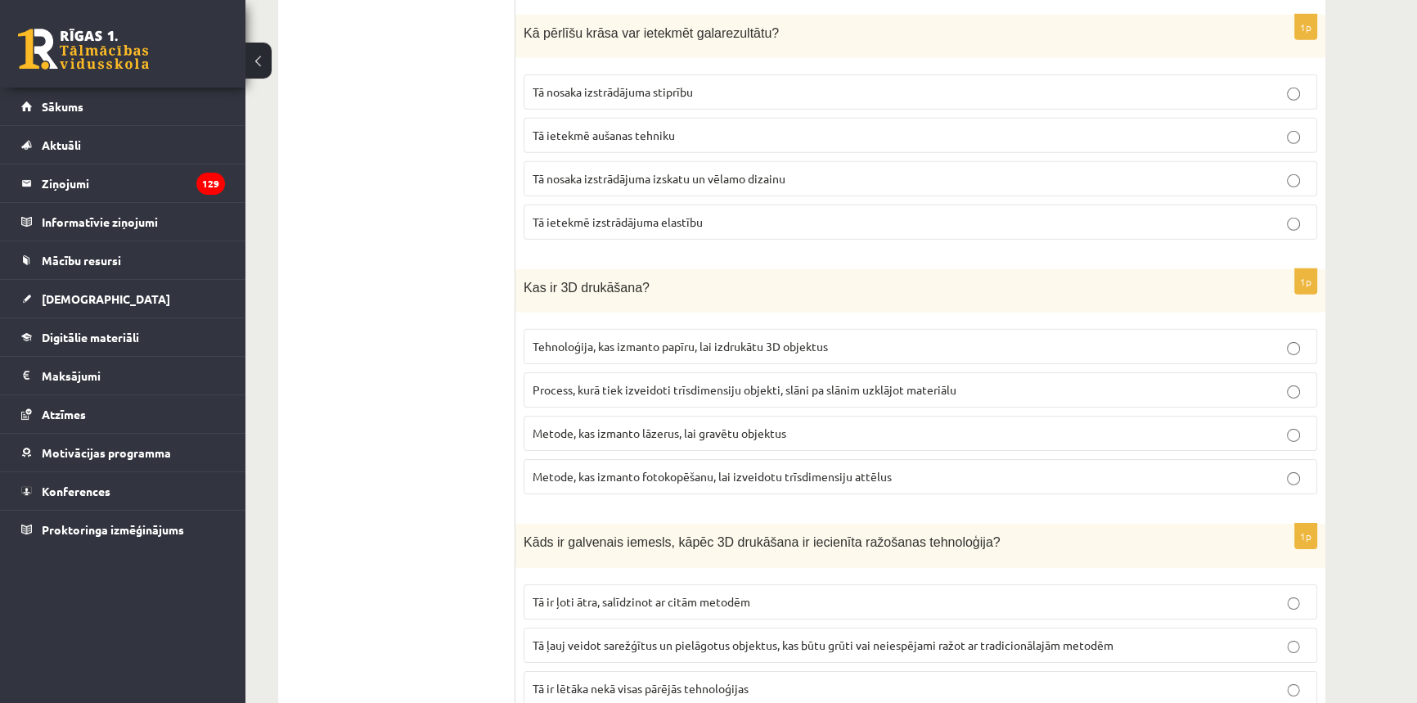
click at [635, 637] on span "Tā ļauj veidot sarežģītus un pielāgotus objektus, kas būtu grūti vai neiespējam…" at bounding box center [823, 644] width 581 height 15
click at [631, 382] on span "Process, kurā tiek izveidoti trīsdimensiju objekti, slāni pa slānim uzklājot ma…" at bounding box center [745, 389] width 424 height 15
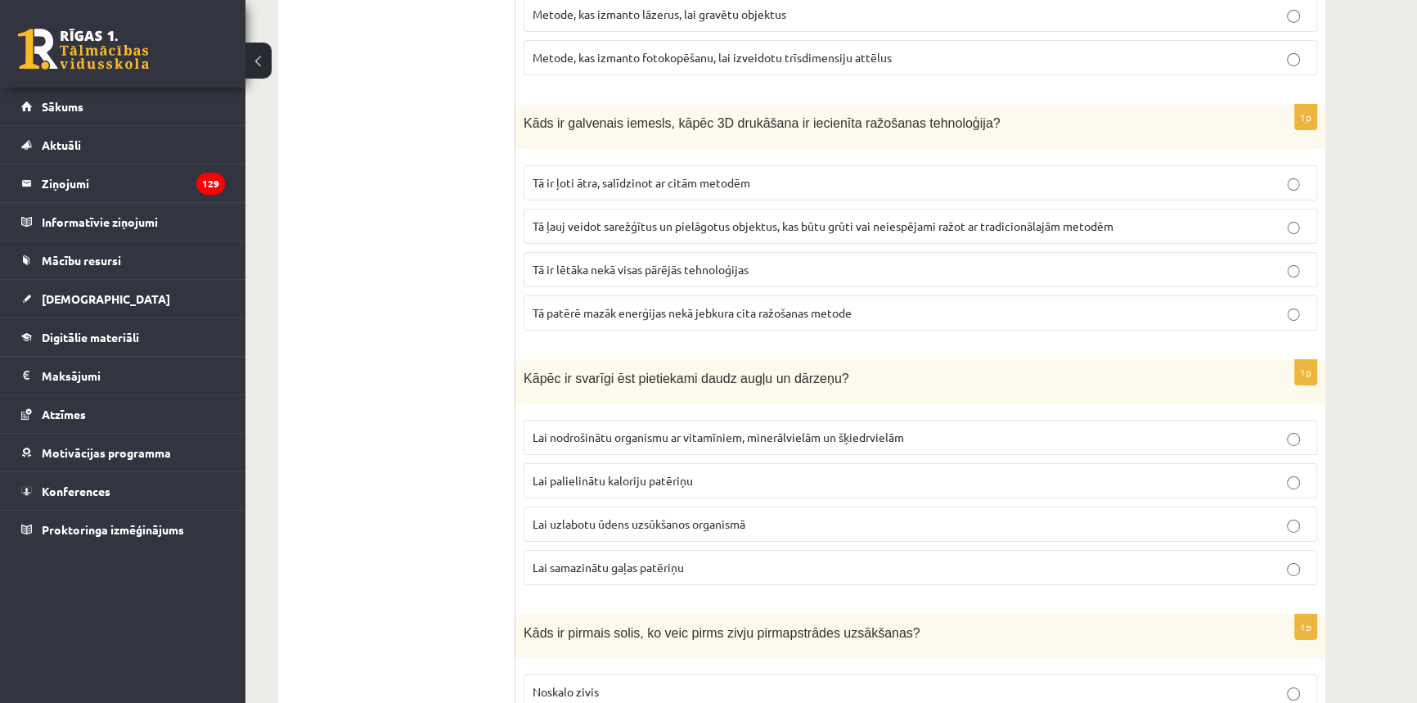
scroll to position [6916, 0]
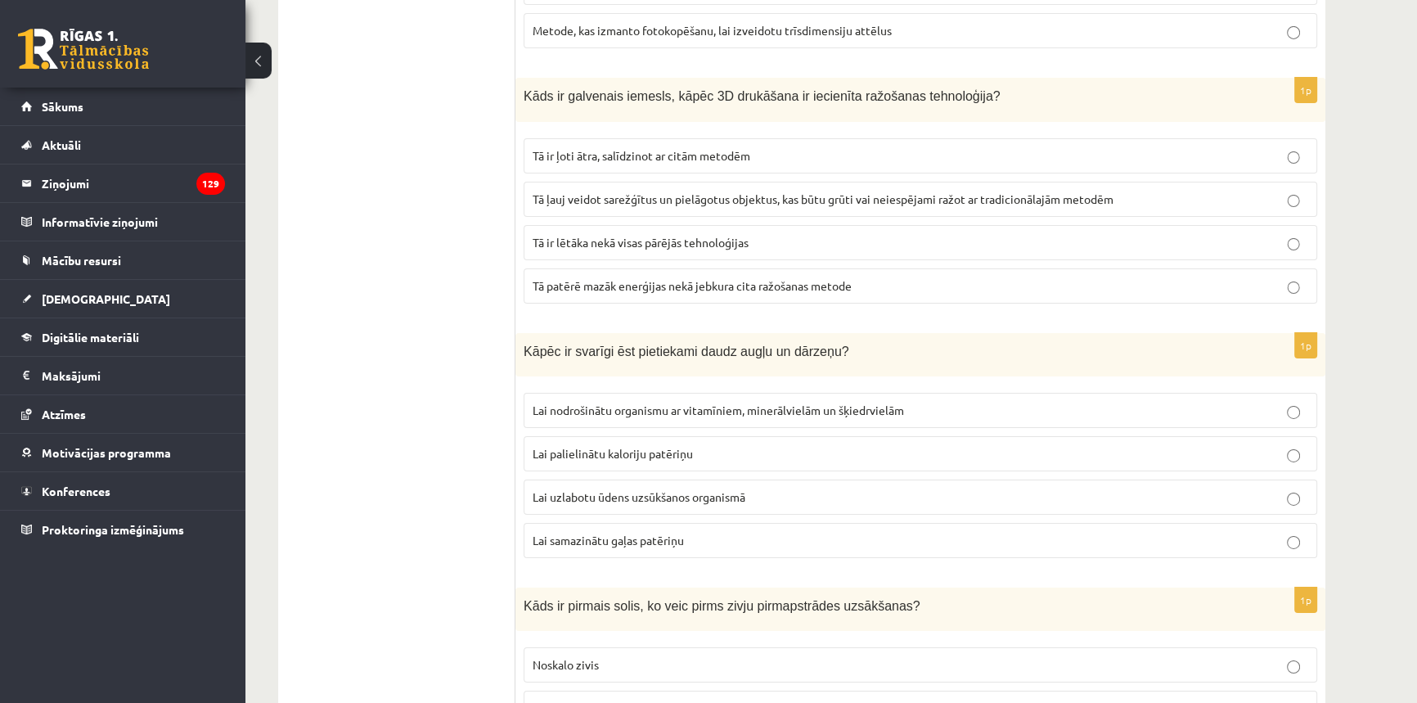
click at [730, 402] on span "Lai nodrošinātu organismu ar vitamīniem, minerālvielām un šķiedrvielām" at bounding box center [718, 409] width 371 height 15
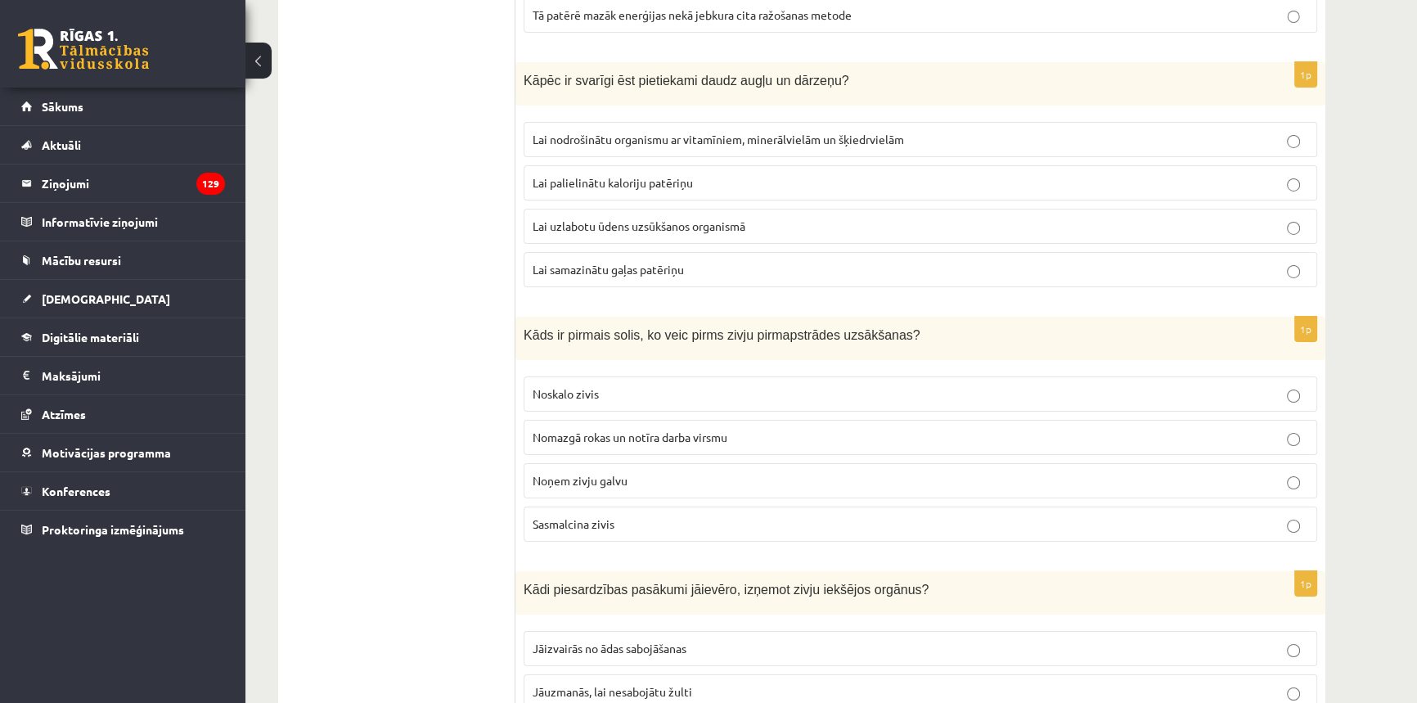
scroll to position [7214, 0]
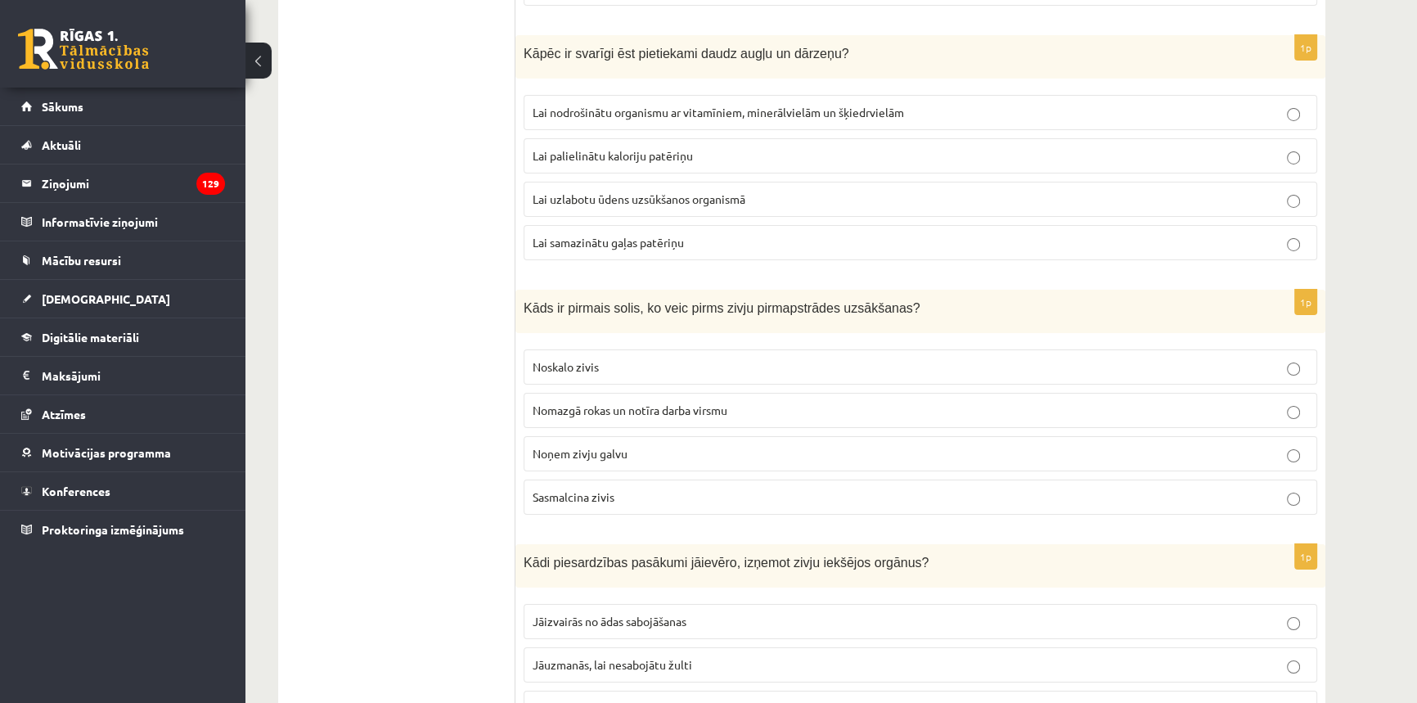
click at [609, 402] on span "Nomazgā rokas un notīra darba virsmu" at bounding box center [630, 409] width 195 height 15
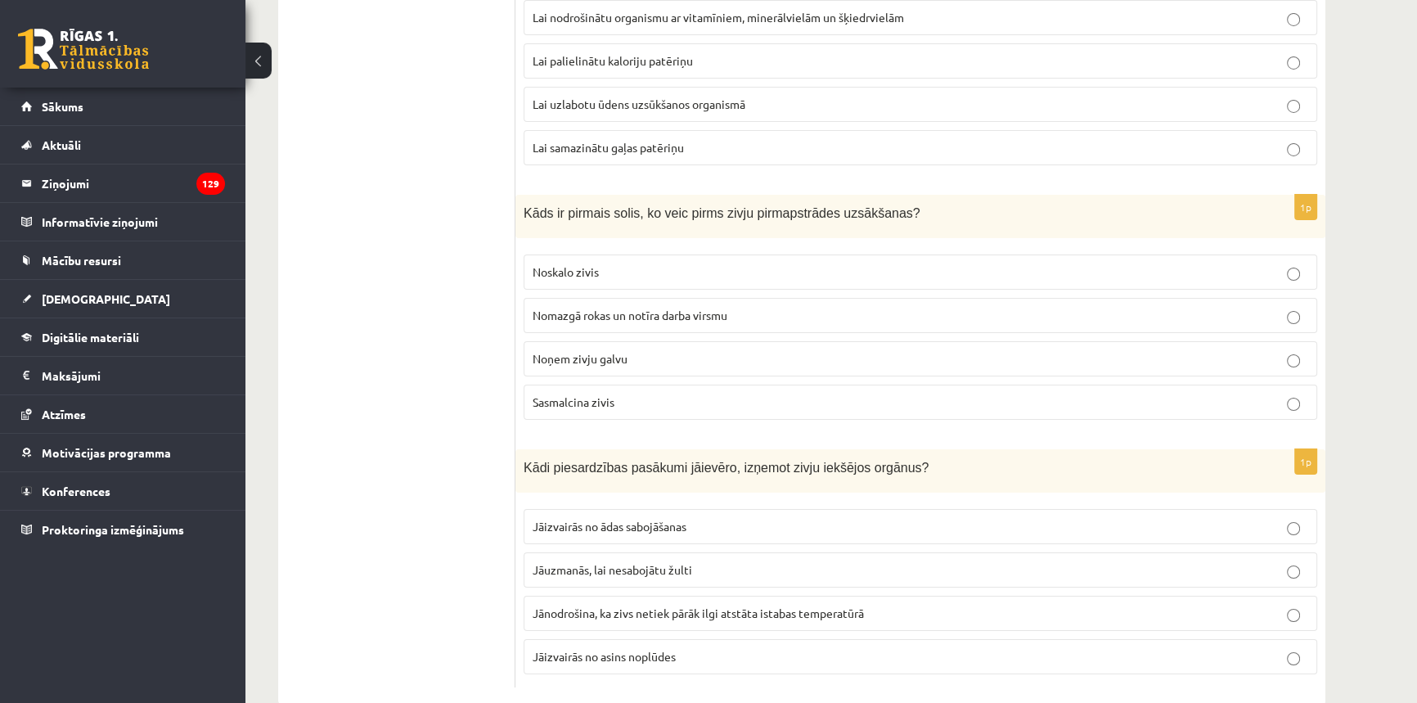
scroll to position [7314, 0]
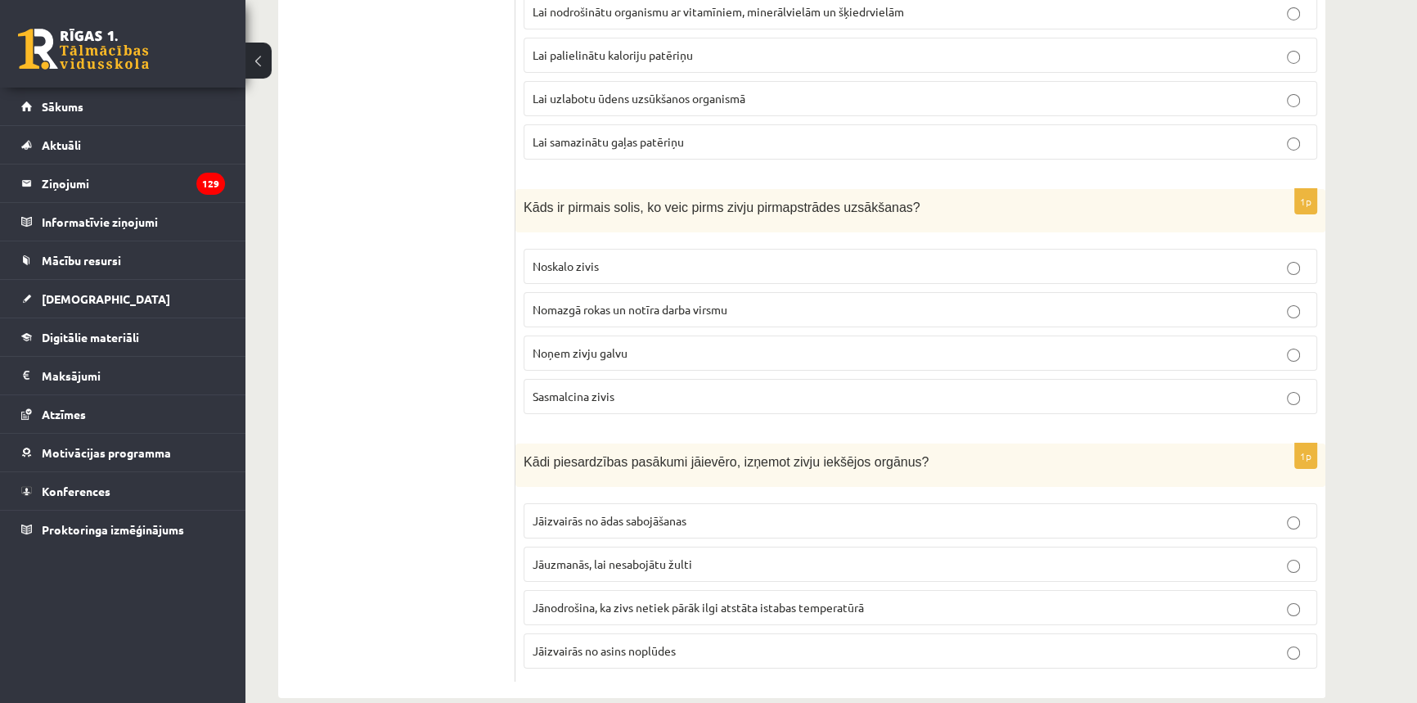
click at [672, 555] on p "Jāuzmanās, lai nesabojātu žulti" at bounding box center [921, 563] width 776 height 17
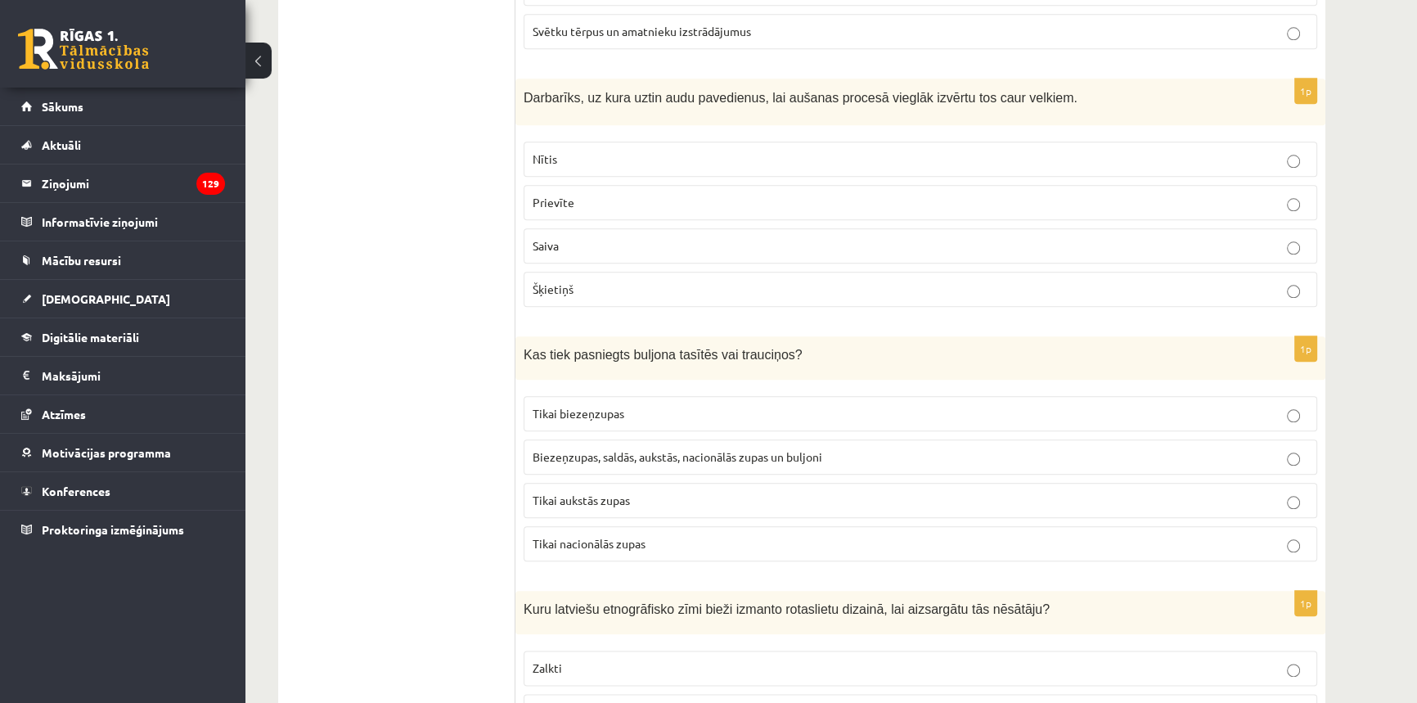
scroll to position [0, 0]
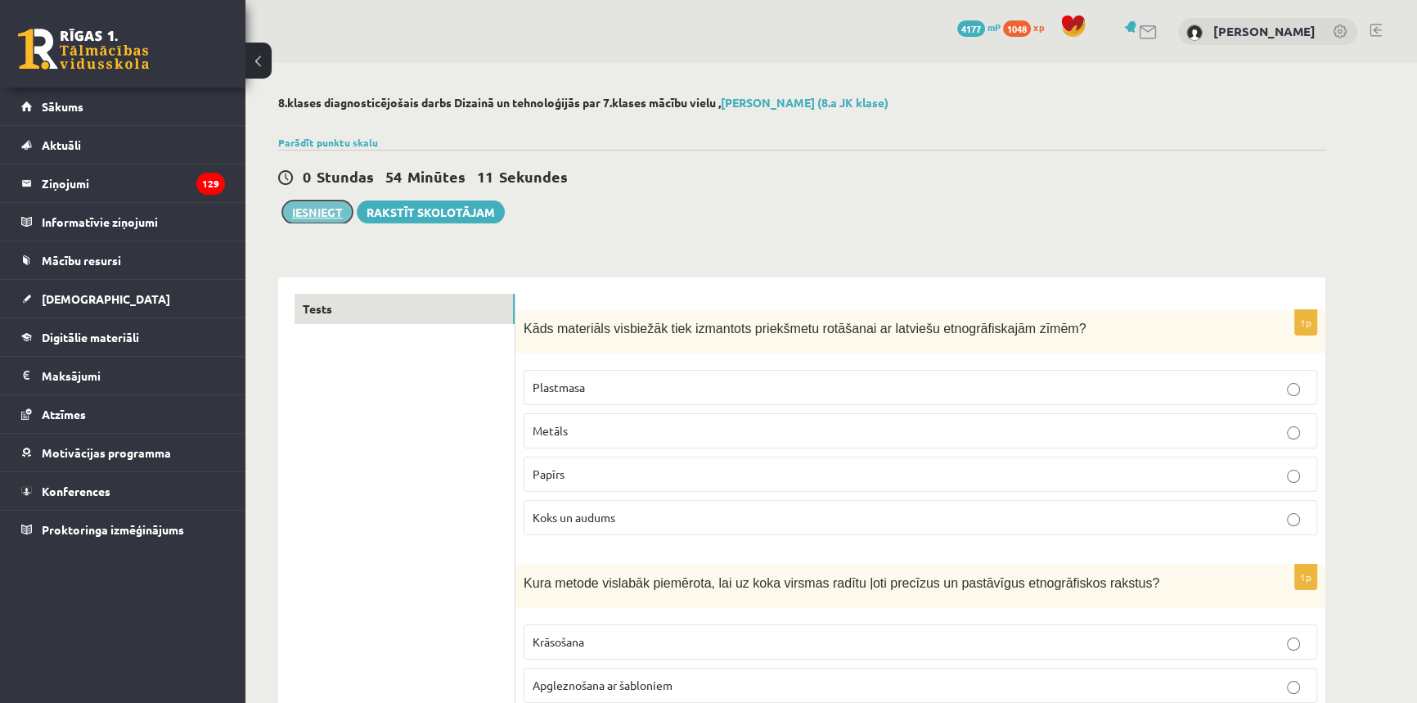
click at [325, 214] on button "Iesniegt" at bounding box center [317, 211] width 70 height 23
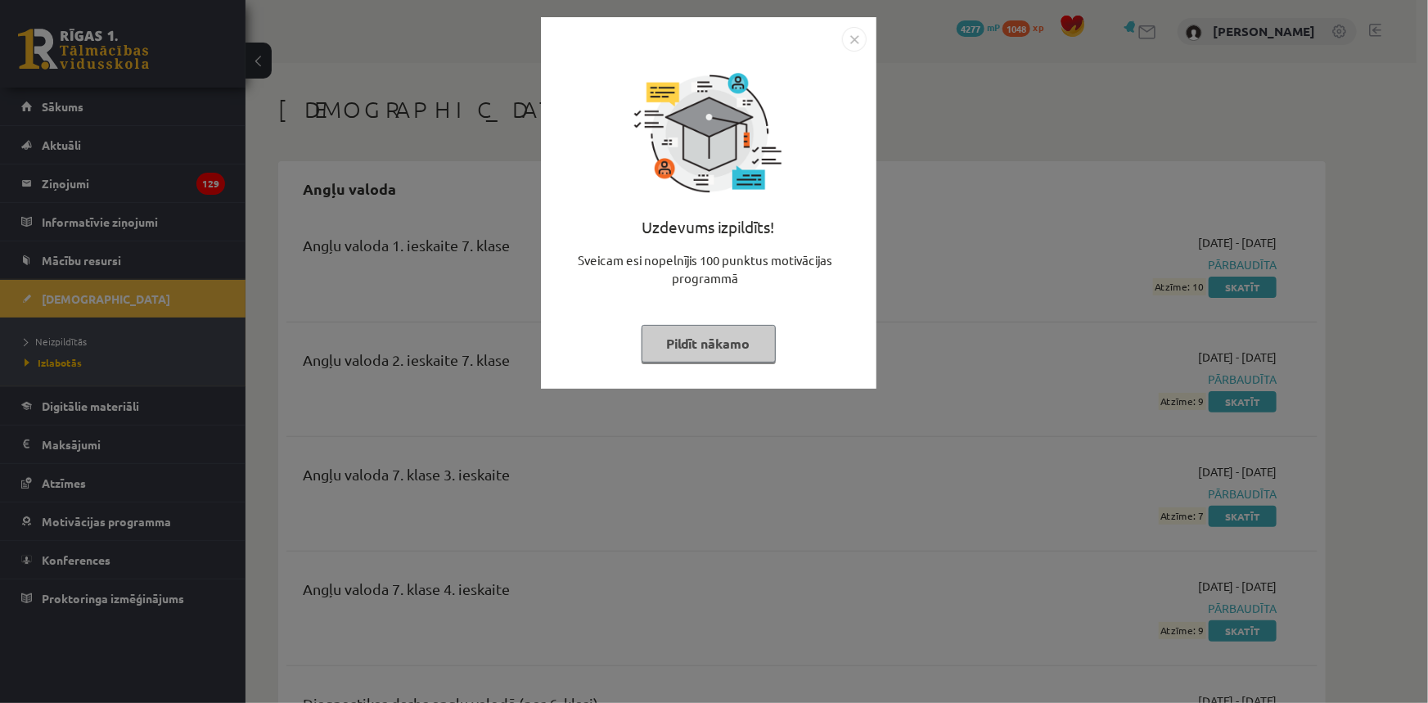
click at [855, 34] on img "Close" at bounding box center [854, 39] width 25 height 25
